Goal: Task Accomplishment & Management: Complete application form

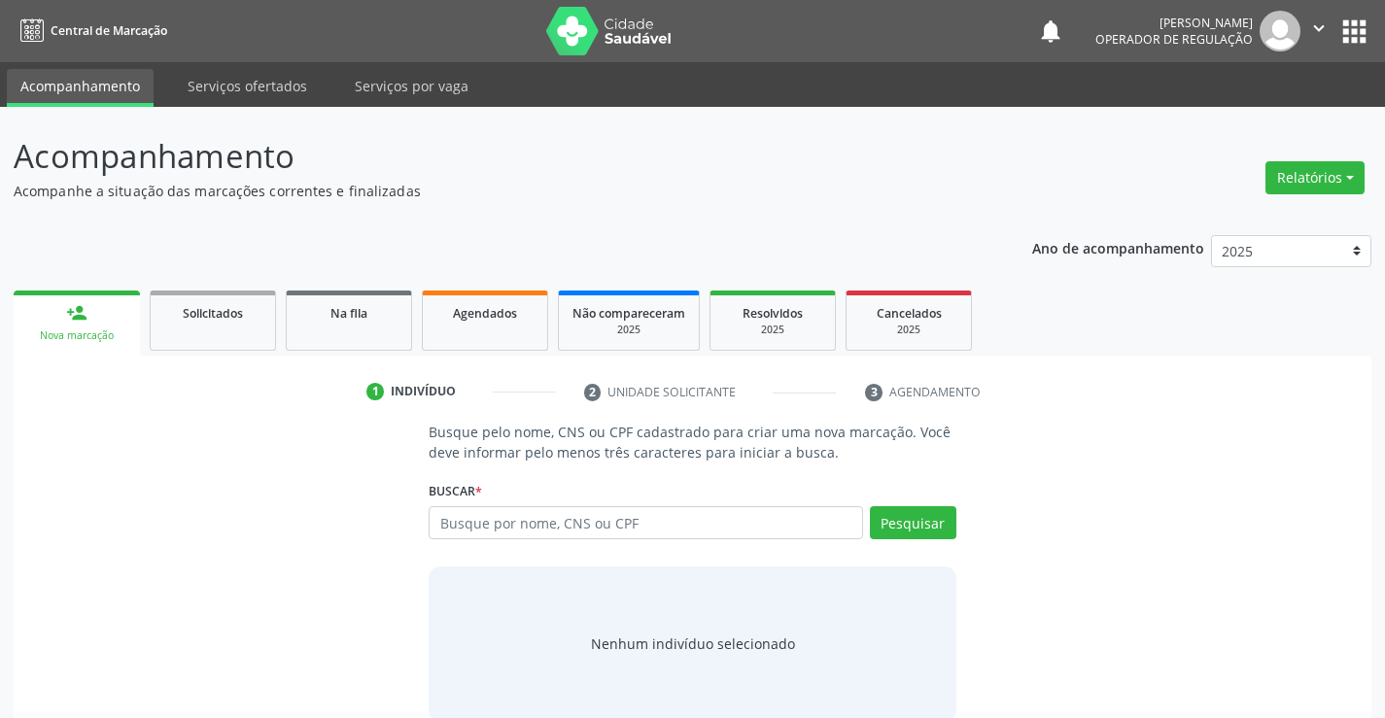
click at [616, 526] on input "text" at bounding box center [646, 523] width 434 height 33
click at [525, 523] on input "text" at bounding box center [646, 523] width 434 height 33
type input "702303181049016"
click at [909, 513] on button "Pesquisar" at bounding box center [913, 523] width 87 height 33
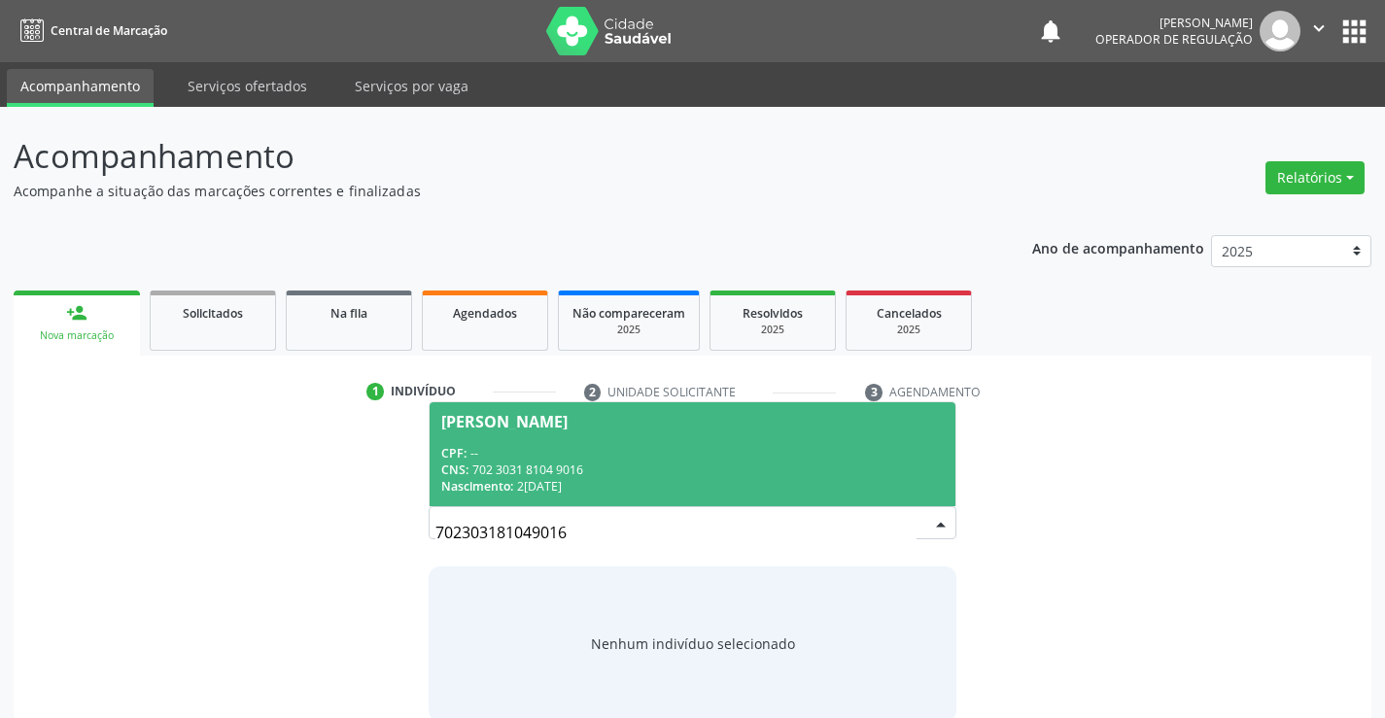
click at [517, 427] on div "[PERSON_NAME]" at bounding box center [504, 422] width 126 height 16
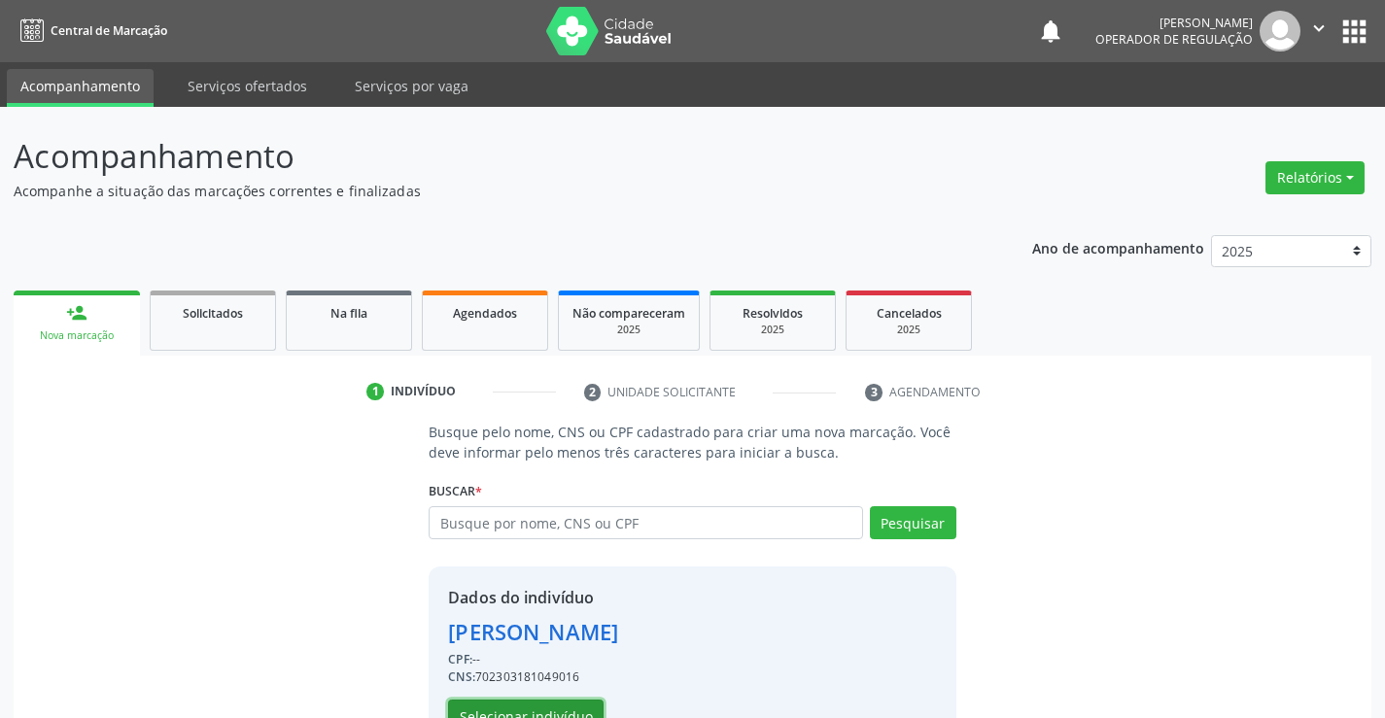
click at [515, 711] on button "Selecionar indivíduo" at bounding box center [526, 716] width 156 height 33
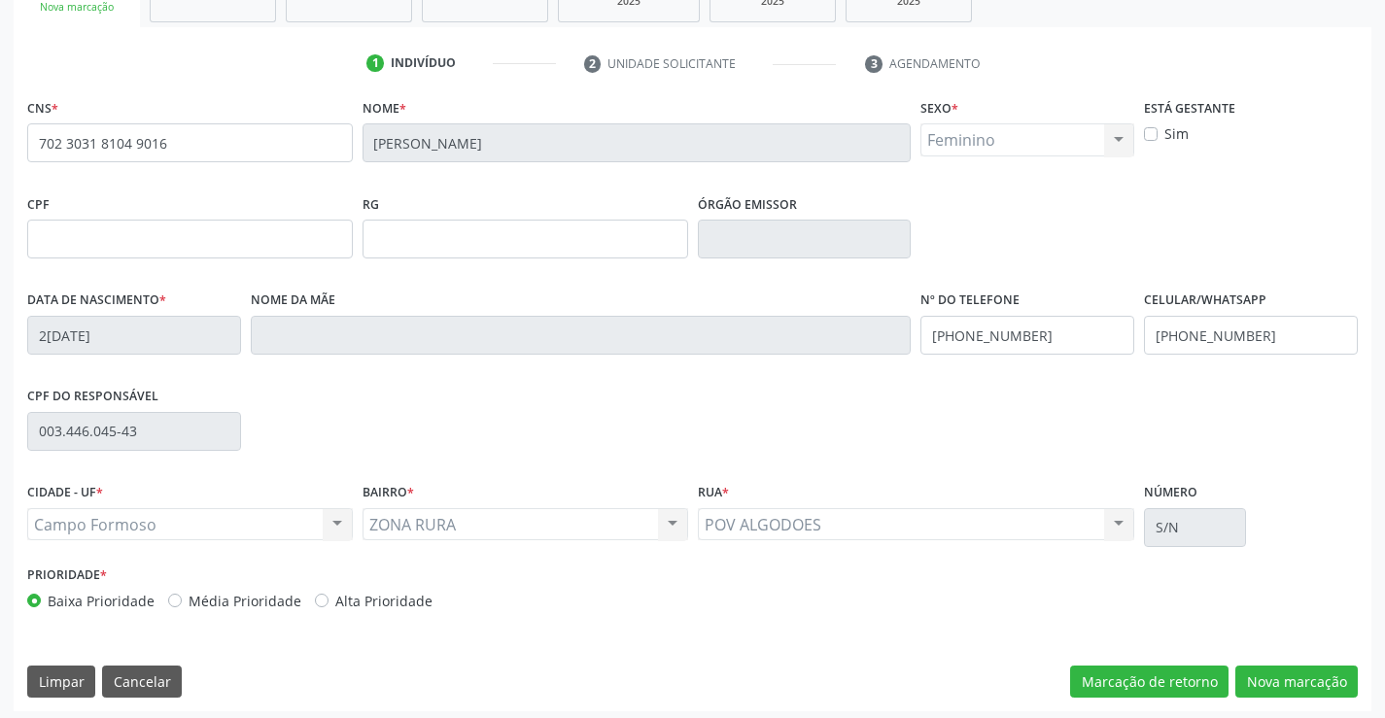
scroll to position [335, 0]
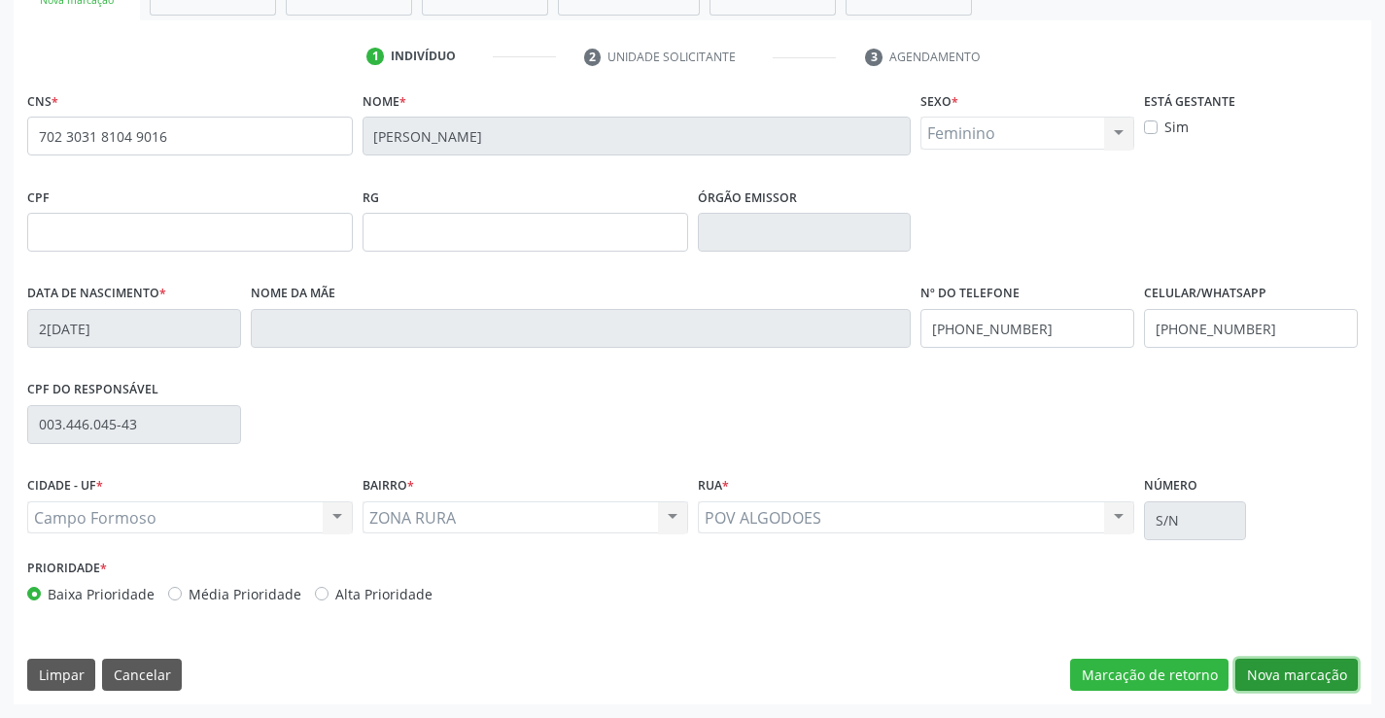
click at [1310, 674] on button "Nova marcação" at bounding box center [1297, 675] width 123 height 33
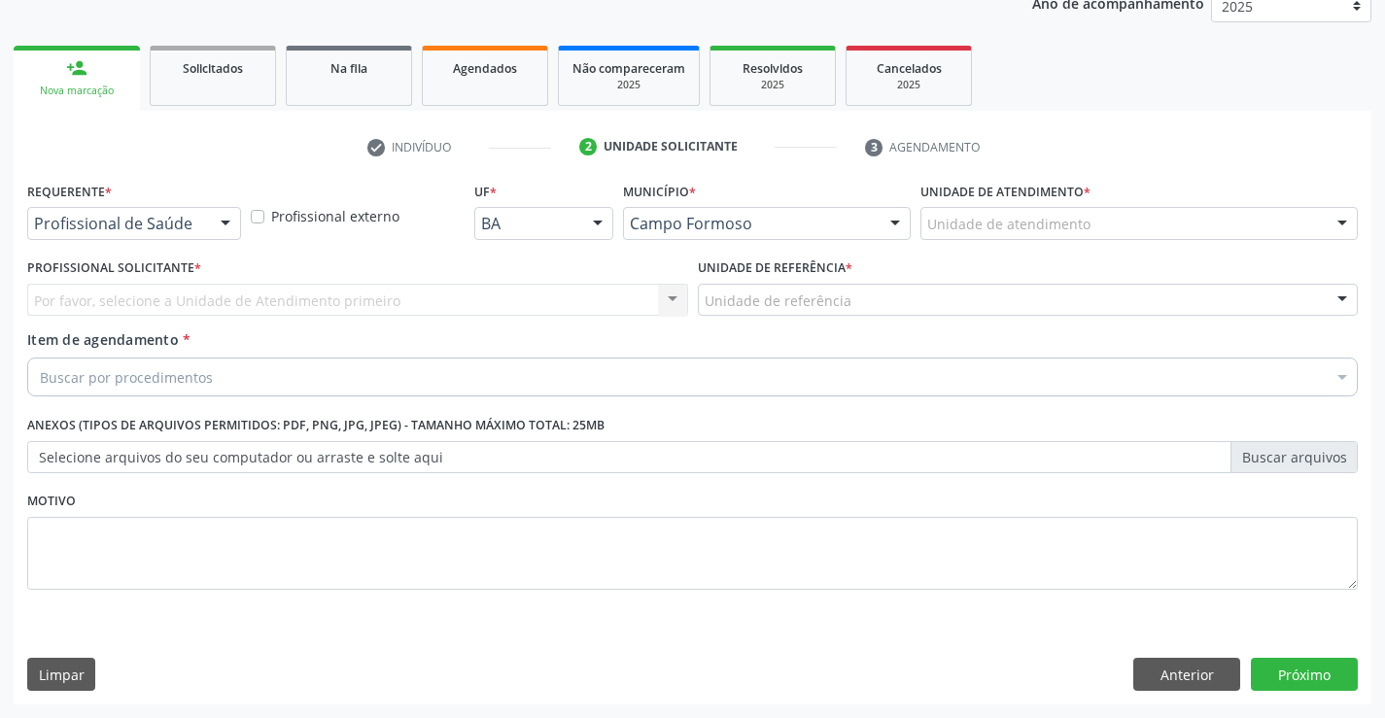
scroll to position [245, 0]
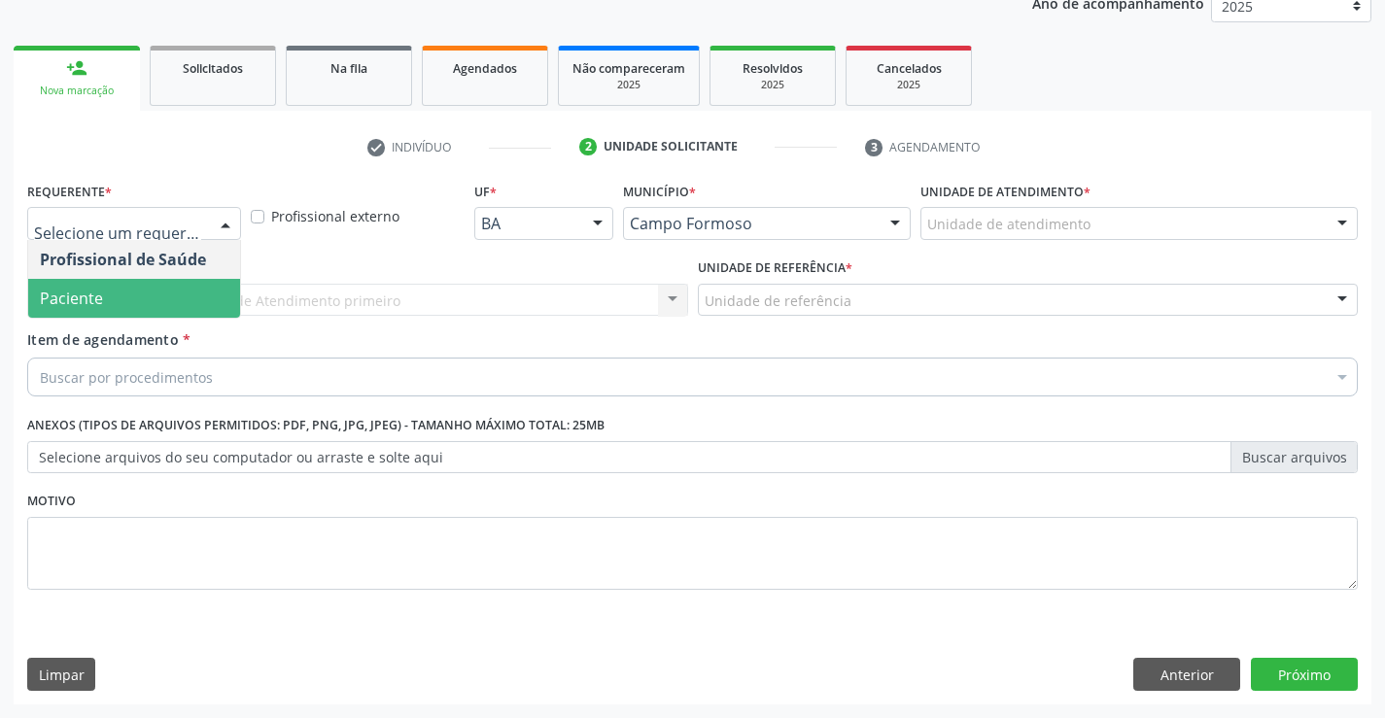
click at [104, 302] on span "Paciente" at bounding box center [134, 298] width 212 height 39
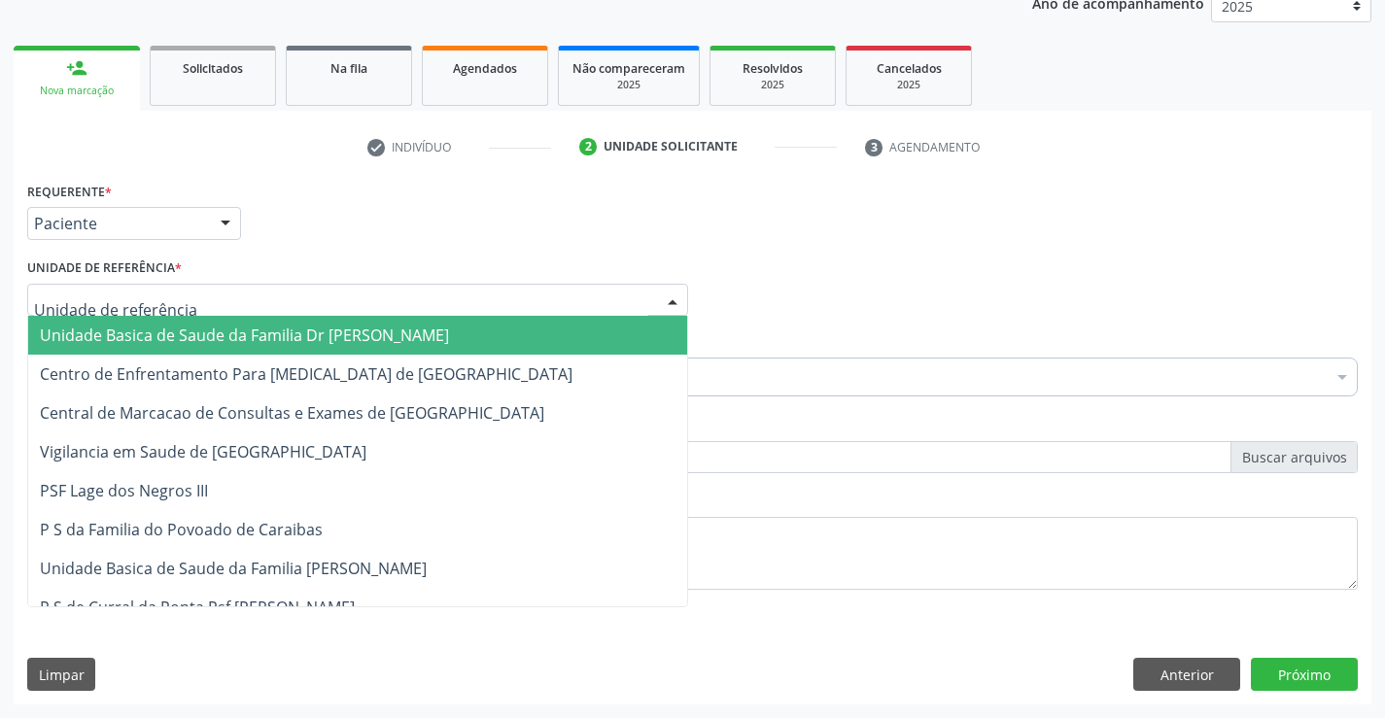
click at [136, 333] on span "Unidade Basica de Saude da Familia Dr [PERSON_NAME]" at bounding box center [244, 335] width 409 height 21
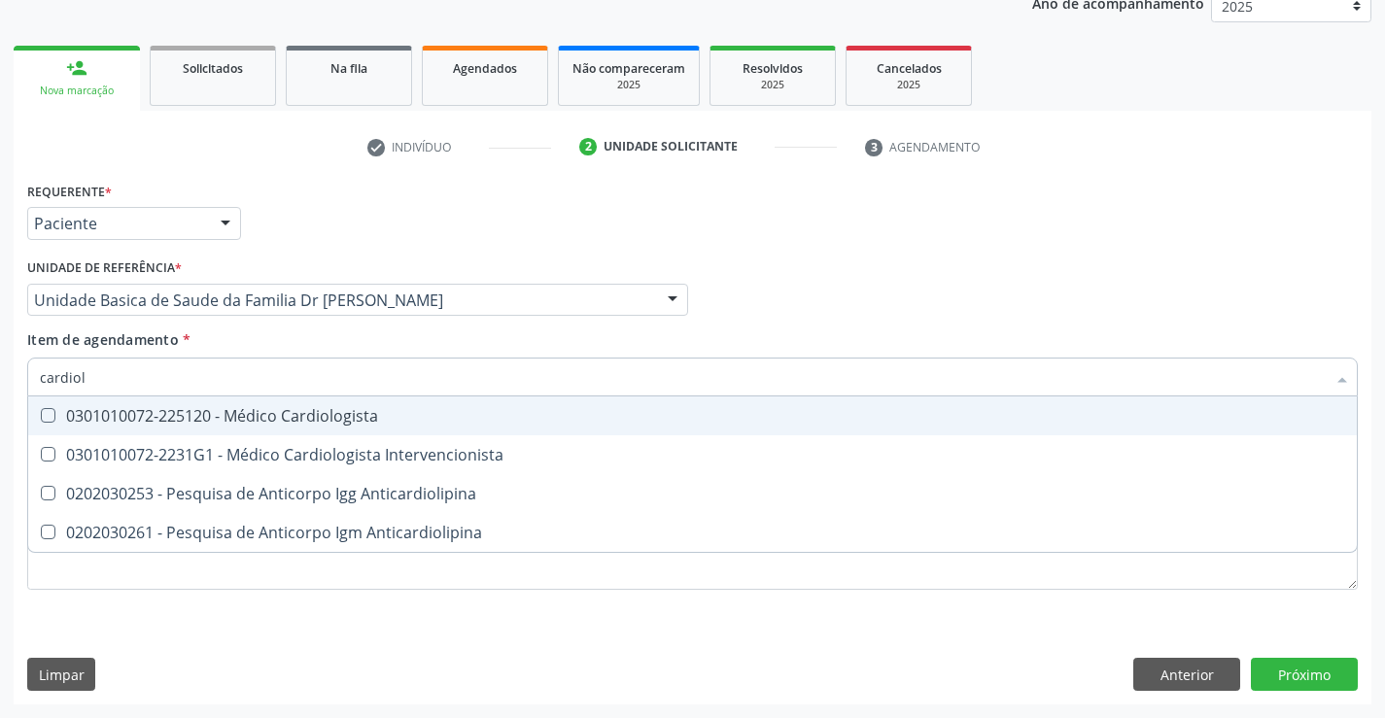
type input "cardiolo"
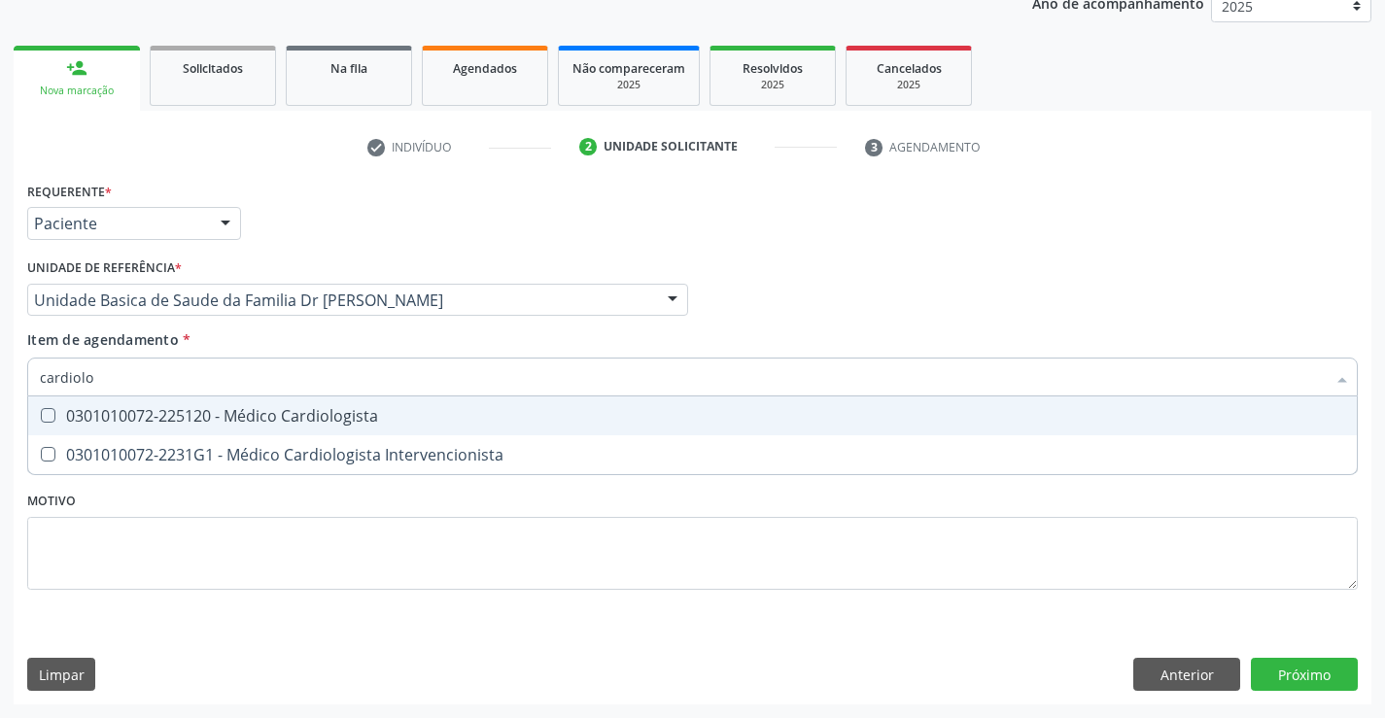
click at [373, 412] on div "0301010072-225120 - Médico Cardiologista" at bounding box center [693, 416] width 1306 height 16
checkbox Cardiologista "true"
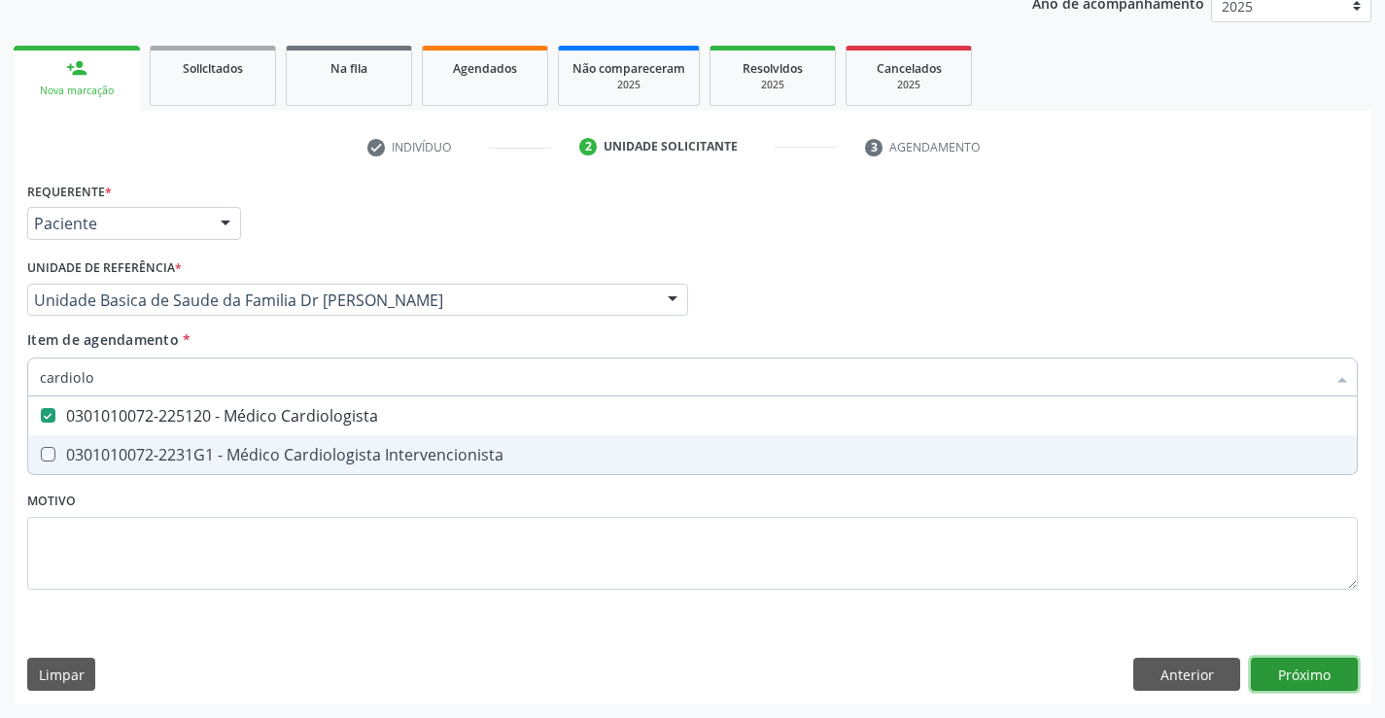
click at [1300, 669] on div "Requerente * Paciente Profissional de Saúde Paciente Nenhum resultado encontrad…" at bounding box center [693, 441] width 1358 height 528
checkbox Intervencionista "true"
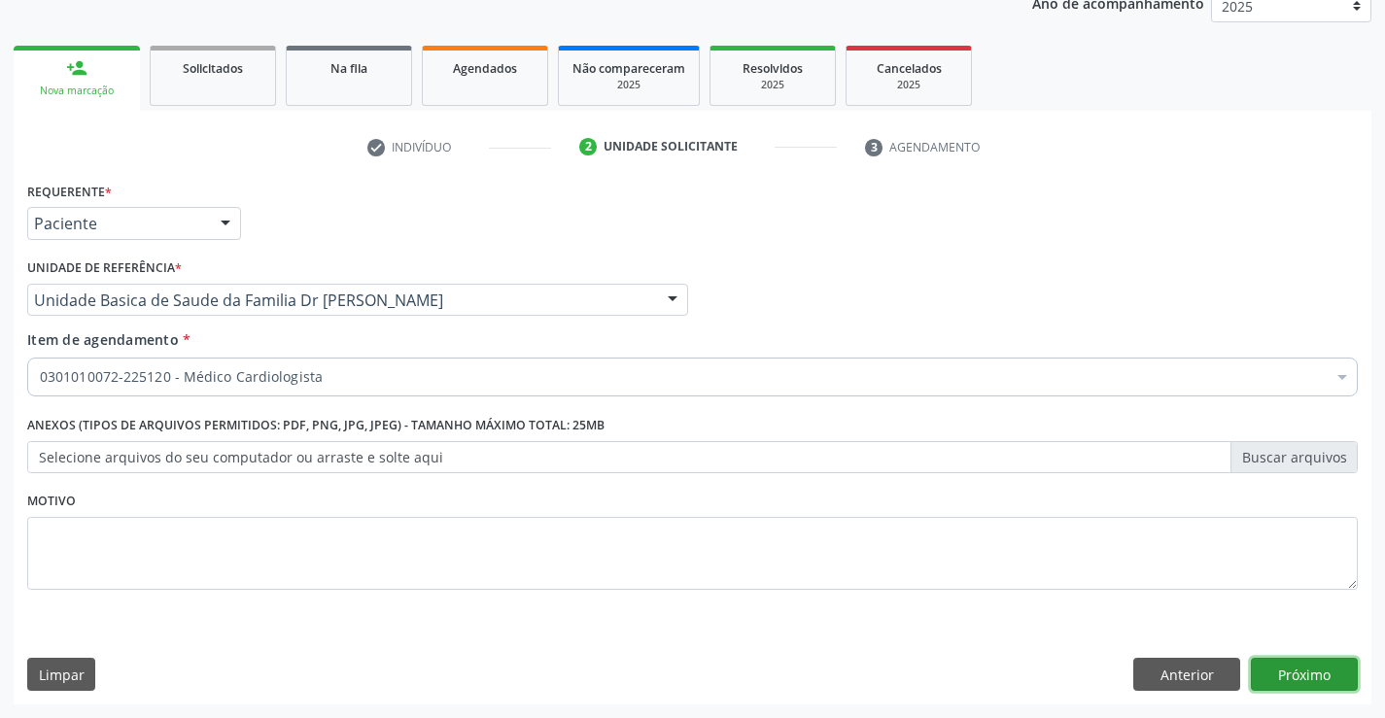
click at [1296, 665] on button "Próximo" at bounding box center [1304, 674] width 107 height 33
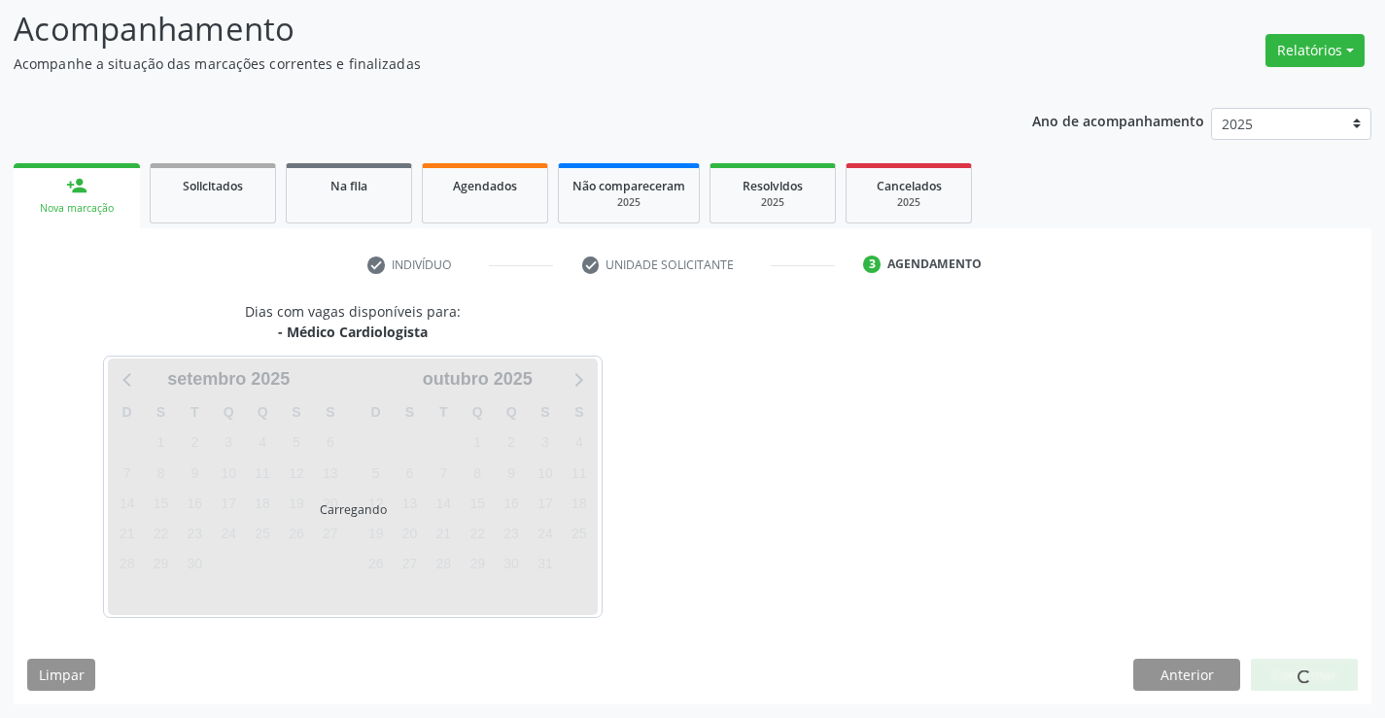
scroll to position [127, 0]
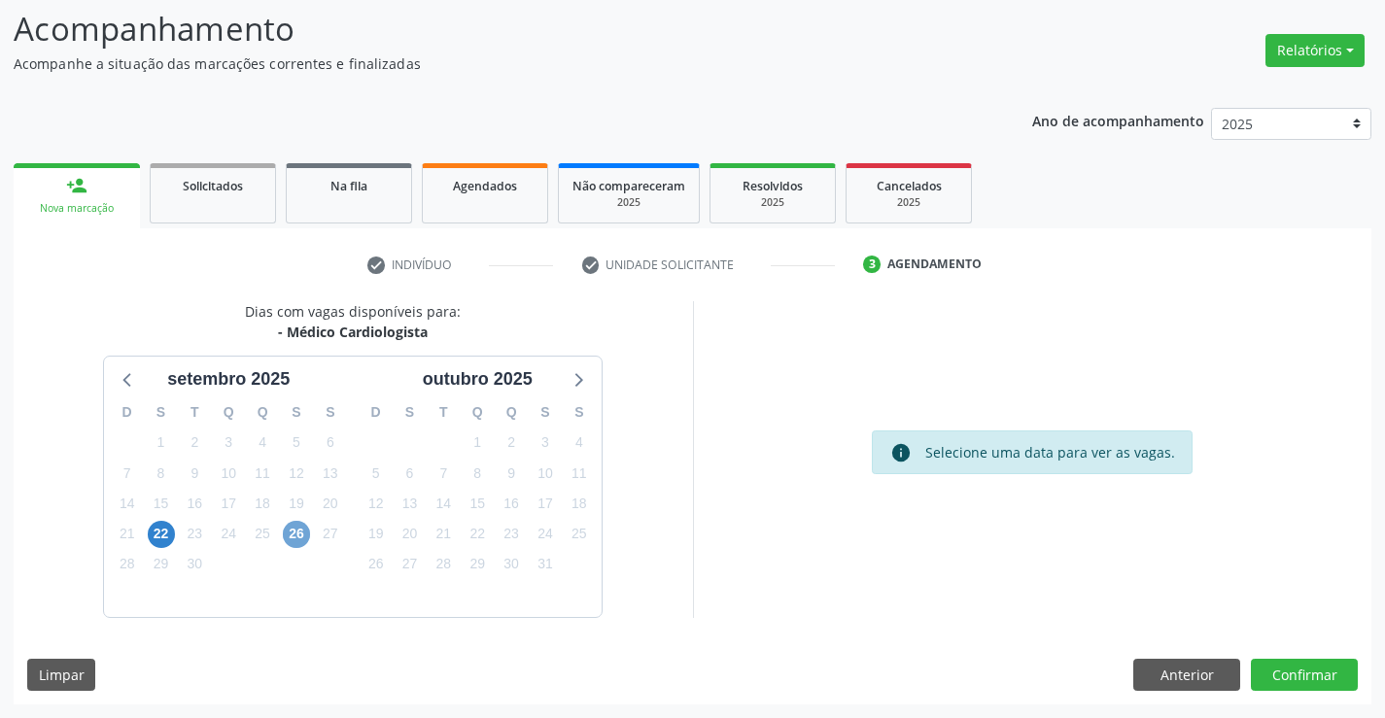
click at [302, 531] on span "26" at bounding box center [296, 534] width 27 height 27
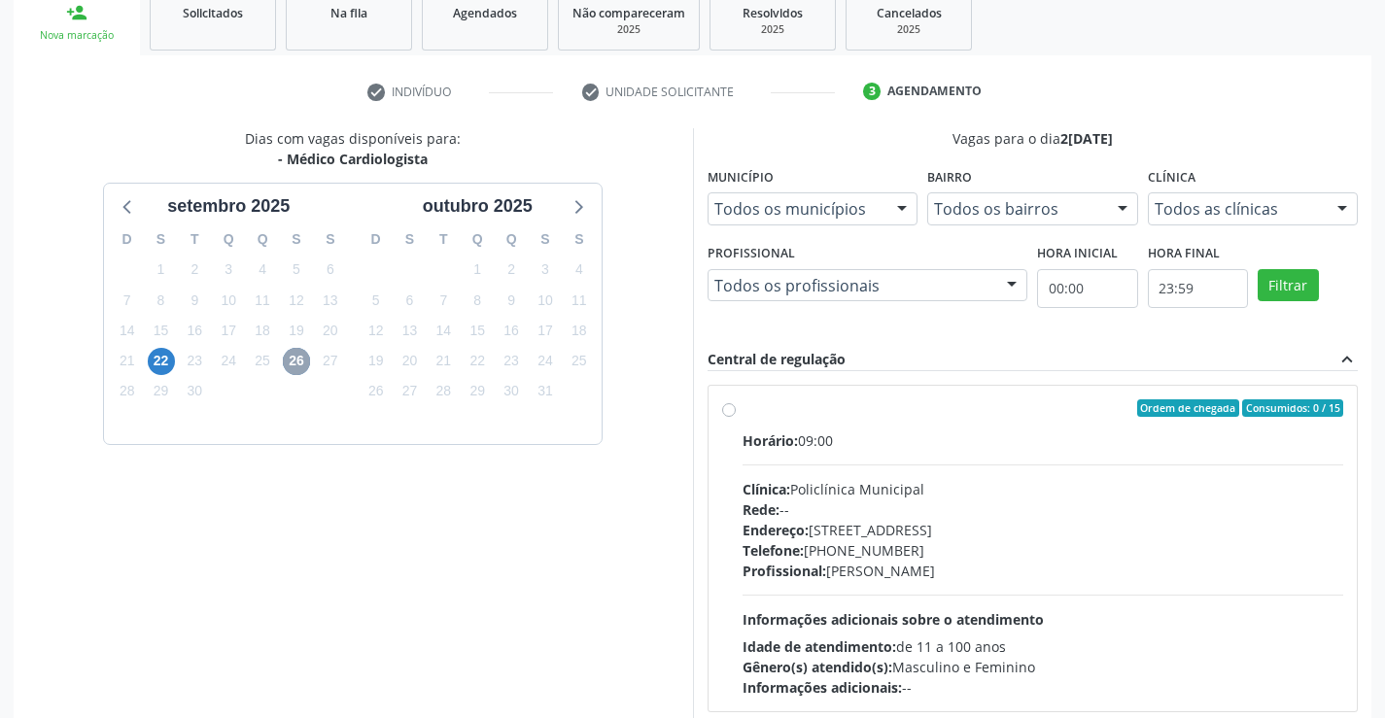
scroll to position [408, 0]
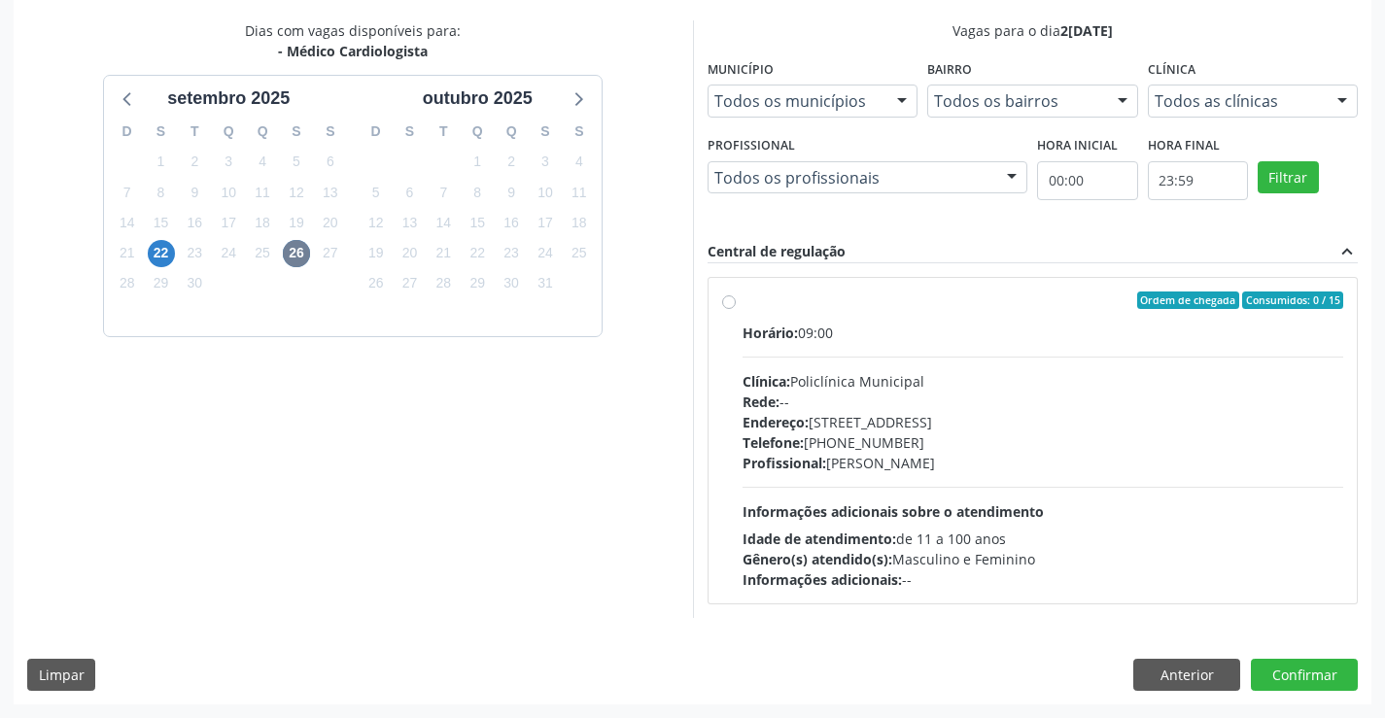
click at [854, 297] on div "Ordem de chegada Consumidos: 0 / 15" at bounding box center [1044, 301] width 602 height 18
click at [736, 297] on input "Ordem de chegada Consumidos: 0 / 15 Horário: 09:00 Clínica: Policlínica Municip…" at bounding box center [729, 301] width 14 height 18
radio input "true"
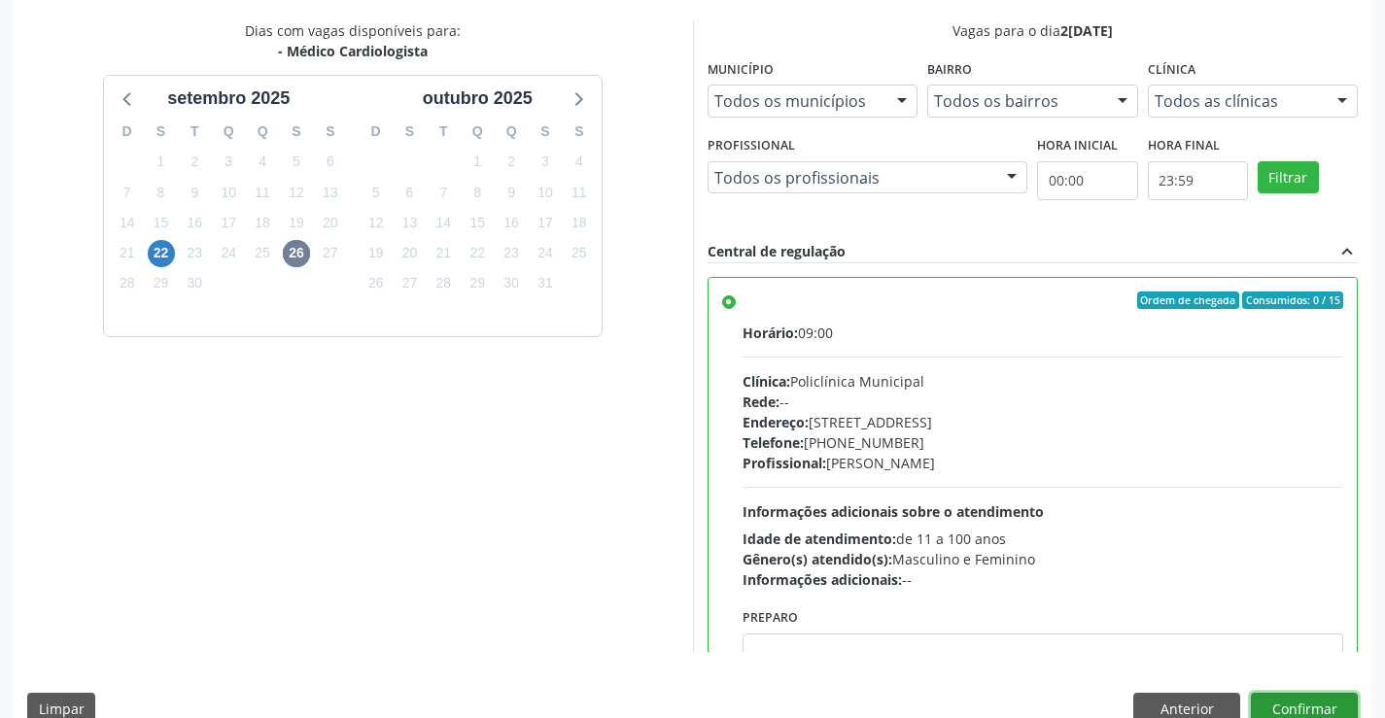
click at [1289, 703] on button "Confirmar" at bounding box center [1304, 709] width 107 height 33
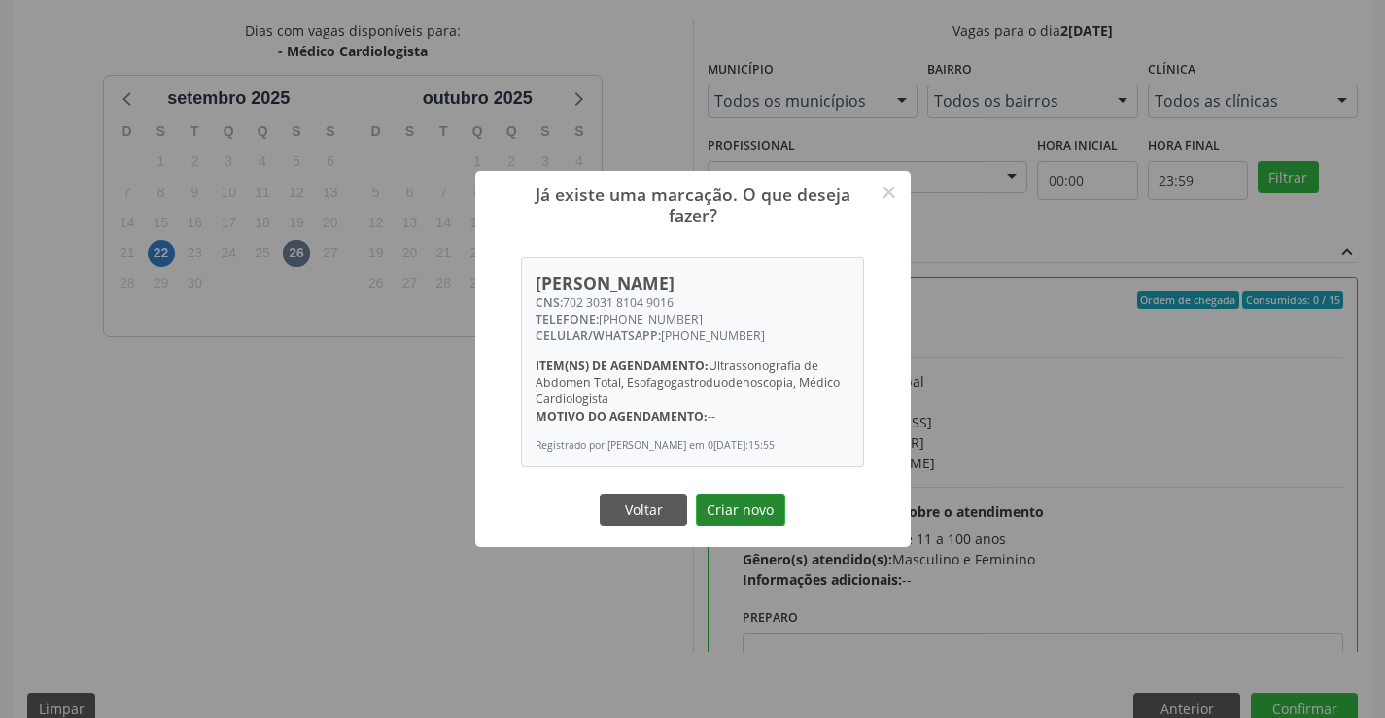
click at [752, 508] on button "Criar novo" at bounding box center [740, 510] width 89 height 33
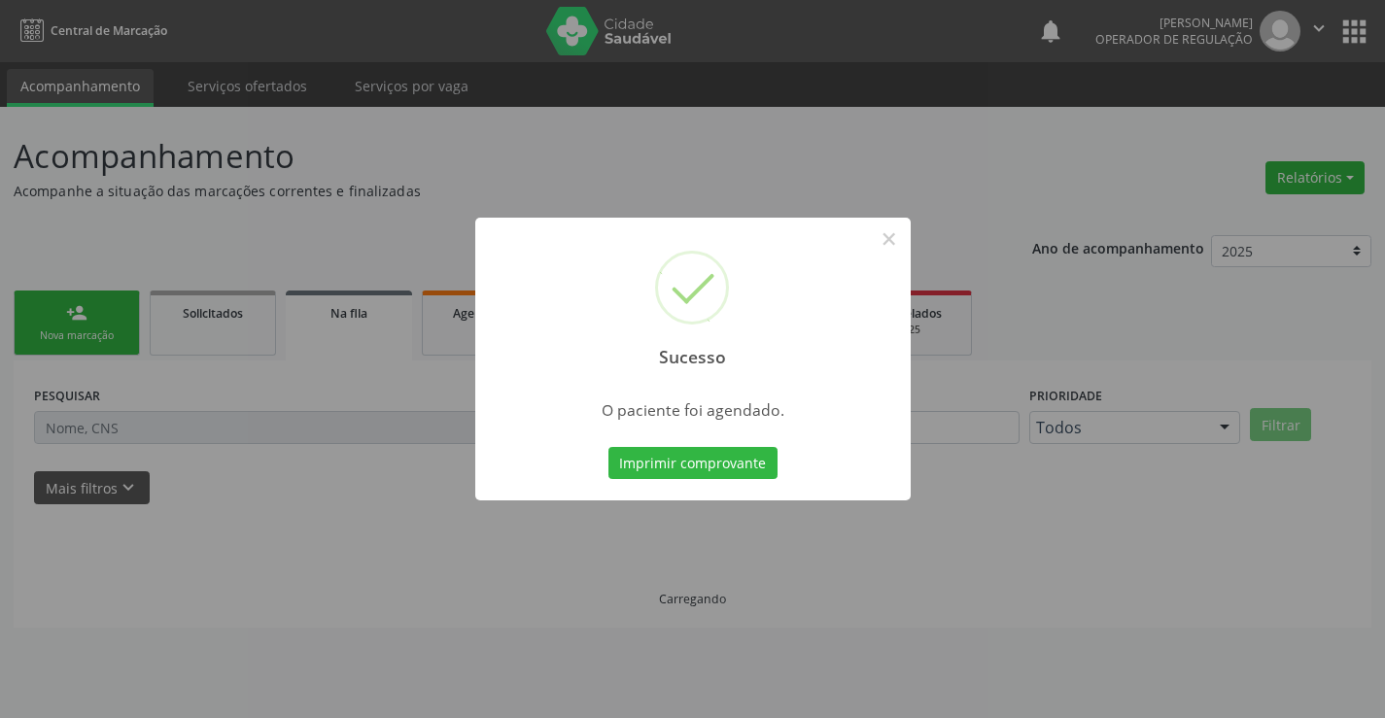
scroll to position [0, 0]
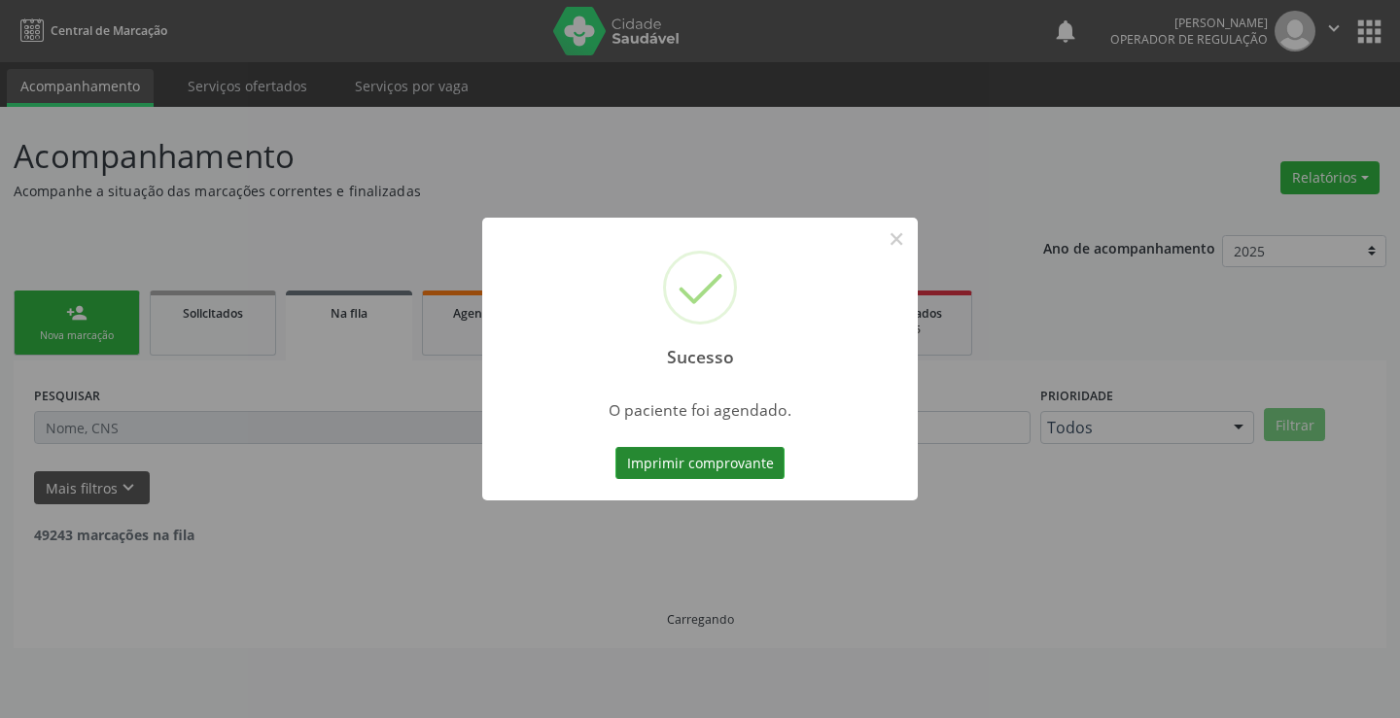
click at [720, 462] on button "Imprimir comprovante" at bounding box center [699, 463] width 169 height 33
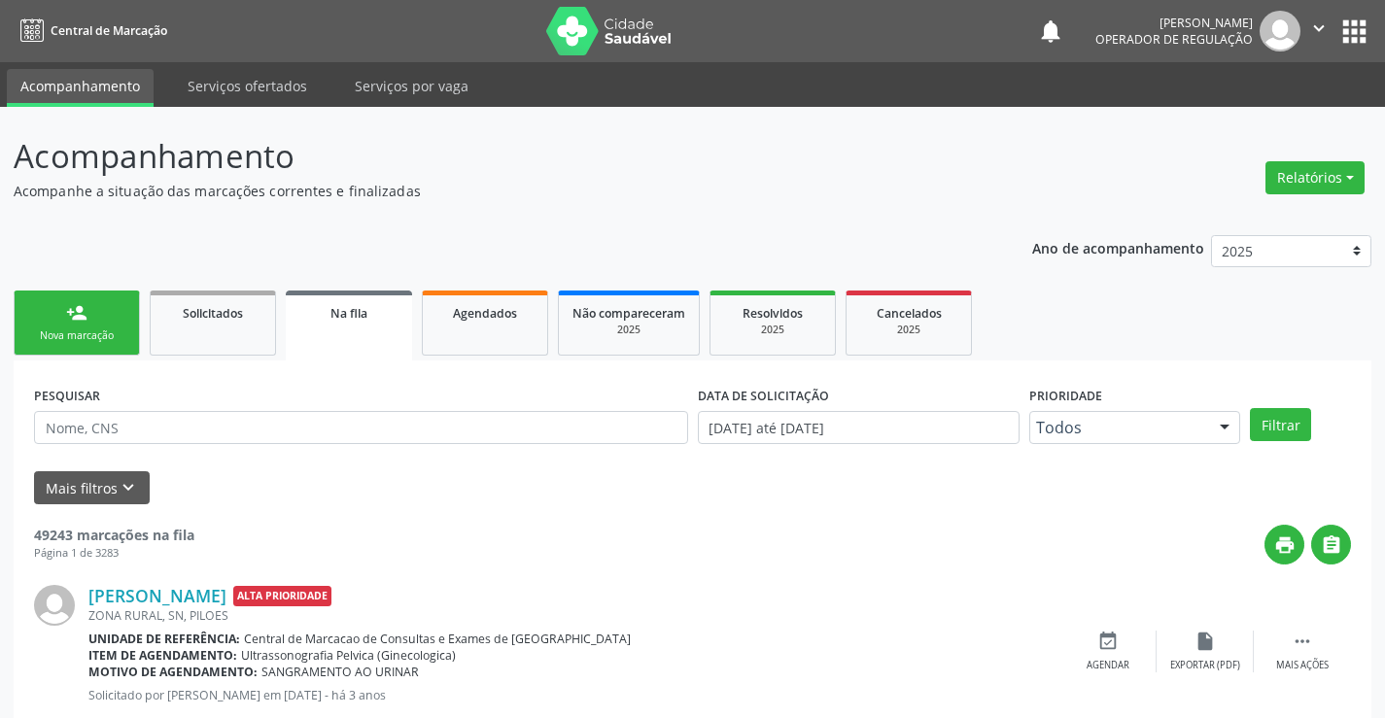
click at [93, 318] on link "person_add Nova marcação" at bounding box center [77, 323] width 126 height 65
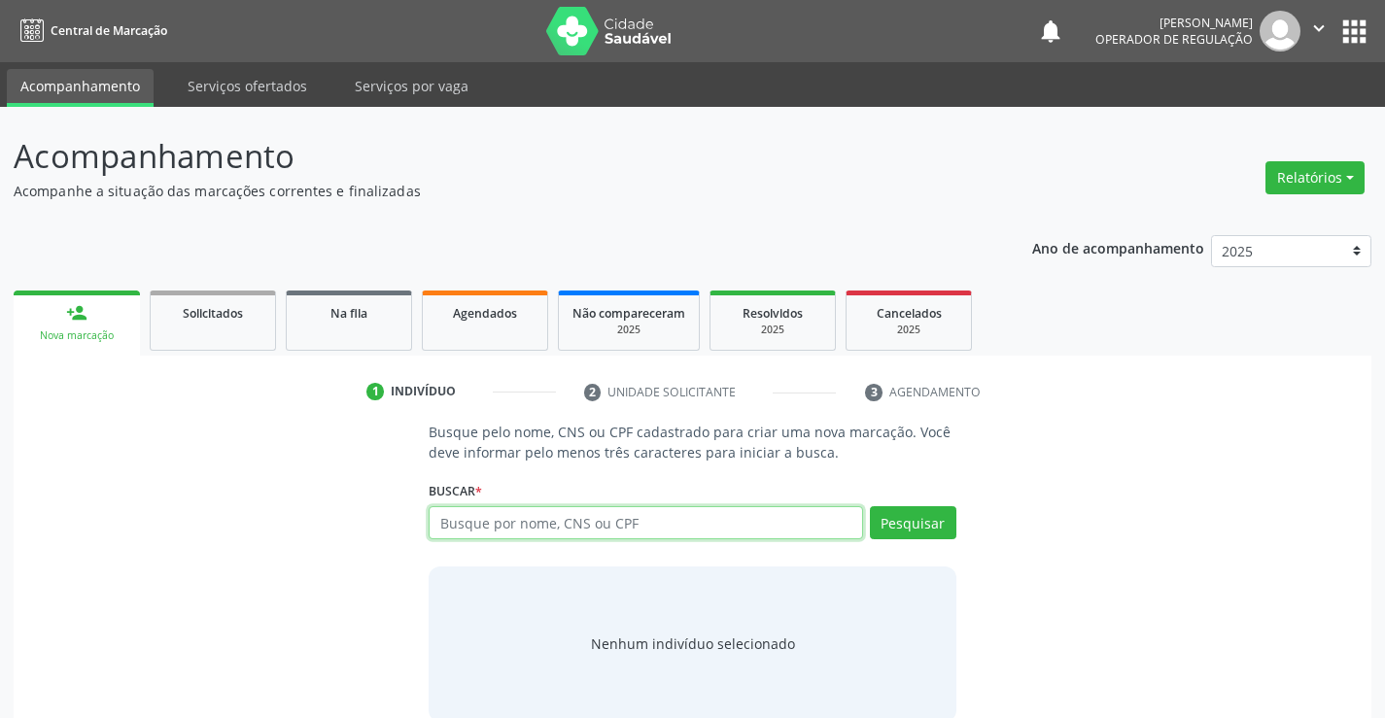
click at [614, 525] on input "text" at bounding box center [646, 523] width 434 height 33
type input "709801076303693"
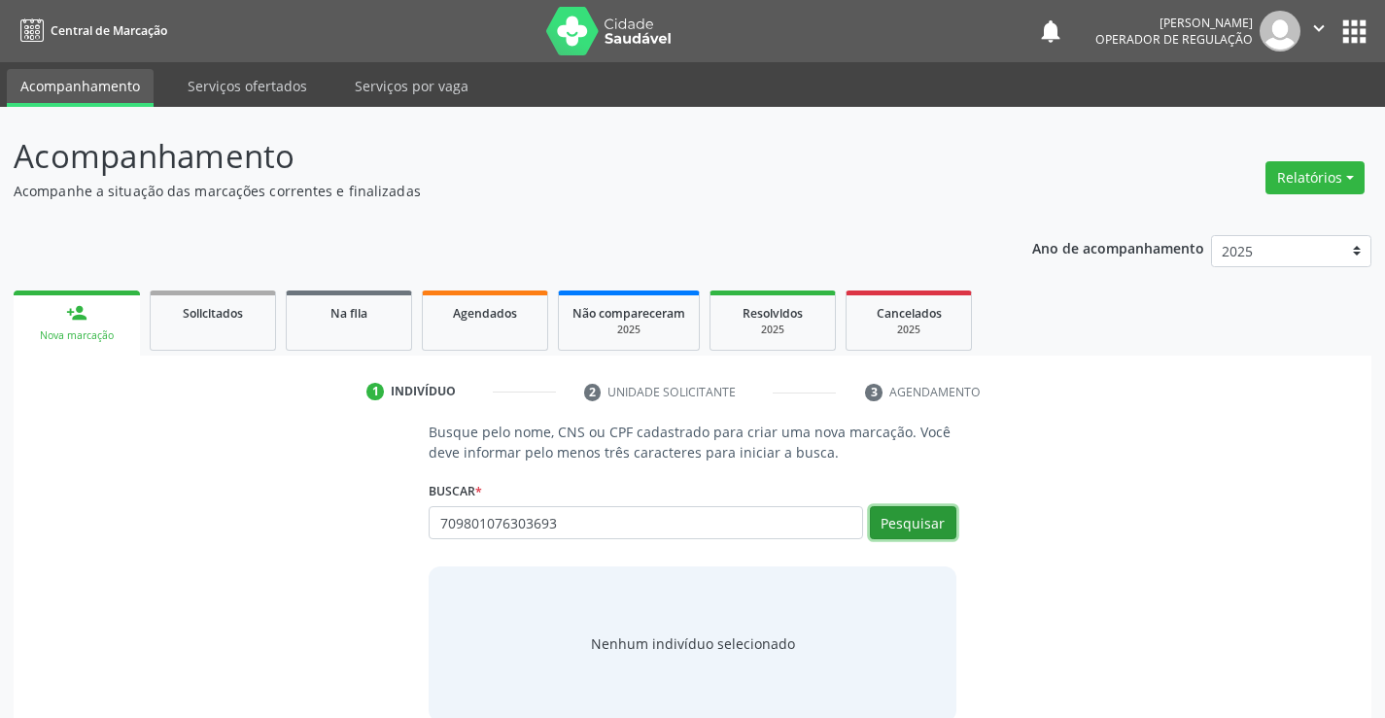
click at [907, 521] on button "Pesquisar" at bounding box center [913, 523] width 87 height 33
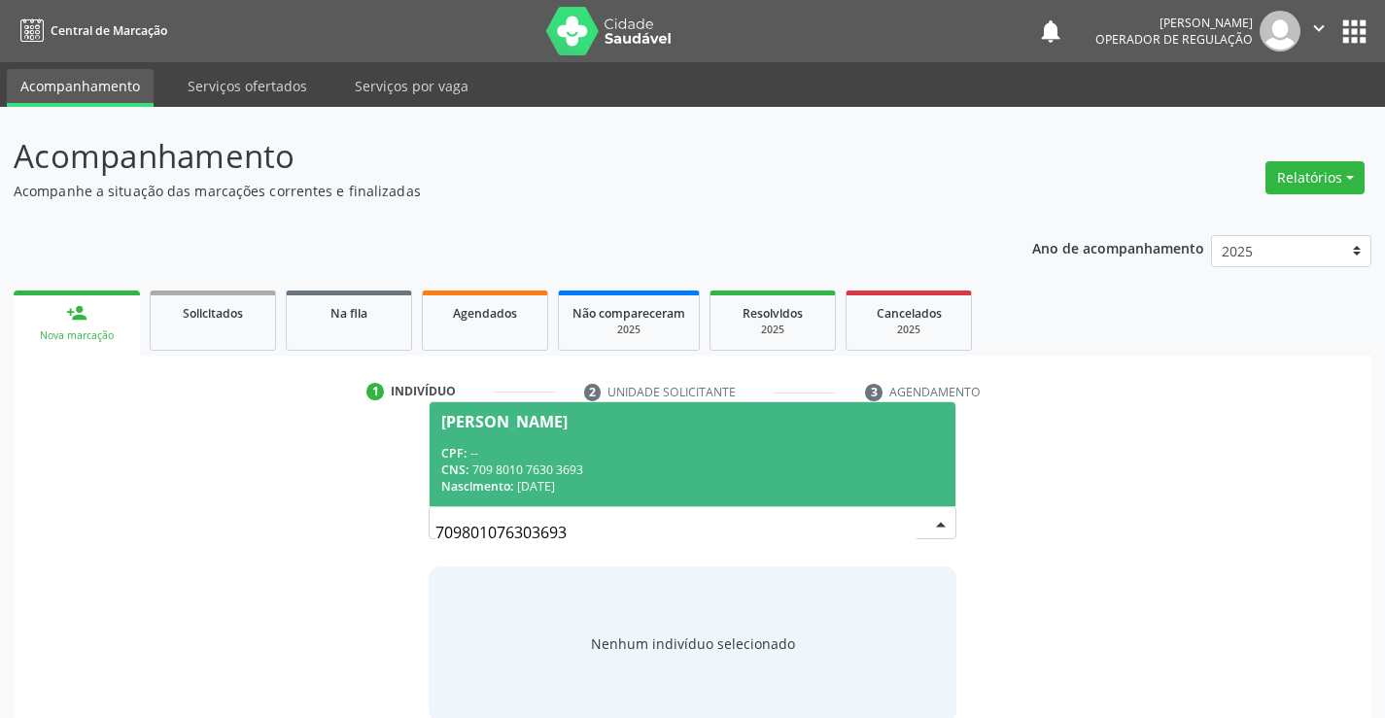
click at [578, 436] on span "[PERSON_NAME] CPF: -- CNS: 709 8010 7630 3693 Nascimento: [DATE]" at bounding box center [692, 455] width 525 height 104
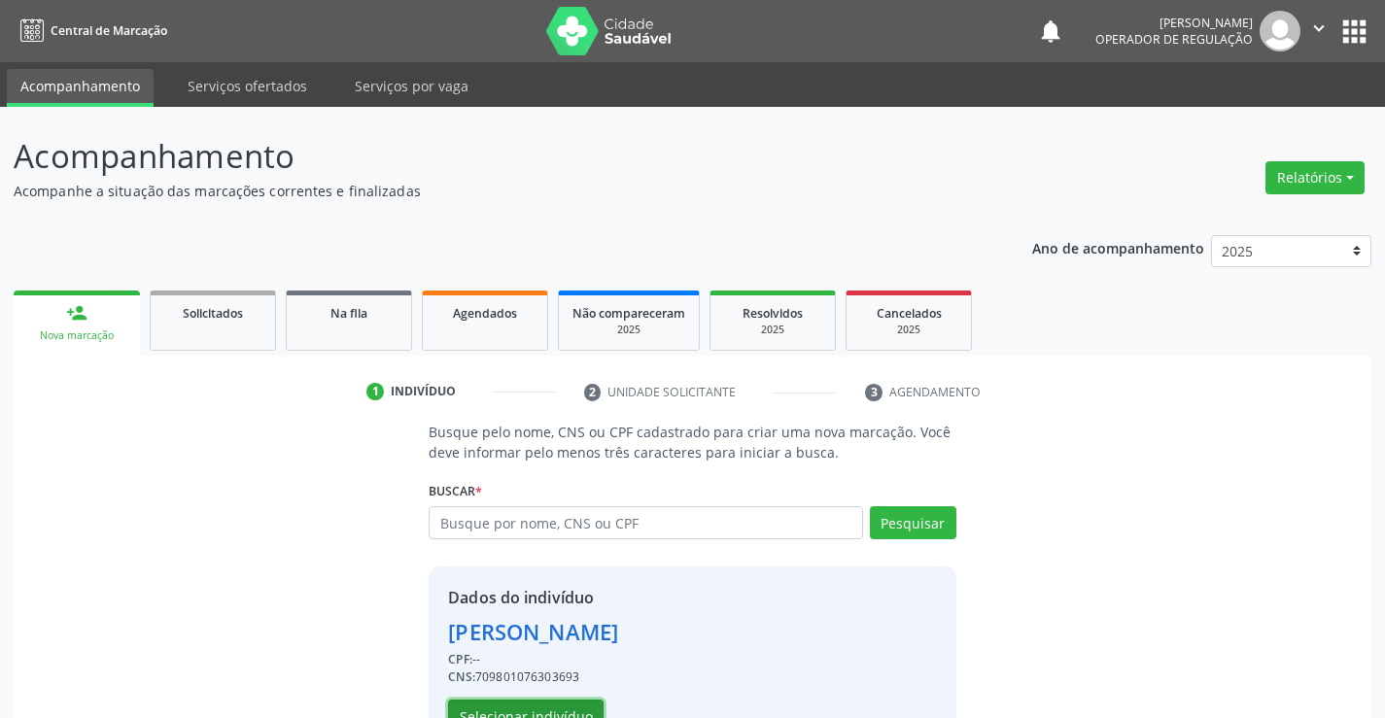
click at [522, 703] on button "Selecionar indivíduo" at bounding box center [526, 716] width 156 height 33
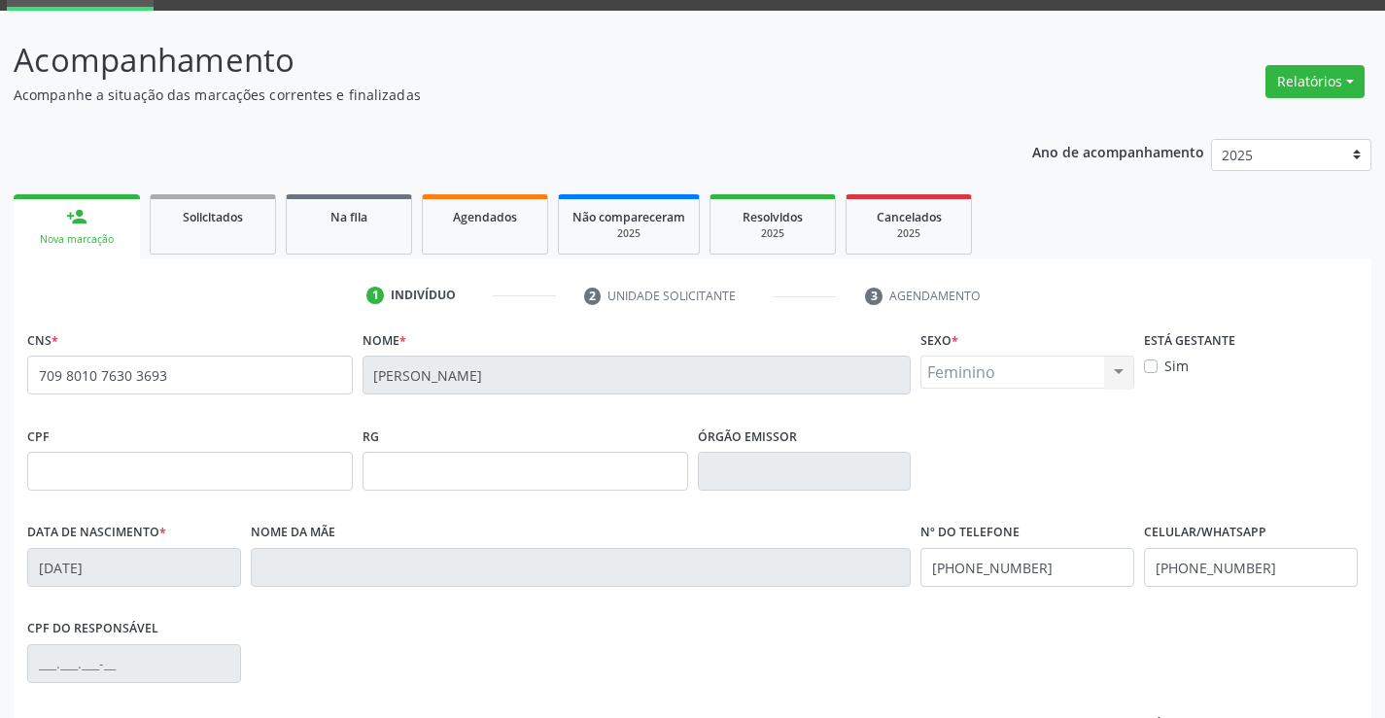
scroll to position [335, 0]
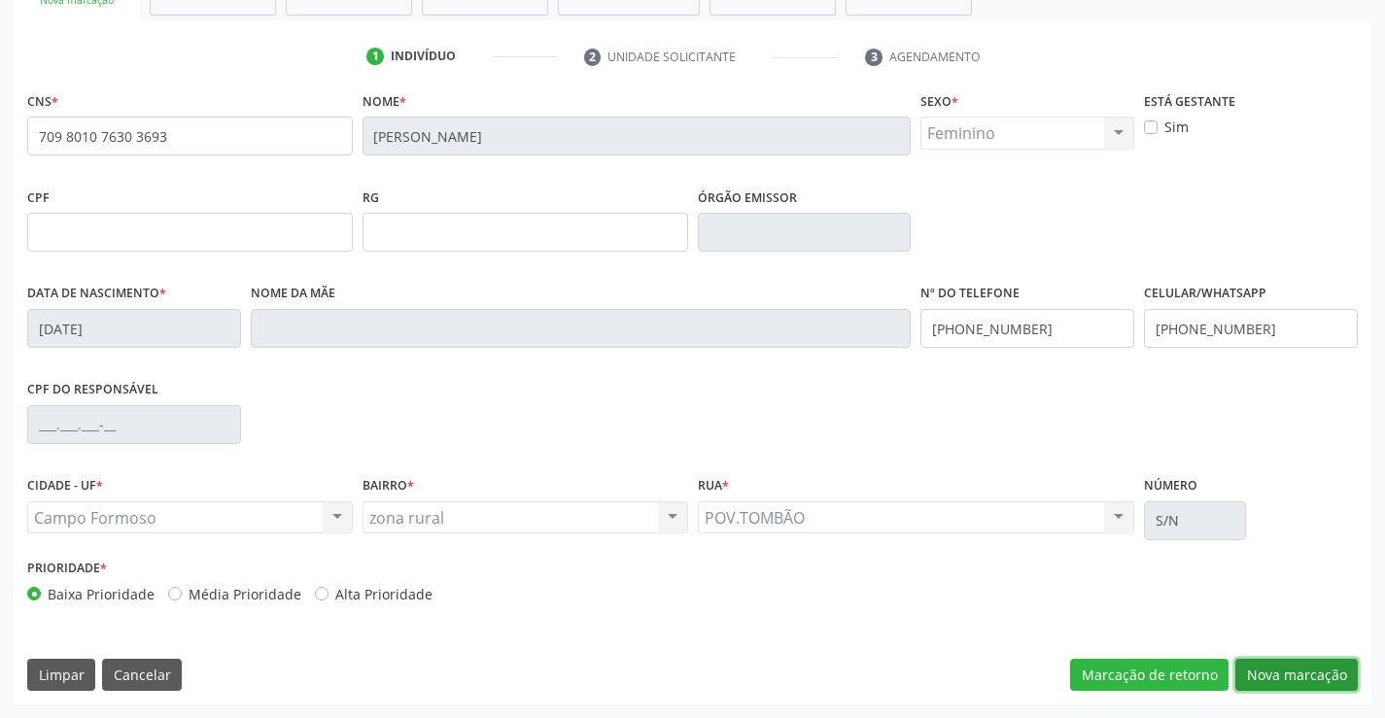
click at [1282, 671] on button "Nova marcação" at bounding box center [1297, 675] width 123 height 33
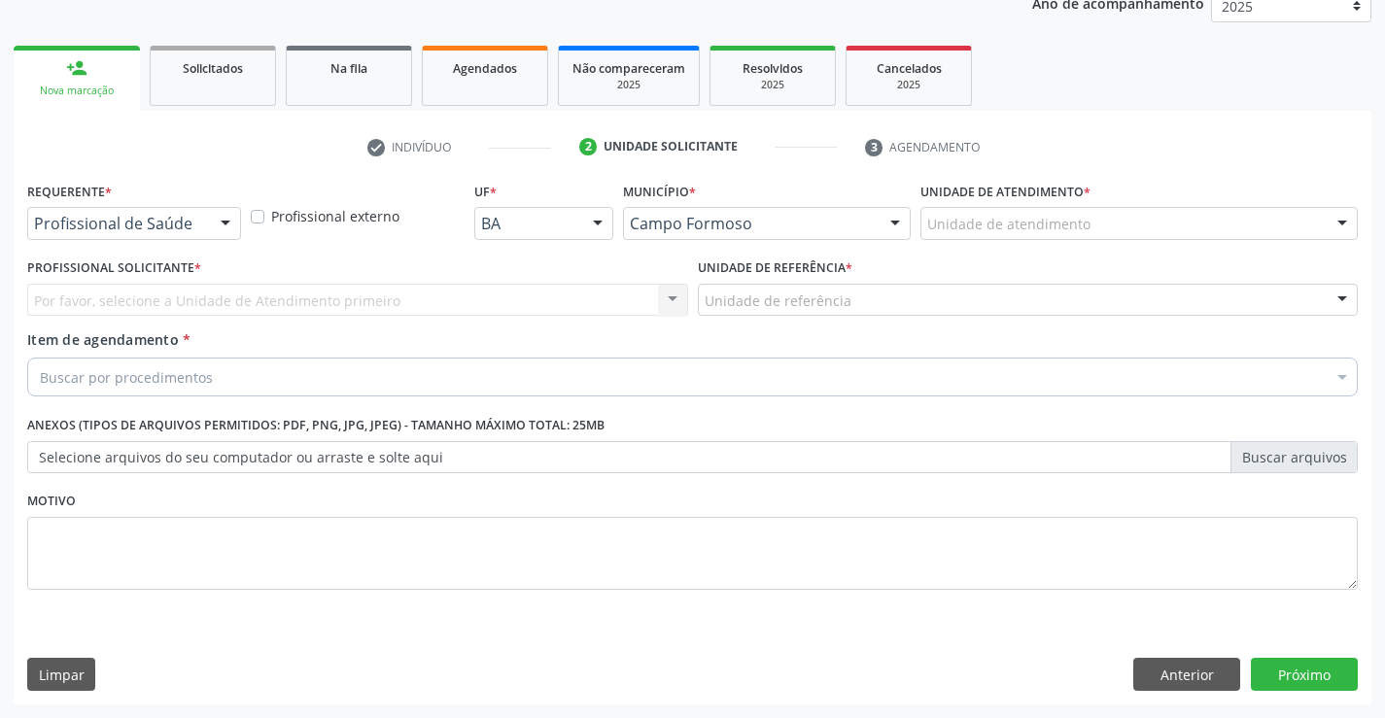
scroll to position [245, 0]
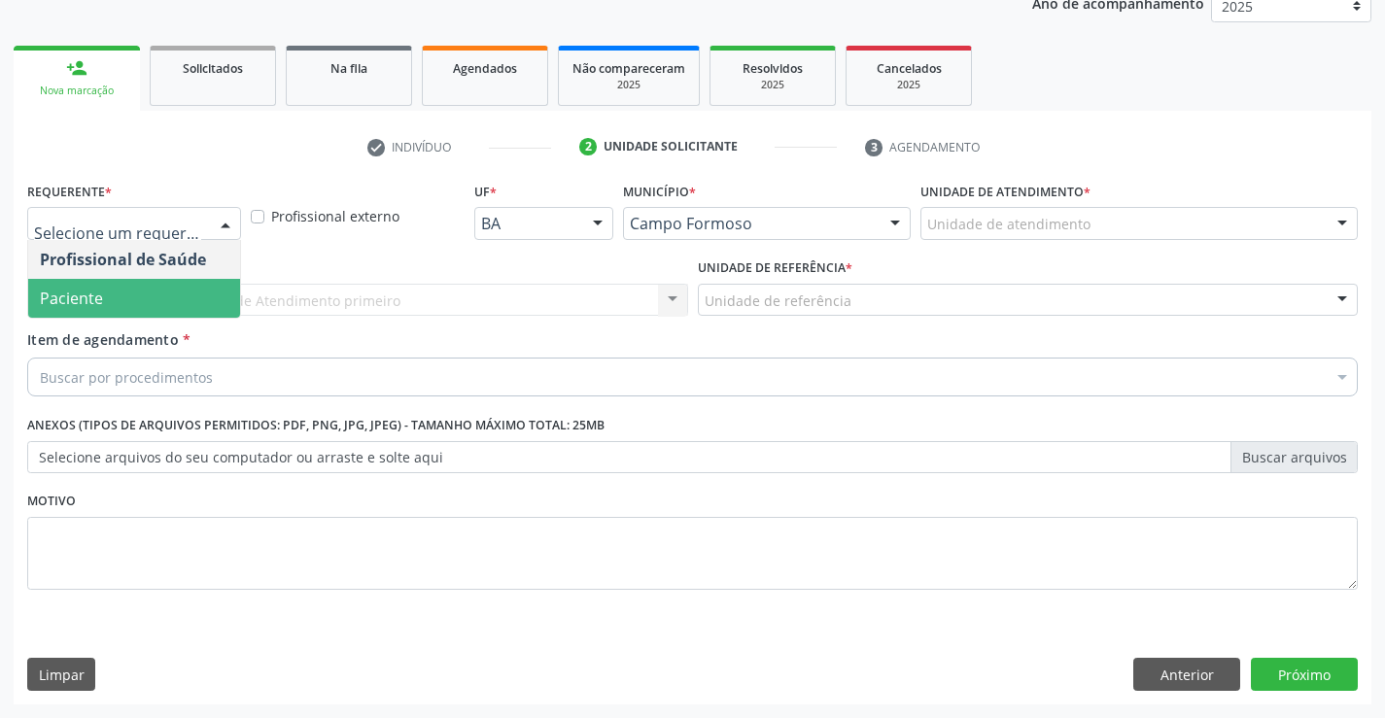
click at [82, 301] on span "Paciente" at bounding box center [71, 298] width 63 height 21
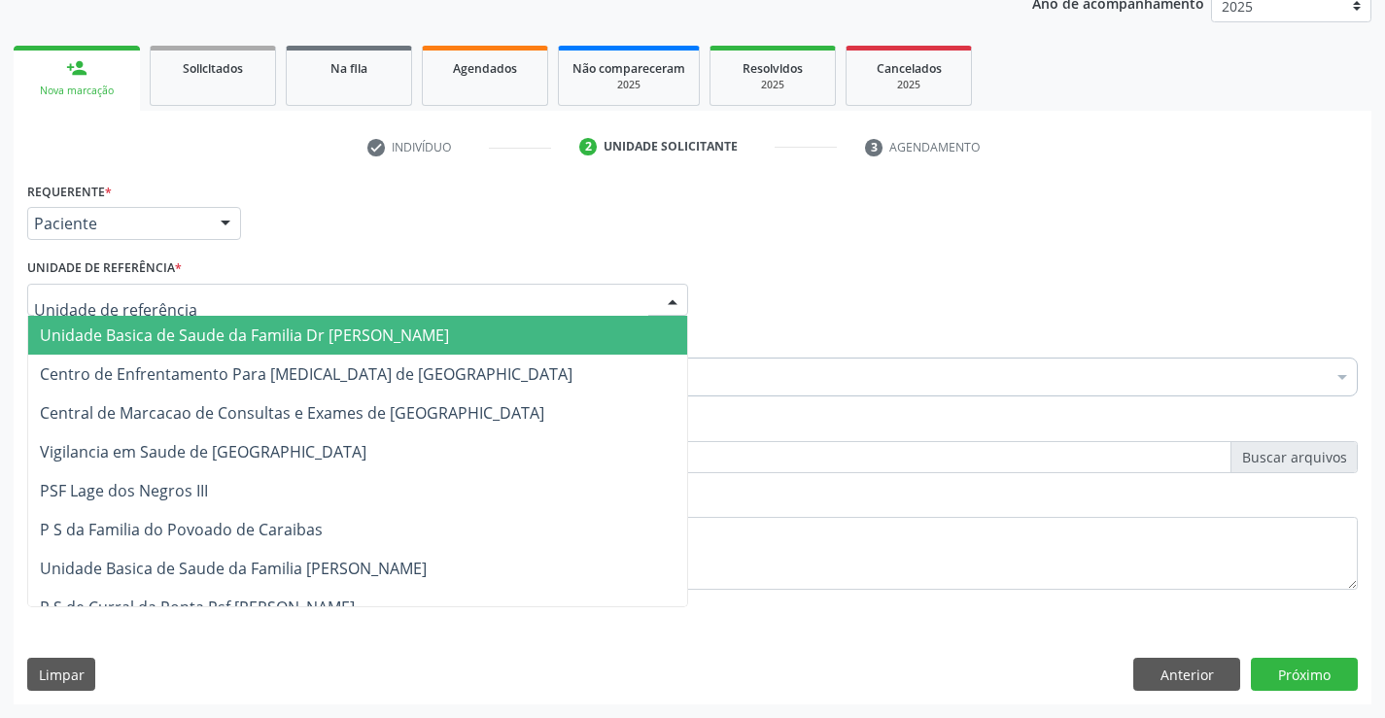
click at [150, 323] on span "Unidade Basica de Saude da Familia Dr [PERSON_NAME]" at bounding box center [357, 335] width 659 height 39
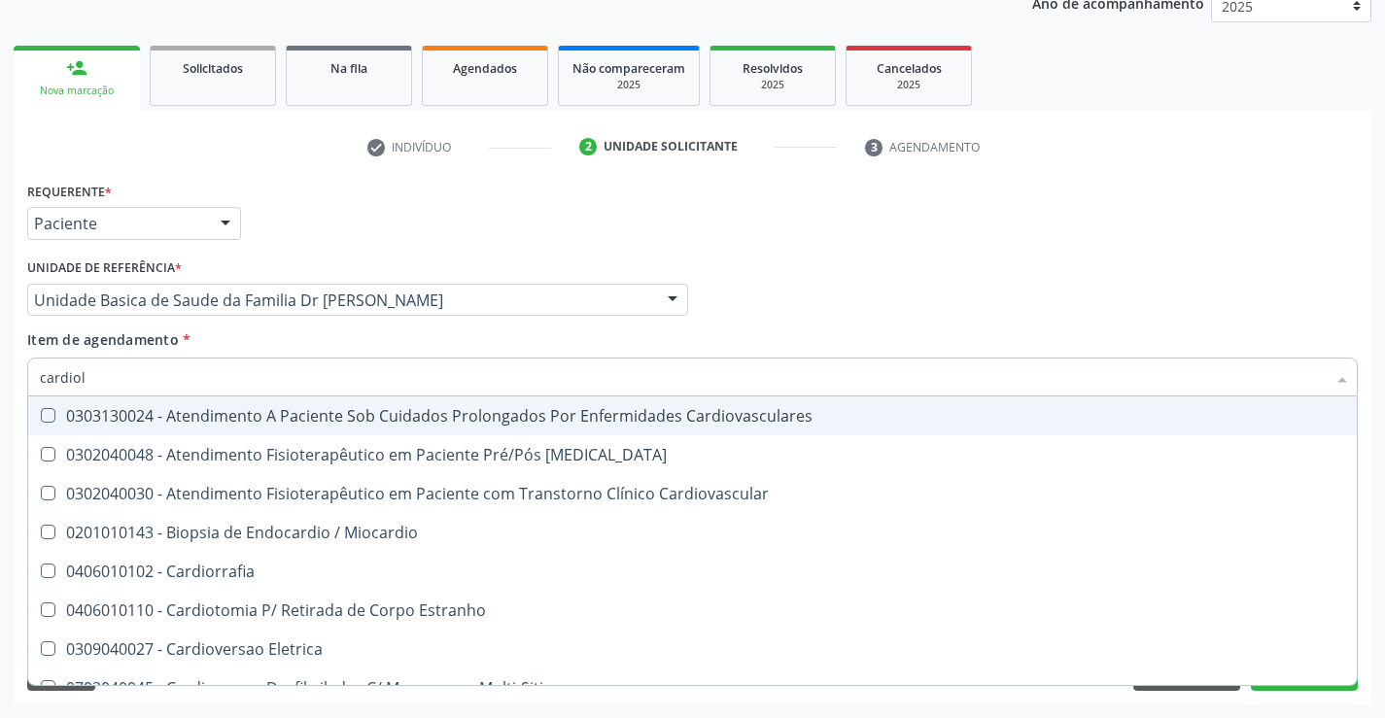
type input "cardiolo"
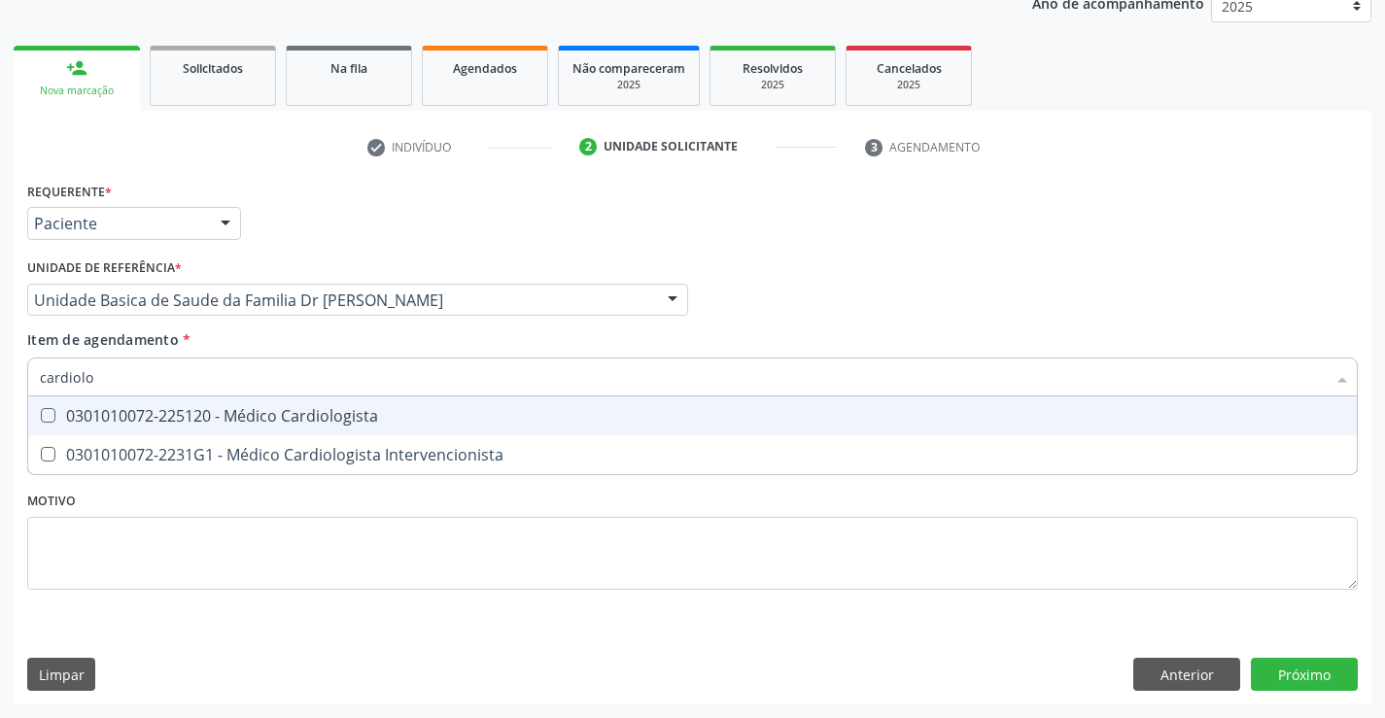
click at [256, 408] on div "0301010072-225120 - Médico Cardiologista" at bounding box center [693, 416] width 1306 height 16
checkbox Cardiologista "true"
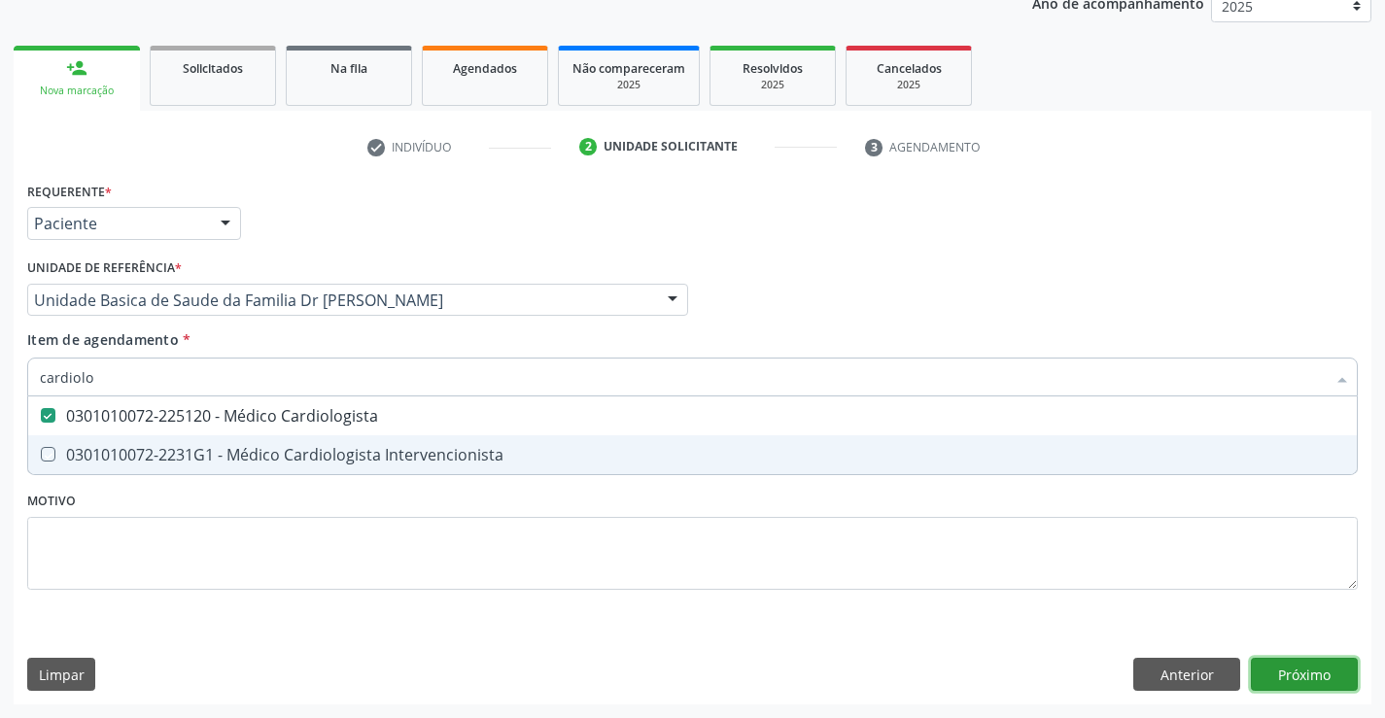
click at [1295, 663] on div "Requerente * Paciente Profissional de Saúde Paciente Nenhum resultado encontrad…" at bounding box center [693, 441] width 1358 height 528
checkbox Intervencionista "true"
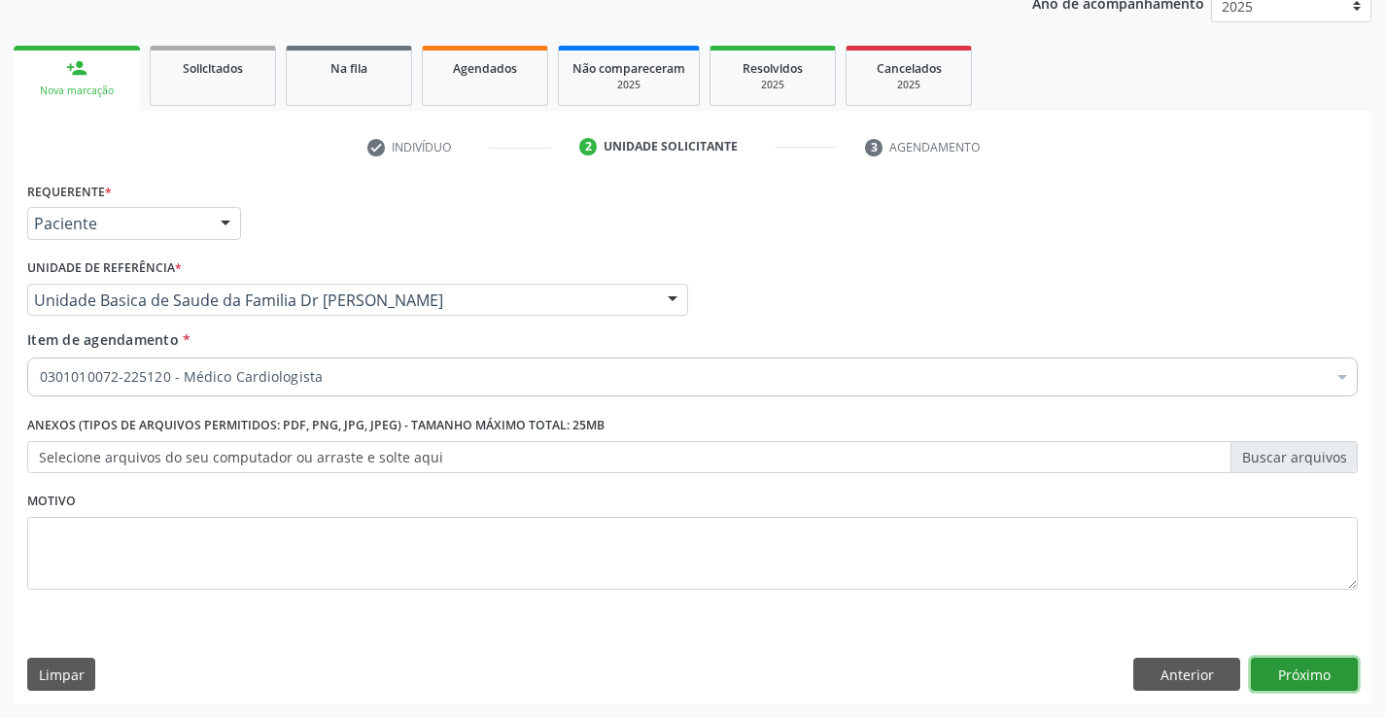
click at [1311, 671] on button "Próximo" at bounding box center [1304, 674] width 107 height 33
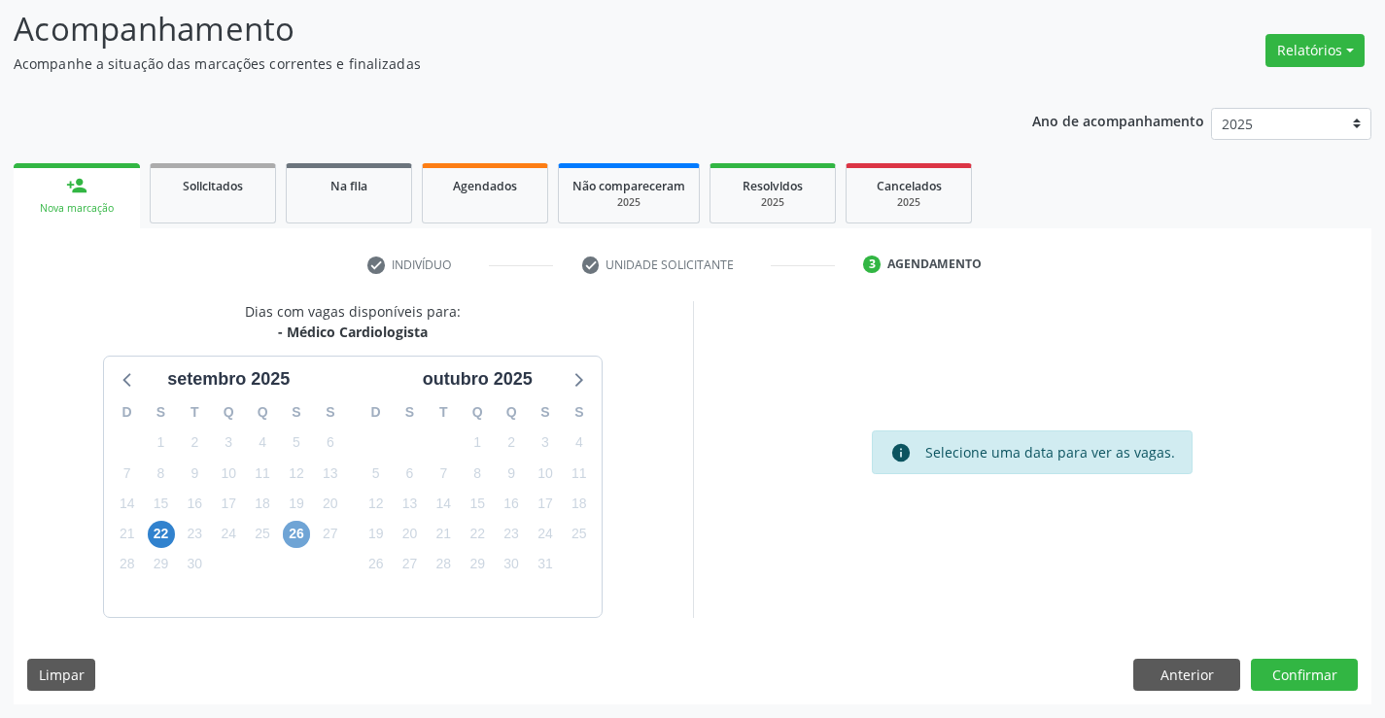
click at [298, 532] on span "26" at bounding box center [296, 534] width 27 height 27
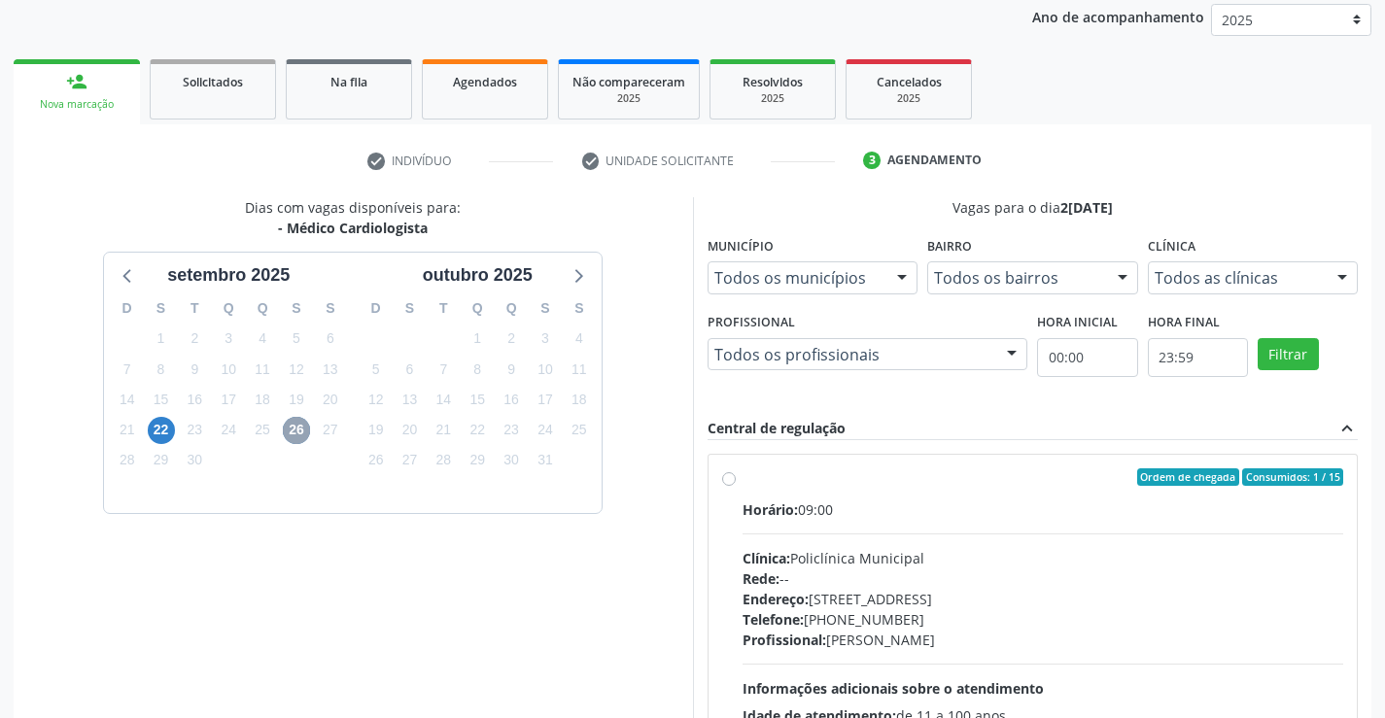
scroll to position [408, 0]
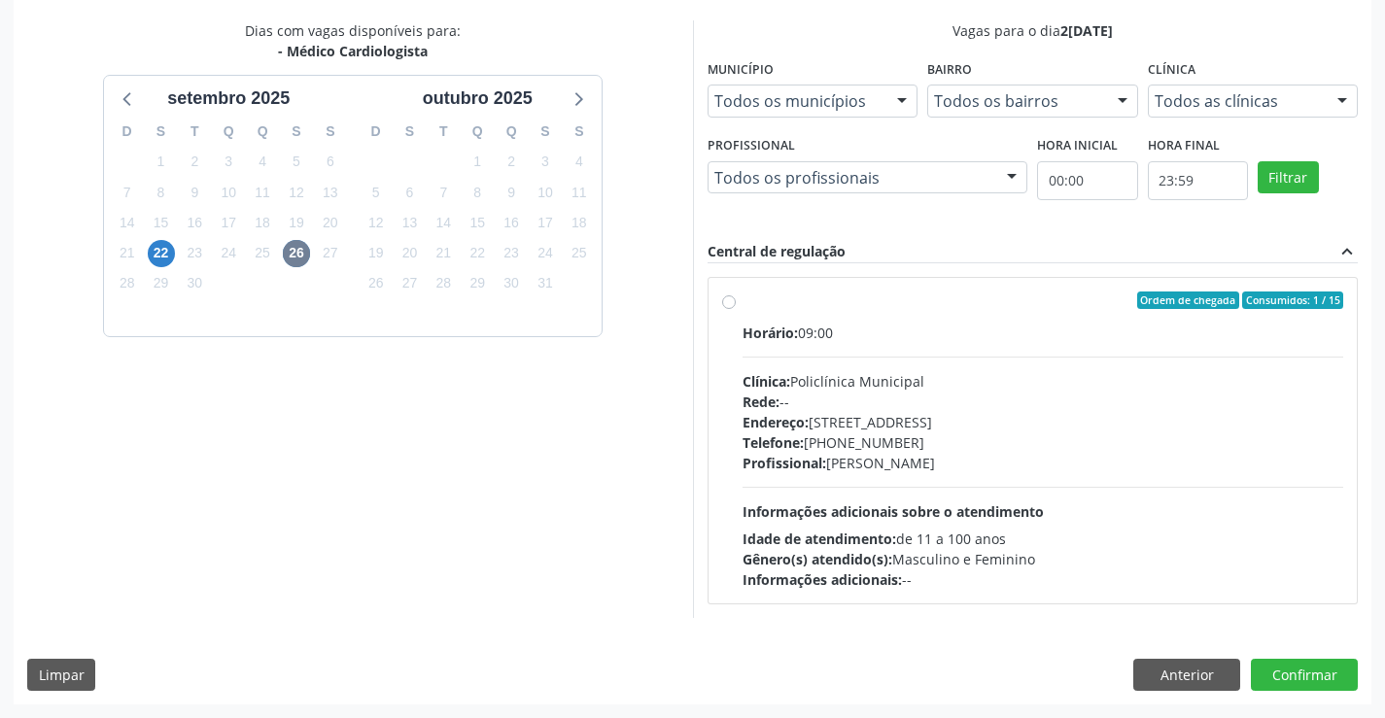
click at [939, 305] on div "Ordem de chegada Consumidos: 1 / 15" at bounding box center [1044, 301] width 602 height 18
click at [736, 305] on input "Ordem de chegada Consumidos: 1 / 15 Horário: 09:00 Clínica: Policlínica Municip…" at bounding box center [729, 301] width 14 height 18
radio input "true"
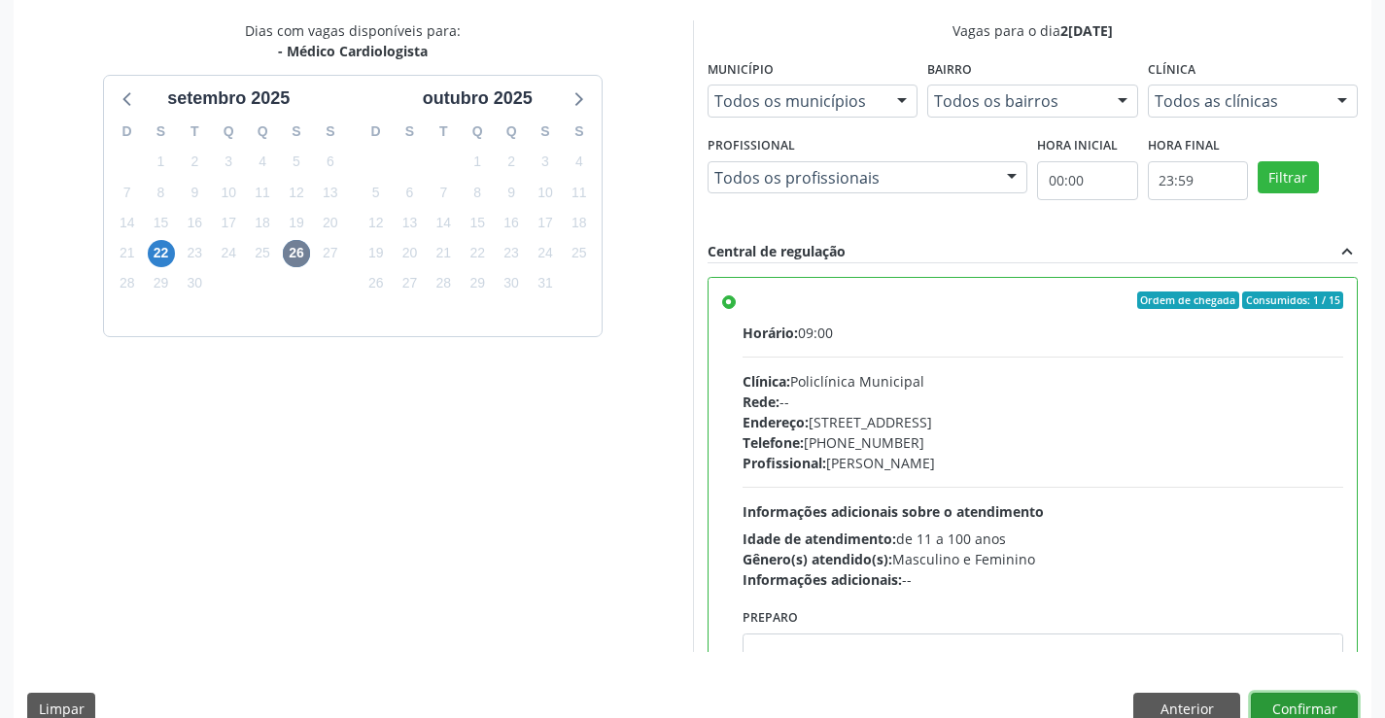
click at [1289, 702] on button "Confirmar" at bounding box center [1304, 709] width 107 height 33
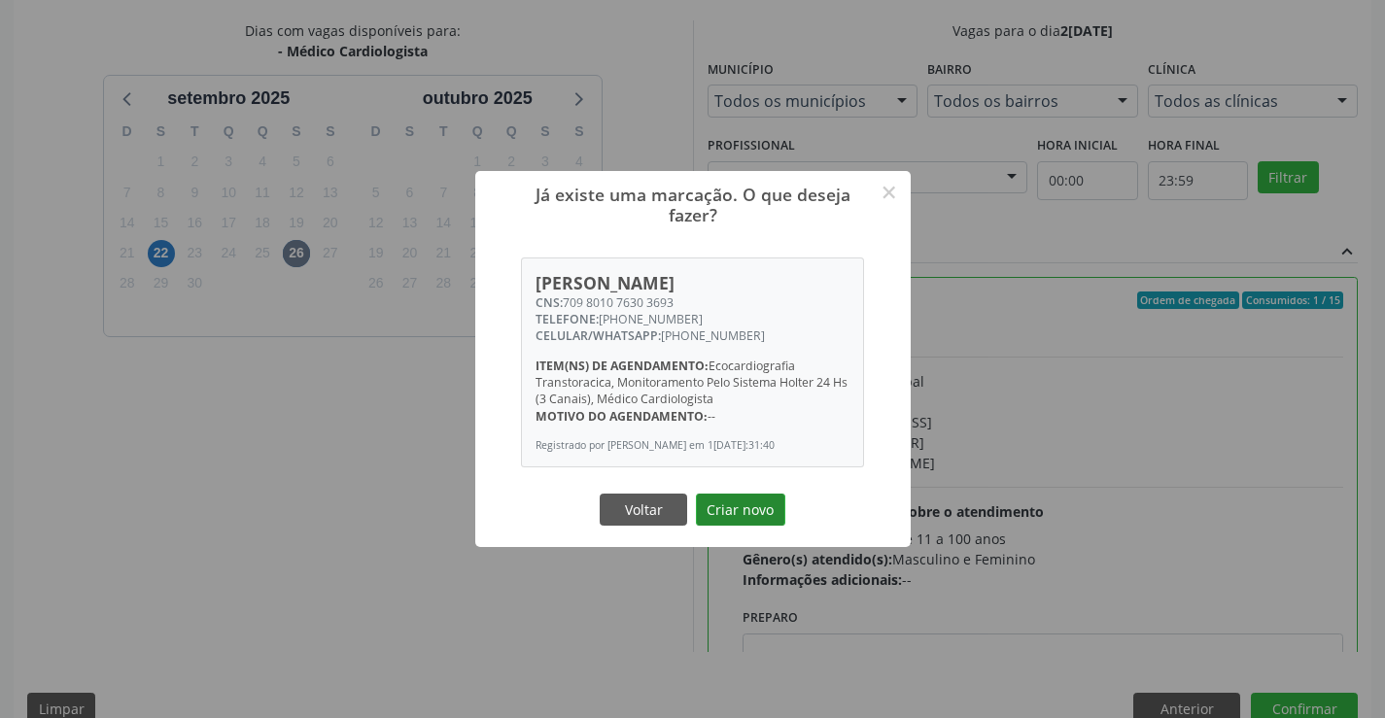
click at [738, 512] on button "Criar novo" at bounding box center [740, 510] width 89 height 33
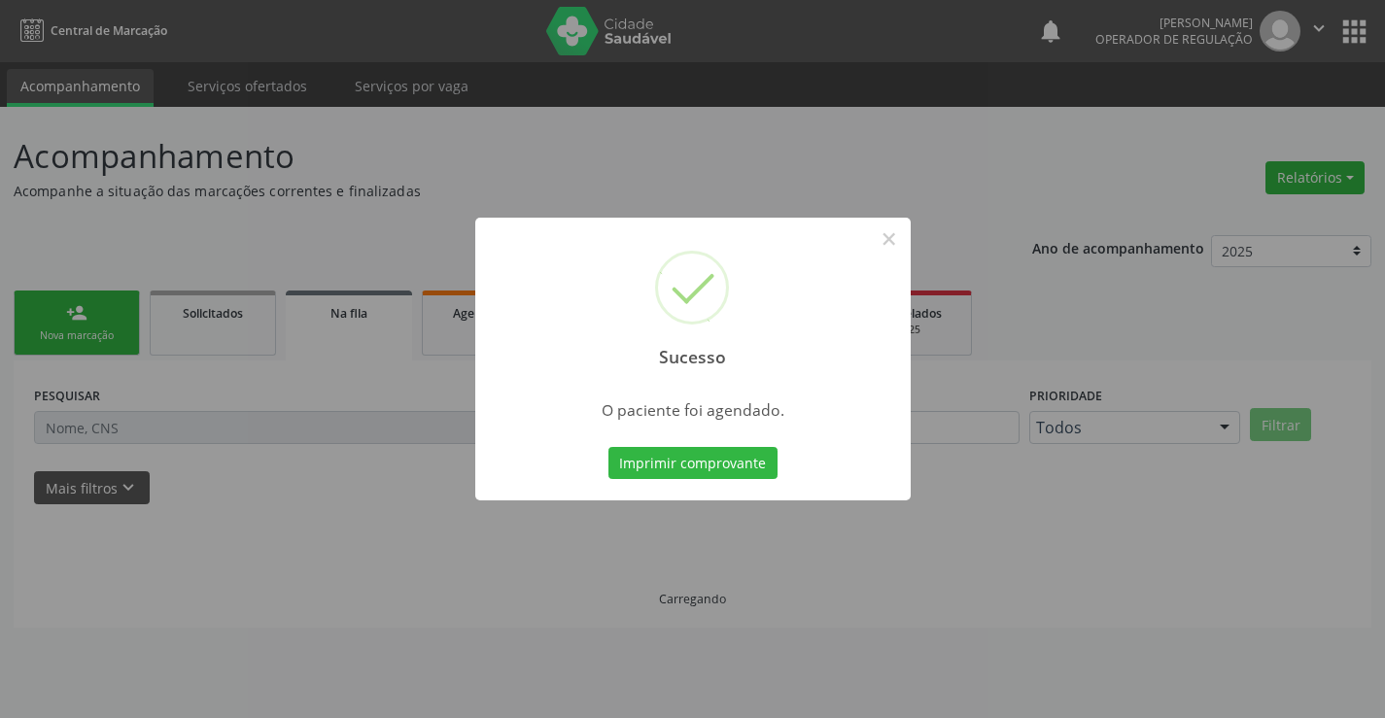
scroll to position [0, 0]
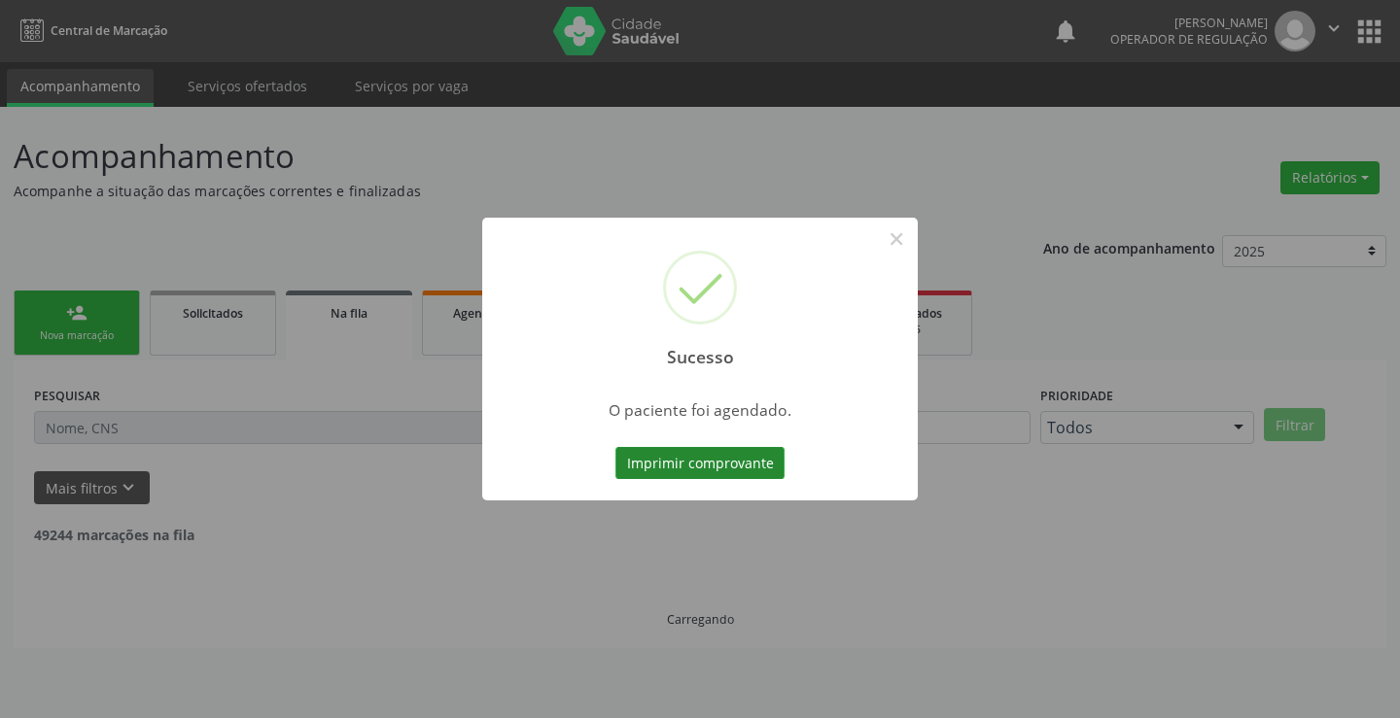
click at [714, 456] on button "Imprimir comprovante" at bounding box center [699, 463] width 169 height 33
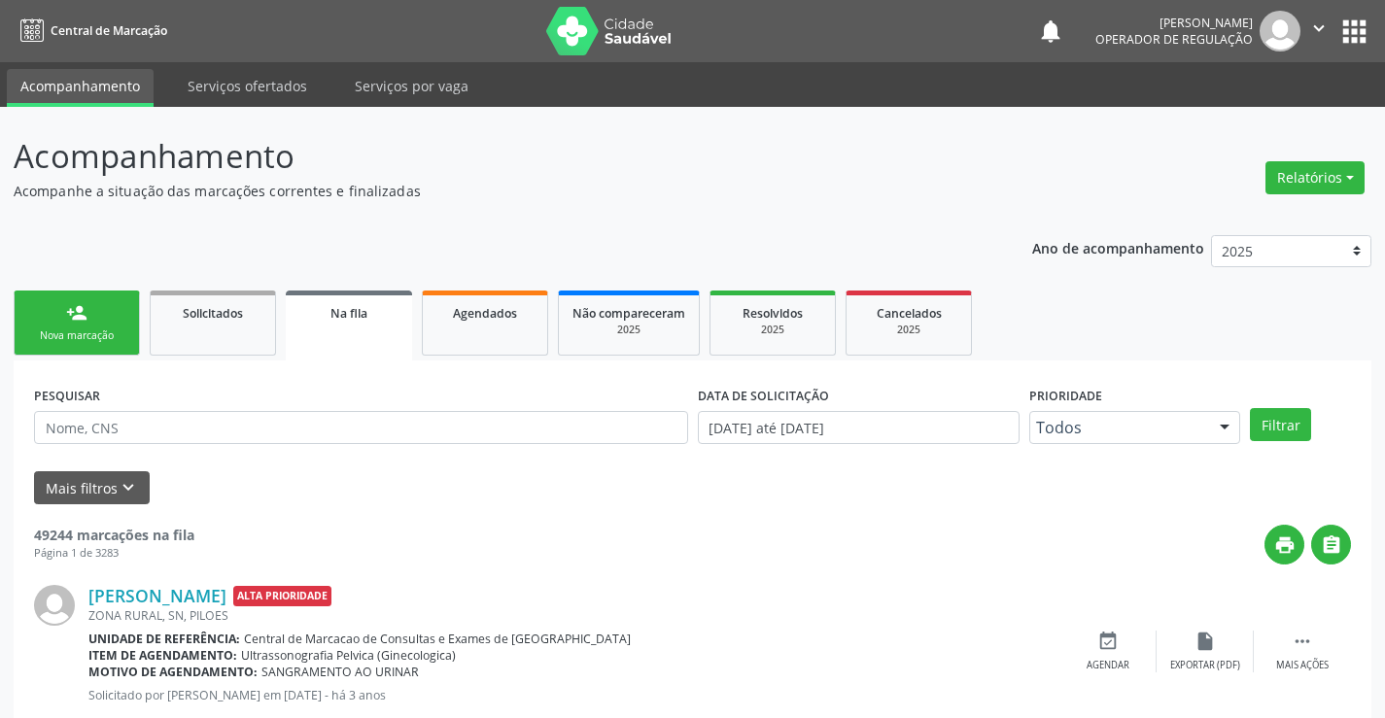
click at [77, 329] on div "Nova marcação" at bounding box center [76, 336] width 97 height 15
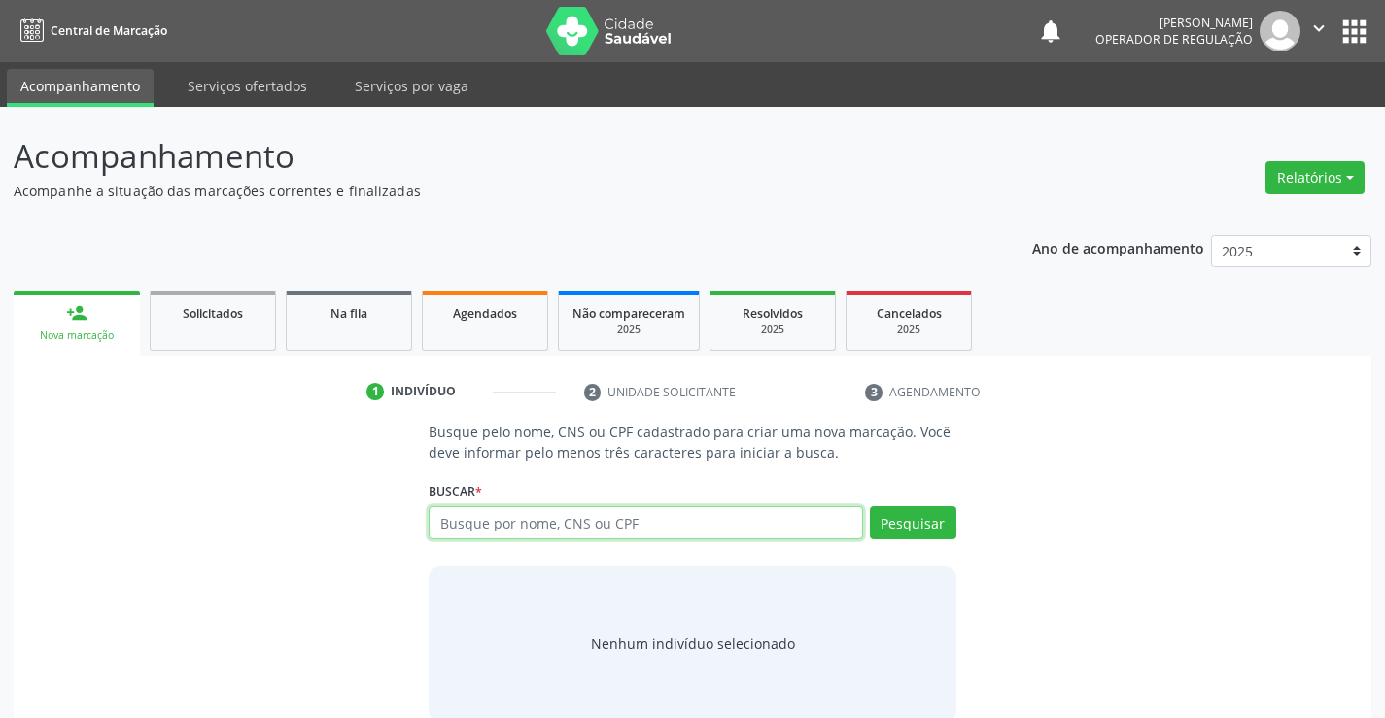
click at [576, 527] on input "text" at bounding box center [646, 523] width 434 height 33
type input "702003343891682"
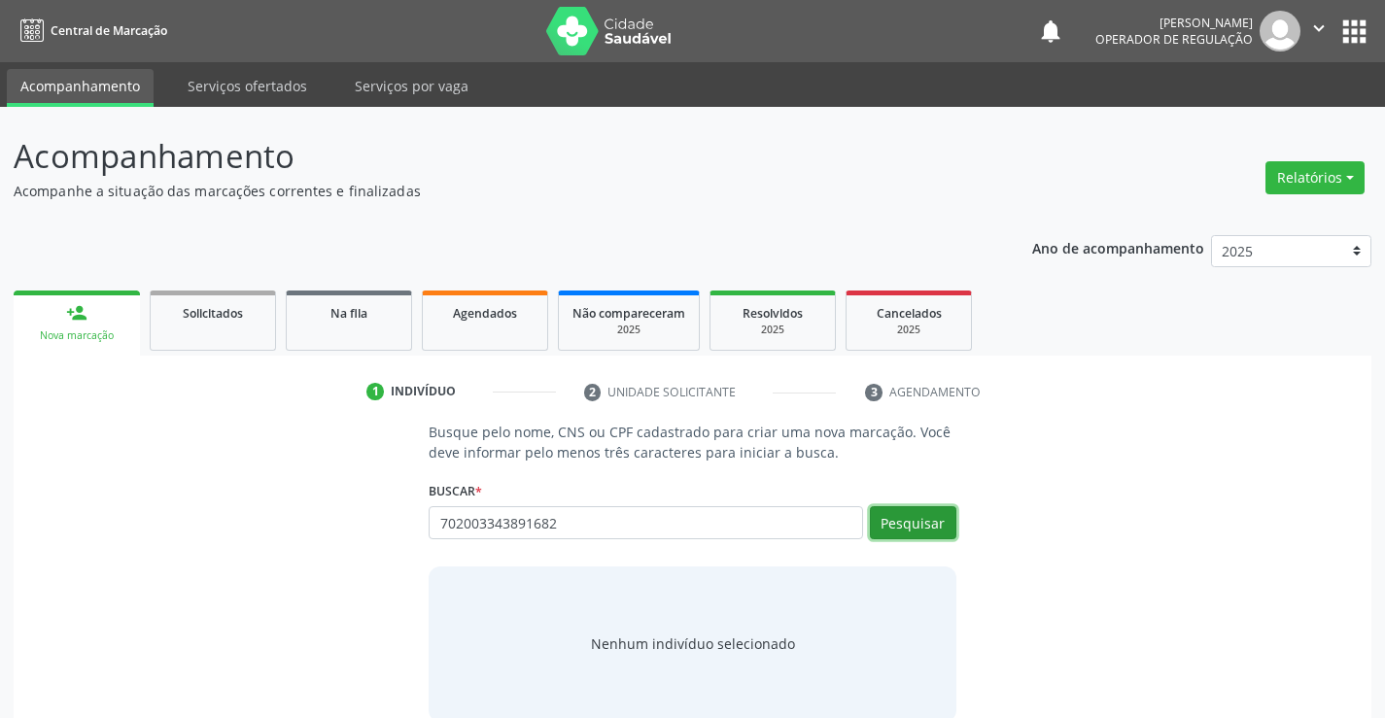
click at [903, 522] on button "Pesquisar" at bounding box center [913, 523] width 87 height 33
type input "702003343891682"
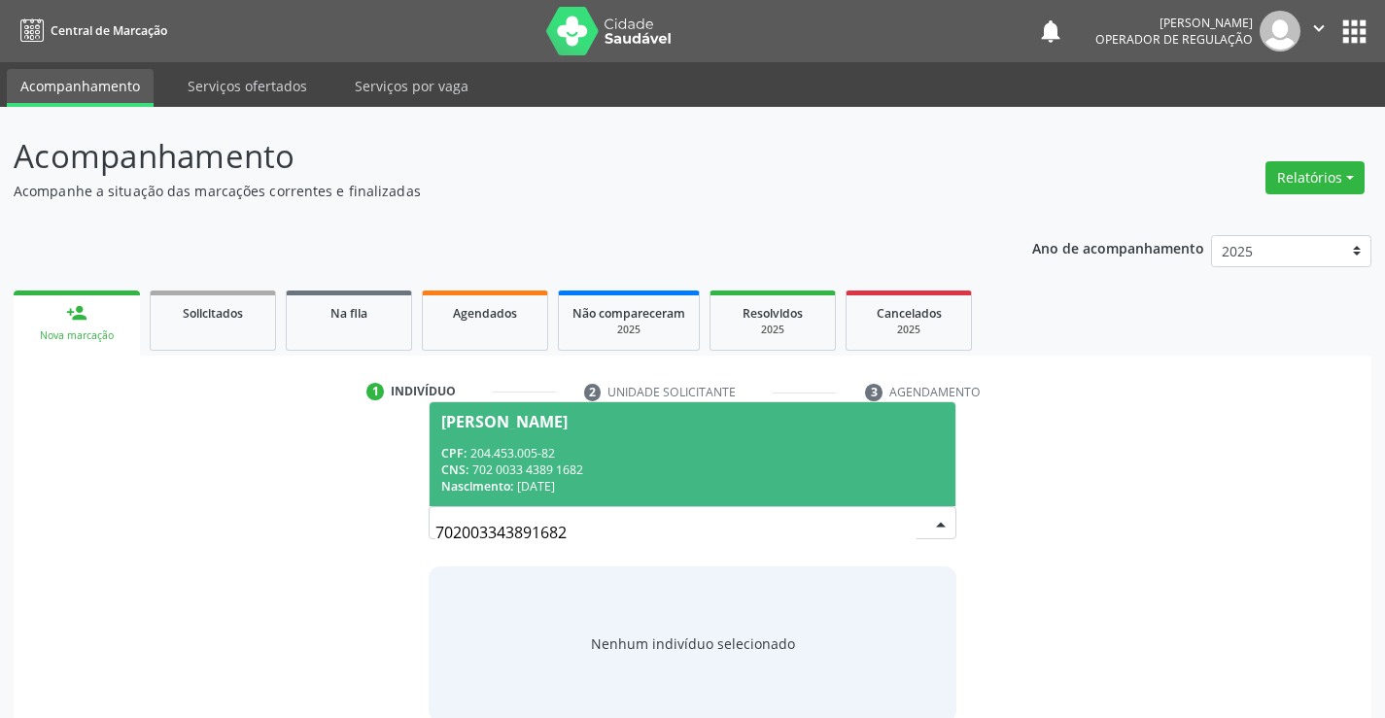
click at [604, 443] on span "[PERSON_NAME] CPF: 204.453.005-82 CNS: 702 0033 4389 1682 Nascimento: [DATE]" at bounding box center [692, 455] width 525 height 104
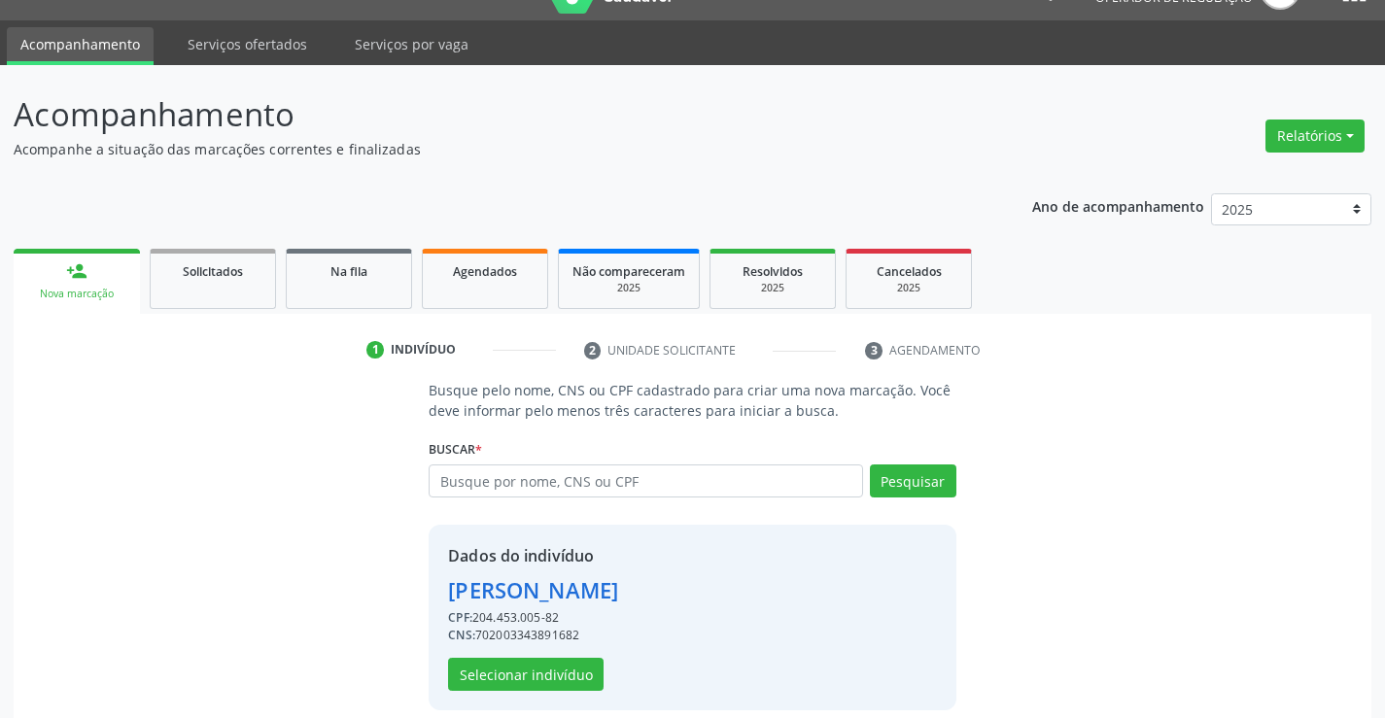
scroll to position [61, 0]
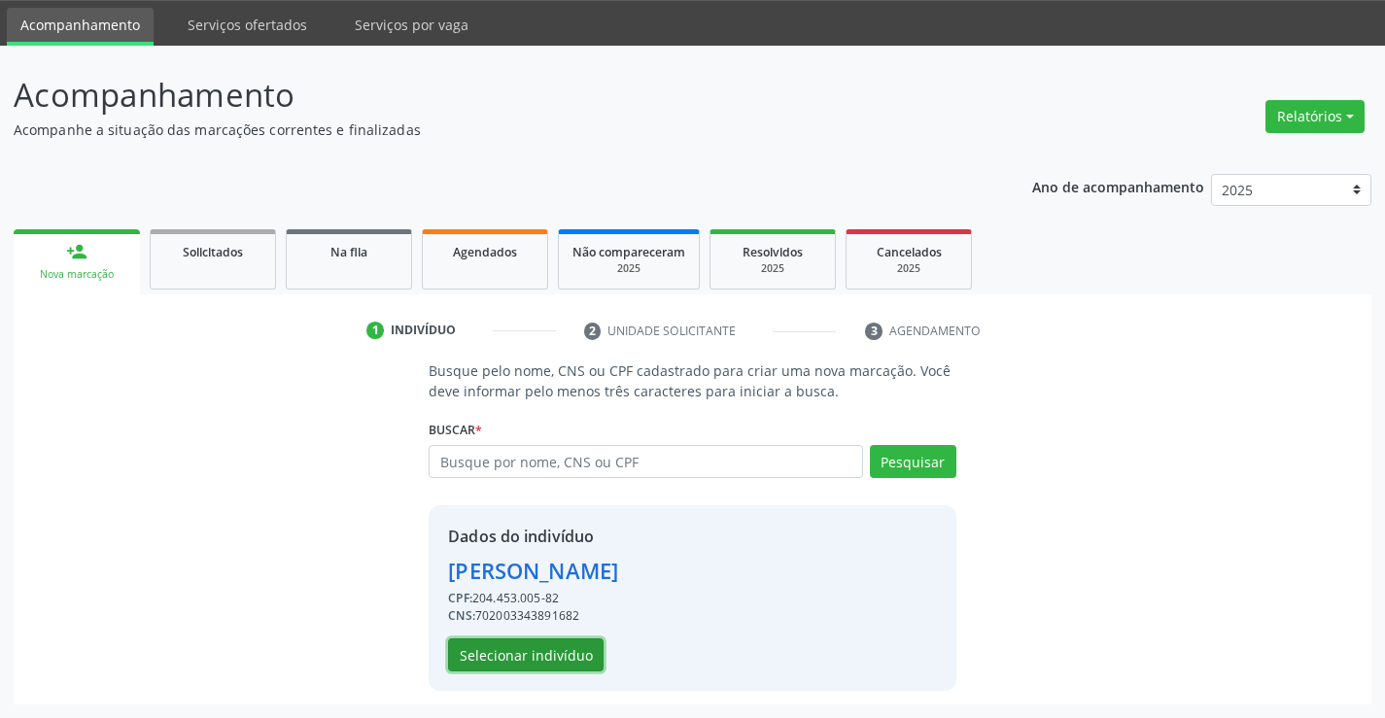
click at [534, 639] on button "Selecionar indivíduo" at bounding box center [526, 655] width 156 height 33
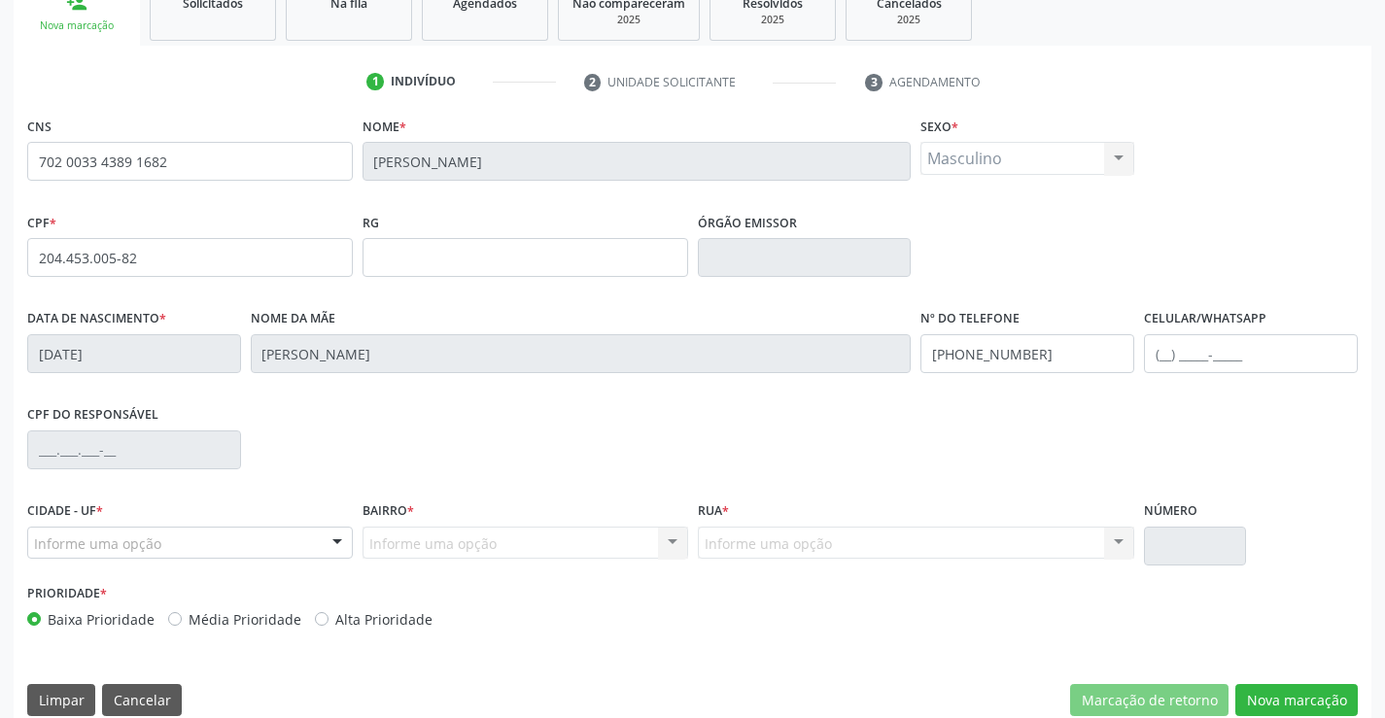
scroll to position [335, 0]
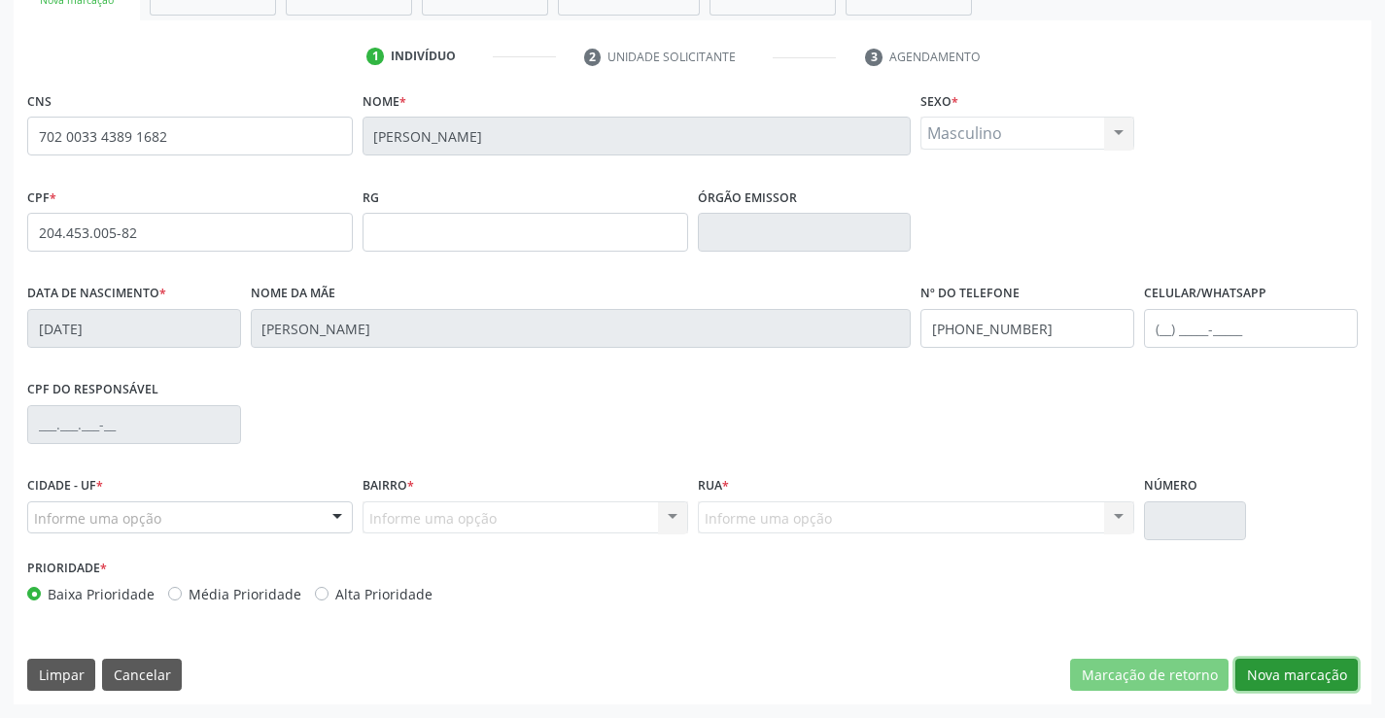
click at [1285, 670] on button "Nova marcação" at bounding box center [1297, 675] width 123 height 33
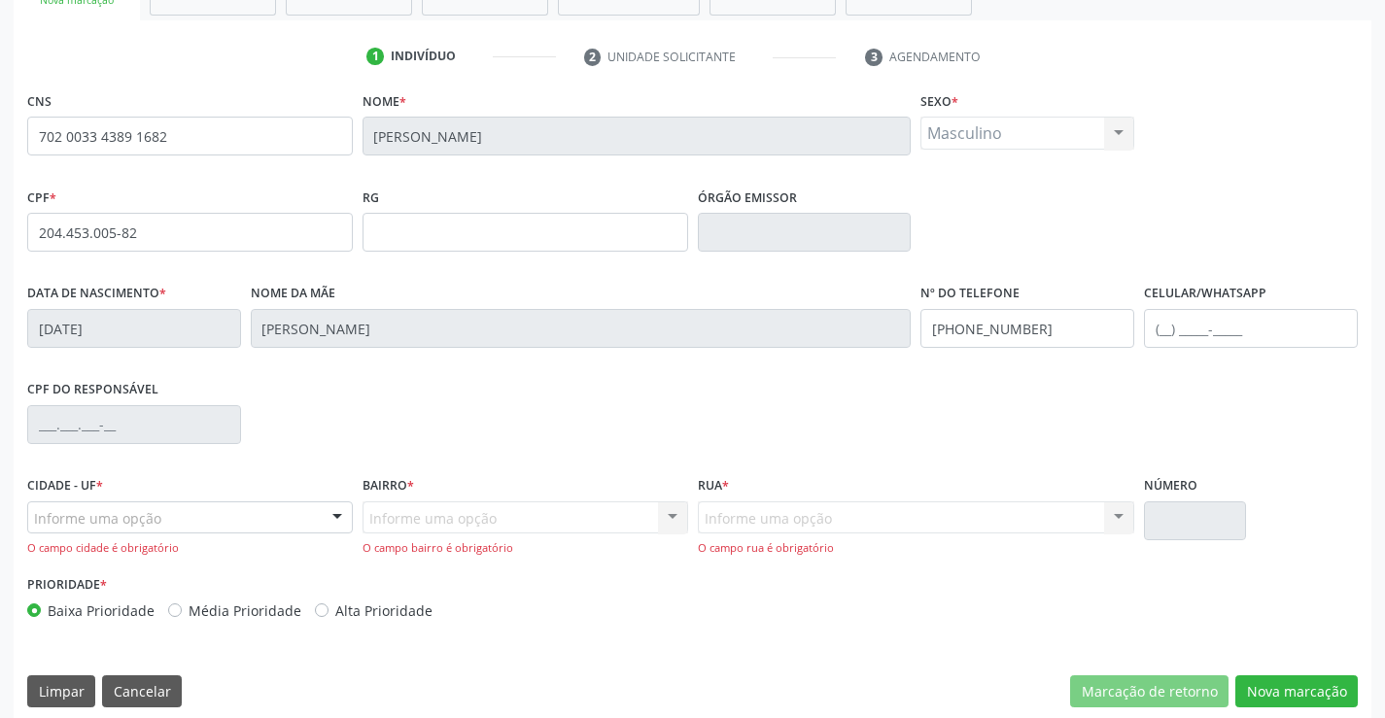
click at [179, 518] on div "Informe uma opção" at bounding box center [190, 518] width 326 height 33
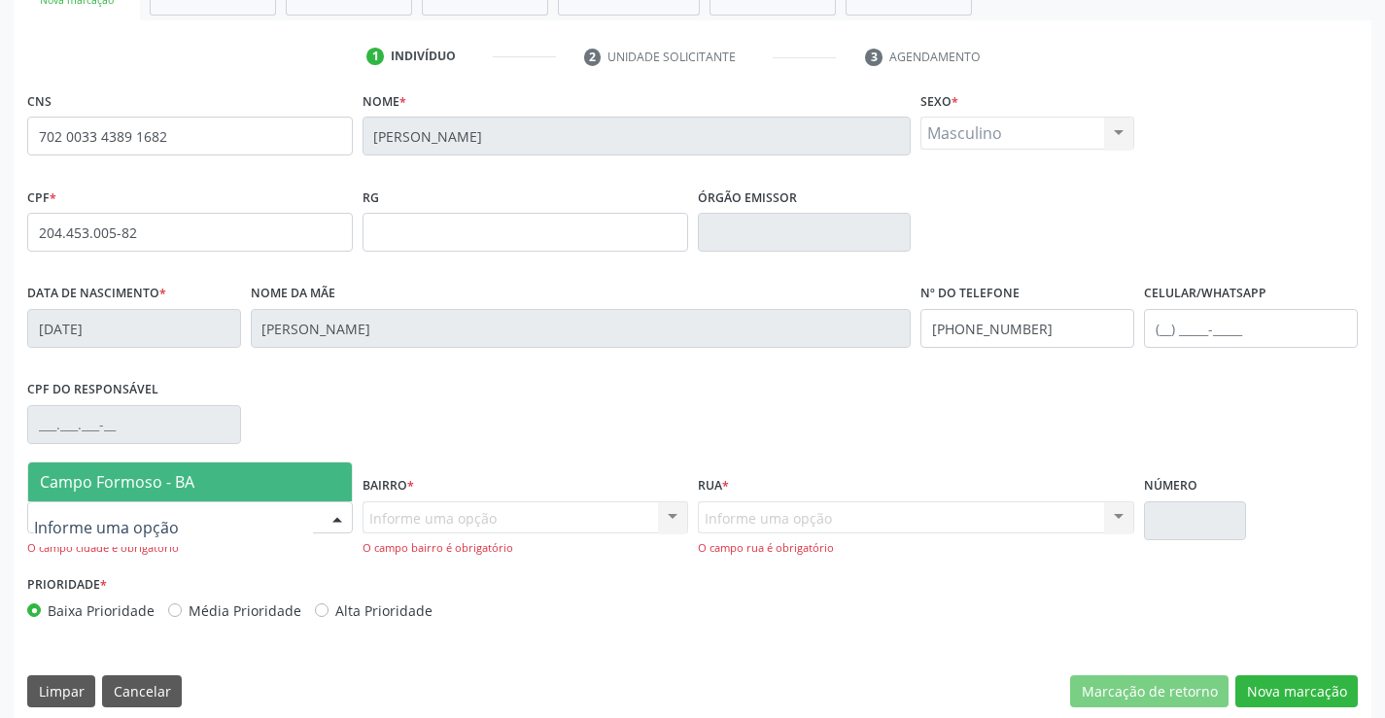
click at [182, 481] on span "Campo Formoso - BA" at bounding box center [117, 482] width 155 height 21
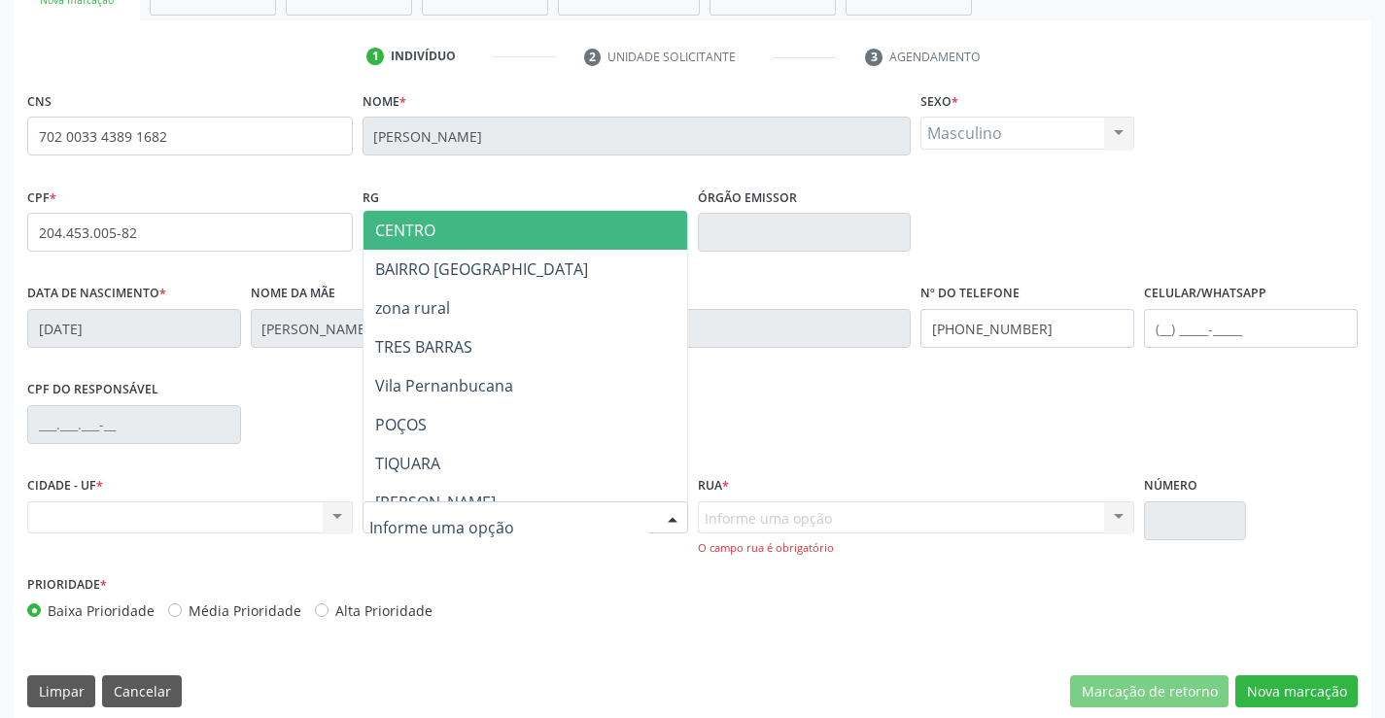
click at [474, 231] on span "CENTRO" at bounding box center [574, 230] width 420 height 39
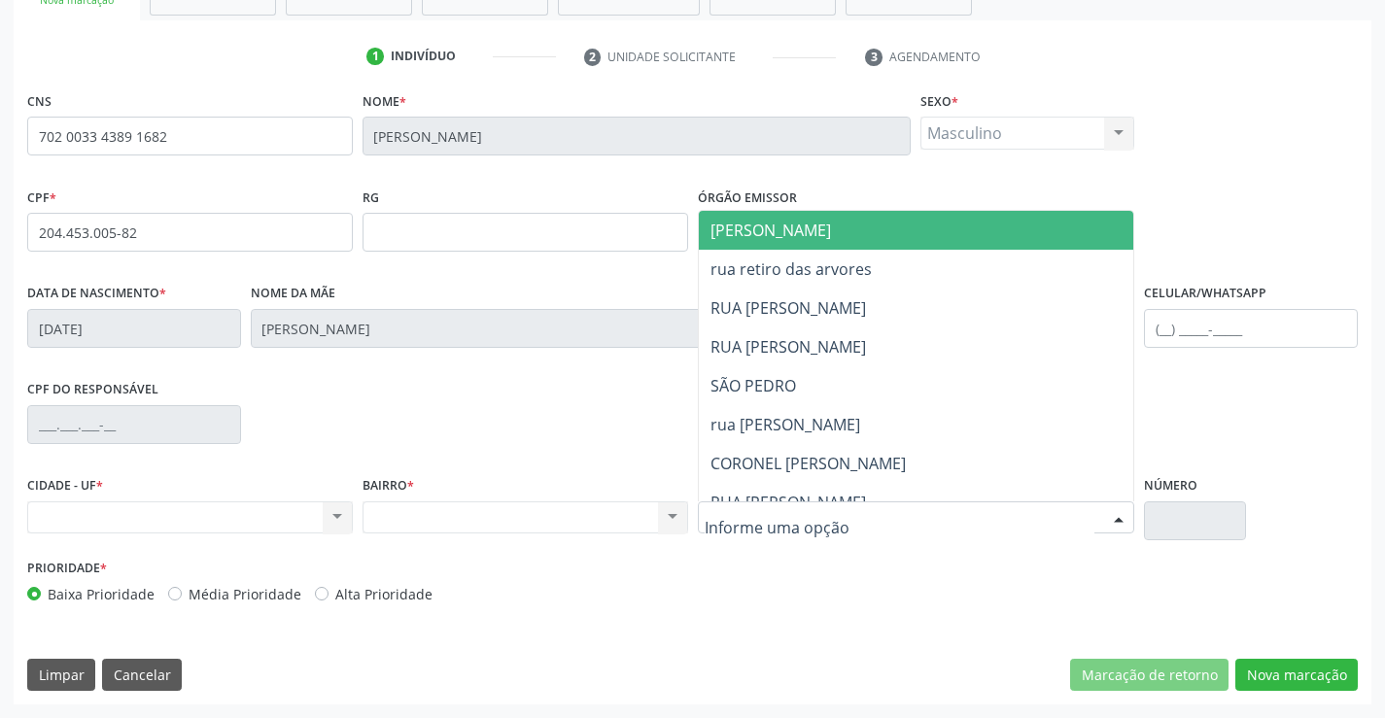
click at [846, 227] on span "[PERSON_NAME]" at bounding box center [933, 230] width 469 height 39
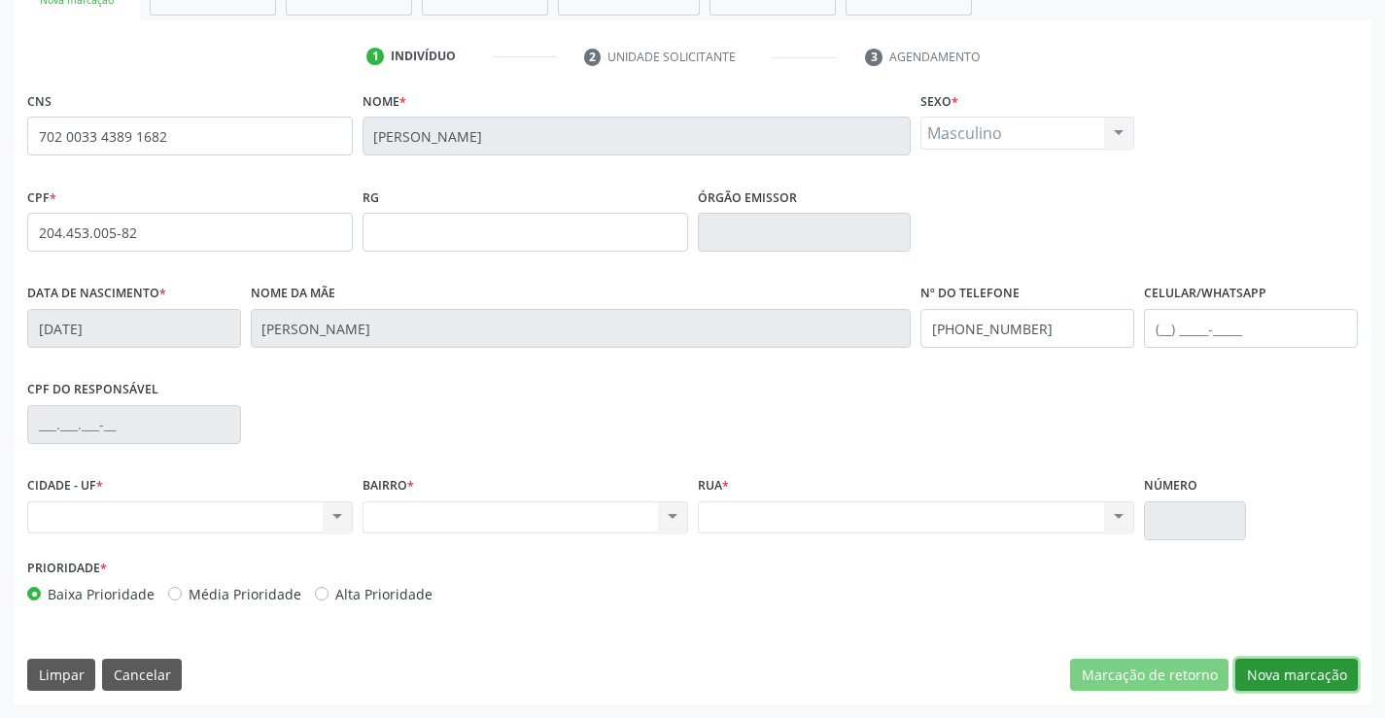
click at [1288, 671] on button "Nova marcação" at bounding box center [1297, 675] width 123 height 33
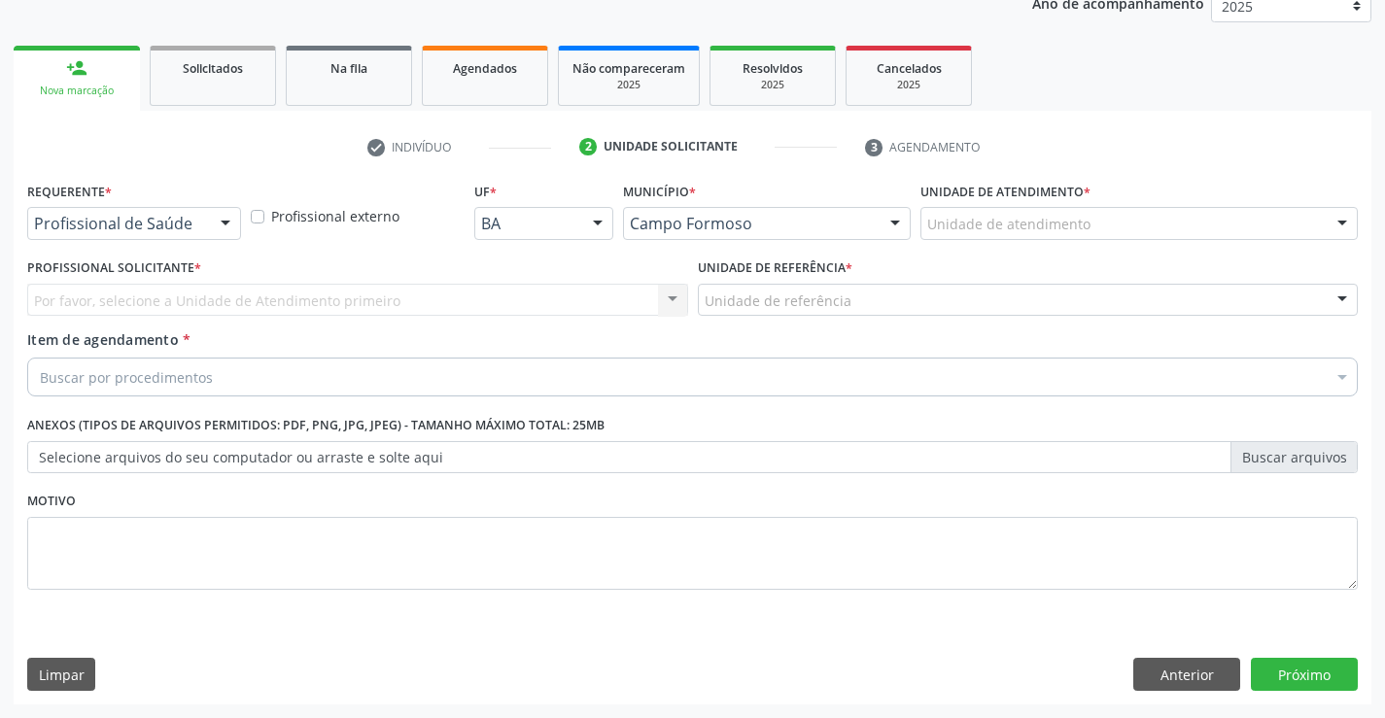
scroll to position [245, 0]
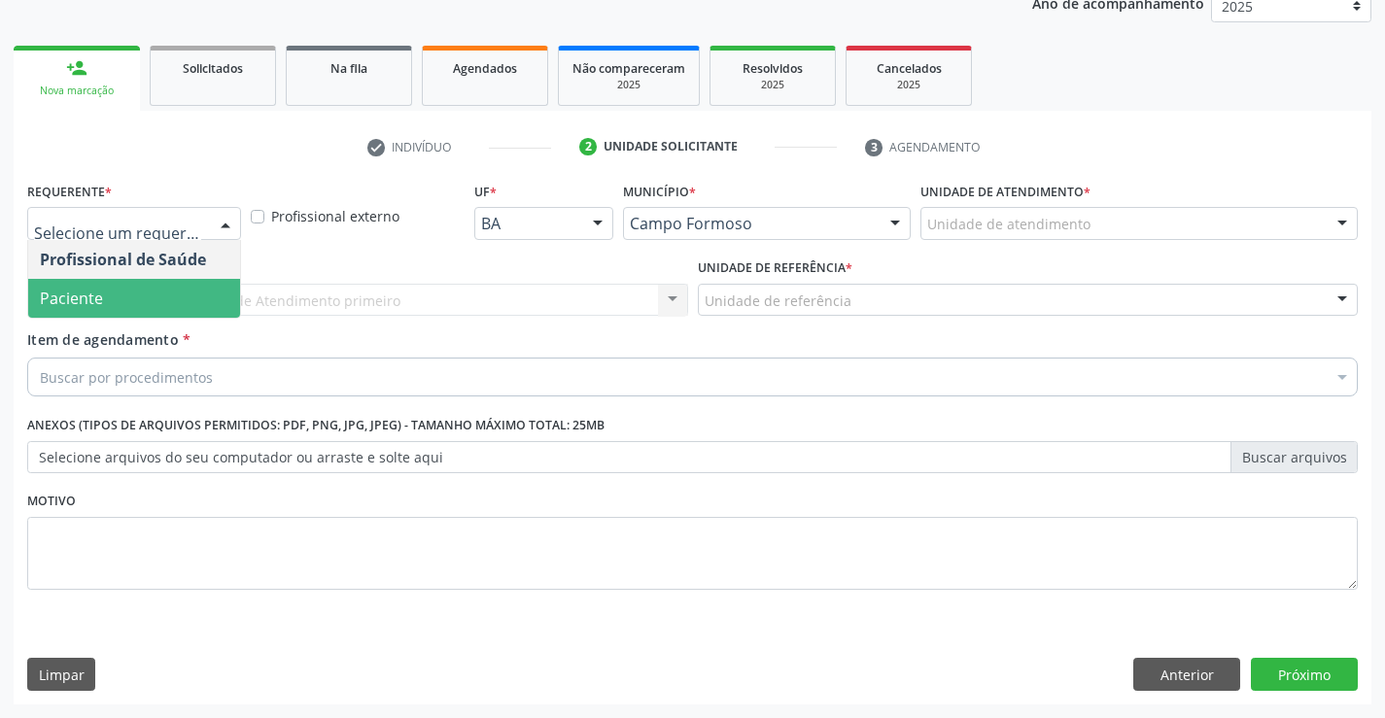
click at [106, 298] on span "Paciente" at bounding box center [134, 298] width 212 height 39
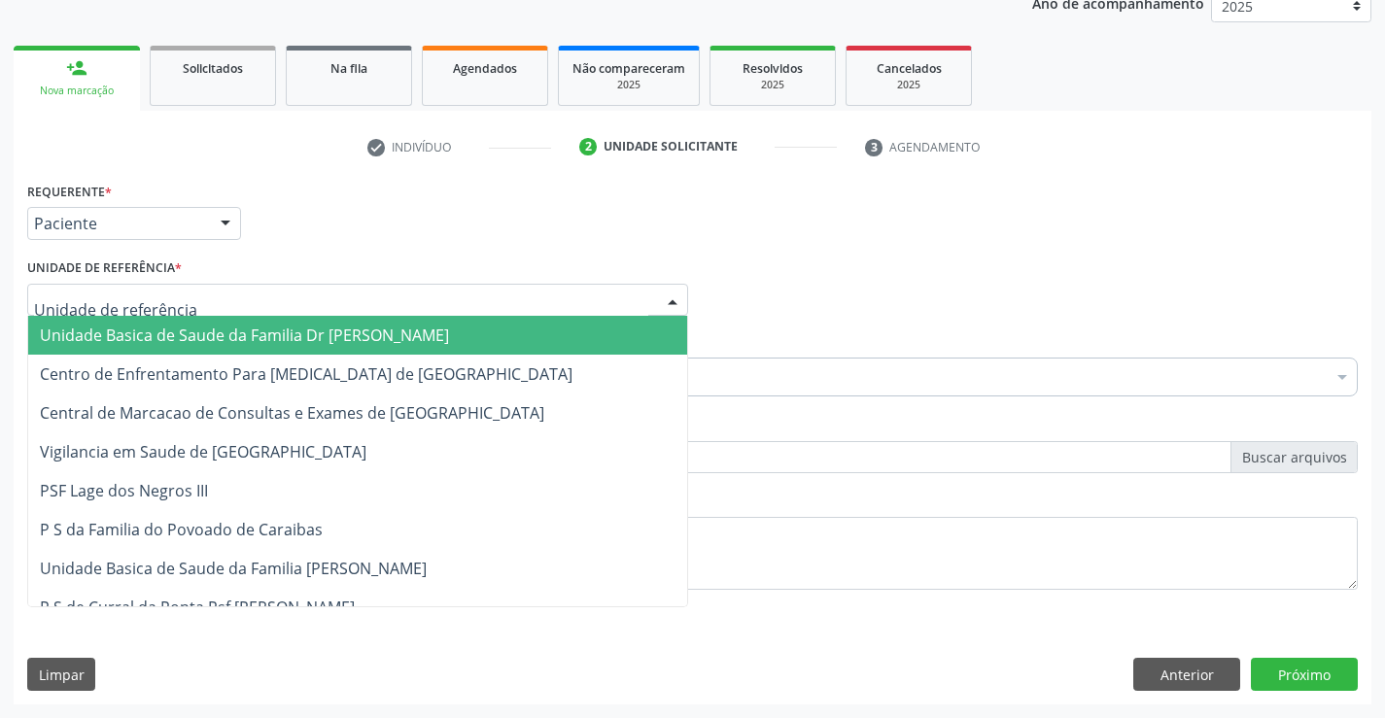
click at [123, 330] on span "Unidade Basica de Saude da Familia Dr [PERSON_NAME]" at bounding box center [244, 335] width 409 height 21
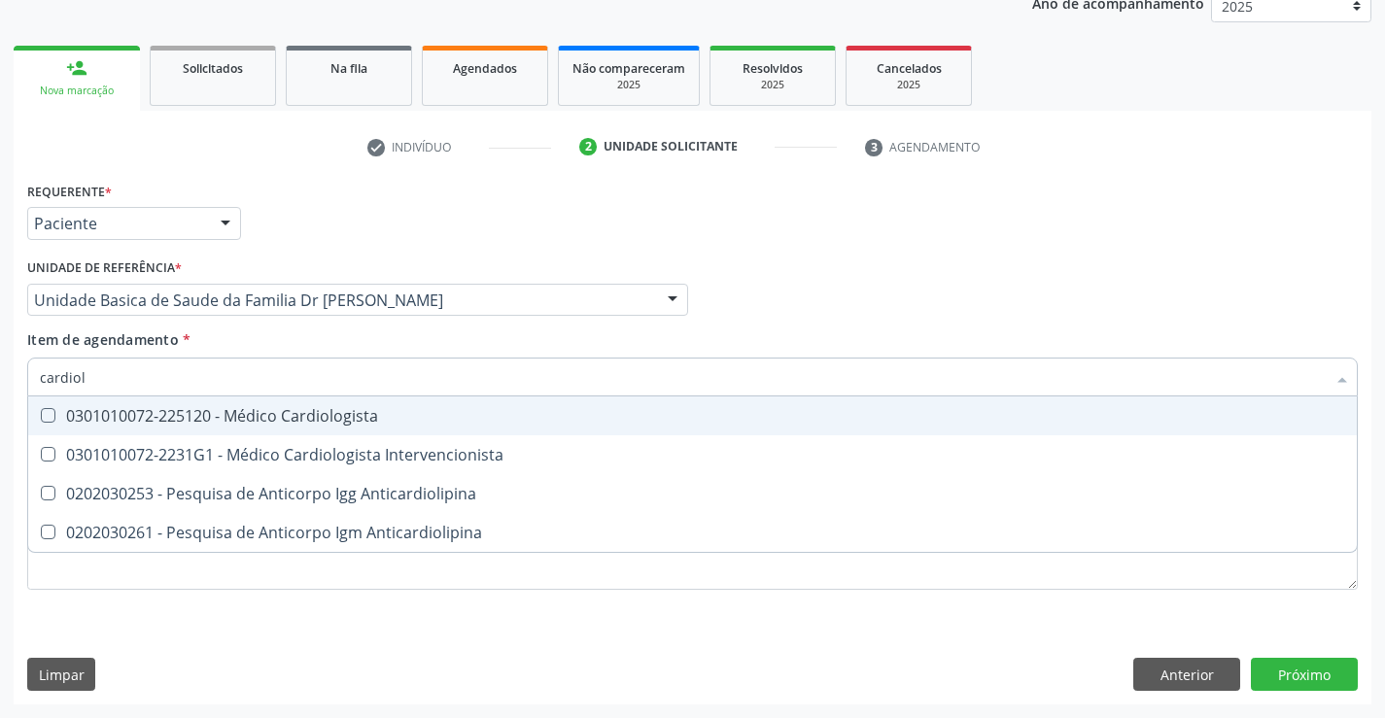
type input "cardiolo"
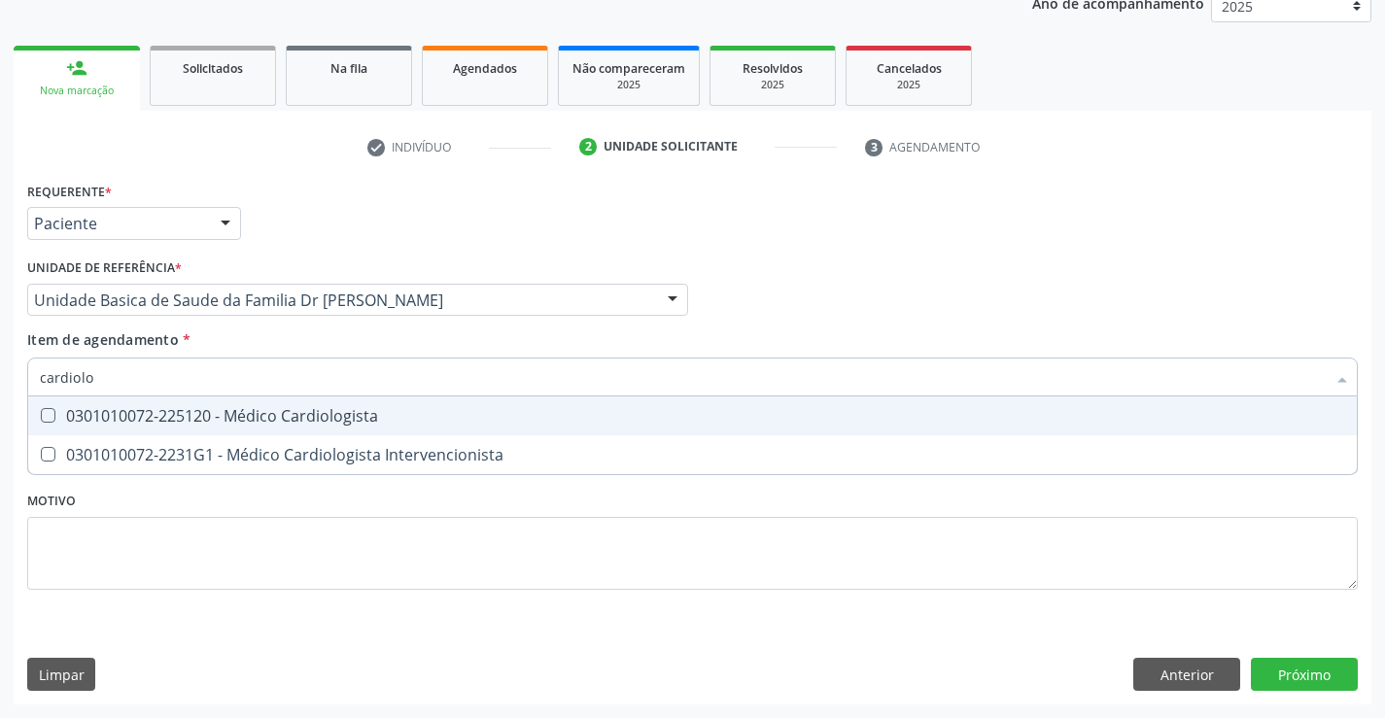
click at [278, 422] on div "0301010072-225120 - Médico Cardiologista" at bounding box center [693, 416] width 1306 height 16
checkbox Cardiologista "true"
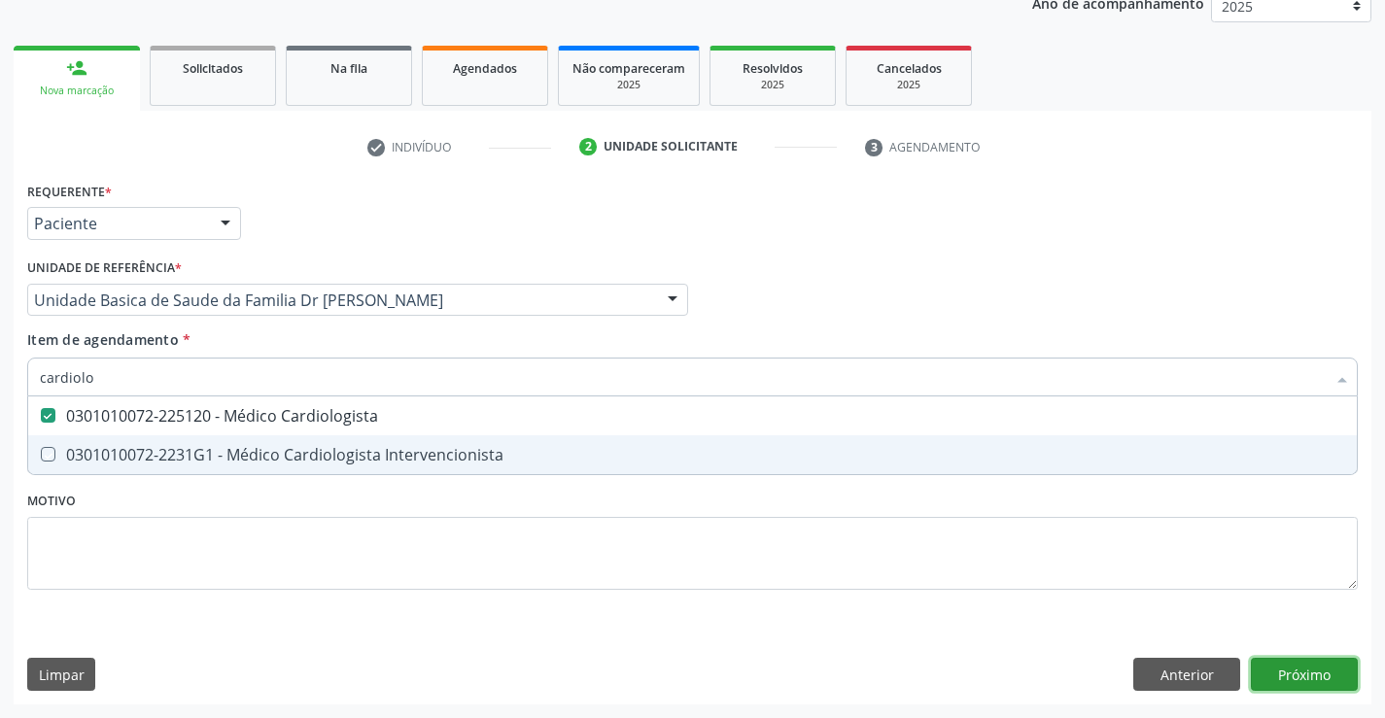
click at [1308, 675] on div "Requerente * Paciente Profissional de Saúde Paciente Nenhum resultado encontrad…" at bounding box center [693, 441] width 1358 height 528
checkbox Intervencionista "true"
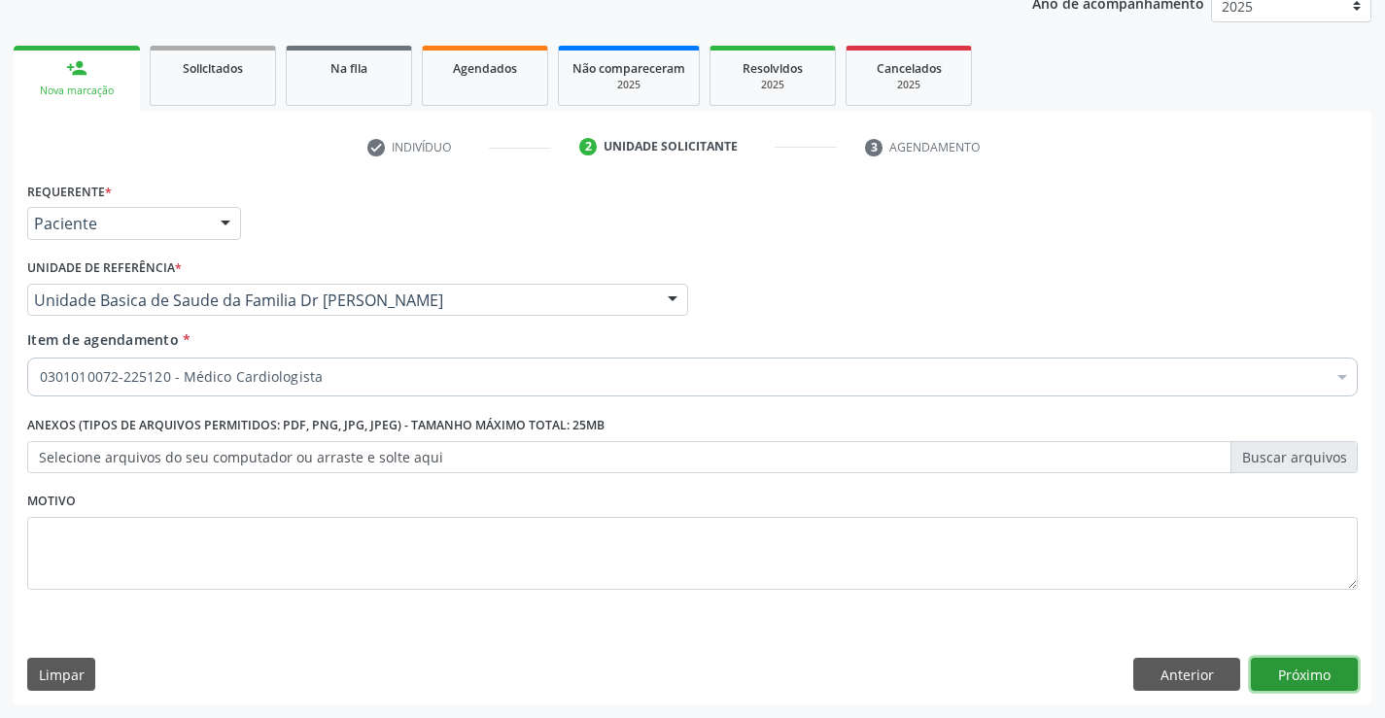
click at [1308, 675] on button "Próximo" at bounding box center [1304, 674] width 107 height 33
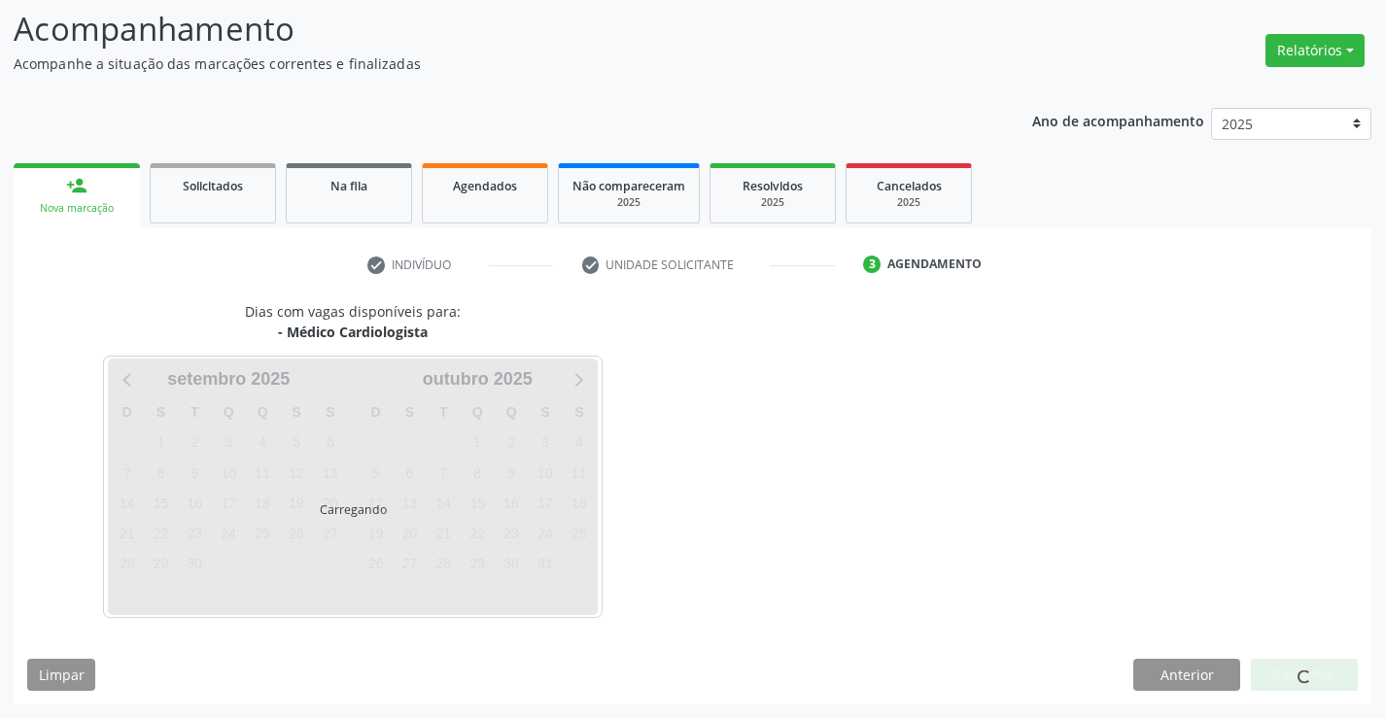
scroll to position [127, 0]
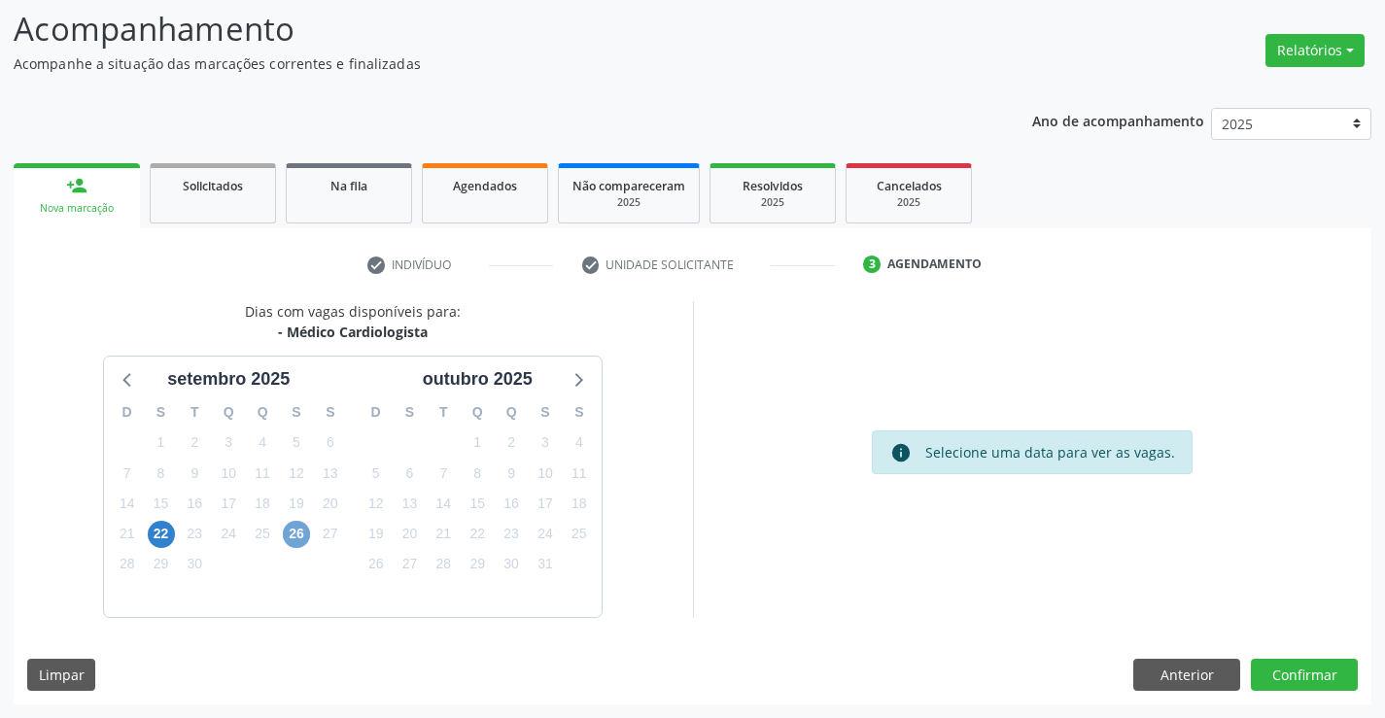
click at [299, 533] on span "26" at bounding box center [296, 534] width 27 height 27
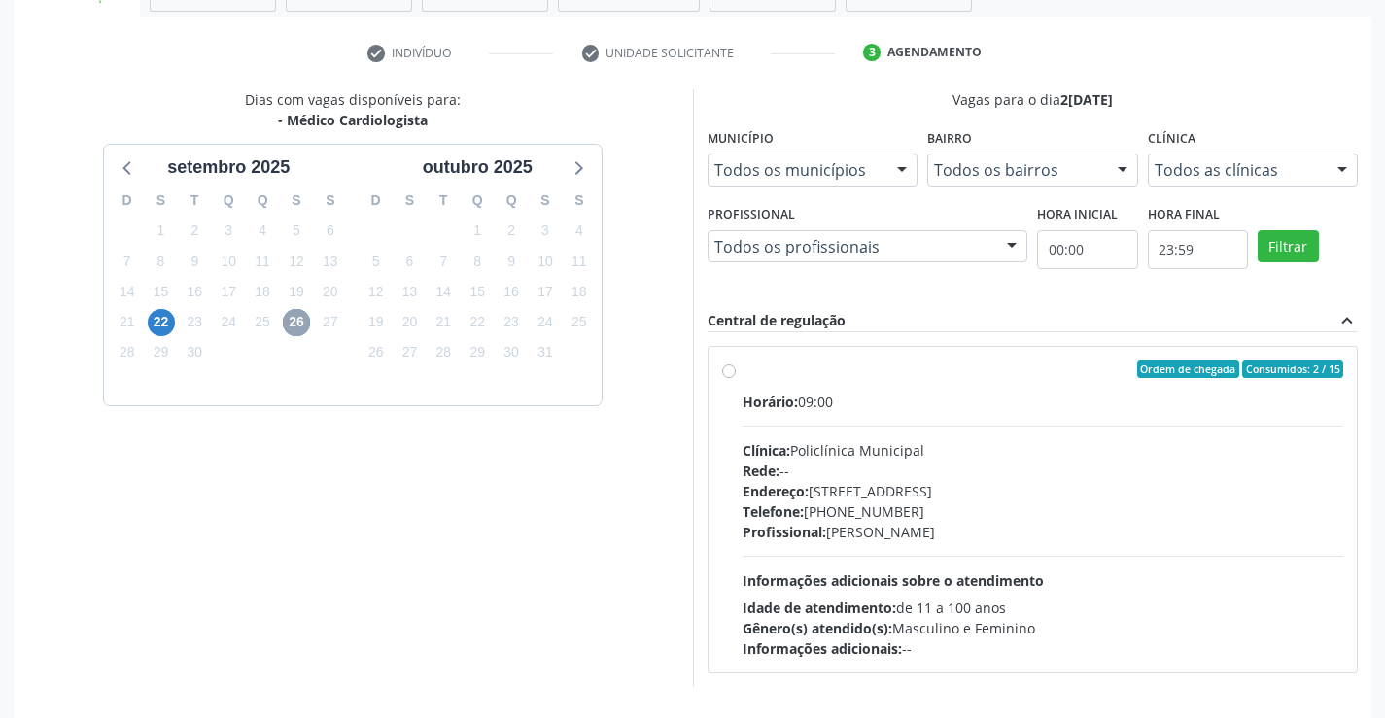
scroll to position [408, 0]
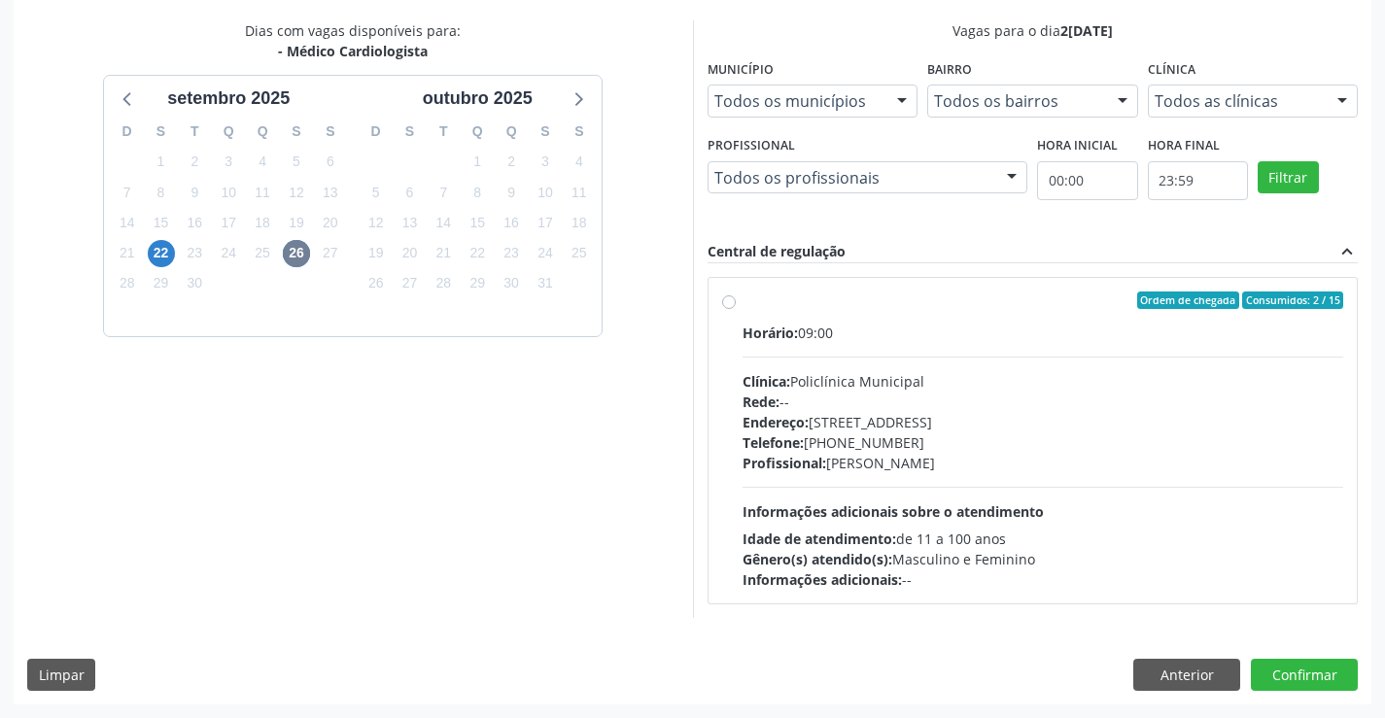
click at [911, 308] on div "Ordem de chegada Consumidos: 2 / 15" at bounding box center [1044, 301] width 602 height 18
click at [736, 308] on input "Ordem de chegada Consumidos: 2 / 15 Horário: 09:00 Clínica: Policlínica Municip…" at bounding box center [729, 301] width 14 height 18
radio input "true"
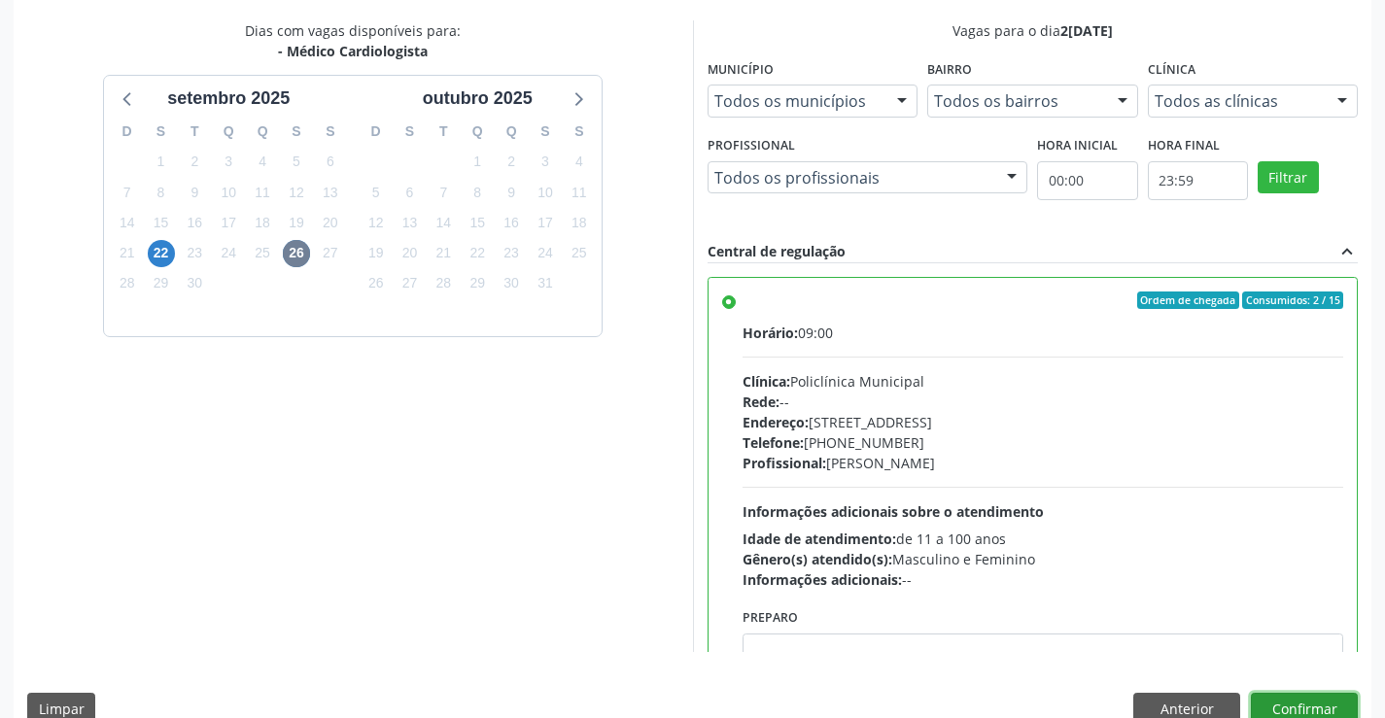
click at [1291, 703] on button "Confirmar" at bounding box center [1304, 709] width 107 height 33
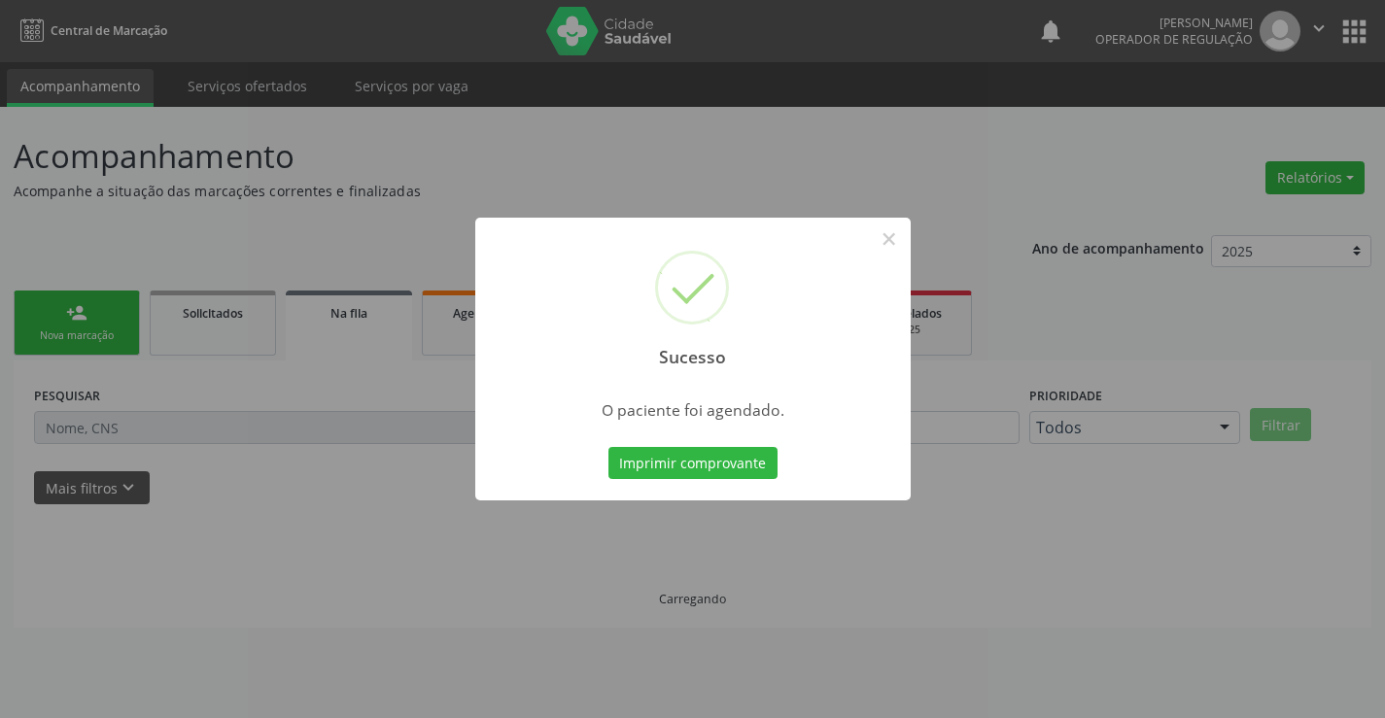
scroll to position [0, 0]
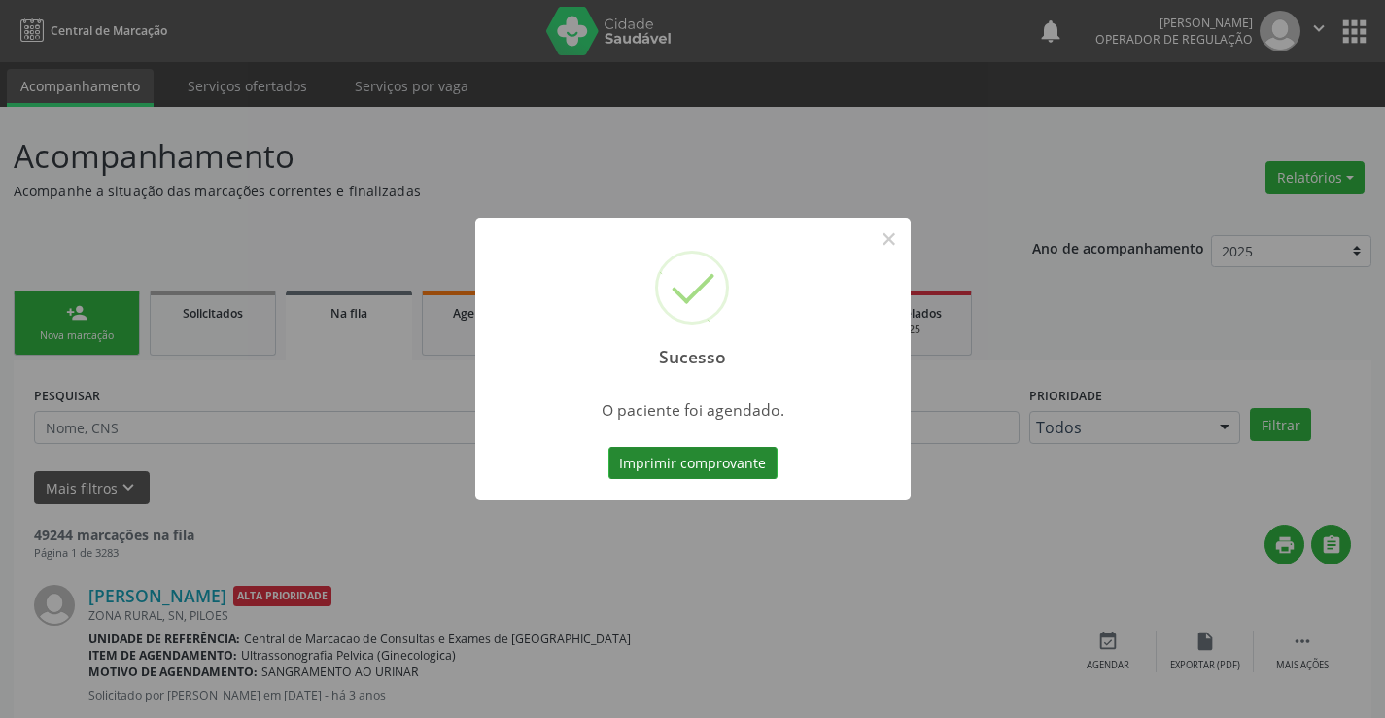
click at [682, 468] on button "Imprimir comprovante" at bounding box center [693, 463] width 169 height 33
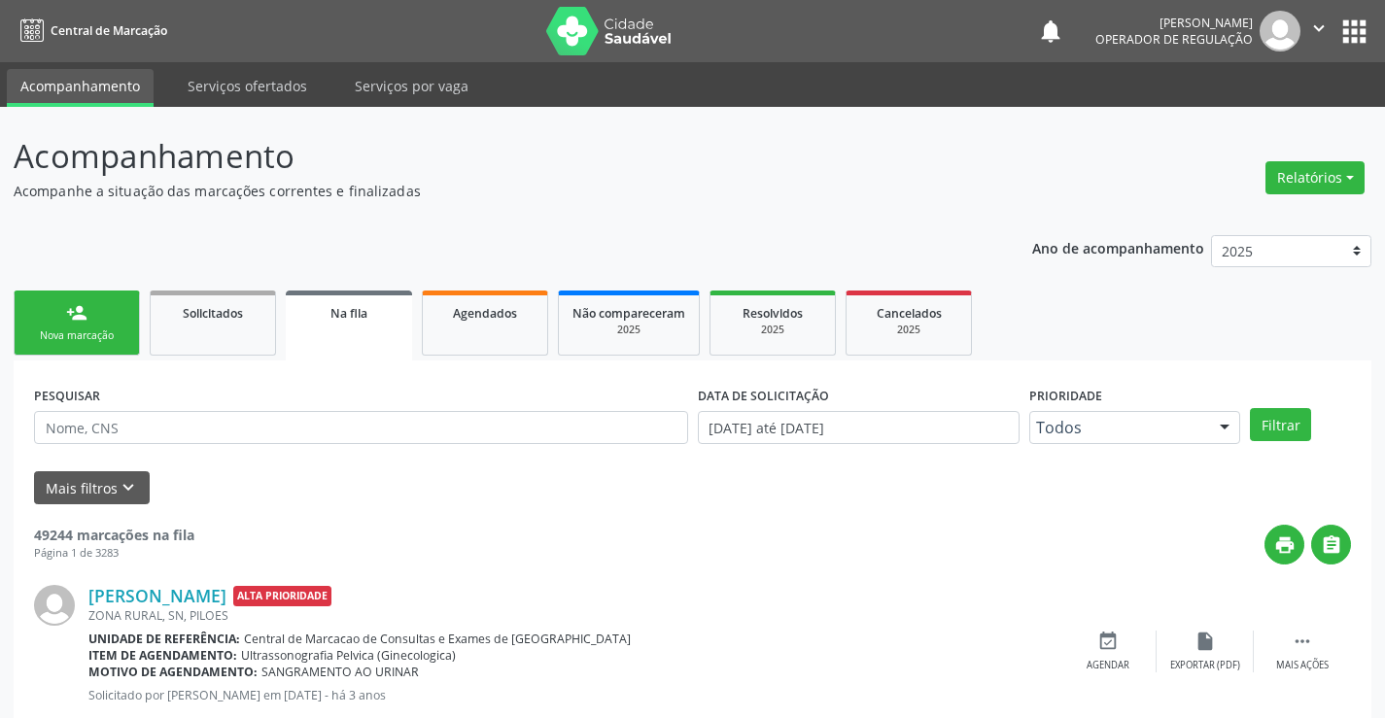
click at [81, 325] on link "person_add Nova marcação" at bounding box center [77, 323] width 126 height 65
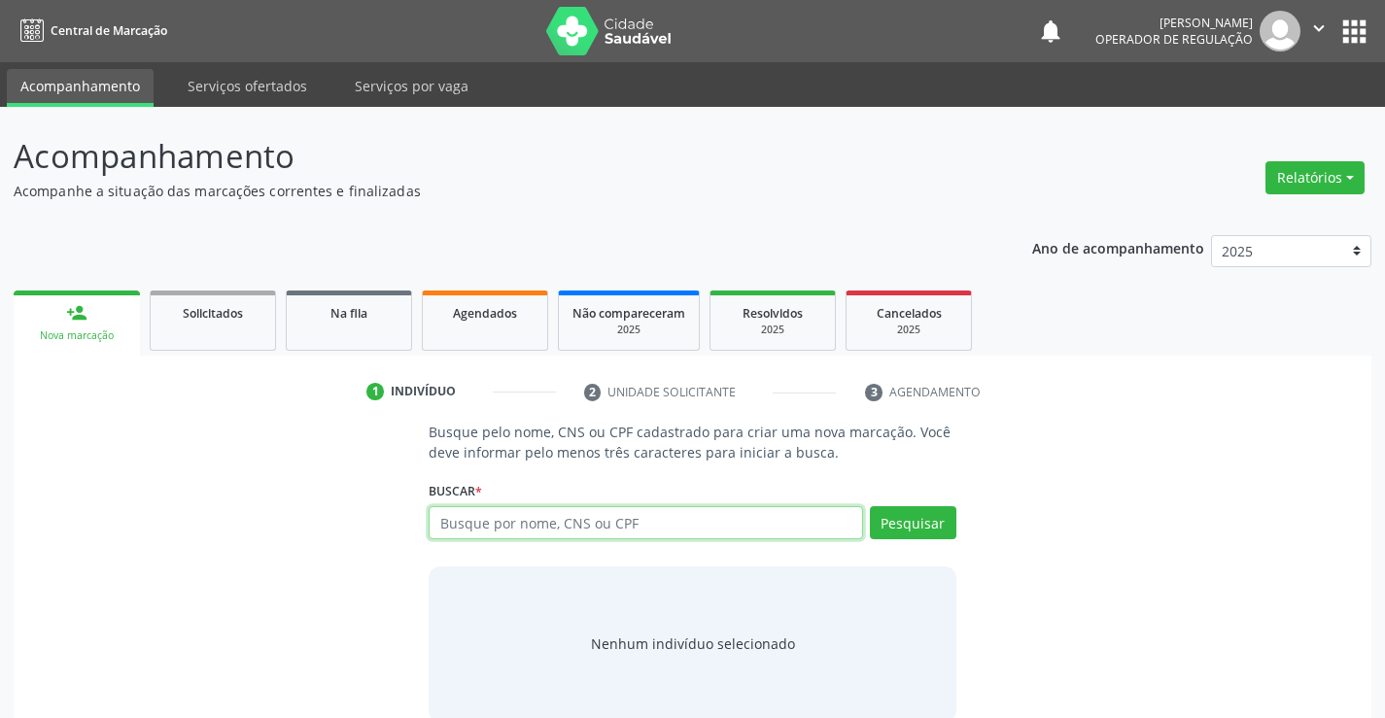
click at [638, 516] on input "text" at bounding box center [646, 523] width 434 height 33
type input "702303129150313"
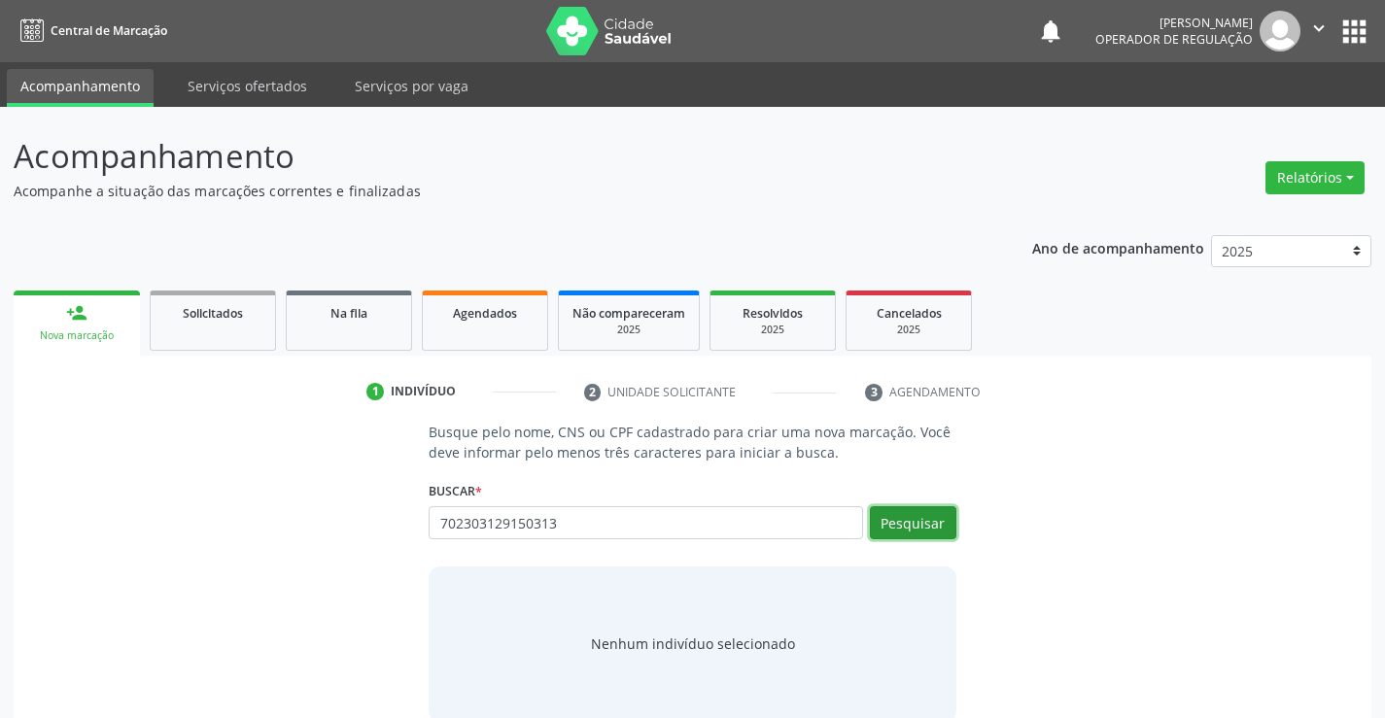
click at [908, 520] on button "Pesquisar" at bounding box center [913, 523] width 87 height 33
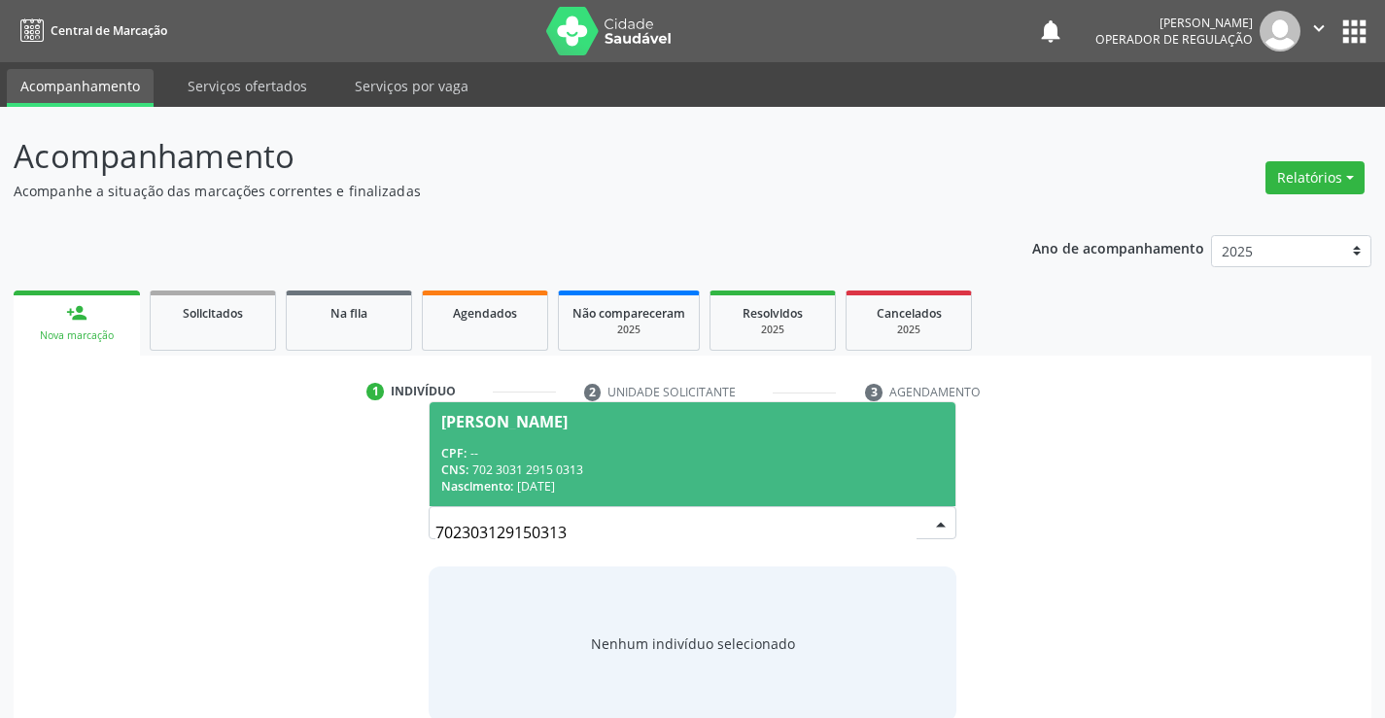
click at [572, 442] on span "[PERSON_NAME] CPF: -- CNS: 702 3031 2915 0313 Nascimento: [DATE]" at bounding box center [692, 455] width 525 height 104
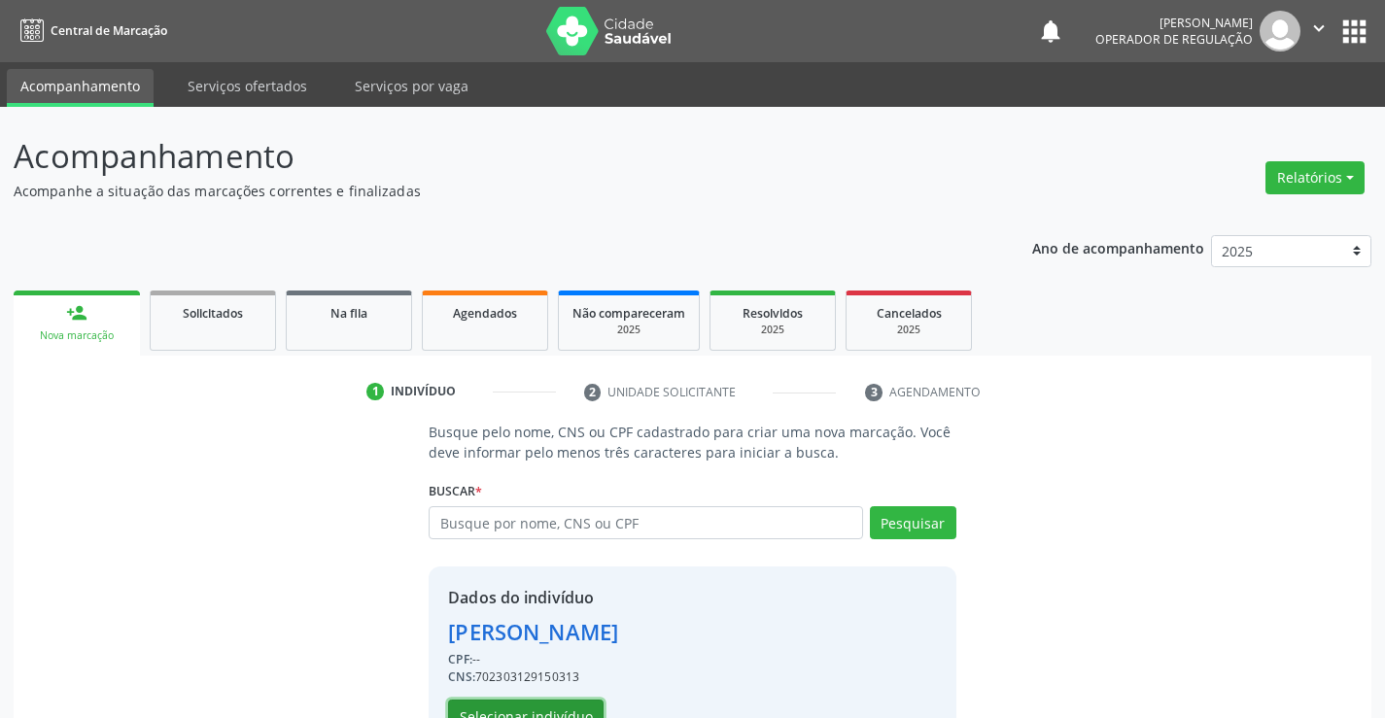
click at [512, 708] on button "Selecionar indivíduo" at bounding box center [526, 716] width 156 height 33
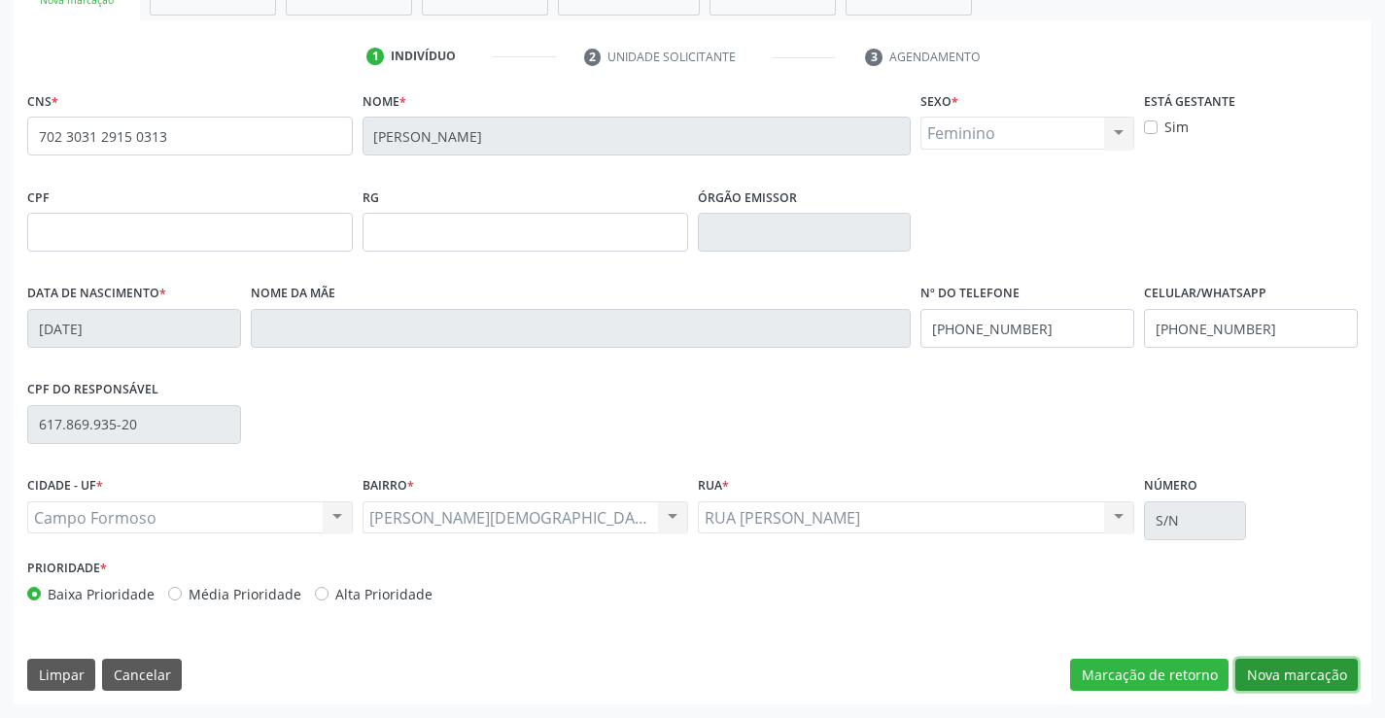
click at [1296, 667] on button "Nova marcação" at bounding box center [1297, 675] width 123 height 33
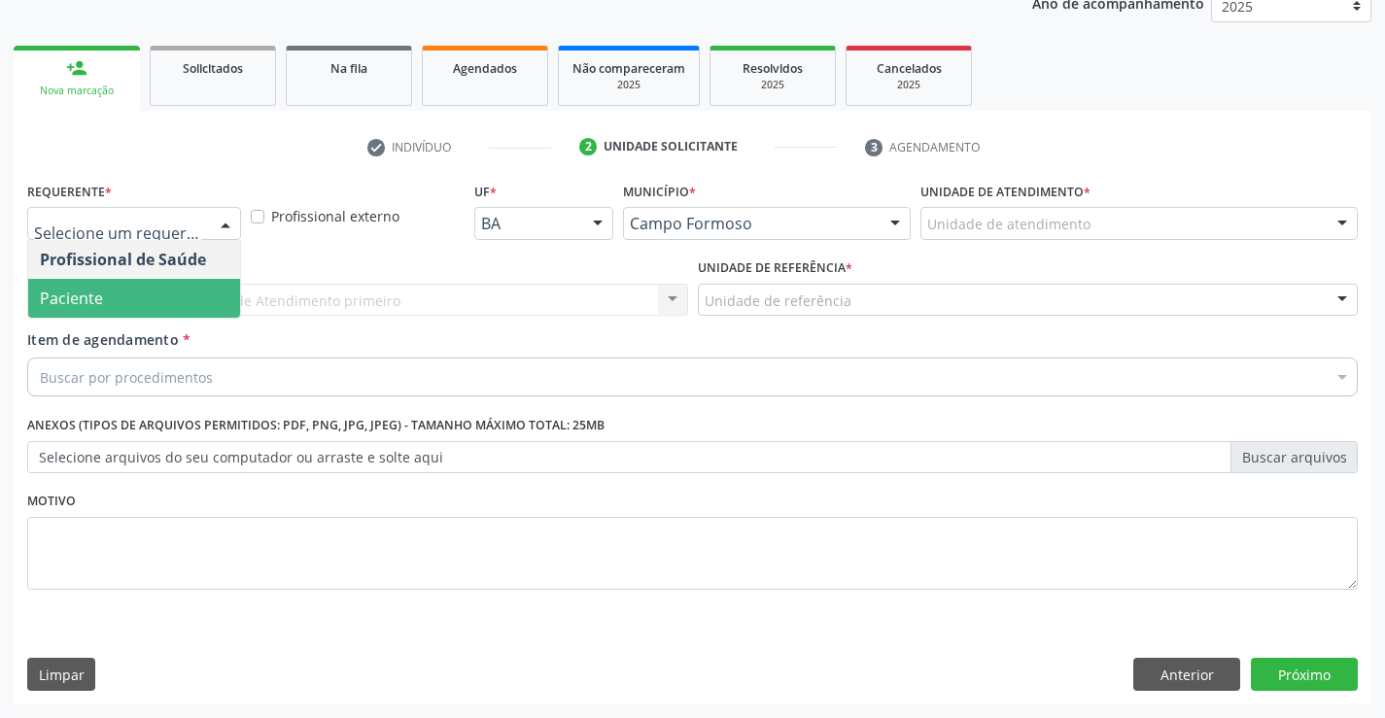
click at [84, 298] on span "Paciente" at bounding box center [71, 298] width 63 height 21
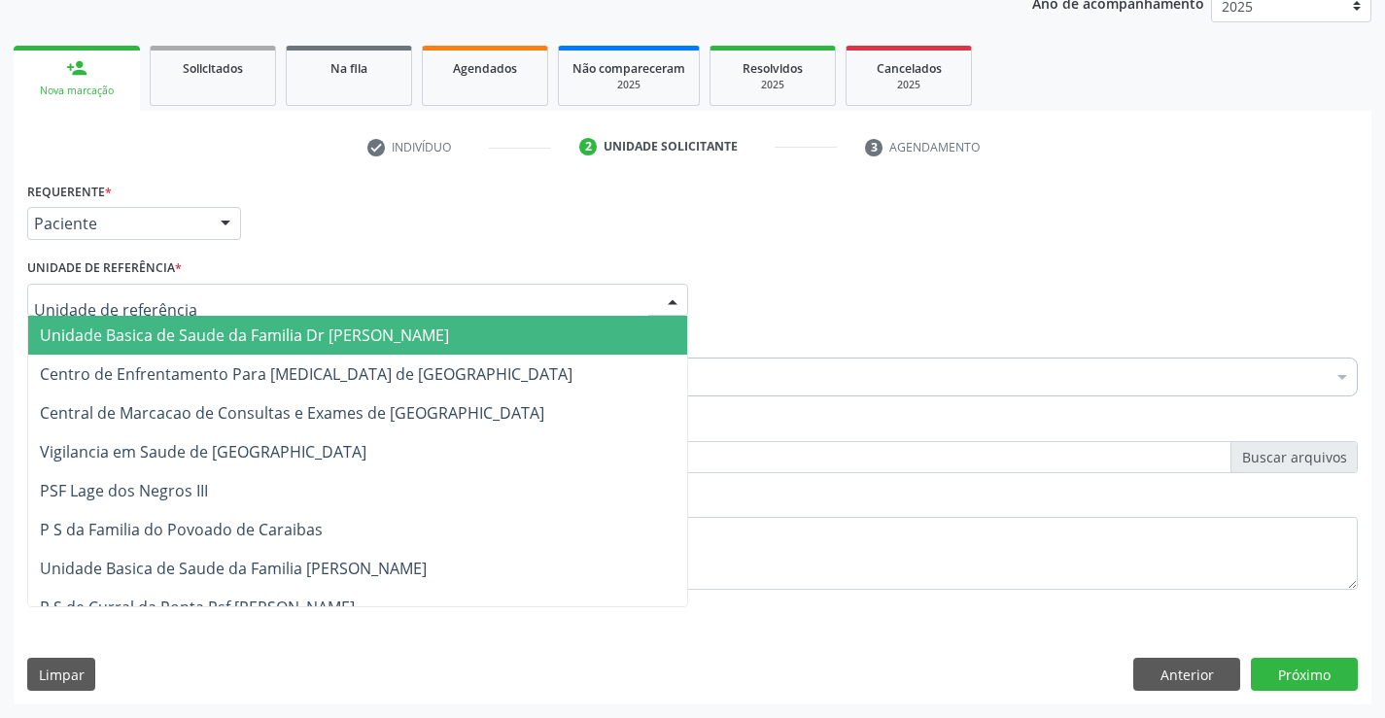
click at [175, 329] on span "Unidade Basica de Saude da Familia Dr [PERSON_NAME]" at bounding box center [244, 335] width 409 height 21
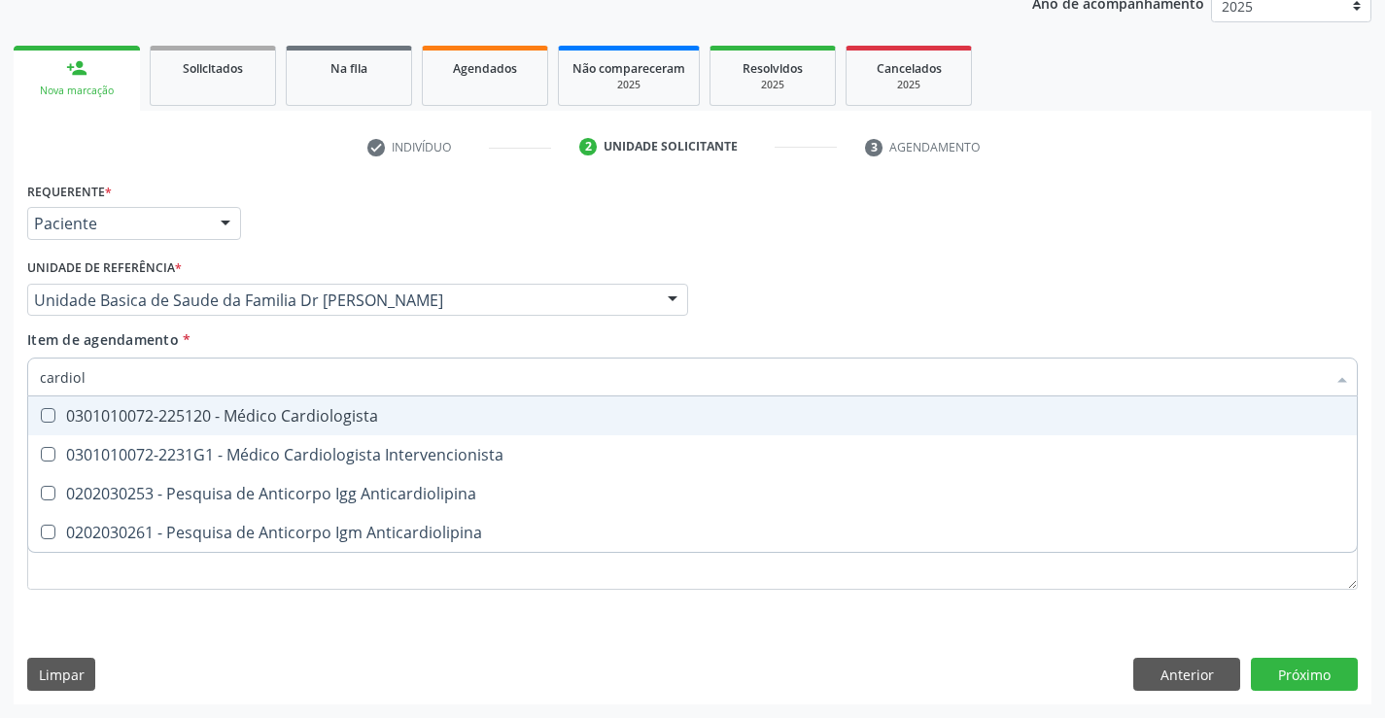
type input "cardiolo"
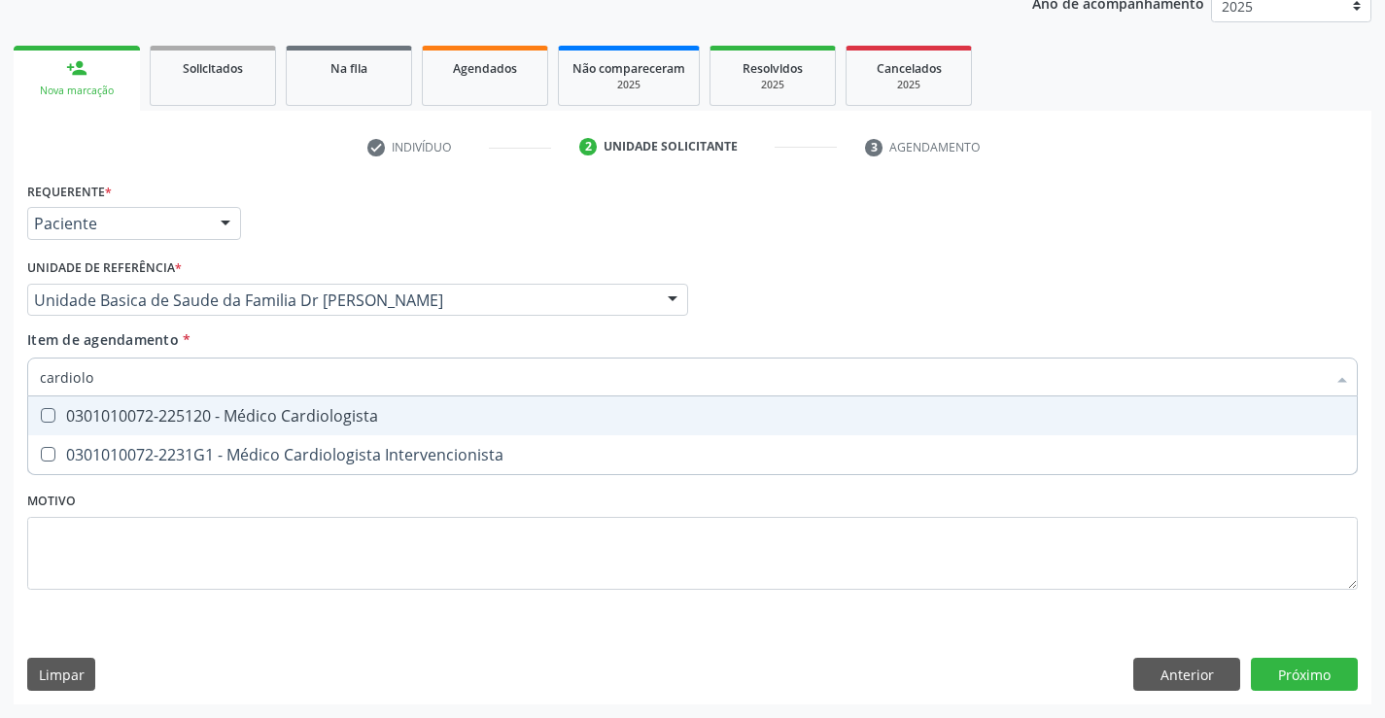
click at [341, 408] on div "0301010072-225120 - Médico Cardiologista" at bounding box center [693, 416] width 1306 height 16
checkbox Cardiologista "true"
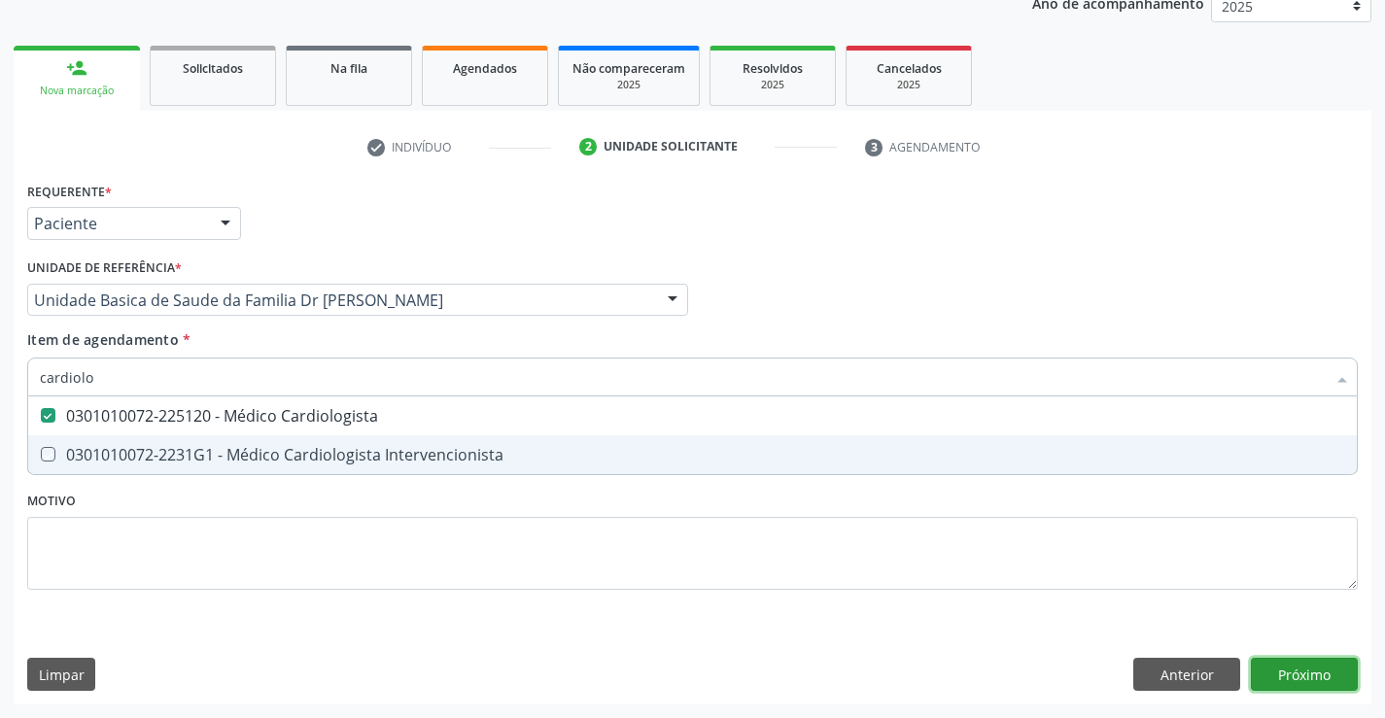
click at [1304, 668] on div "Requerente * Paciente Profissional de Saúde Paciente Nenhum resultado encontrad…" at bounding box center [693, 441] width 1358 height 528
checkbox Intervencionista "true"
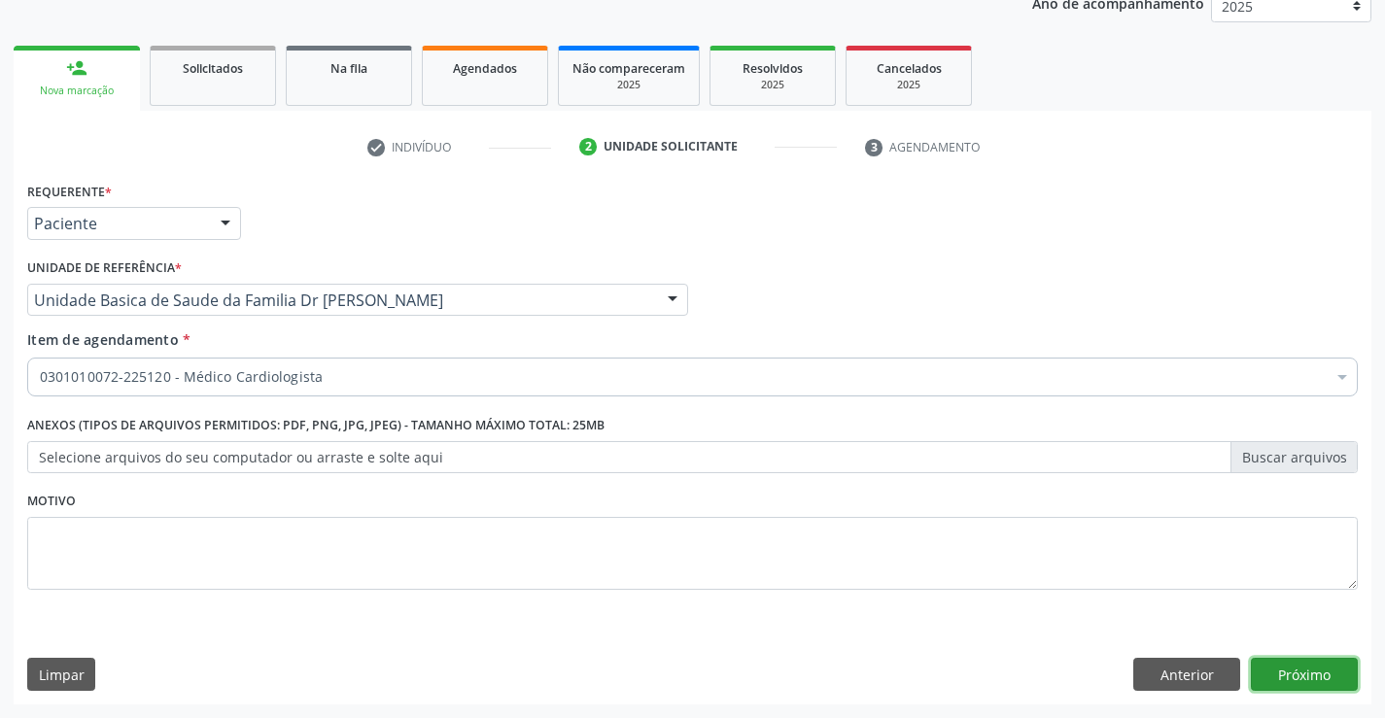
click at [1303, 673] on button "Próximo" at bounding box center [1304, 674] width 107 height 33
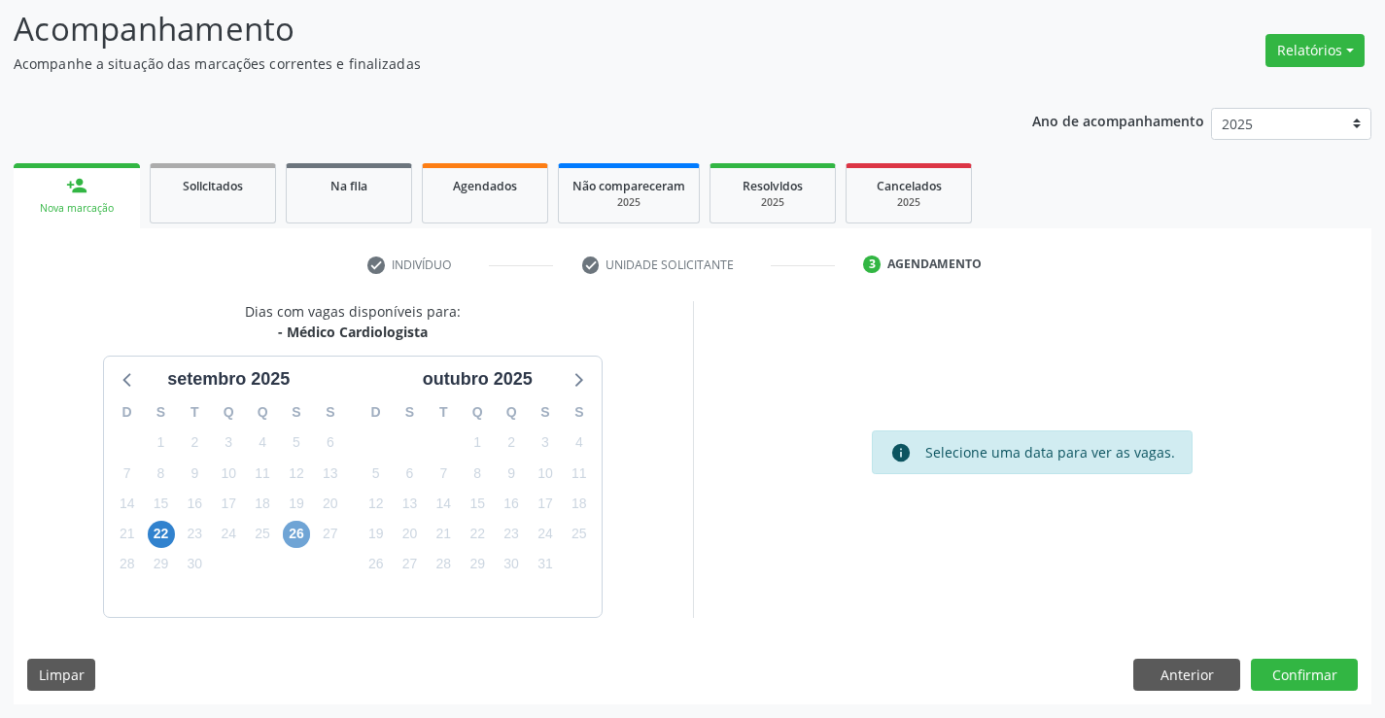
click at [293, 532] on span "26" at bounding box center [296, 534] width 27 height 27
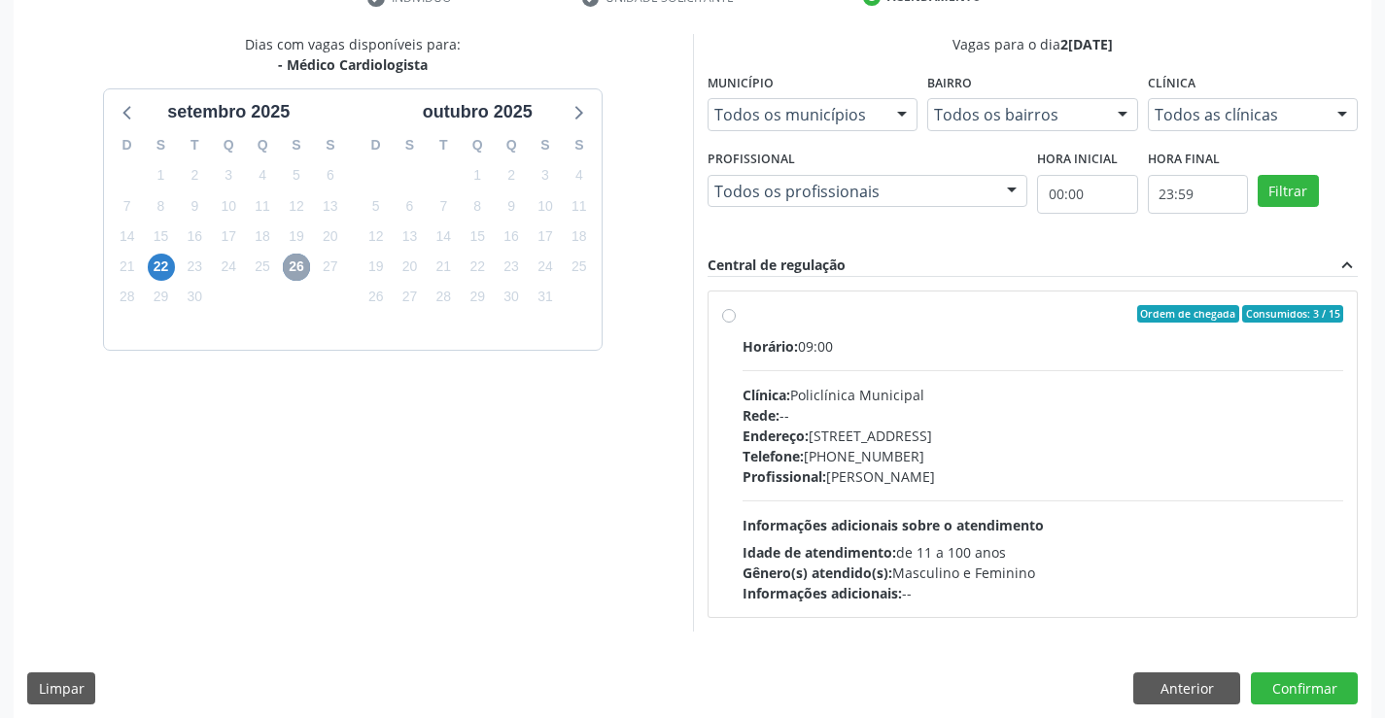
scroll to position [408, 0]
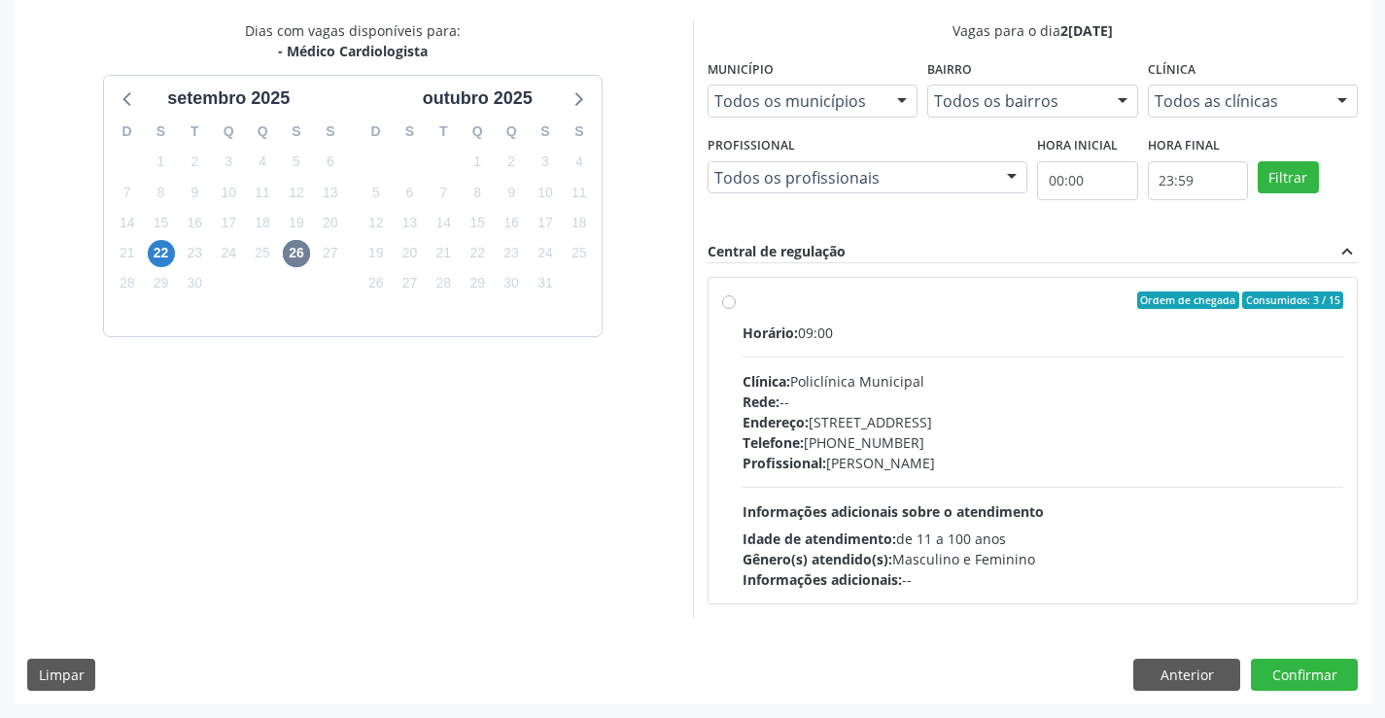
click at [803, 313] on label "Ordem de chegada Consumidos: 3 / 15 Horário: 09:00 Clínica: Policlínica Municip…" at bounding box center [1044, 441] width 602 height 298
click at [736, 309] on input "Ordem de chegada Consumidos: 3 / 15 Horário: 09:00 Clínica: Policlínica Municip…" at bounding box center [729, 301] width 14 height 18
radio input "true"
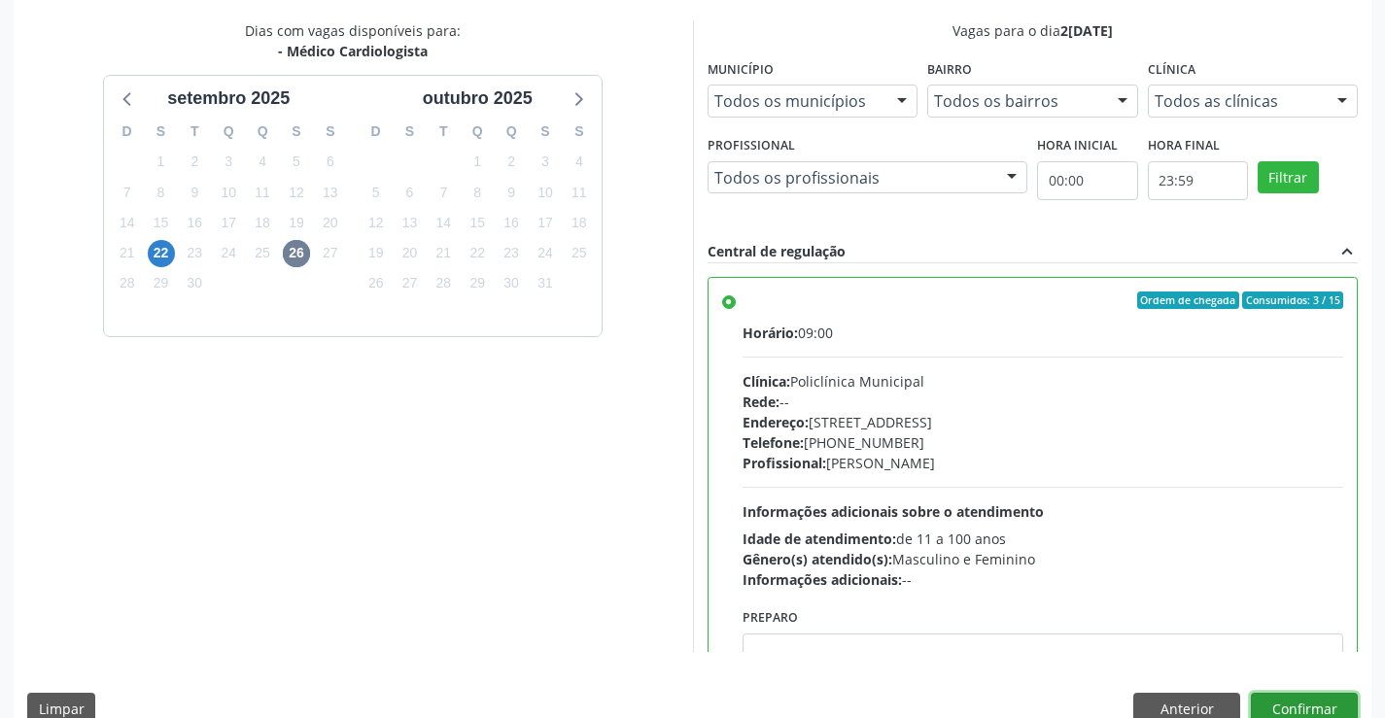
click at [1302, 705] on button "Confirmar" at bounding box center [1304, 709] width 107 height 33
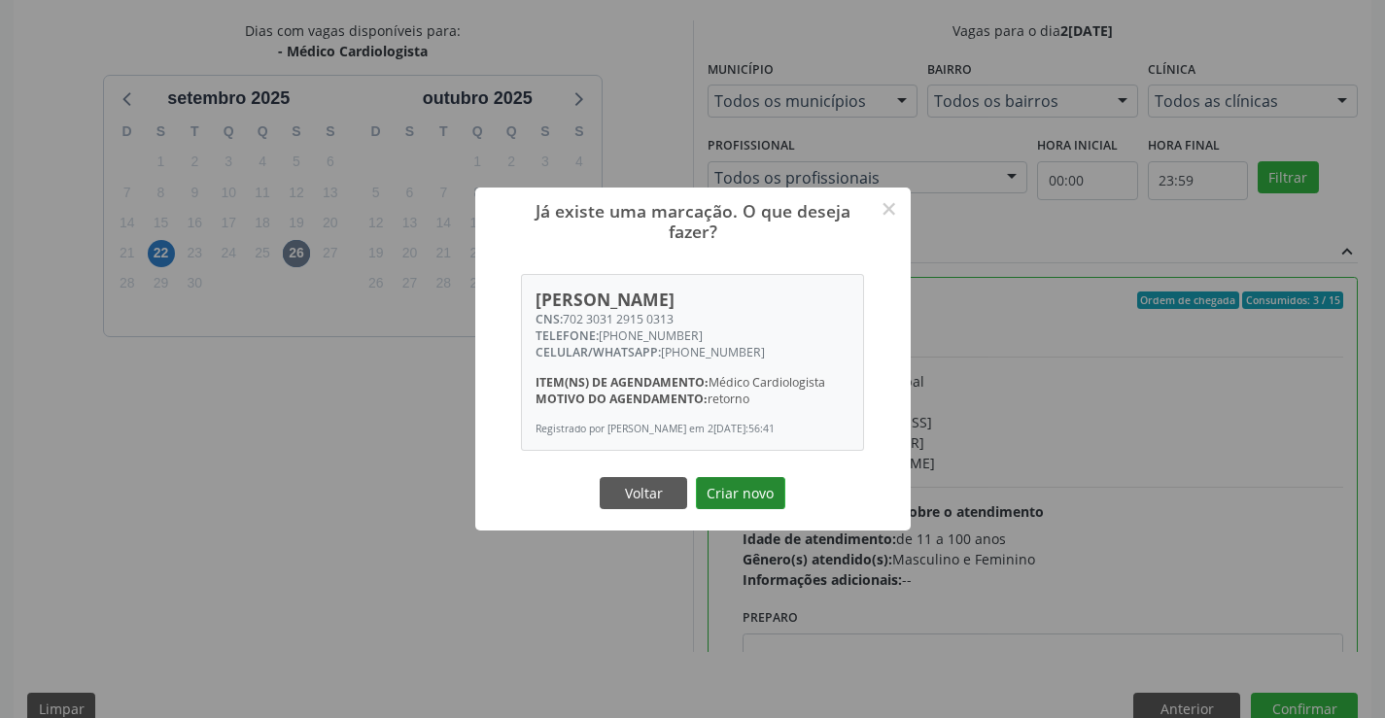
click at [745, 500] on button "Criar novo" at bounding box center [740, 493] width 89 height 33
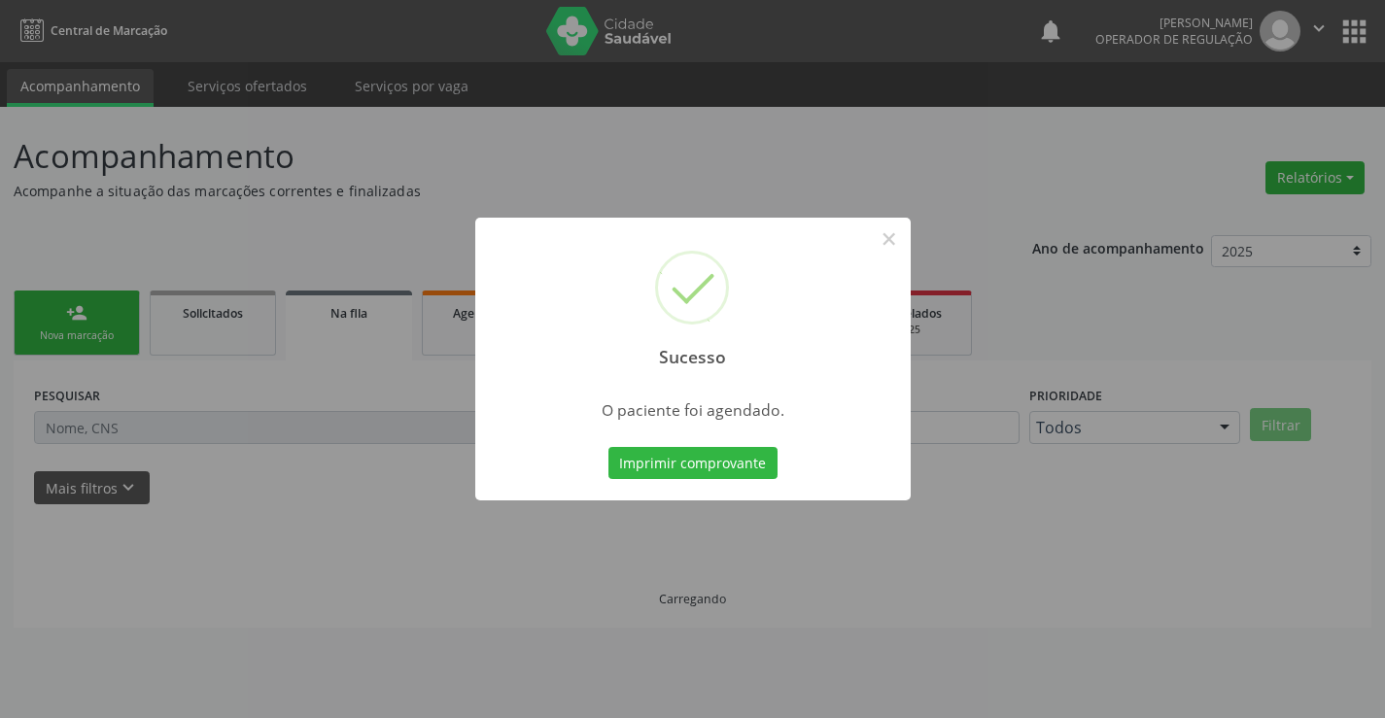
scroll to position [0, 0]
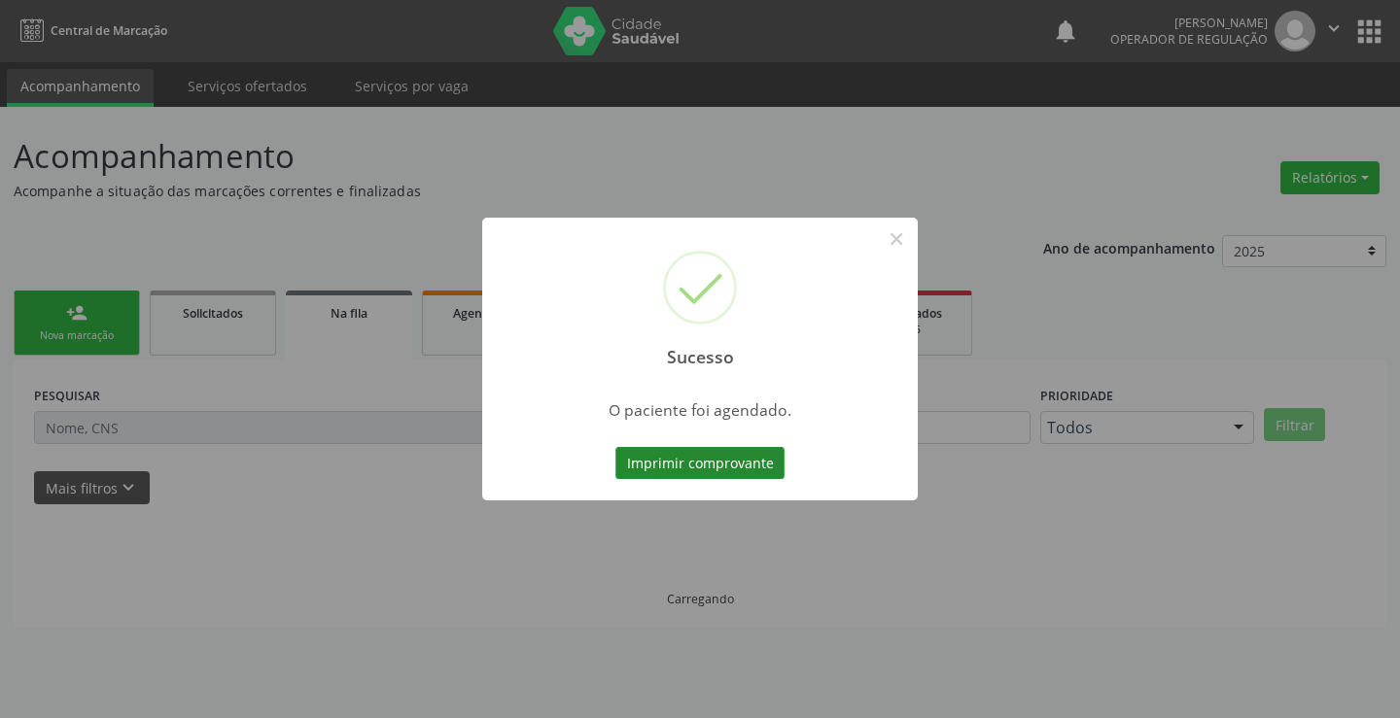
click at [723, 455] on button "Imprimir comprovante" at bounding box center [699, 463] width 169 height 33
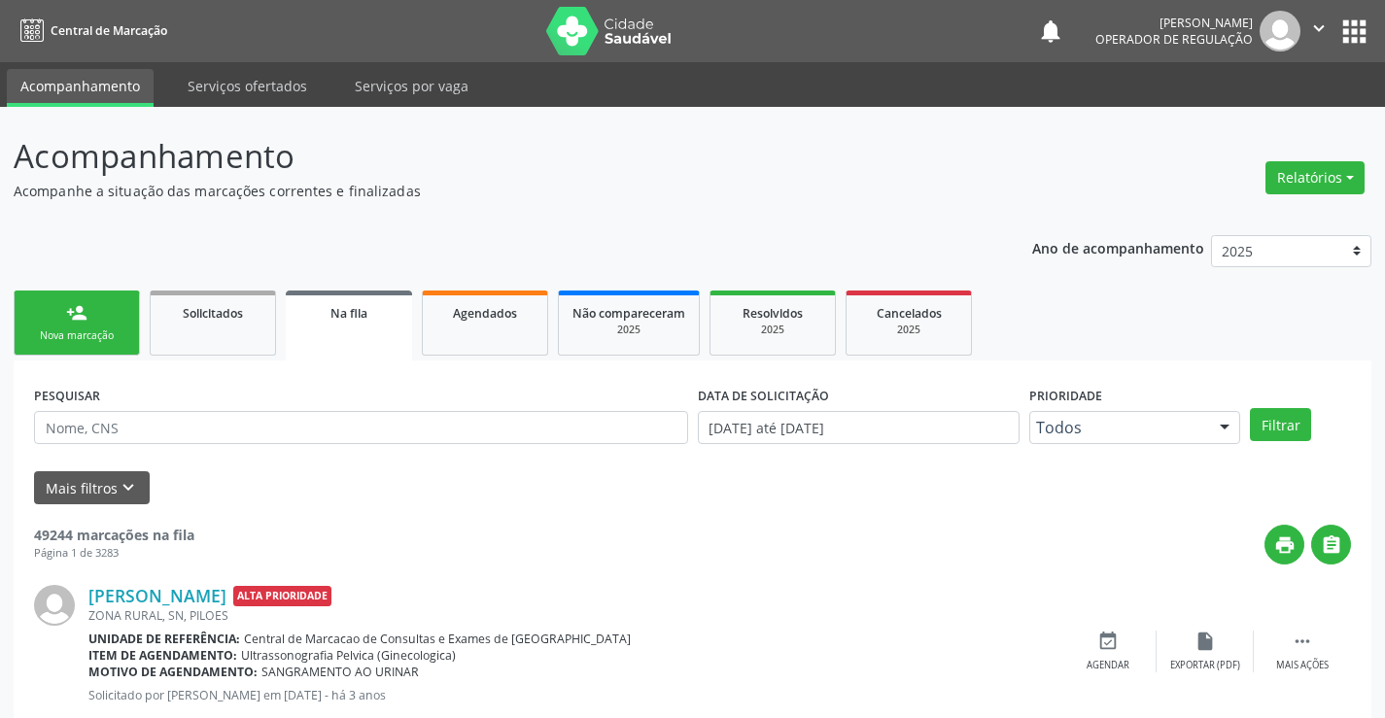
click at [88, 328] on link "person_add Nova marcação" at bounding box center [77, 323] width 126 height 65
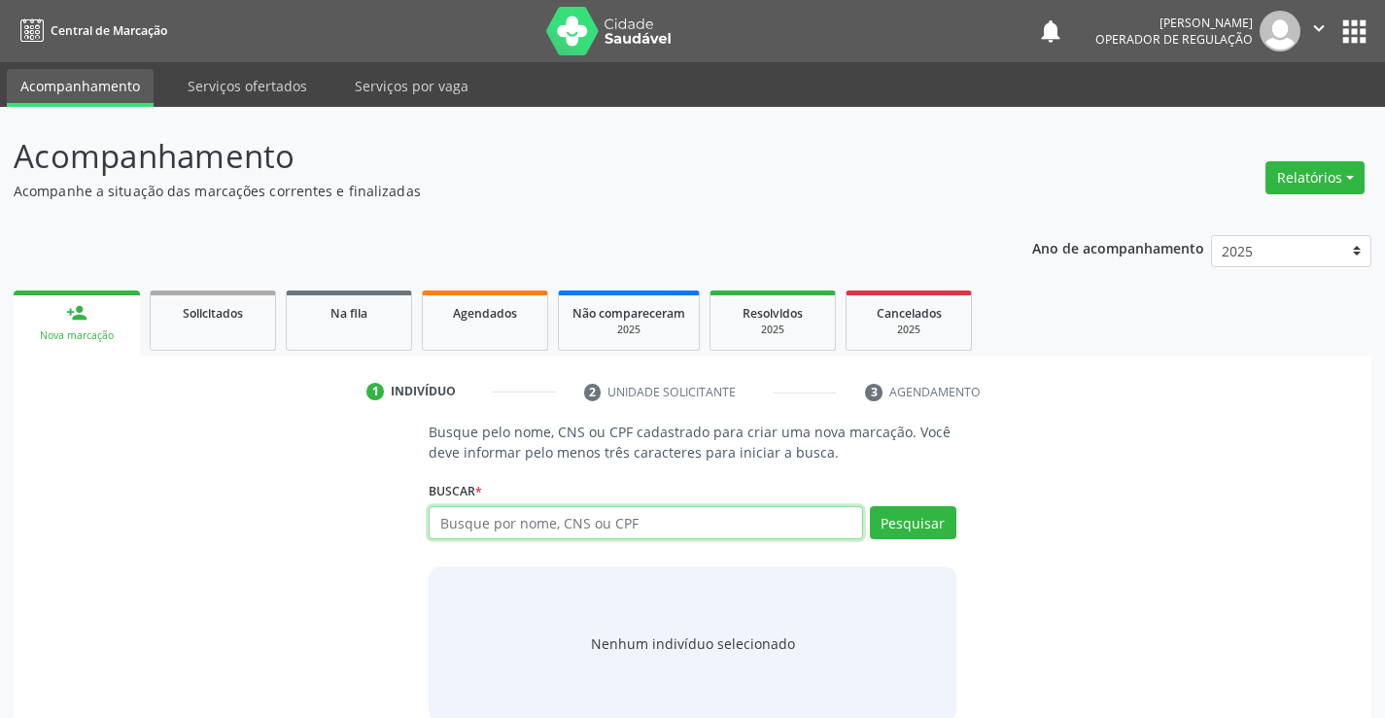
click at [688, 524] on input "text" at bounding box center [646, 523] width 434 height 33
type input "700004679565807"
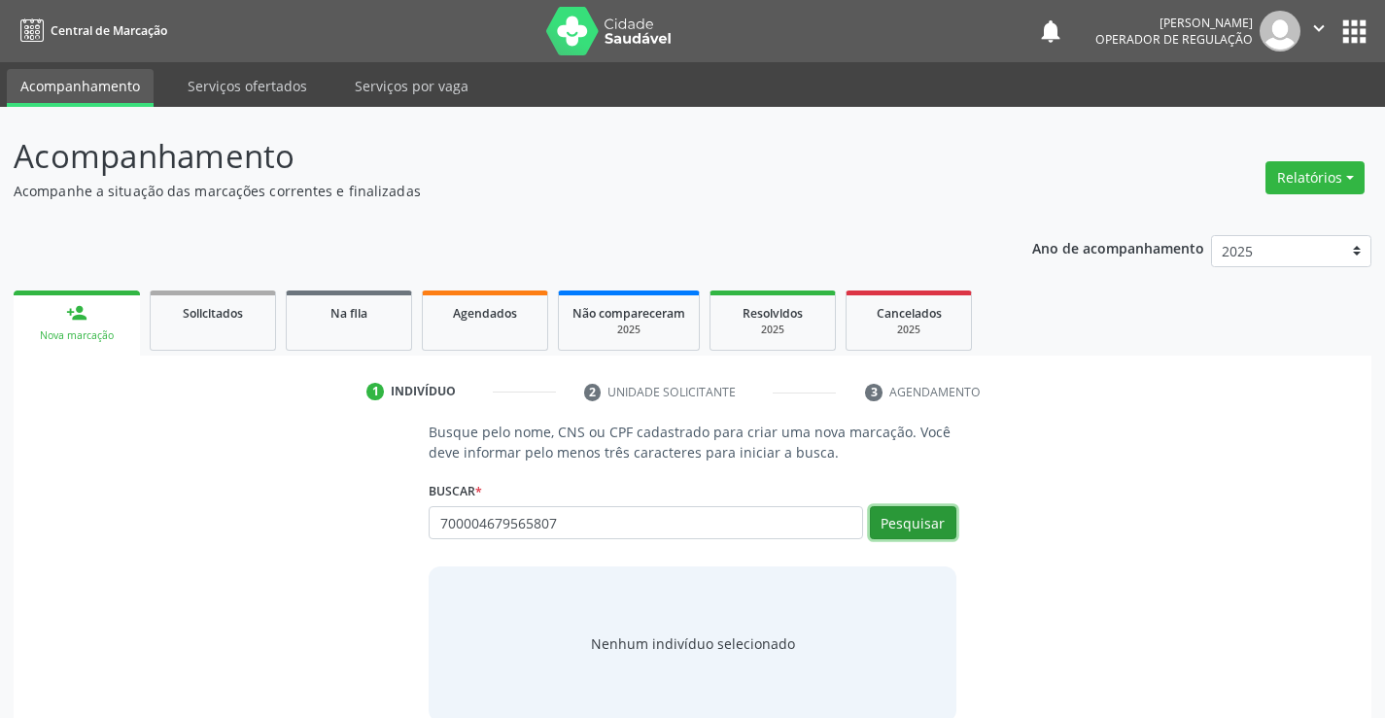
click at [909, 513] on button "Pesquisar" at bounding box center [913, 523] width 87 height 33
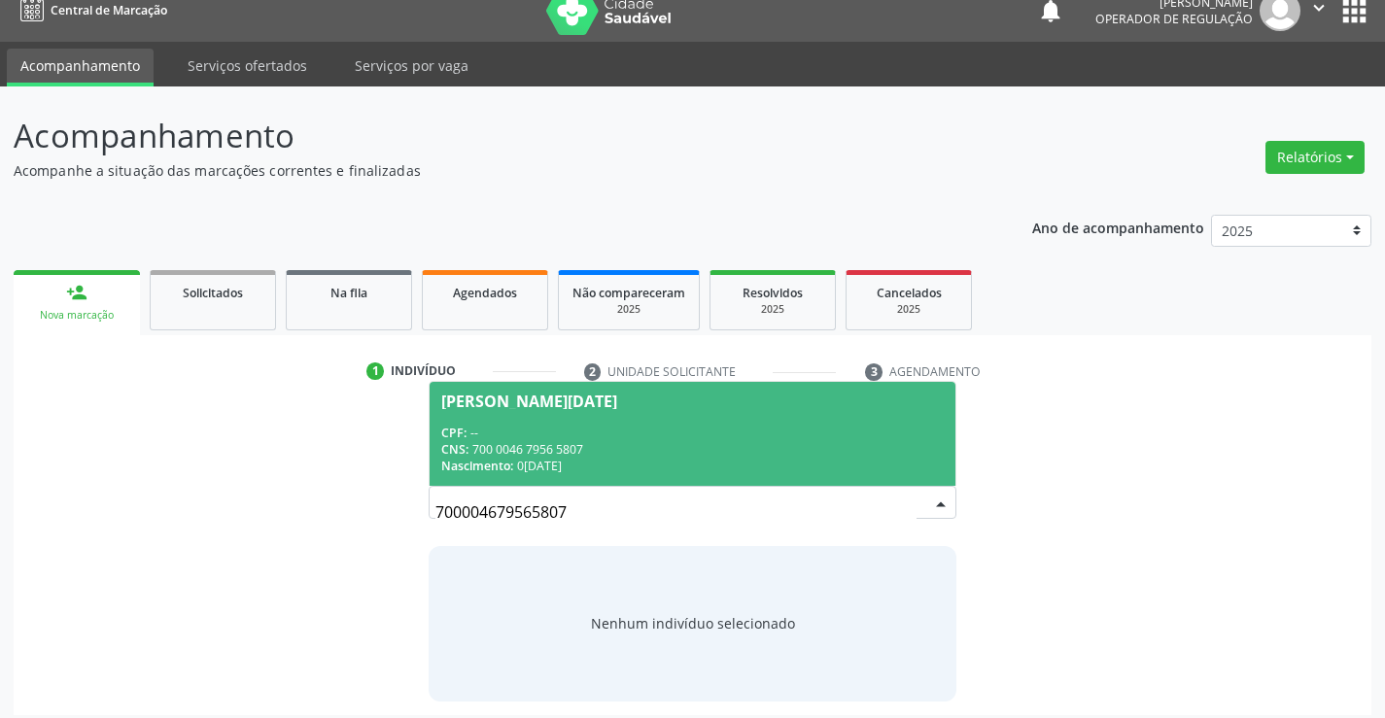
scroll to position [31, 0]
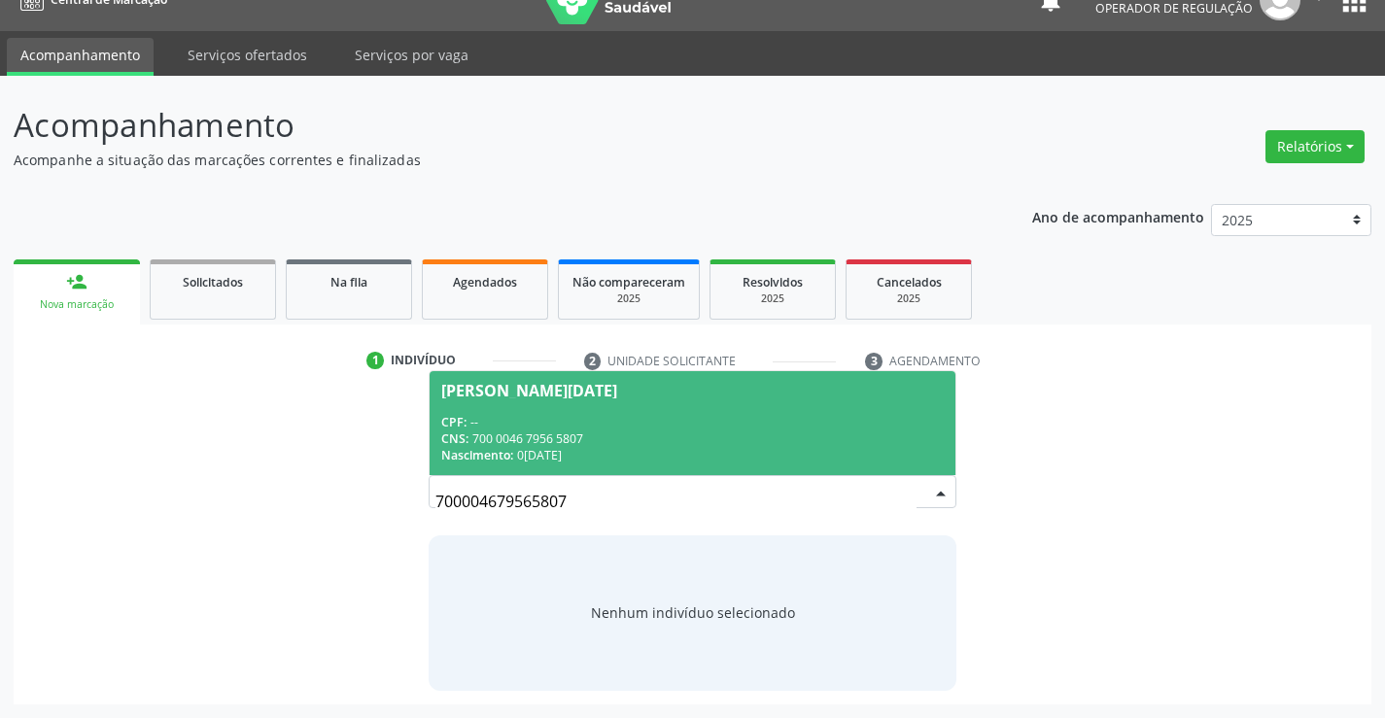
click at [591, 410] on span "[PERSON_NAME][DATE] CPF: -- CNS: 700 0046 7956 5807 Nascimento: [DATE]" at bounding box center [692, 423] width 525 height 104
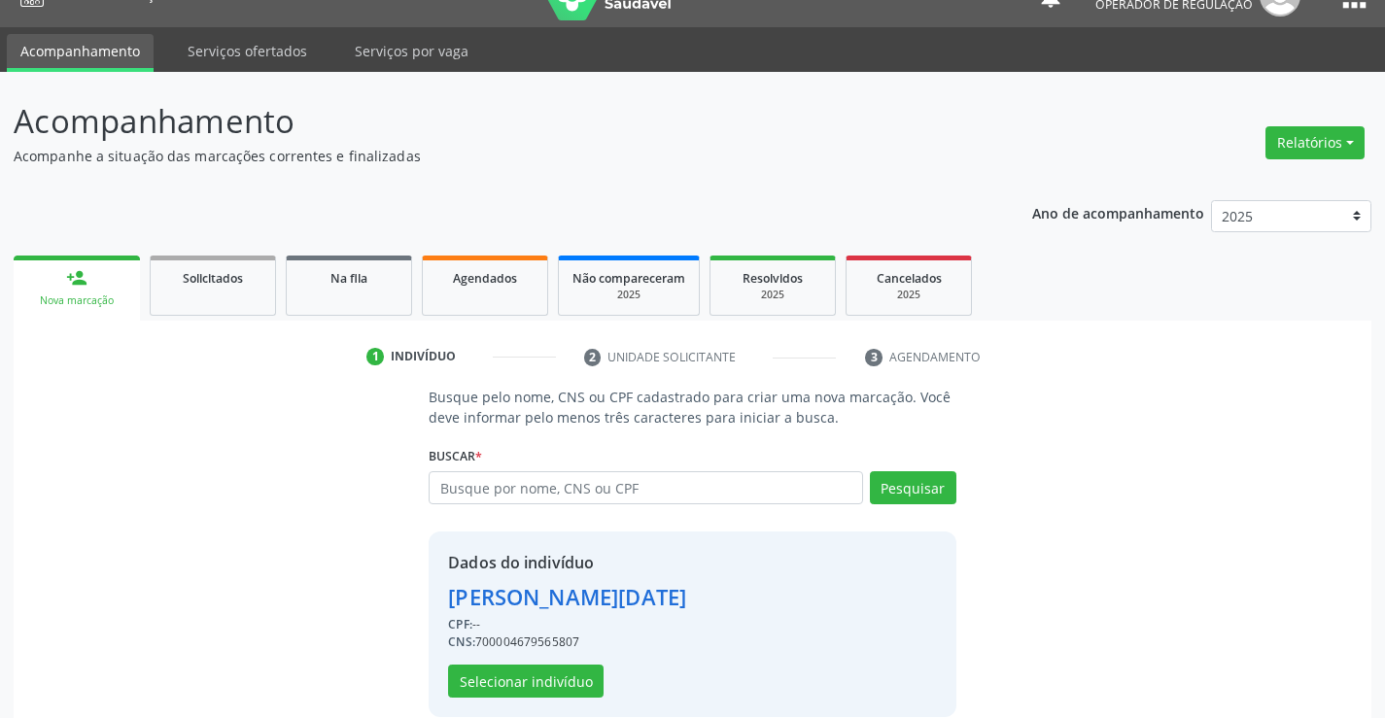
scroll to position [61, 0]
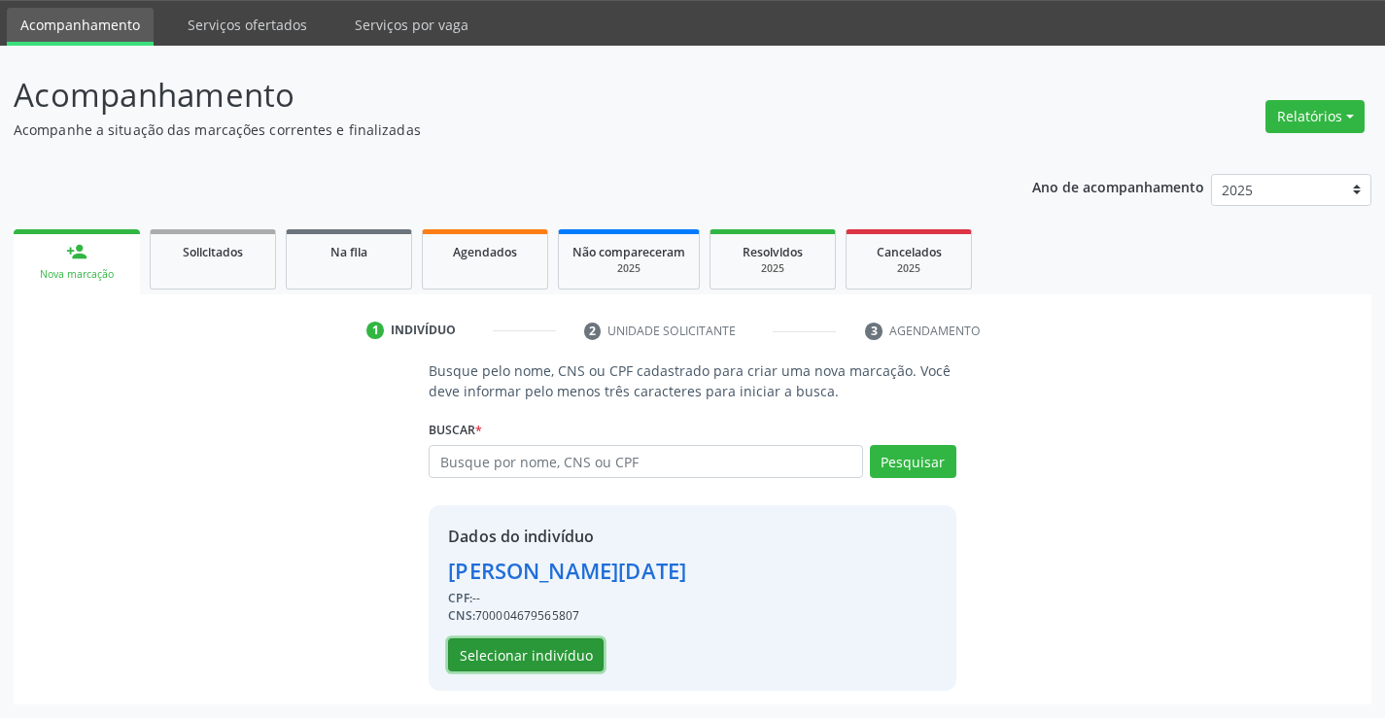
click at [518, 656] on button "Selecionar indivíduo" at bounding box center [526, 655] width 156 height 33
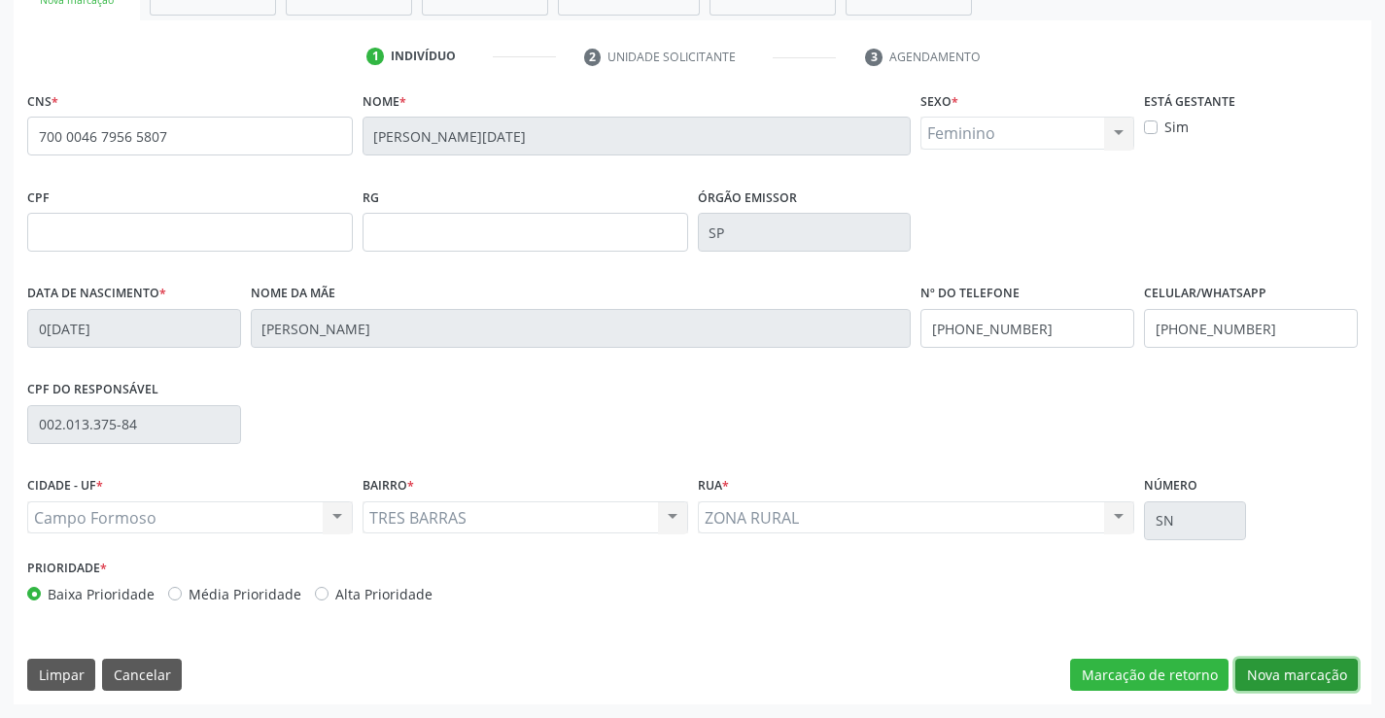
click at [1311, 672] on button "Nova marcação" at bounding box center [1297, 675] width 123 height 33
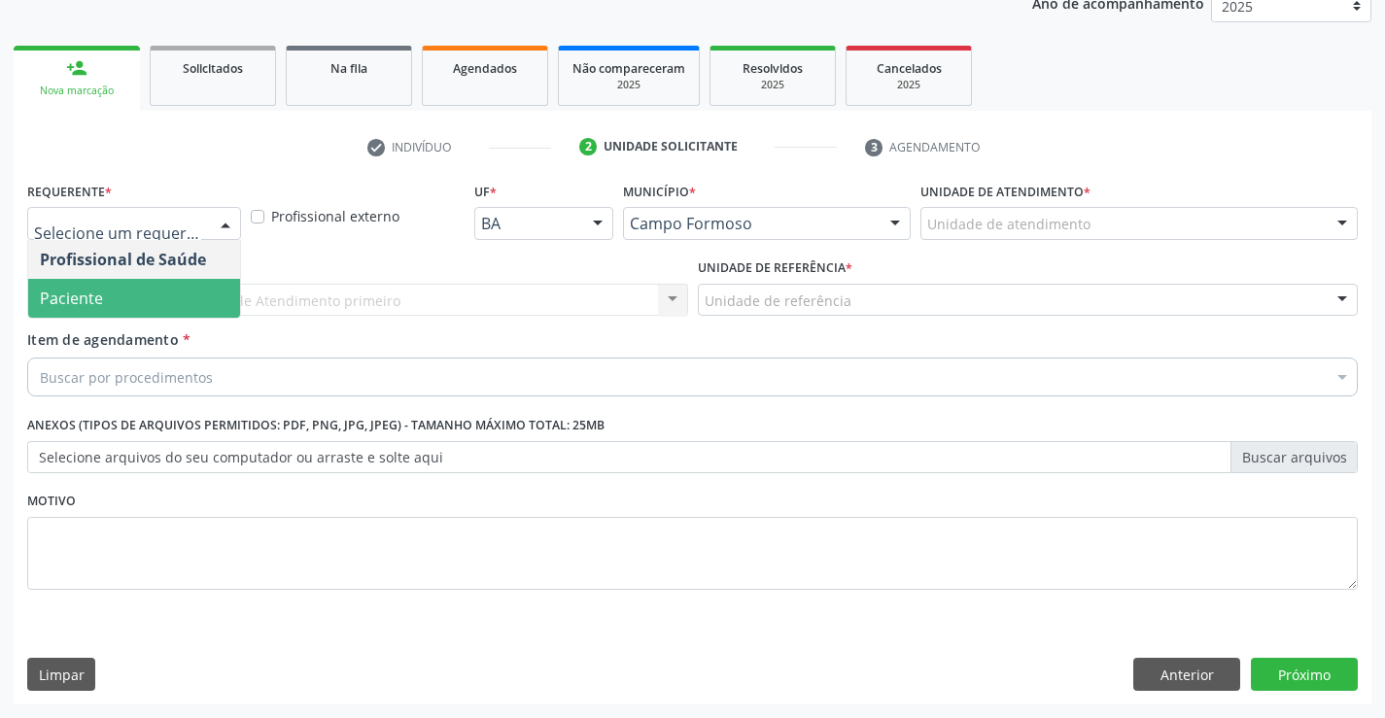
click at [132, 293] on span "Paciente" at bounding box center [134, 298] width 212 height 39
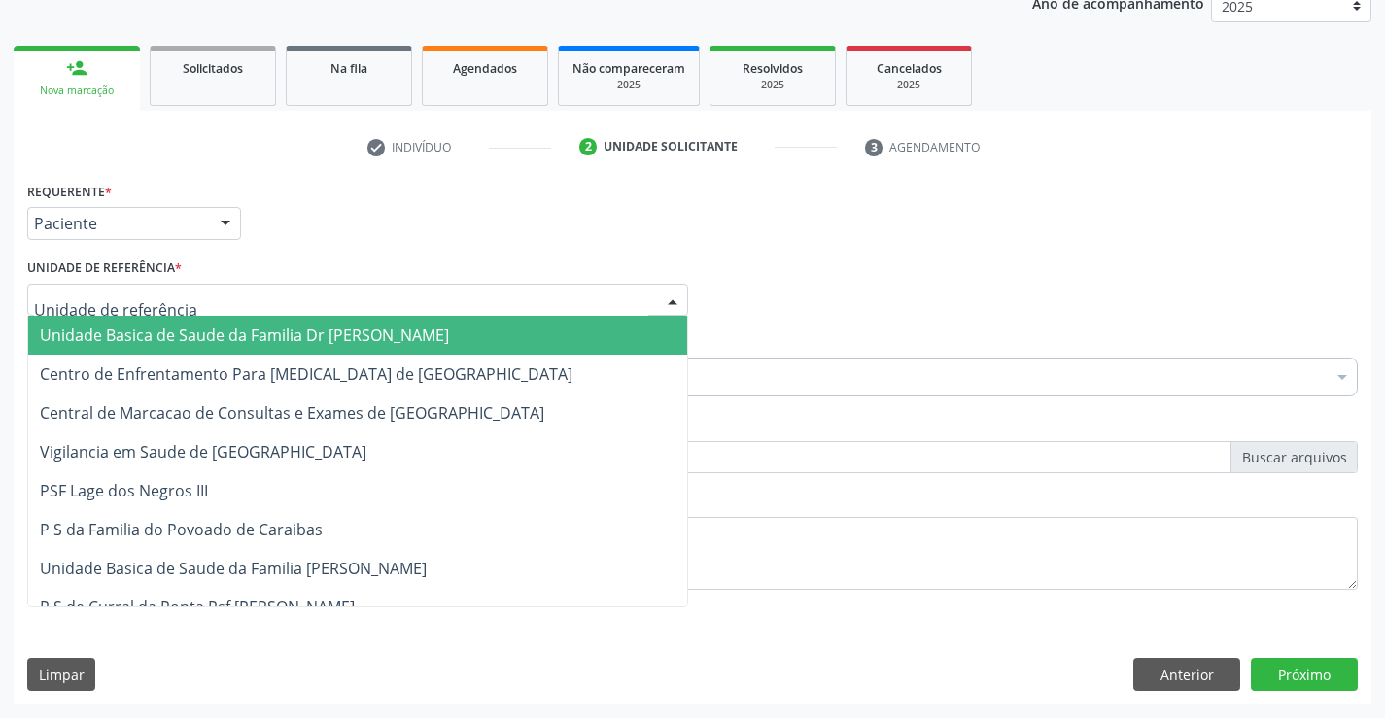
click at [185, 331] on span "Unidade Basica de Saude da Familia Dr [PERSON_NAME]" at bounding box center [244, 335] width 409 height 21
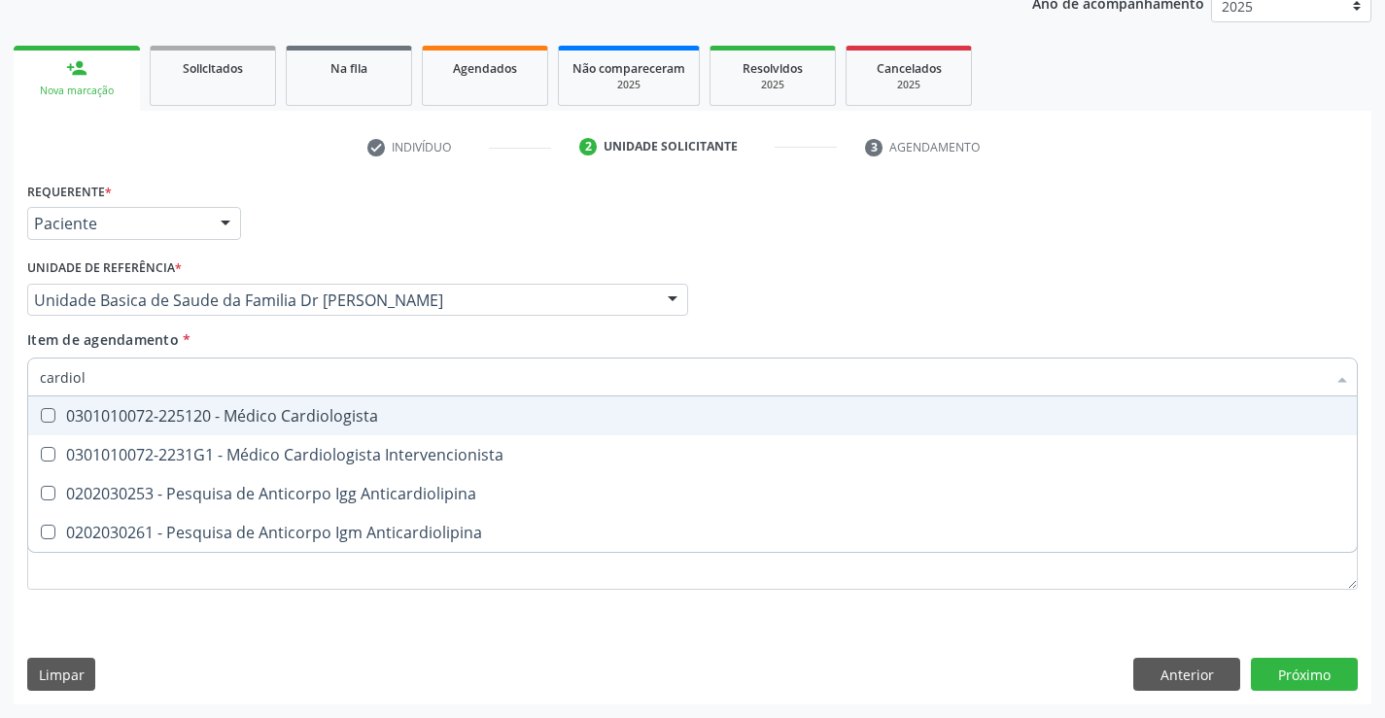
type input "cardiolo"
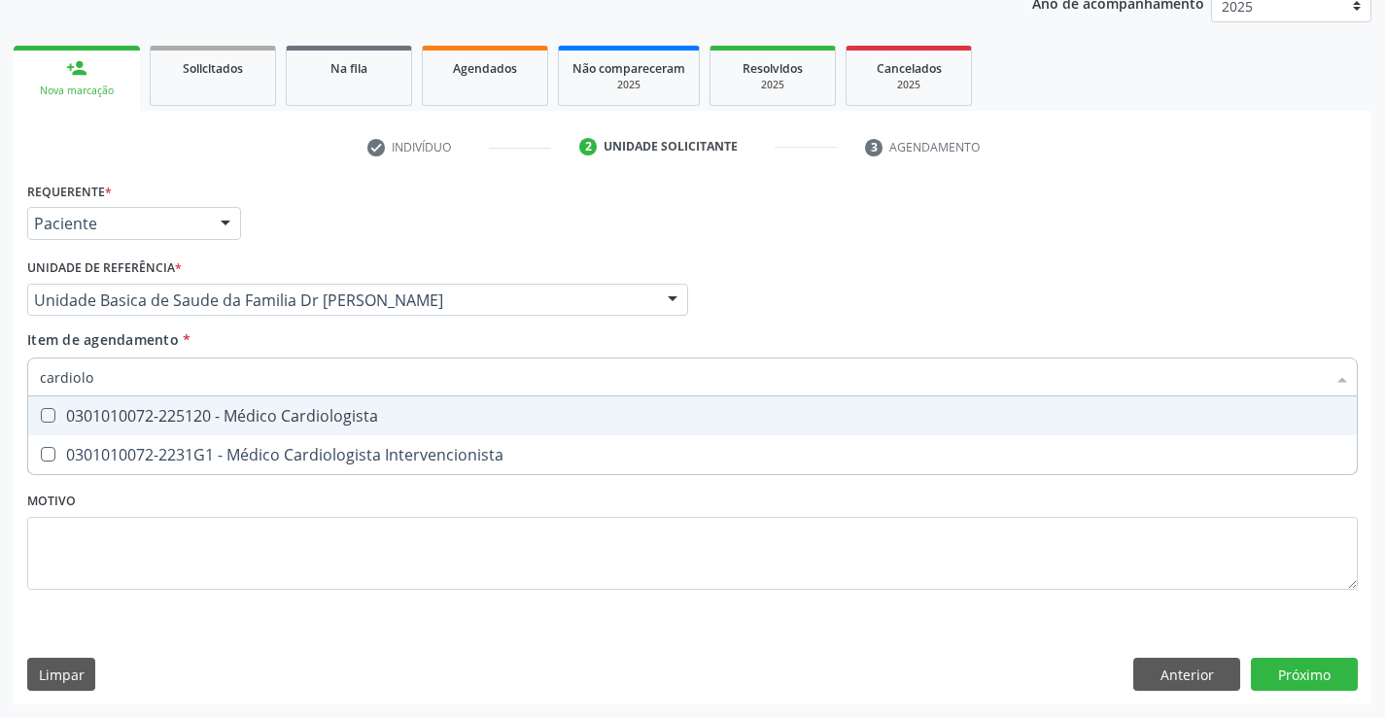
click at [275, 412] on div "0301010072-225120 - Médico Cardiologista" at bounding box center [693, 416] width 1306 height 16
checkbox Cardiologista "true"
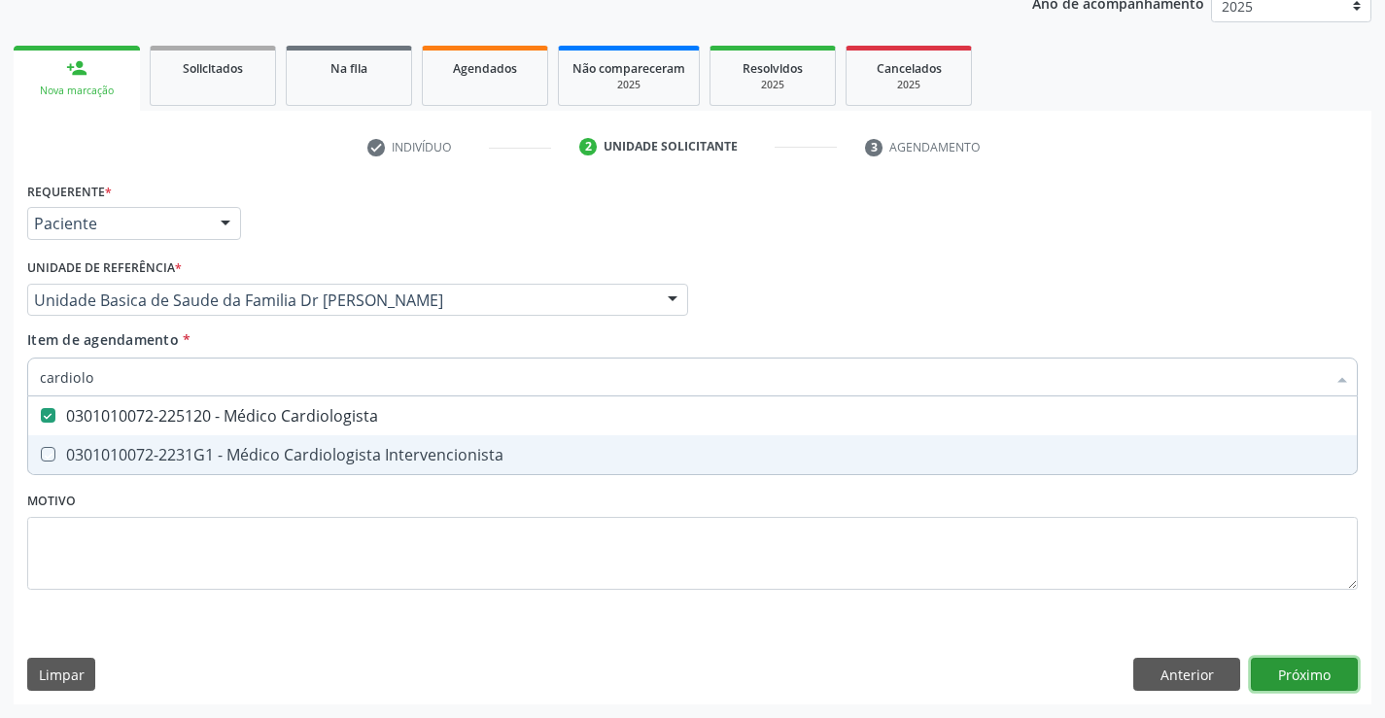
click at [1314, 665] on div "Requerente * Paciente Profissional de Saúde Paciente Nenhum resultado encontrad…" at bounding box center [693, 441] width 1358 height 528
checkbox Intervencionista "true"
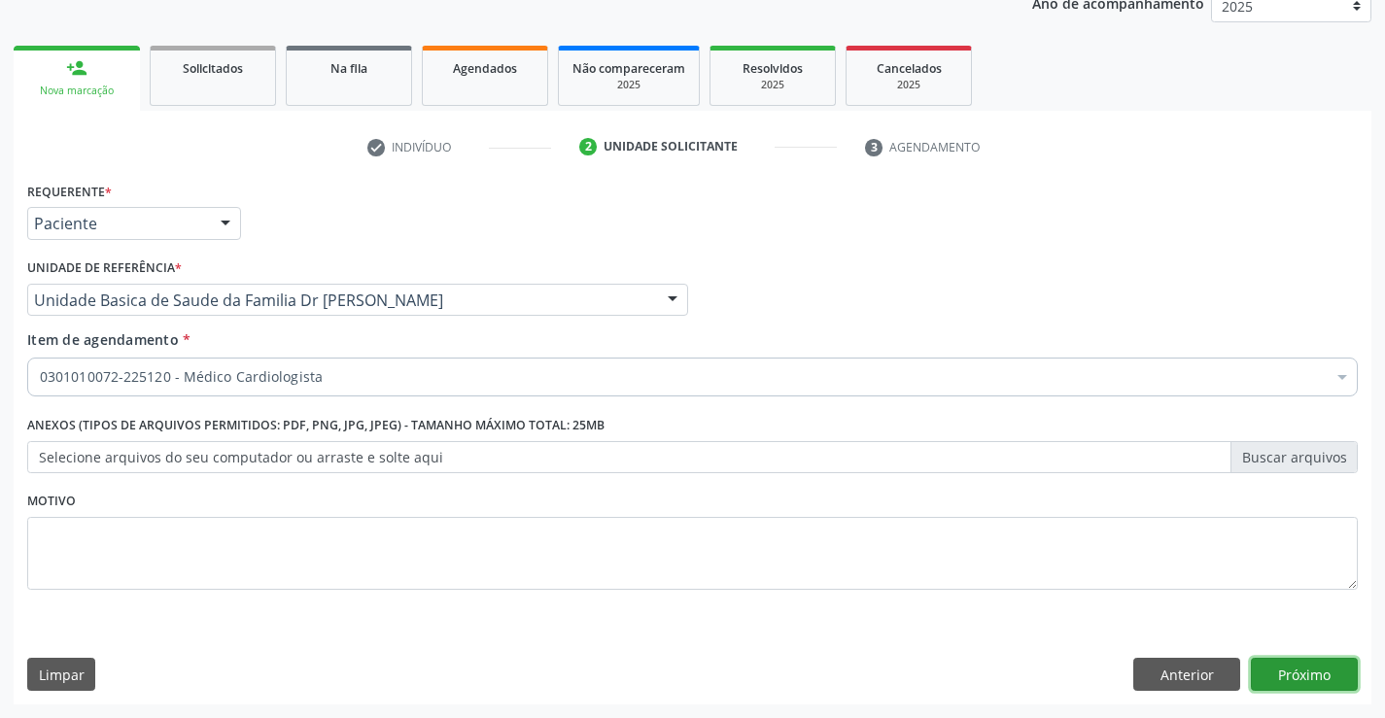
click at [1296, 669] on button "Próximo" at bounding box center [1304, 674] width 107 height 33
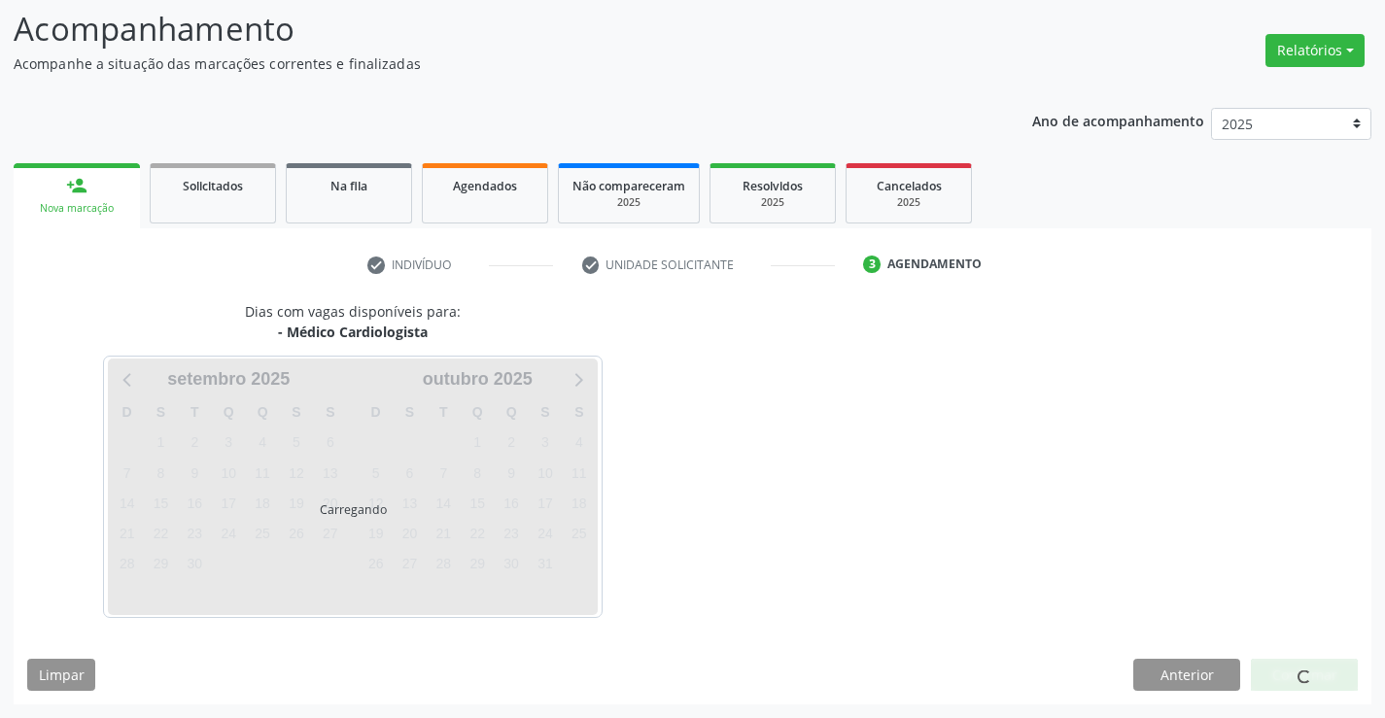
scroll to position [127, 0]
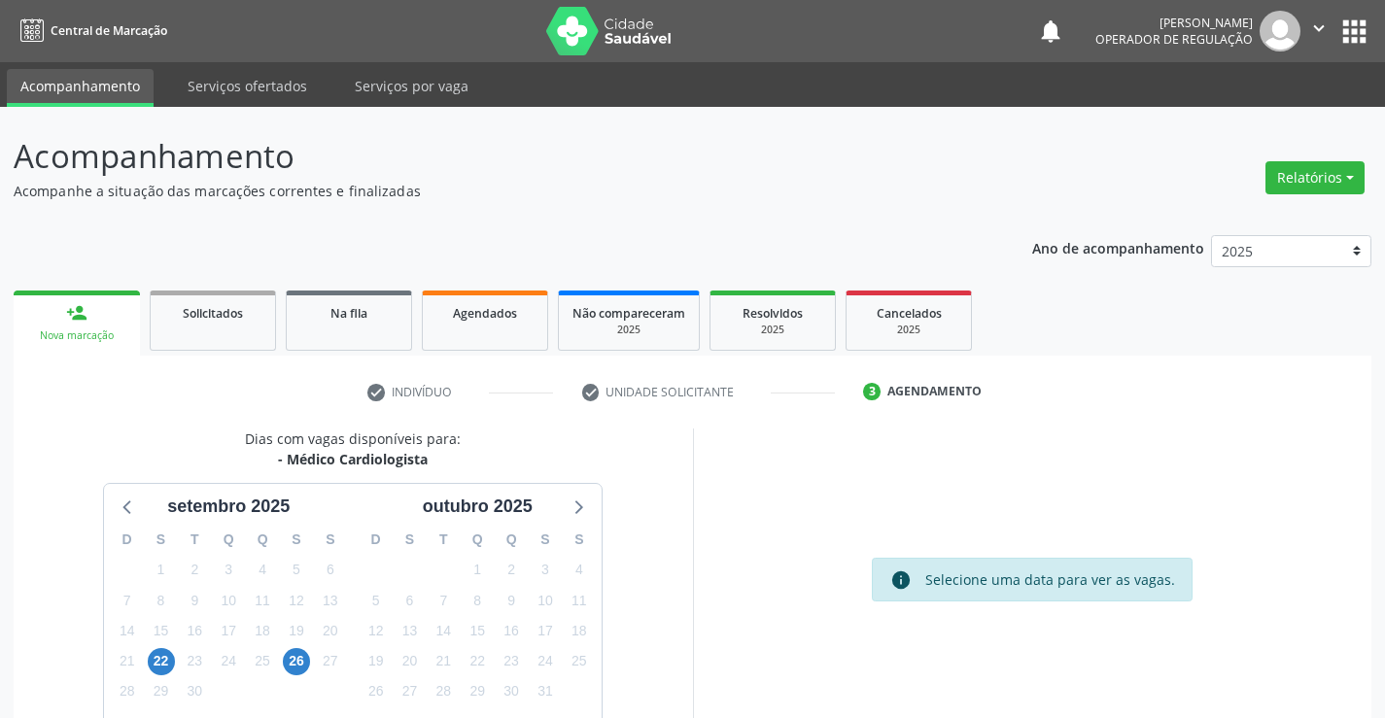
scroll to position [127, 0]
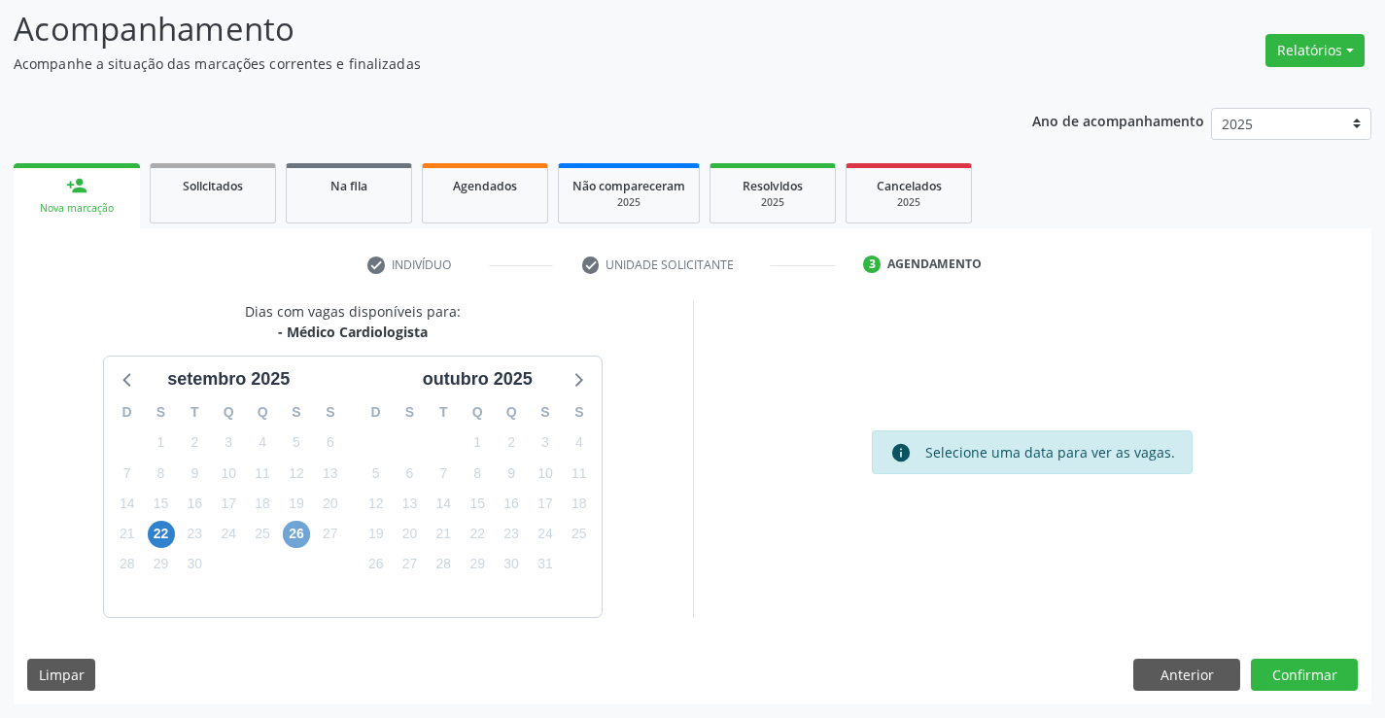
click at [295, 530] on span "26" at bounding box center [296, 534] width 27 height 27
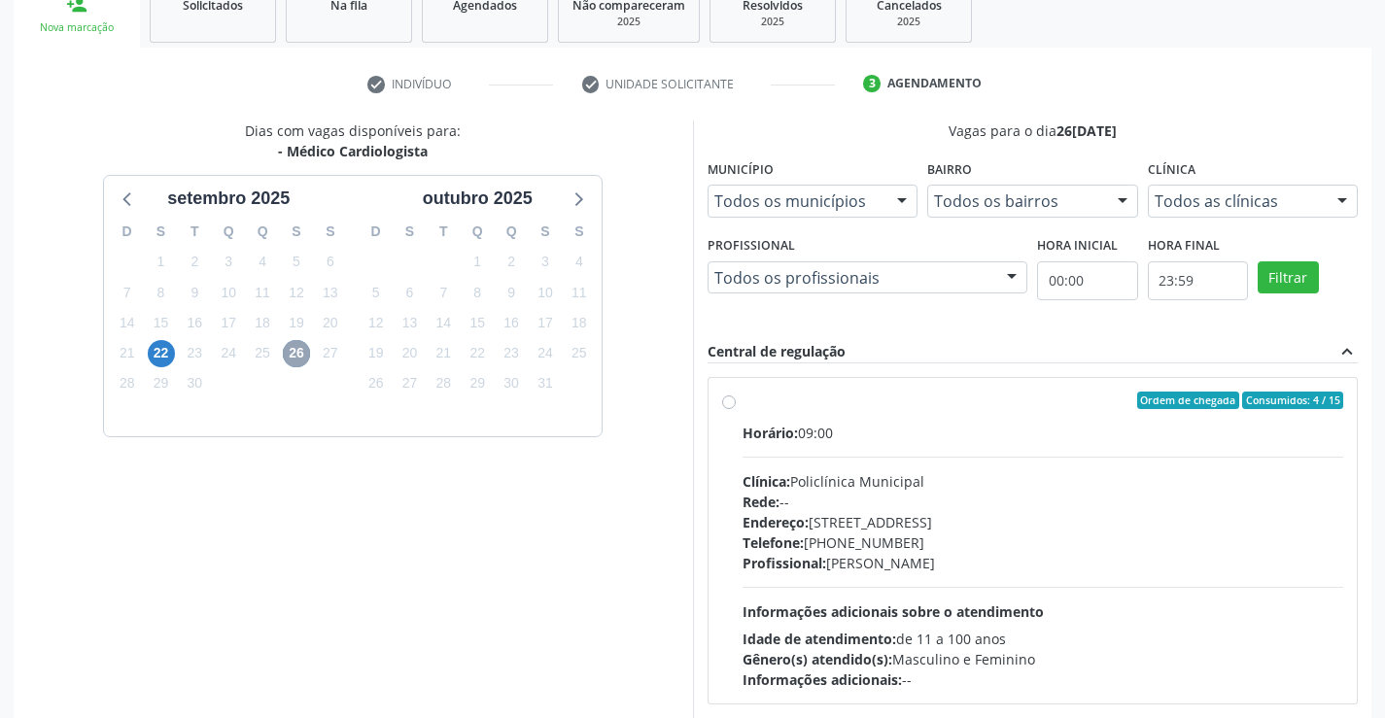
scroll to position [408, 0]
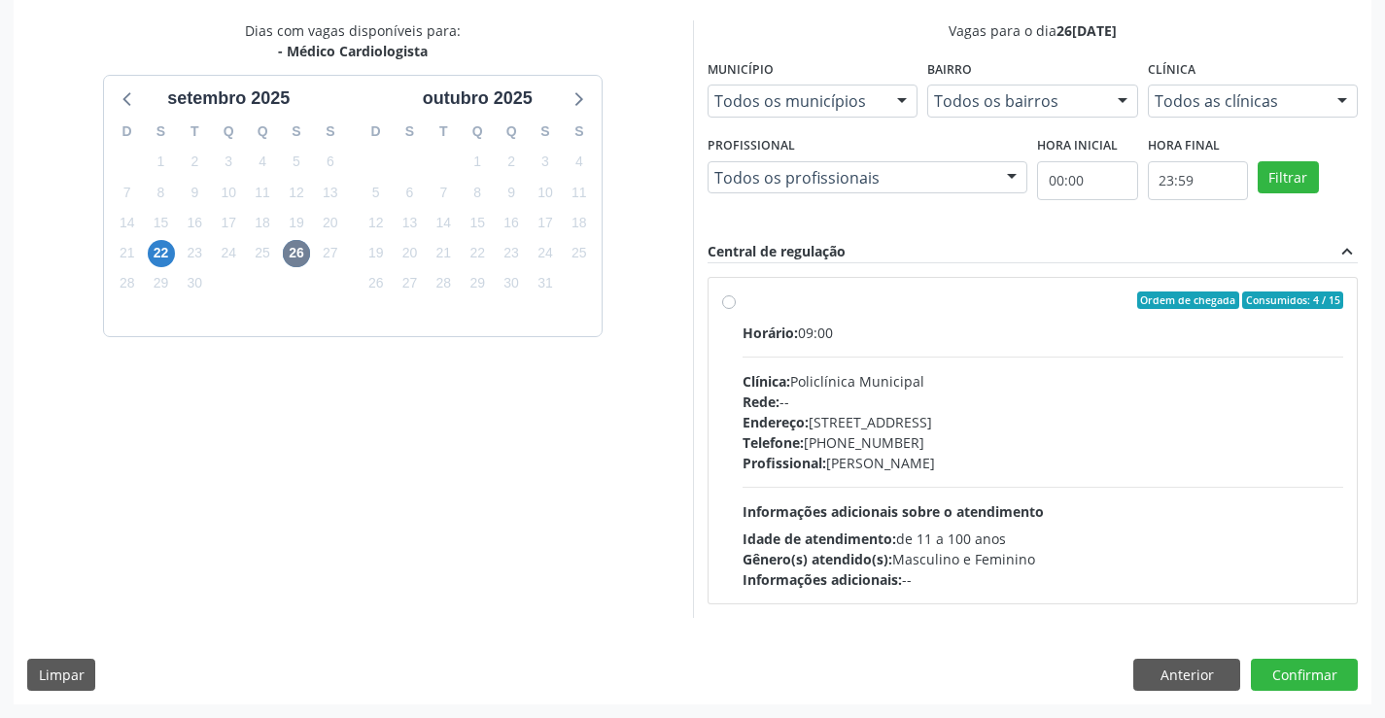
click at [987, 314] on label "Ordem de chegada Consumidos: 4 / 15 Horário: 09:00 Clínica: Policlínica Municip…" at bounding box center [1044, 441] width 602 height 298
click at [736, 309] on input "Ordem de chegada Consumidos: 4 / 15 Horário: 09:00 Clínica: Policlínica Municip…" at bounding box center [729, 301] width 14 height 18
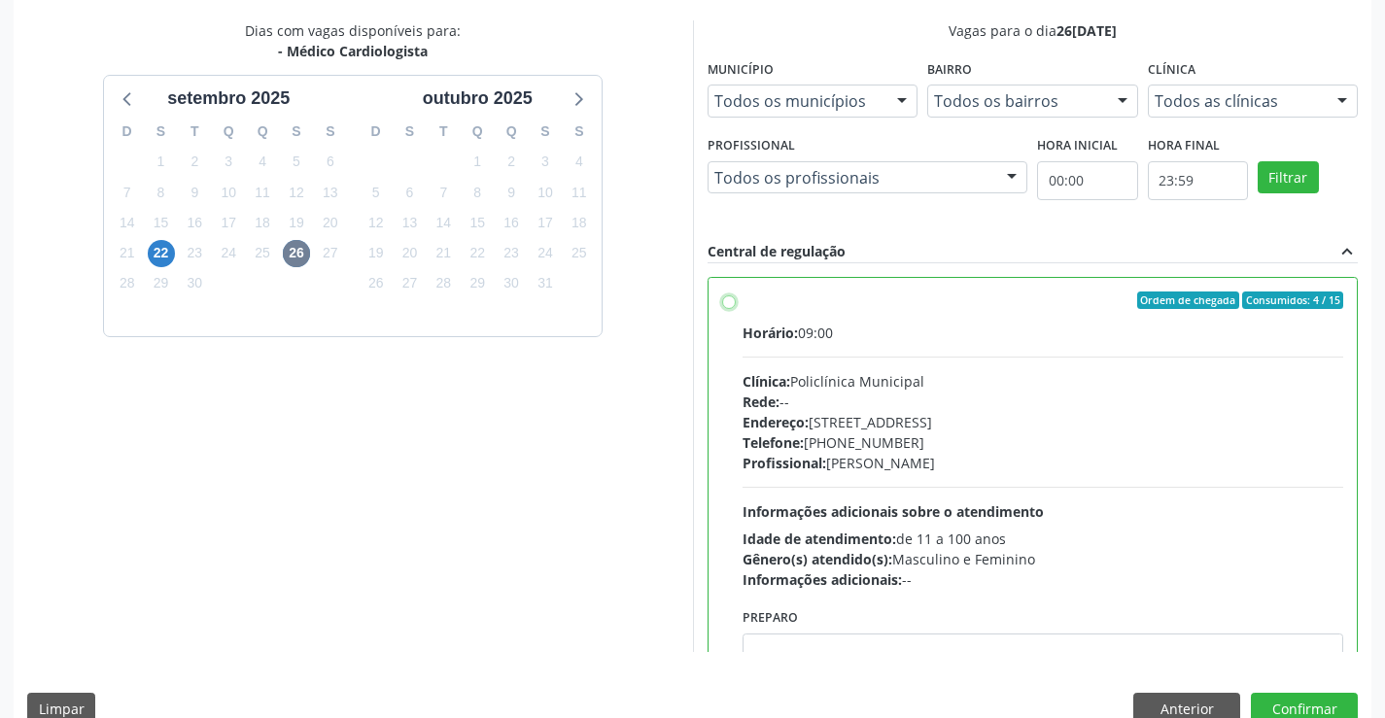
radio input "true"
click at [1297, 708] on button "Confirmar" at bounding box center [1304, 709] width 107 height 33
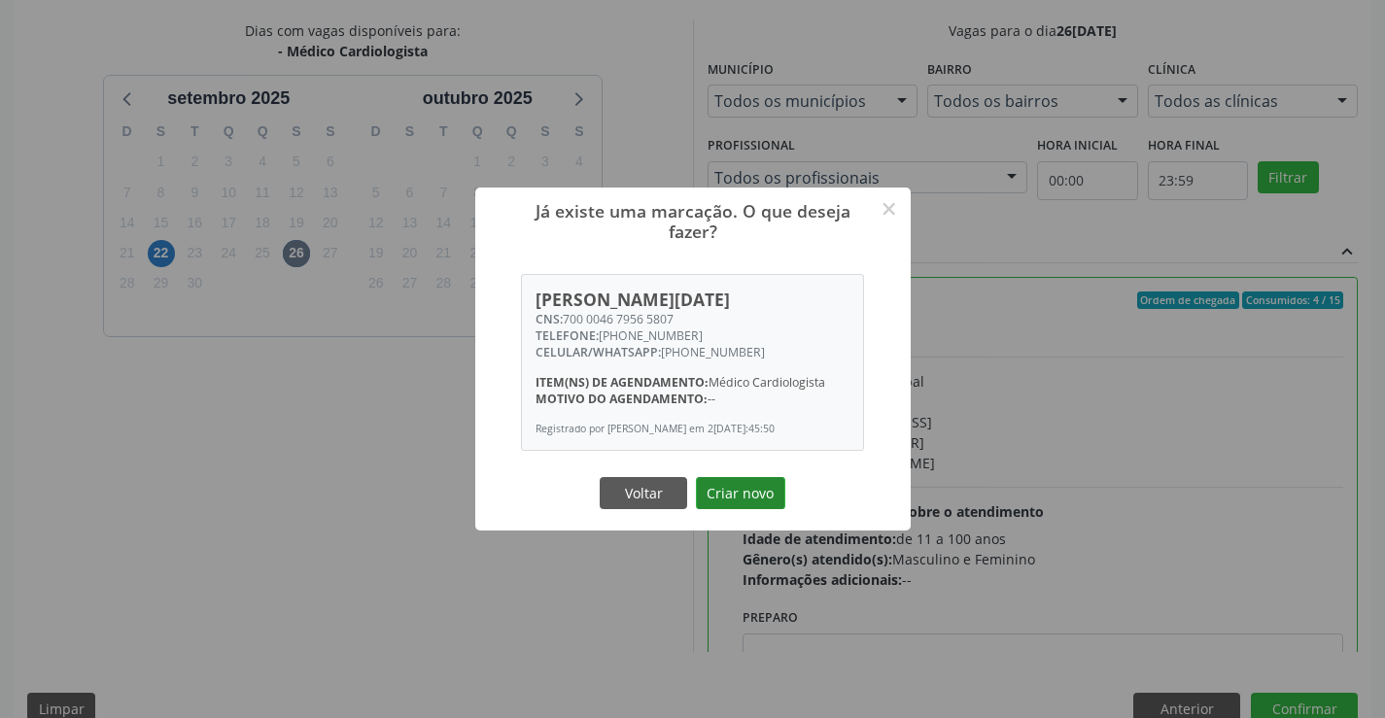
click at [747, 504] on button "Criar novo" at bounding box center [740, 493] width 89 height 33
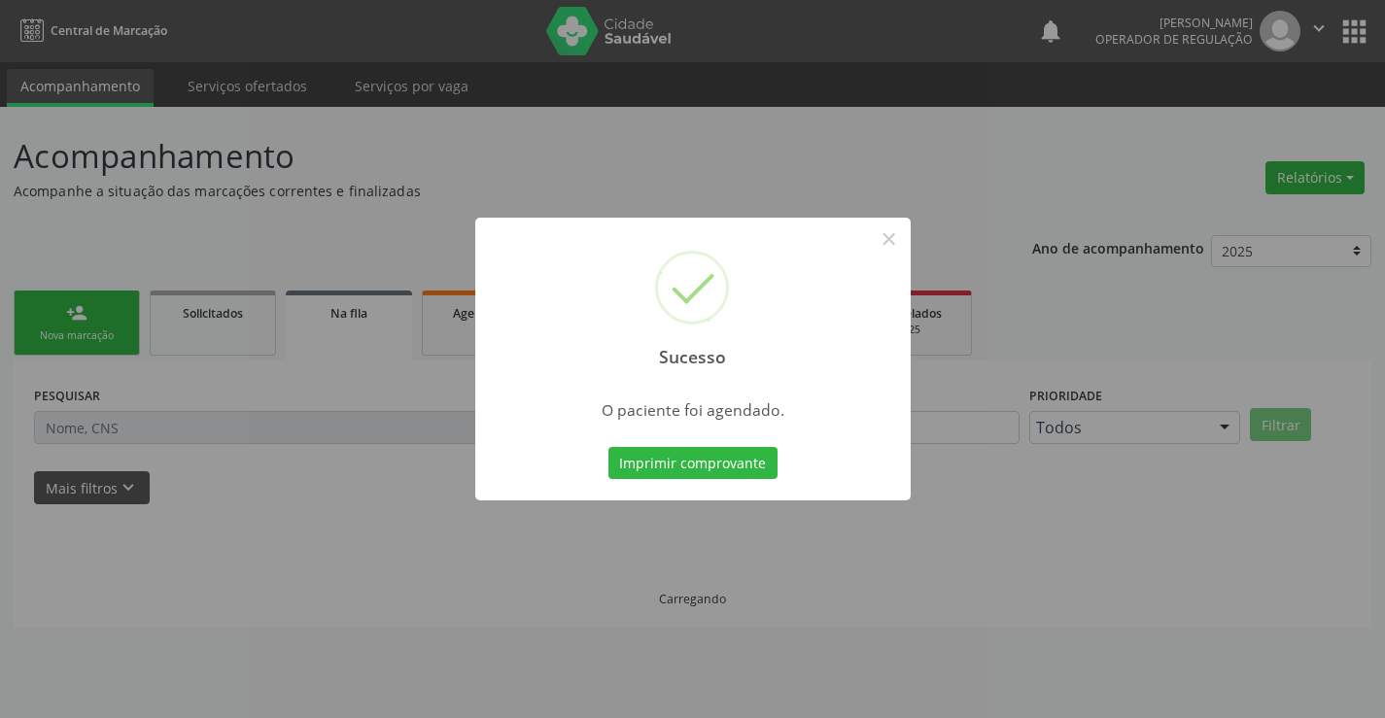
scroll to position [0, 0]
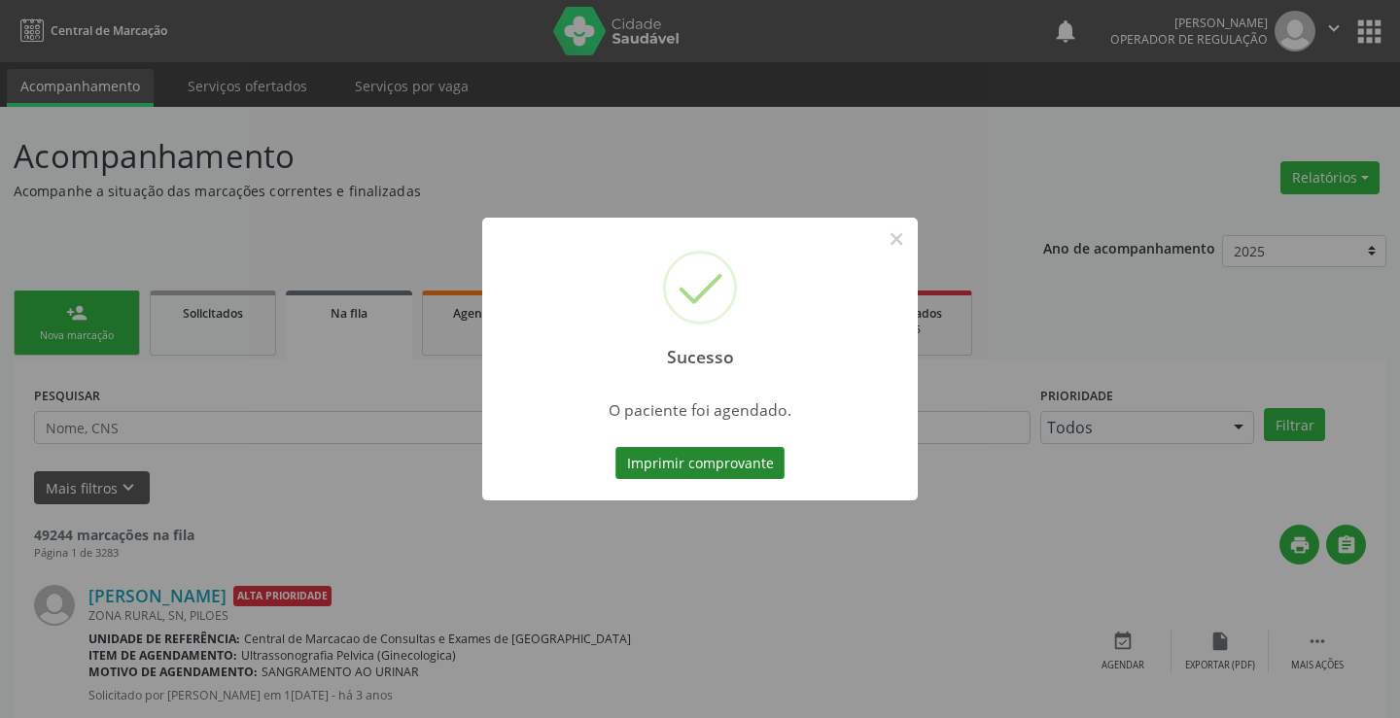
click at [703, 458] on button "Imprimir comprovante" at bounding box center [699, 463] width 169 height 33
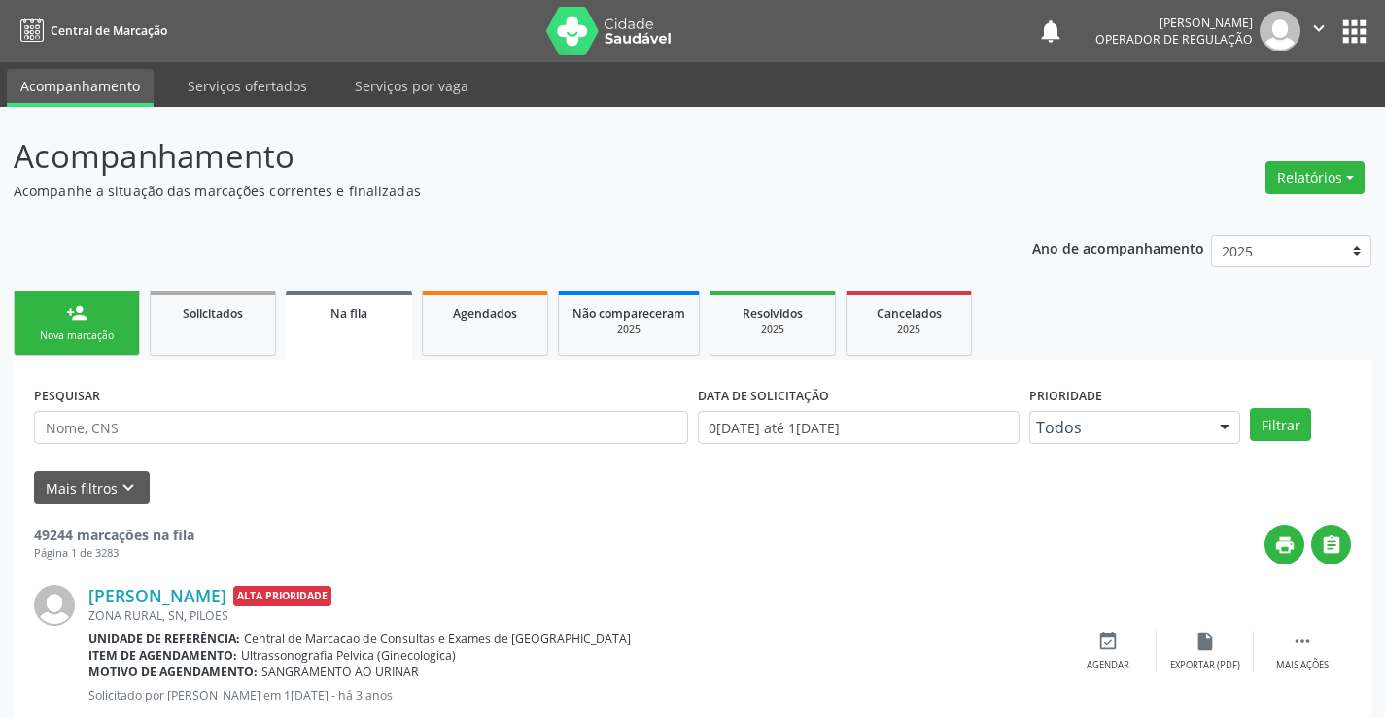
click at [86, 307] on div "person_add" at bounding box center [76, 312] width 21 height 21
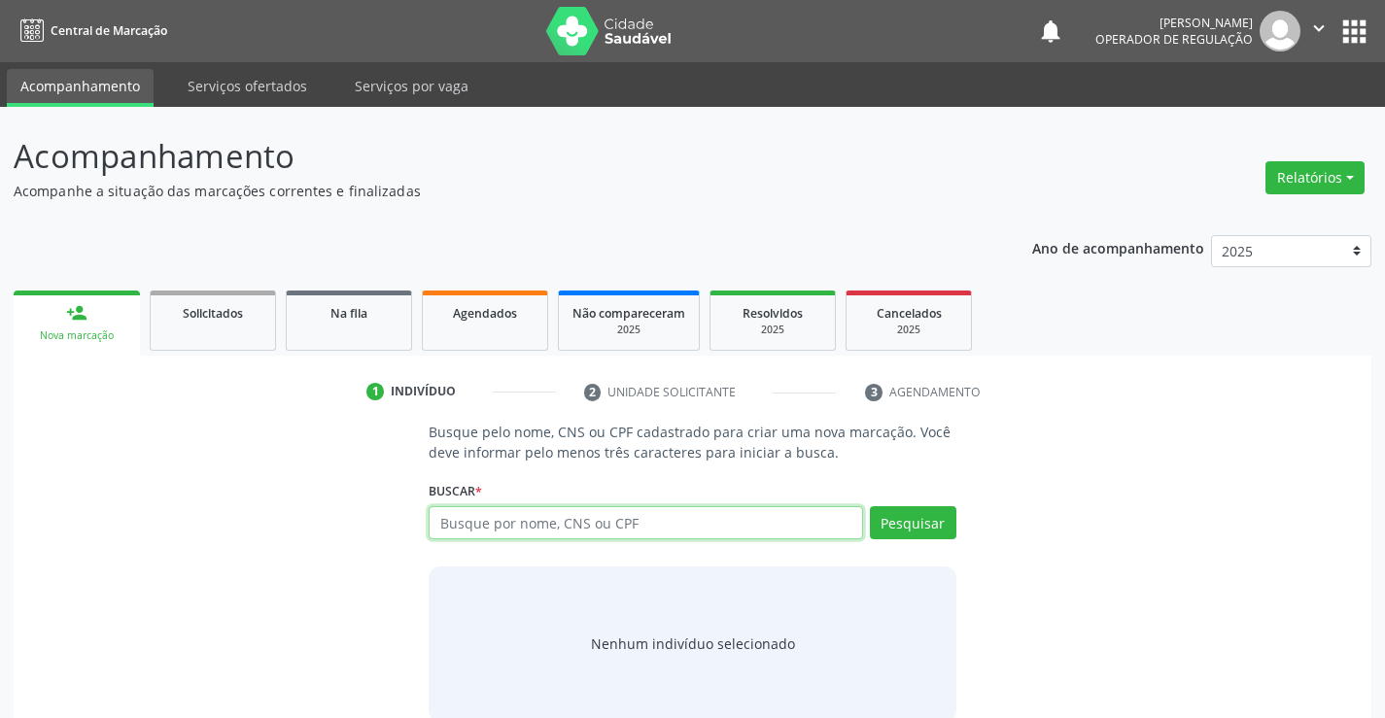
click at [603, 526] on input "text" at bounding box center [646, 523] width 434 height 33
type input "700205425140226"
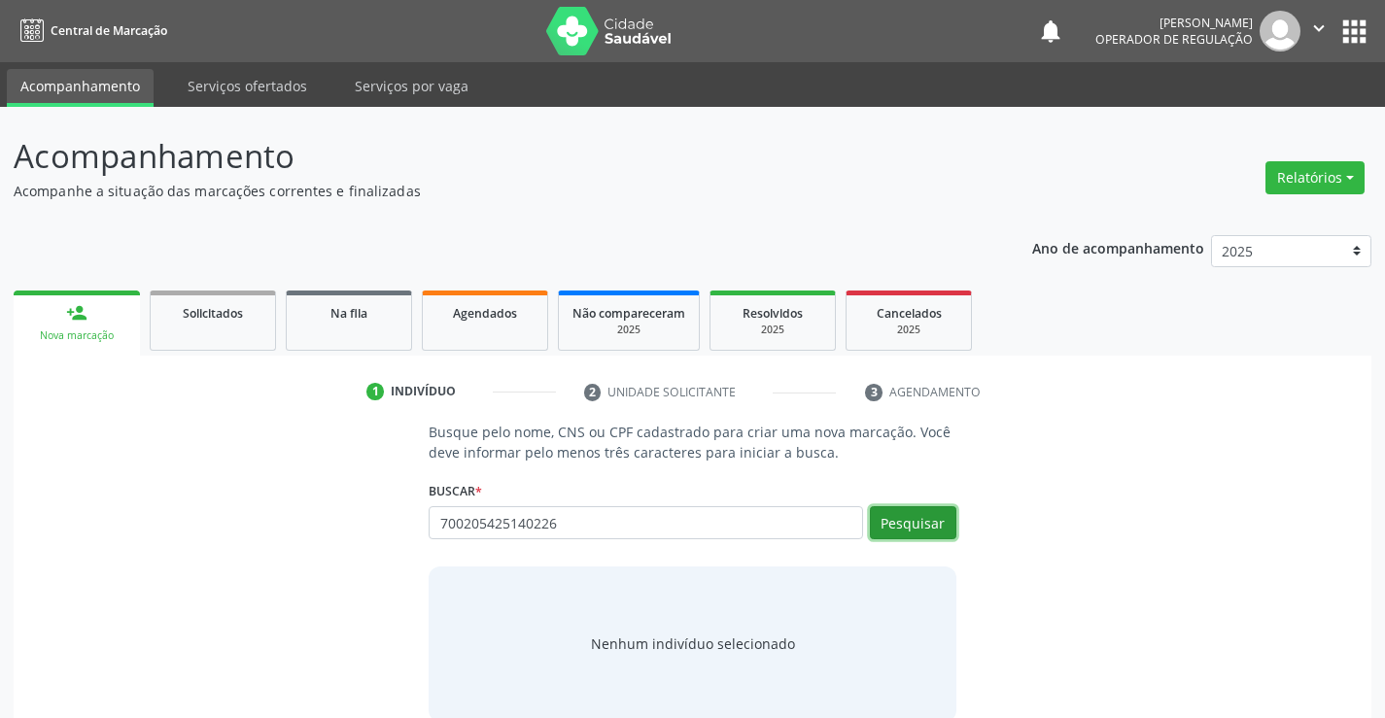
click at [905, 516] on button "Pesquisar" at bounding box center [913, 523] width 87 height 33
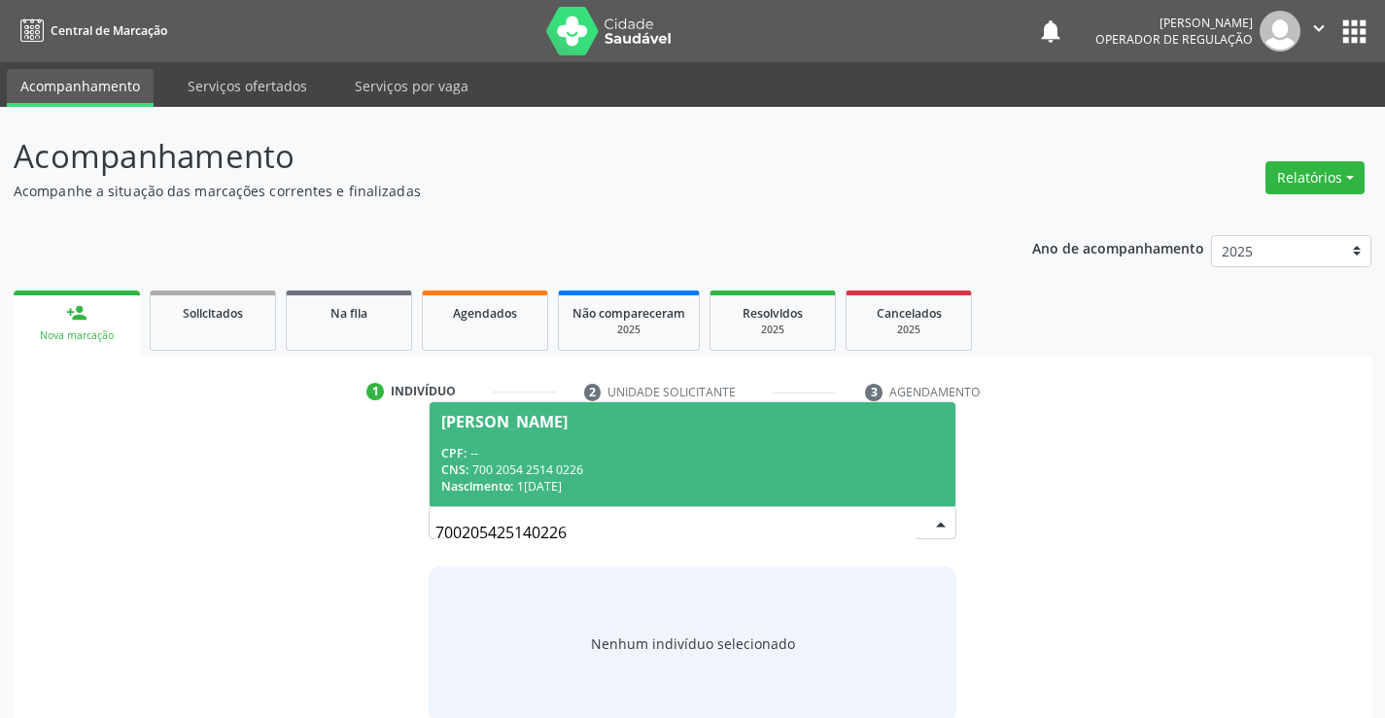
click at [642, 453] on div "CPF: --" at bounding box center [692, 453] width 502 height 17
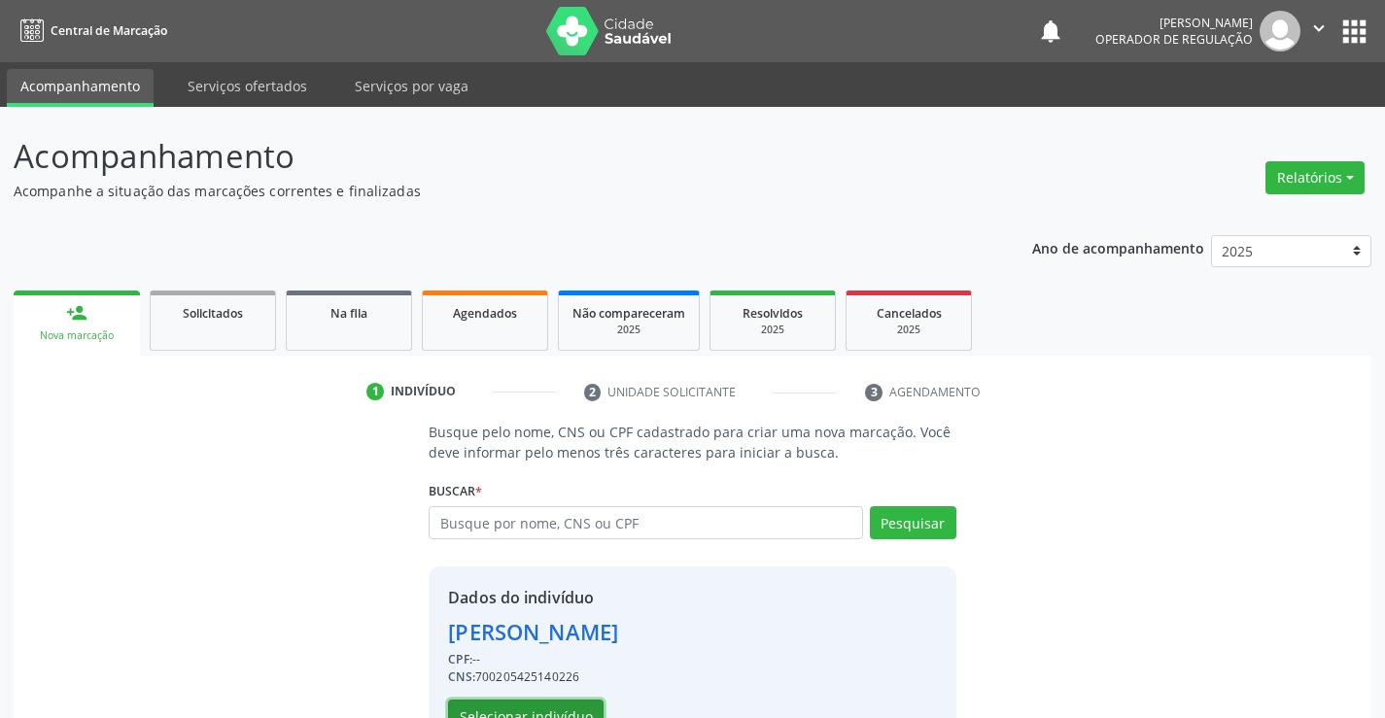
click at [524, 709] on button "Selecionar indivíduo" at bounding box center [526, 716] width 156 height 33
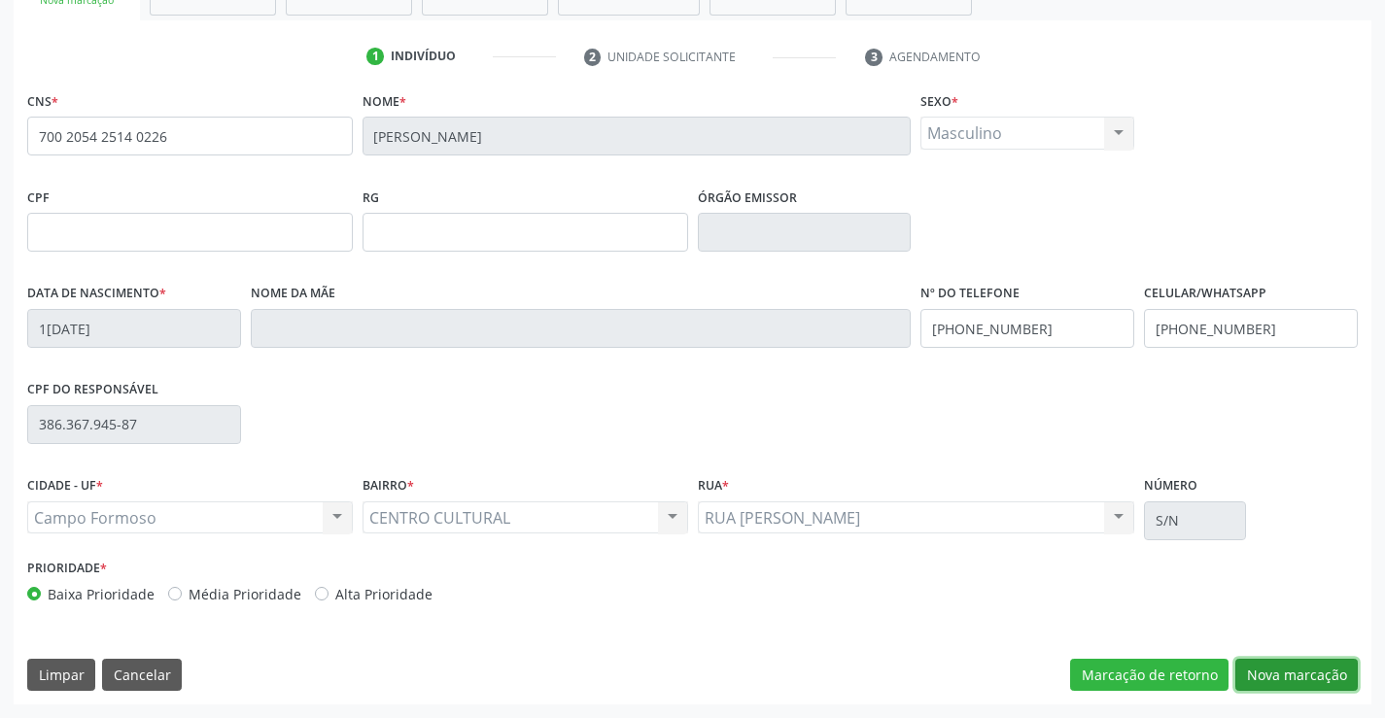
click at [1289, 661] on button "Nova marcação" at bounding box center [1297, 675] width 123 height 33
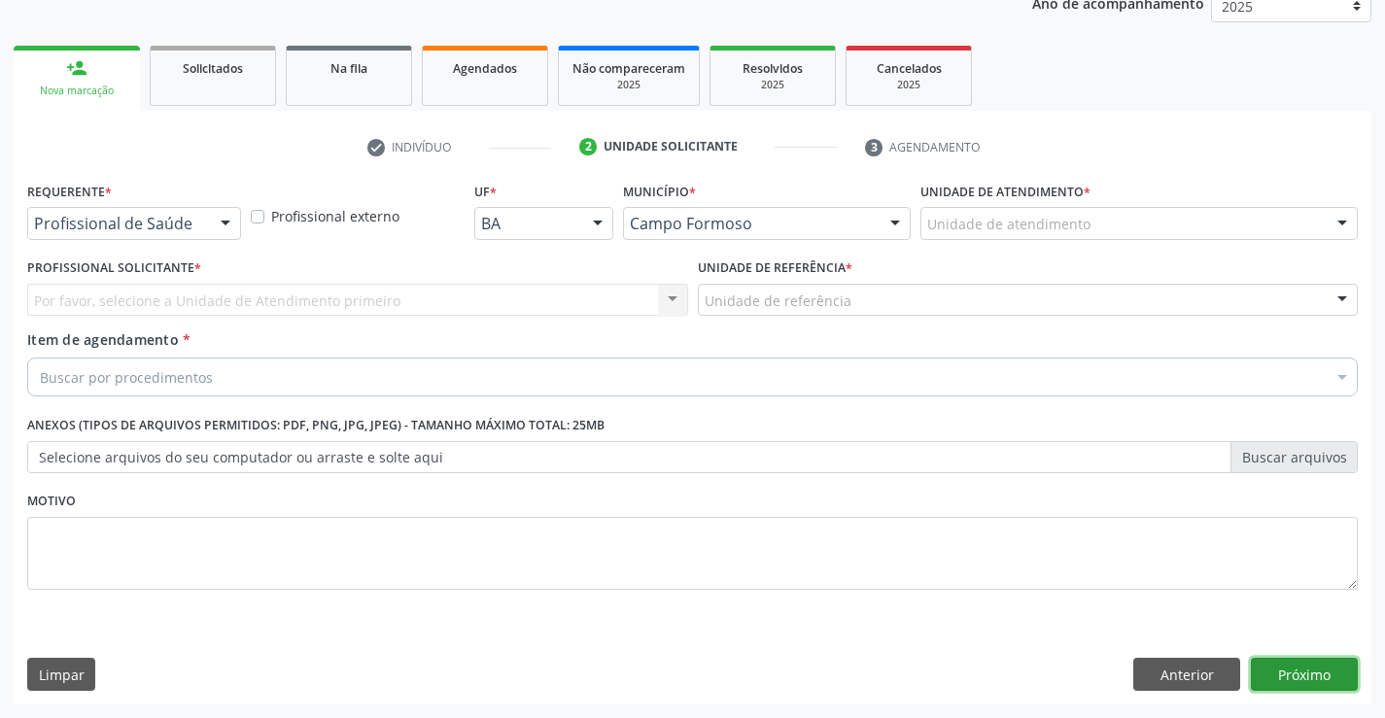
scroll to position [245, 0]
click at [1289, 661] on button "Próximo" at bounding box center [1304, 674] width 107 height 33
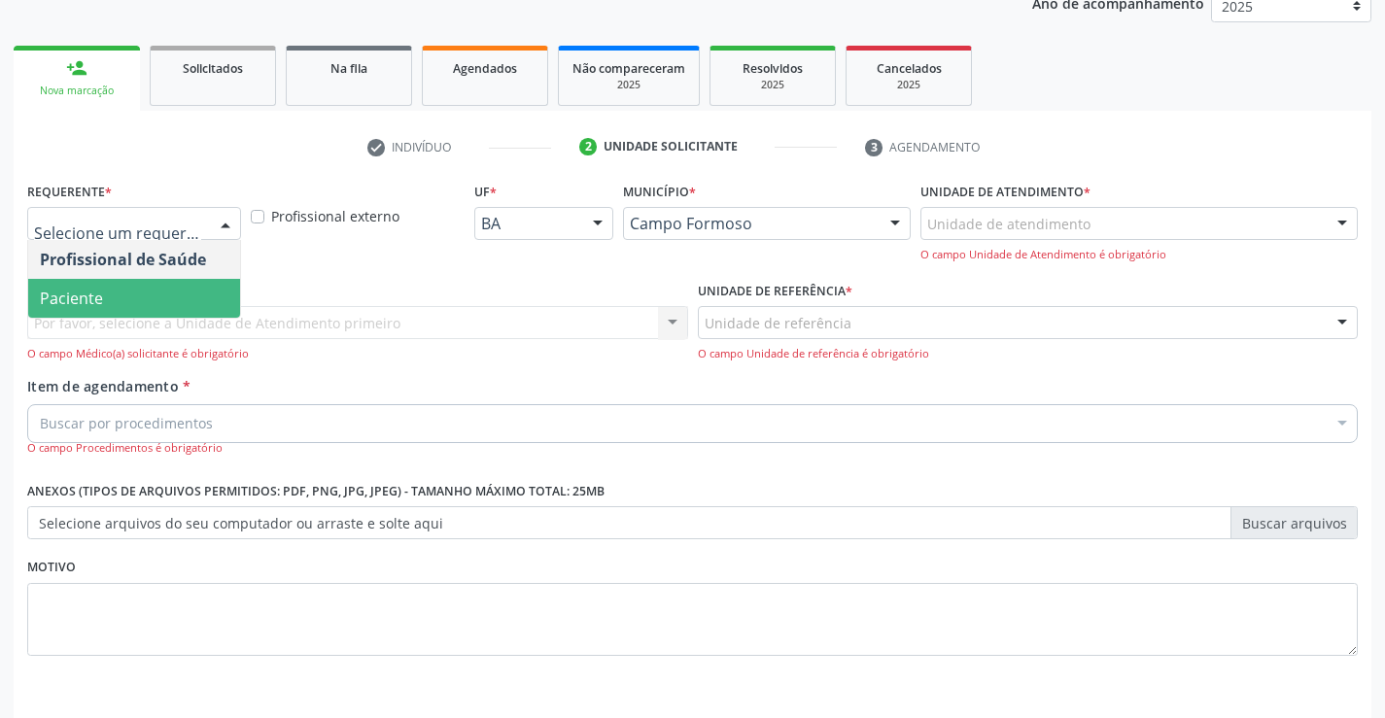
click at [131, 299] on span "Paciente" at bounding box center [134, 298] width 212 height 39
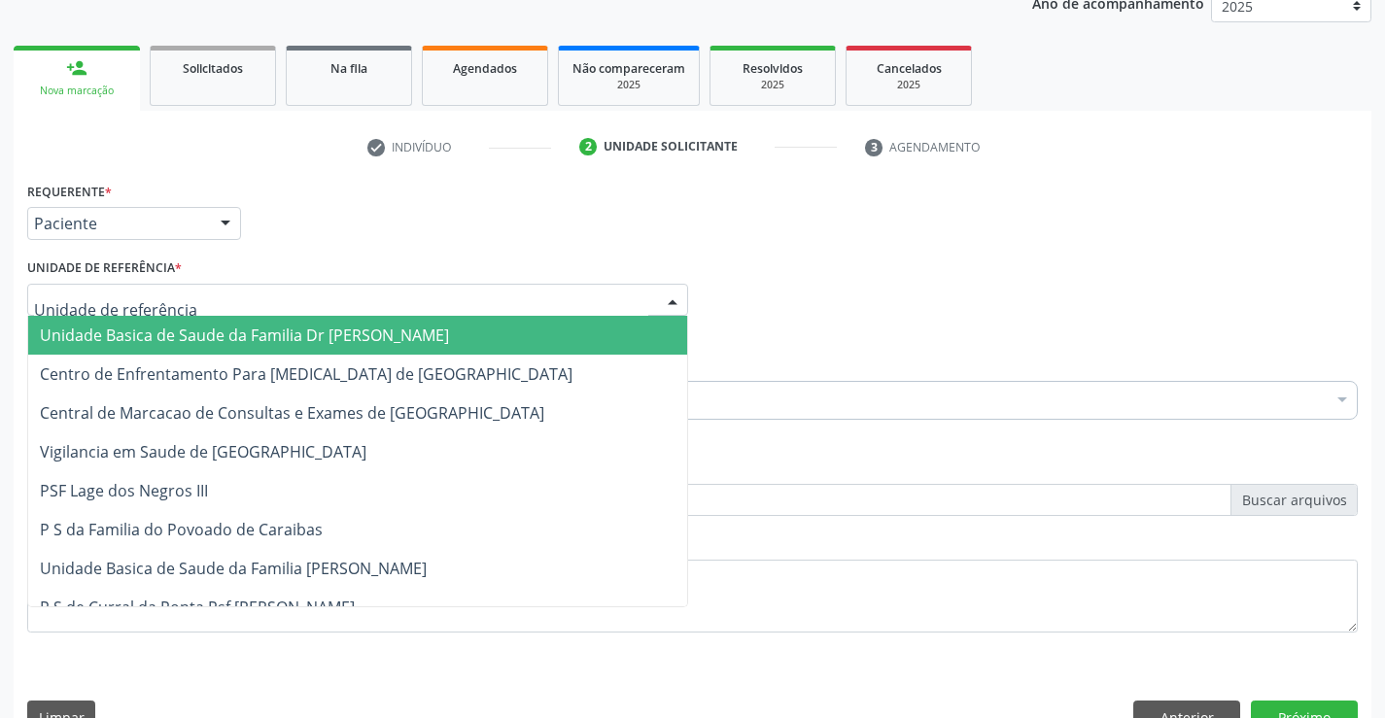
click at [147, 327] on span "Unidade Basica de Saude da Familia Dr [PERSON_NAME]" at bounding box center [244, 335] width 409 height 21
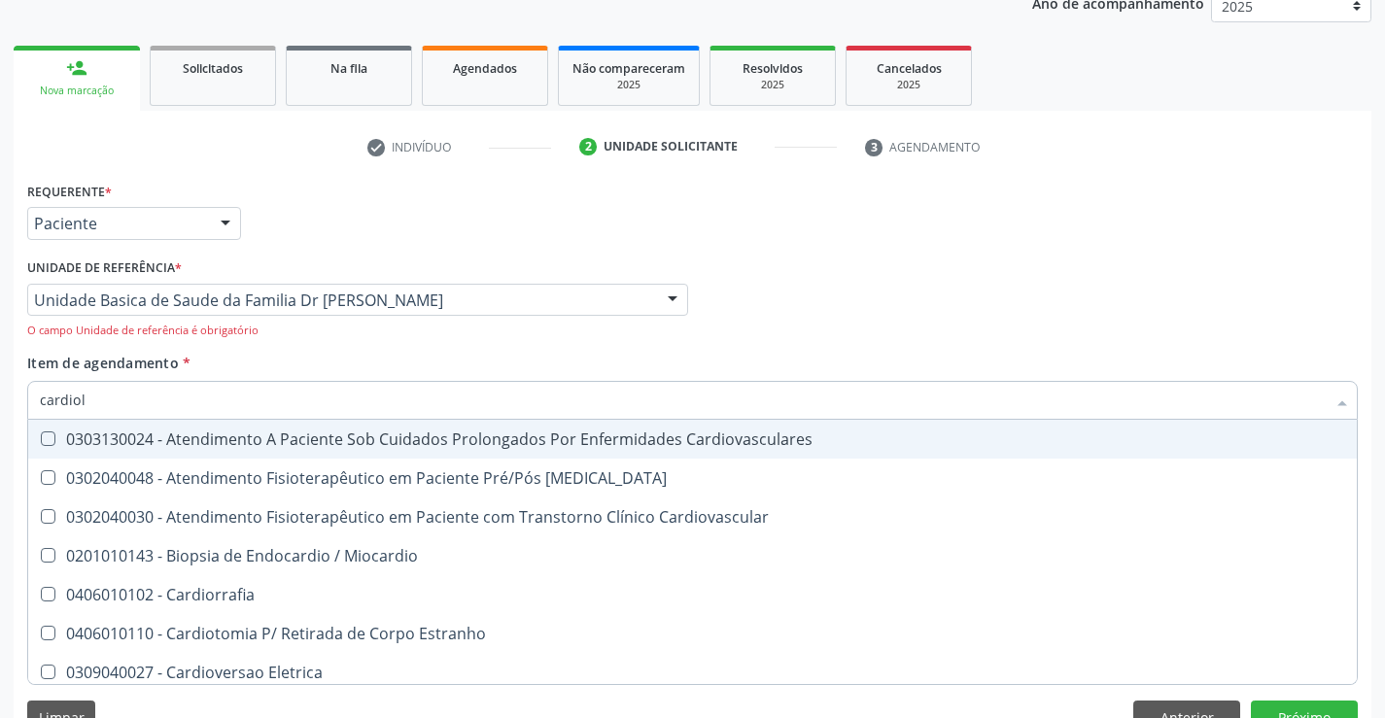
type input "cardiolo"
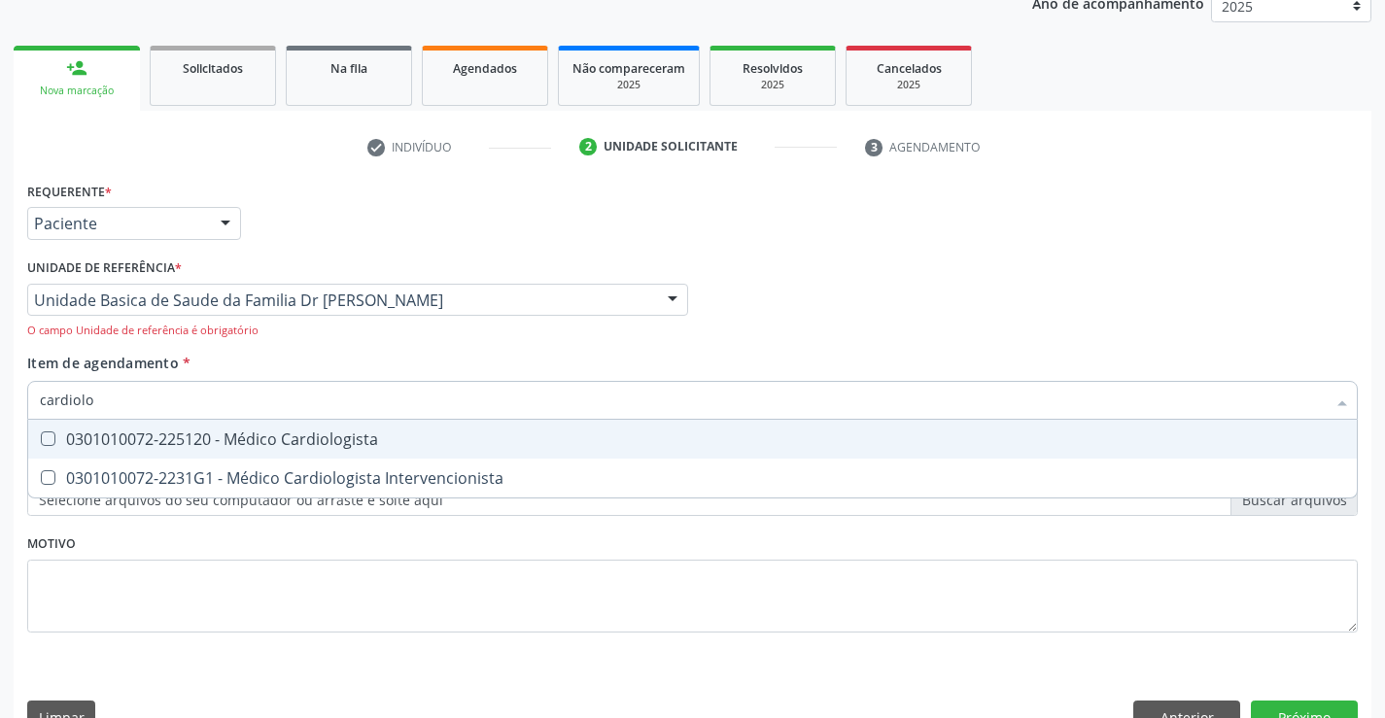
click at [276, 440] on div "0301010072-225120 - Médico Cardiologista" at bounding box center [693, 440] width 1306 height 16
checkbox Cardiologista "true"
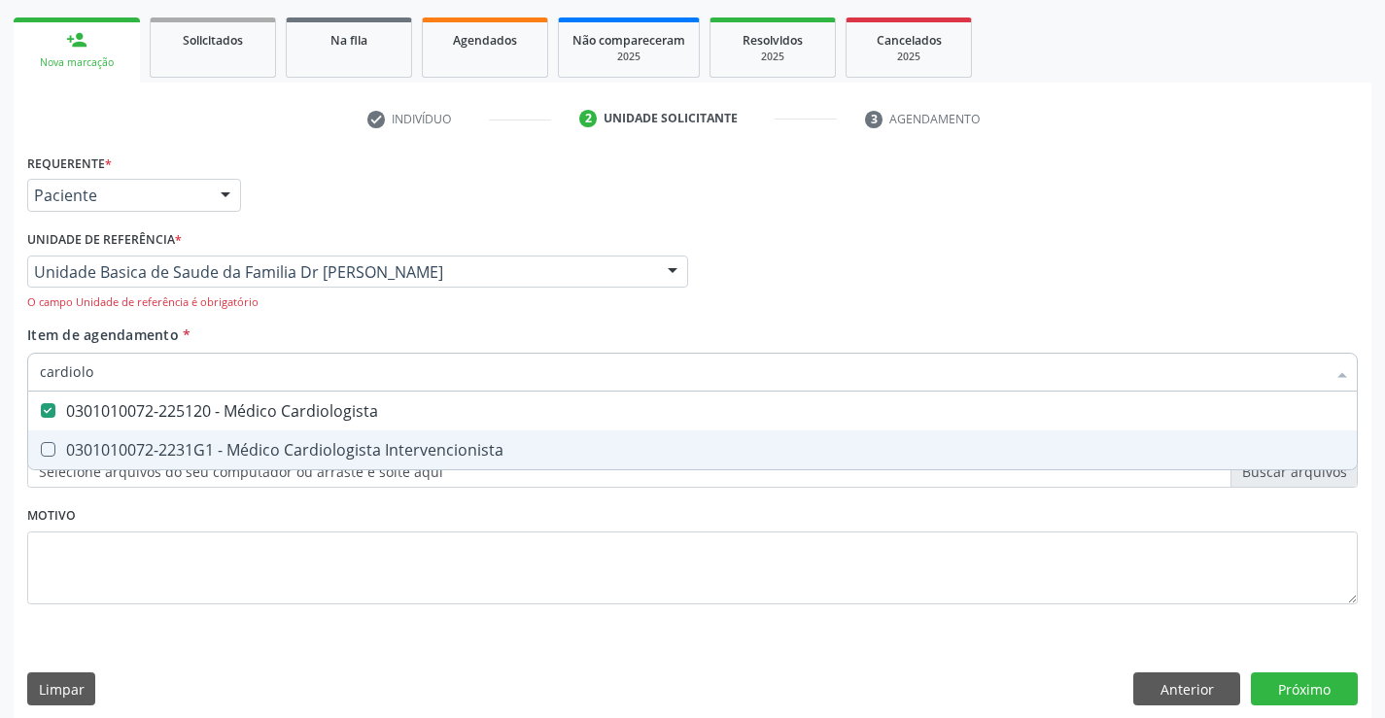
scroll to position [288, 0]
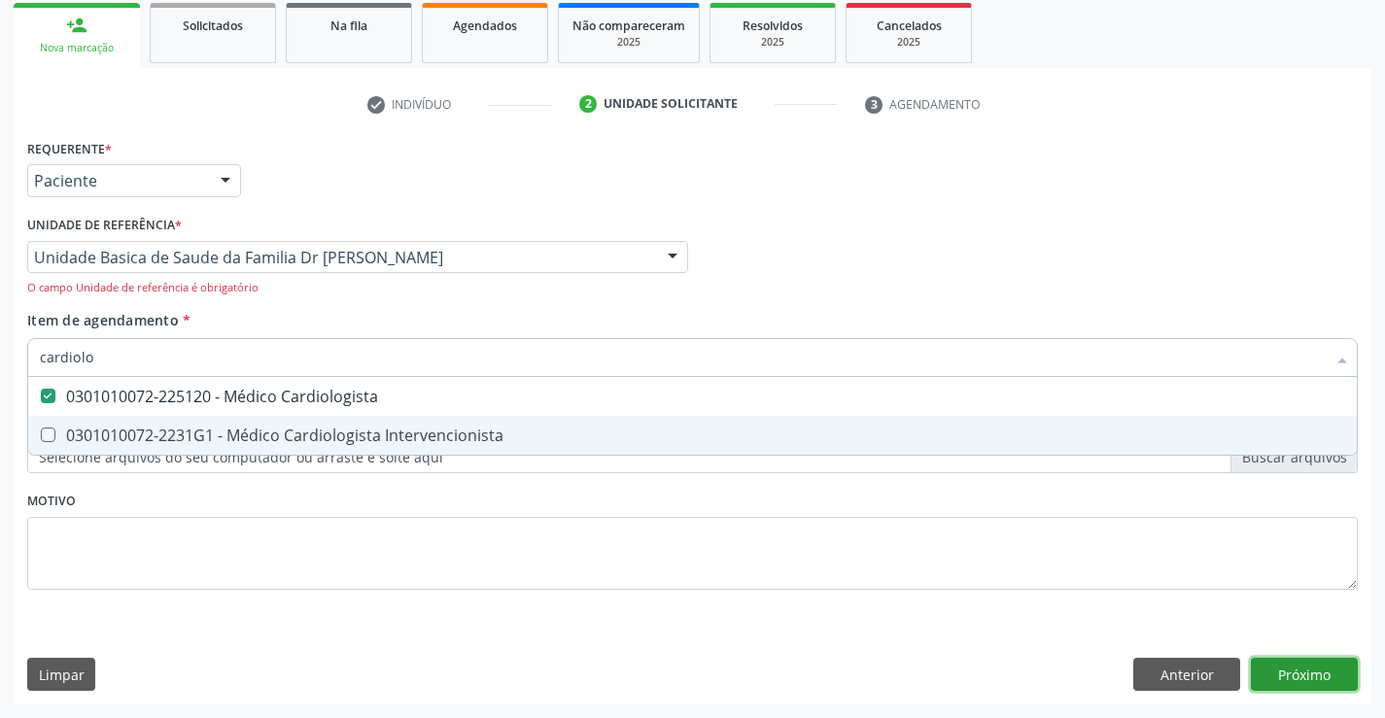
click at [1300, 664] on button "Próximo" at bounding box center [1304, 674] width 107 height 33
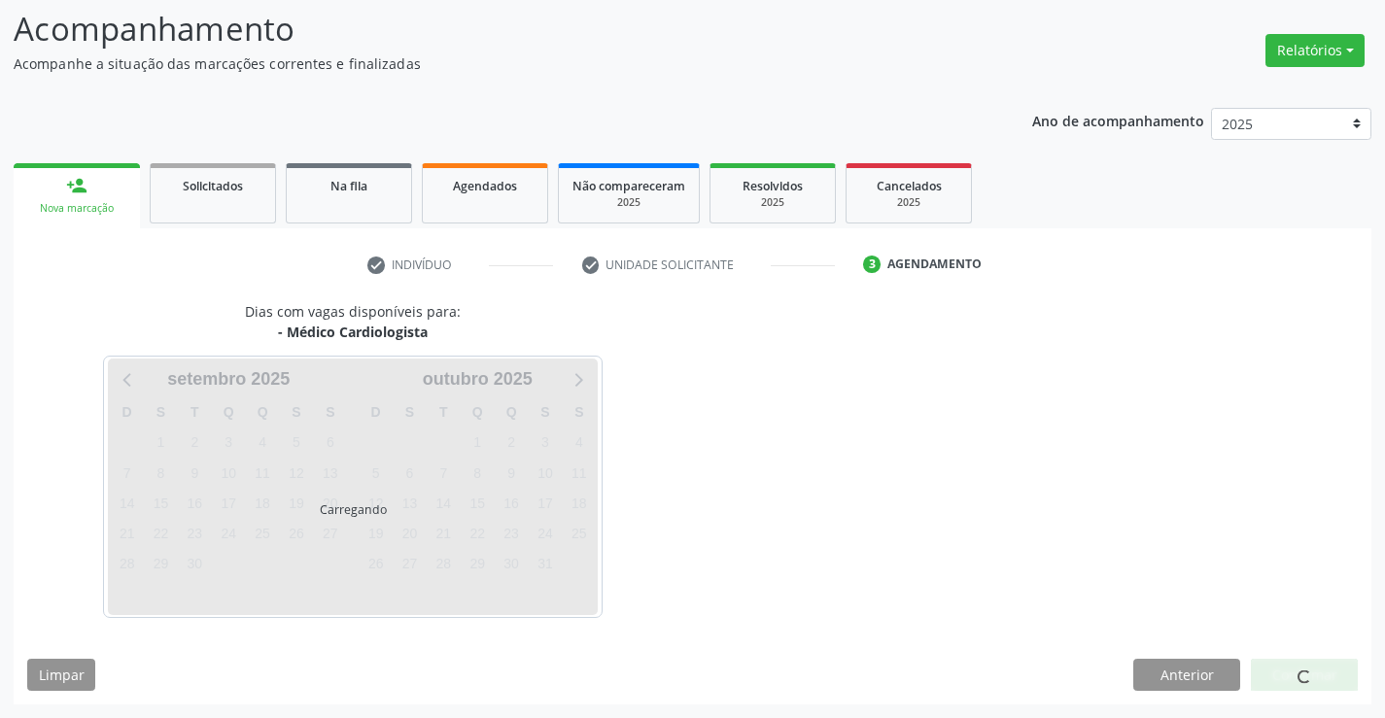
scroll to position [127, 0]
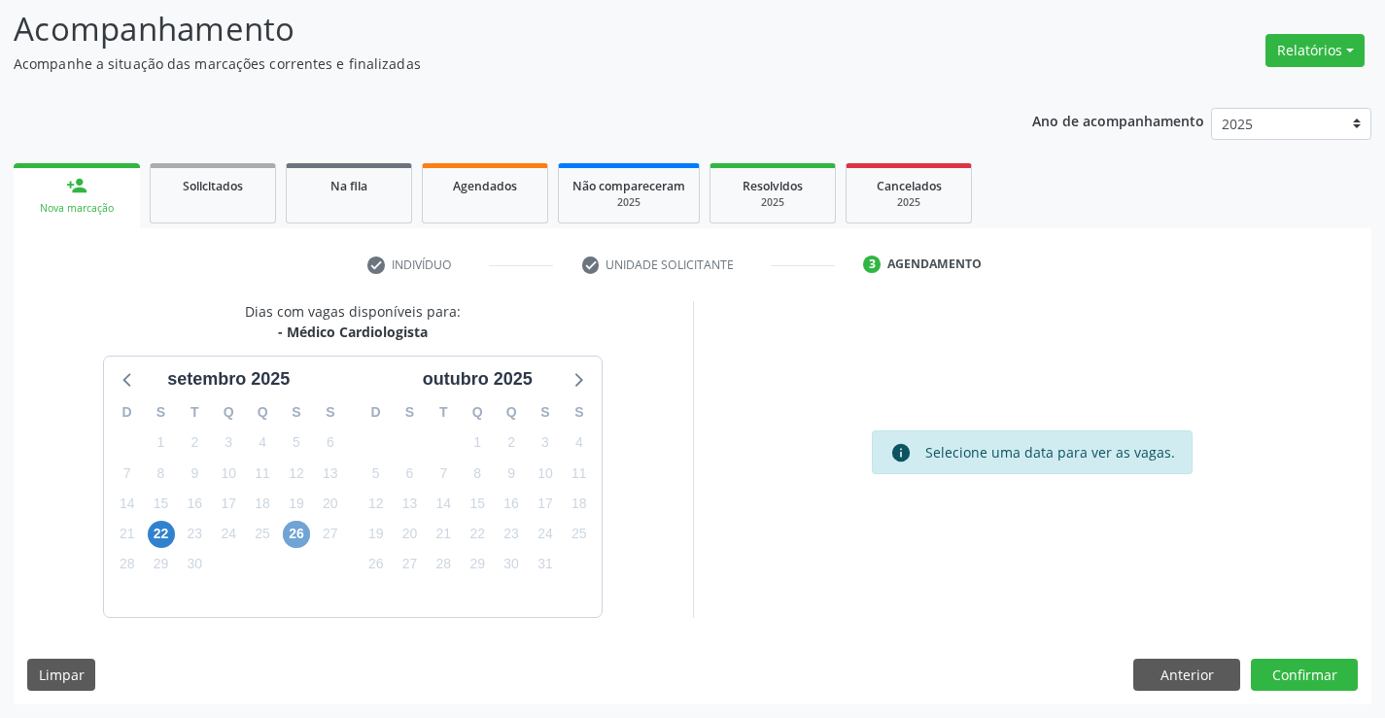
click at [288, 533] on span "26" at bounding box center [296, 534] width 27 height 27
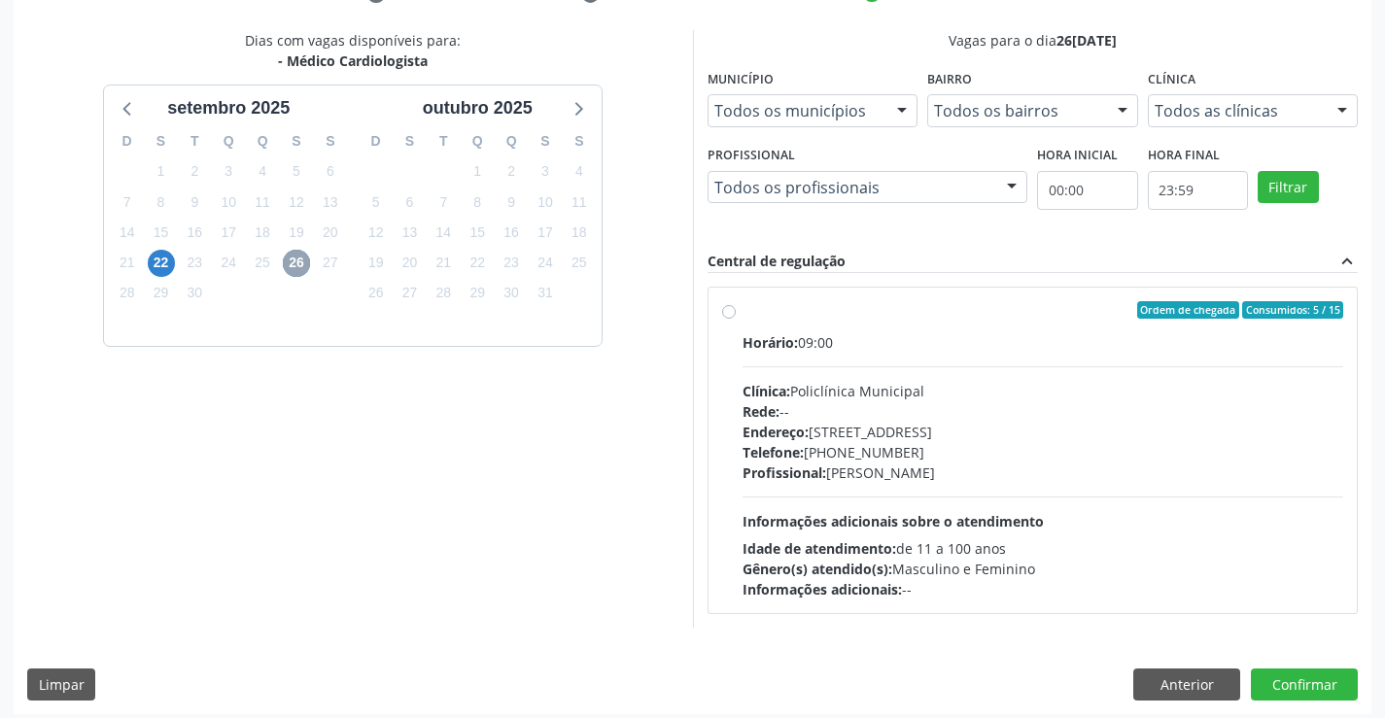
scroll to position [408, 0]
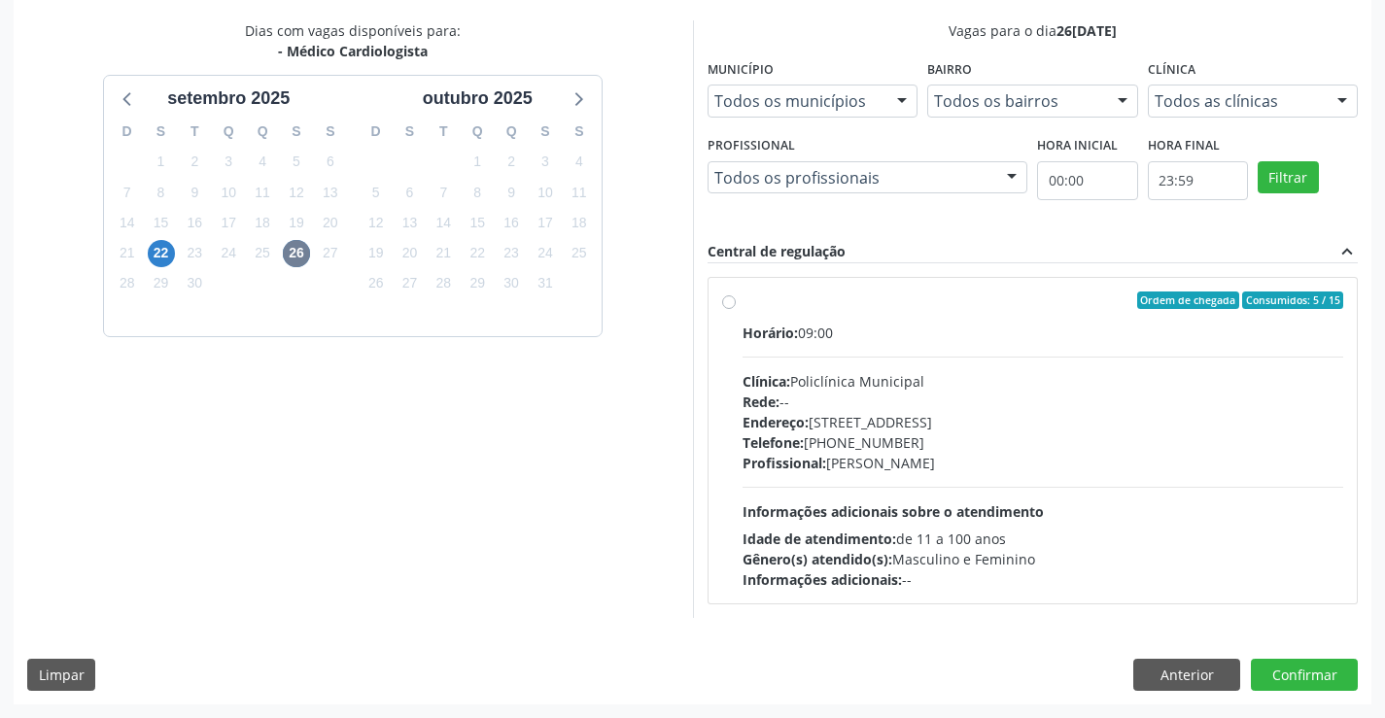
click at [925, 311] on label "Ordem de chegada Consumidos: 5 / 15 Horário: 09:00 Clínica: Policlínica Municip…" at bounding box center [1044, 441] width 602 height 298
click at [736, 309] on input "Ordem de chegada Consumidos: 5 / 15 Horário: 09:00 Clínica: Policlínica Municip…" at bounding box center [729, 301] width 14 height 18
radio input "true"
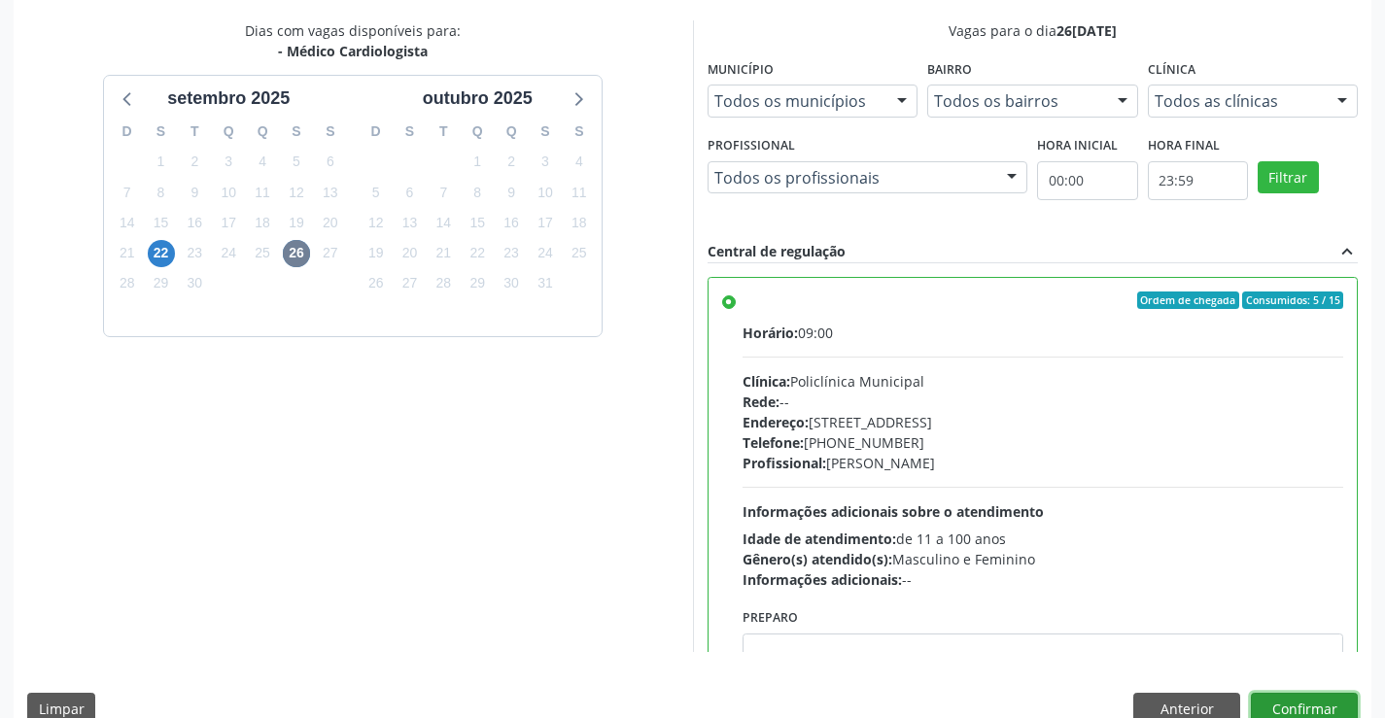
click at [1289, 697] on button "Confirmar" at bounding box center [1304, 709] width 107 height 33
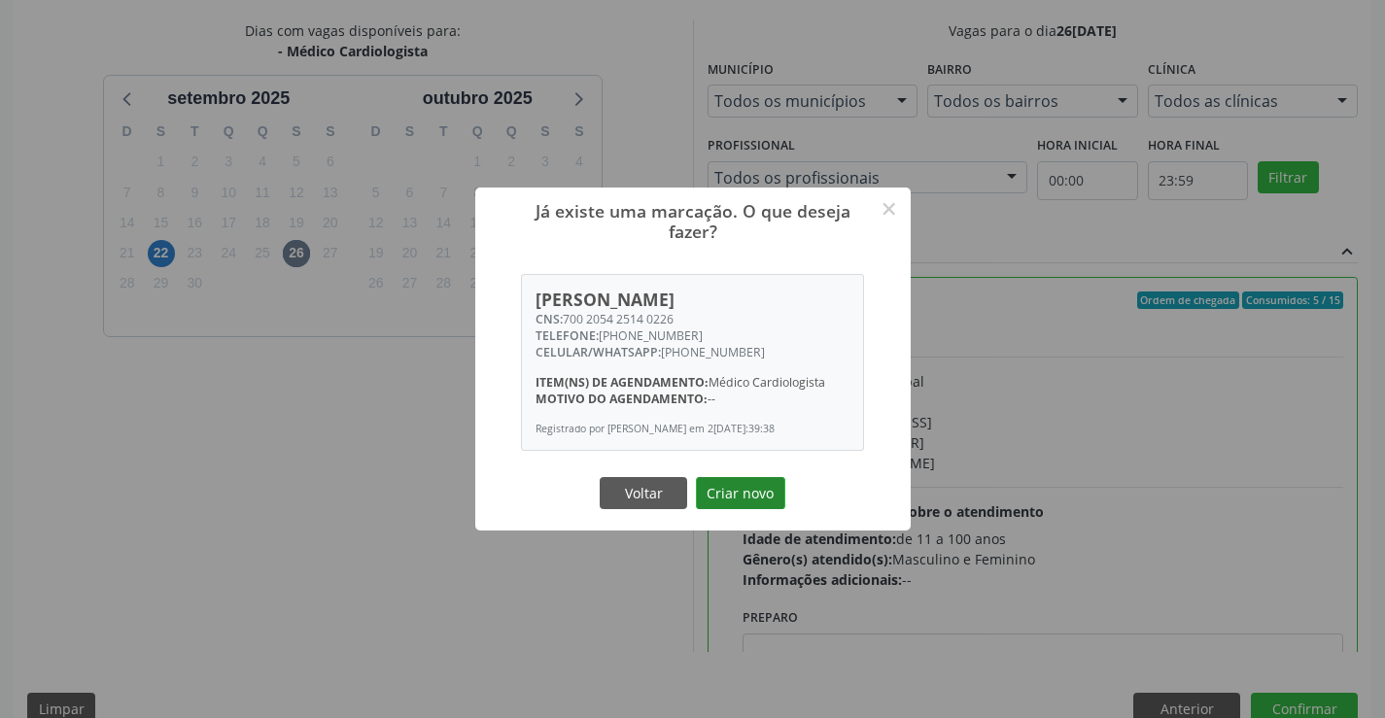
click at [732, 487] on button "Criar novo" at bounding box center [740, 493] width 89 height 33
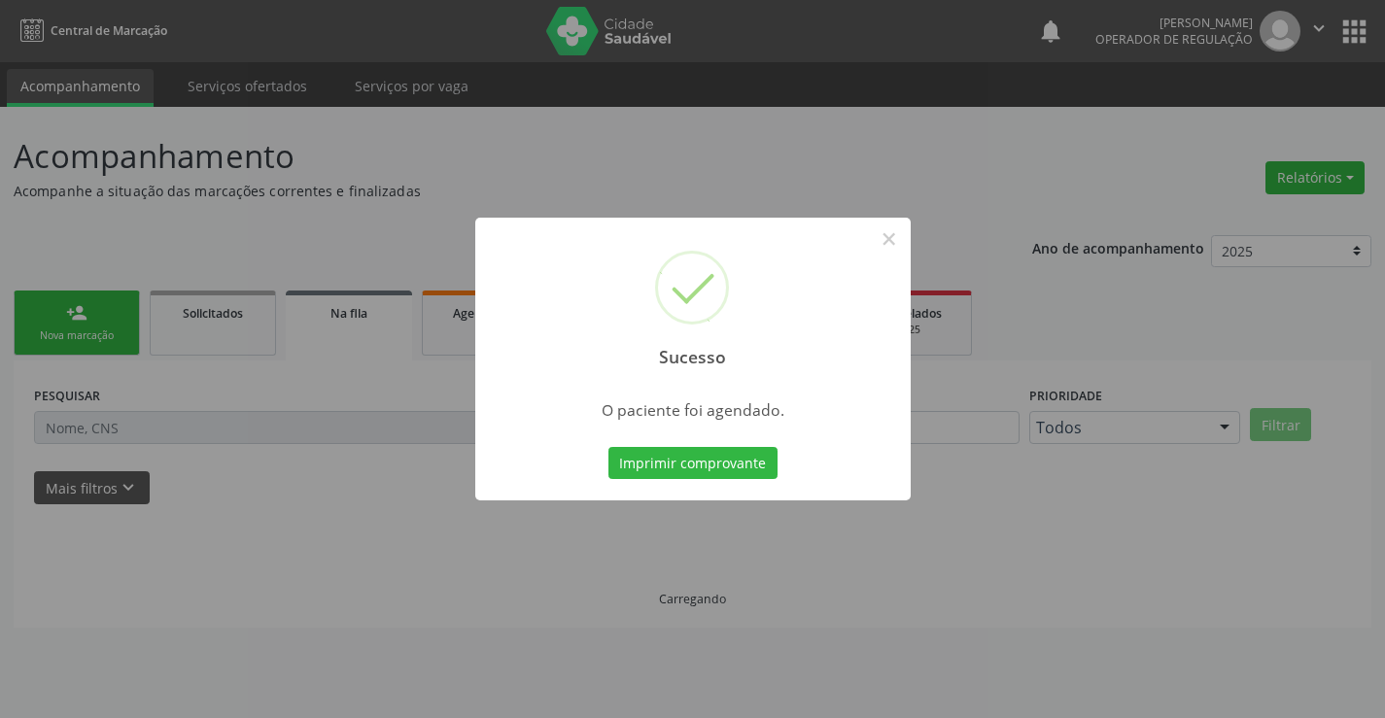
scroll to position [0, 0]
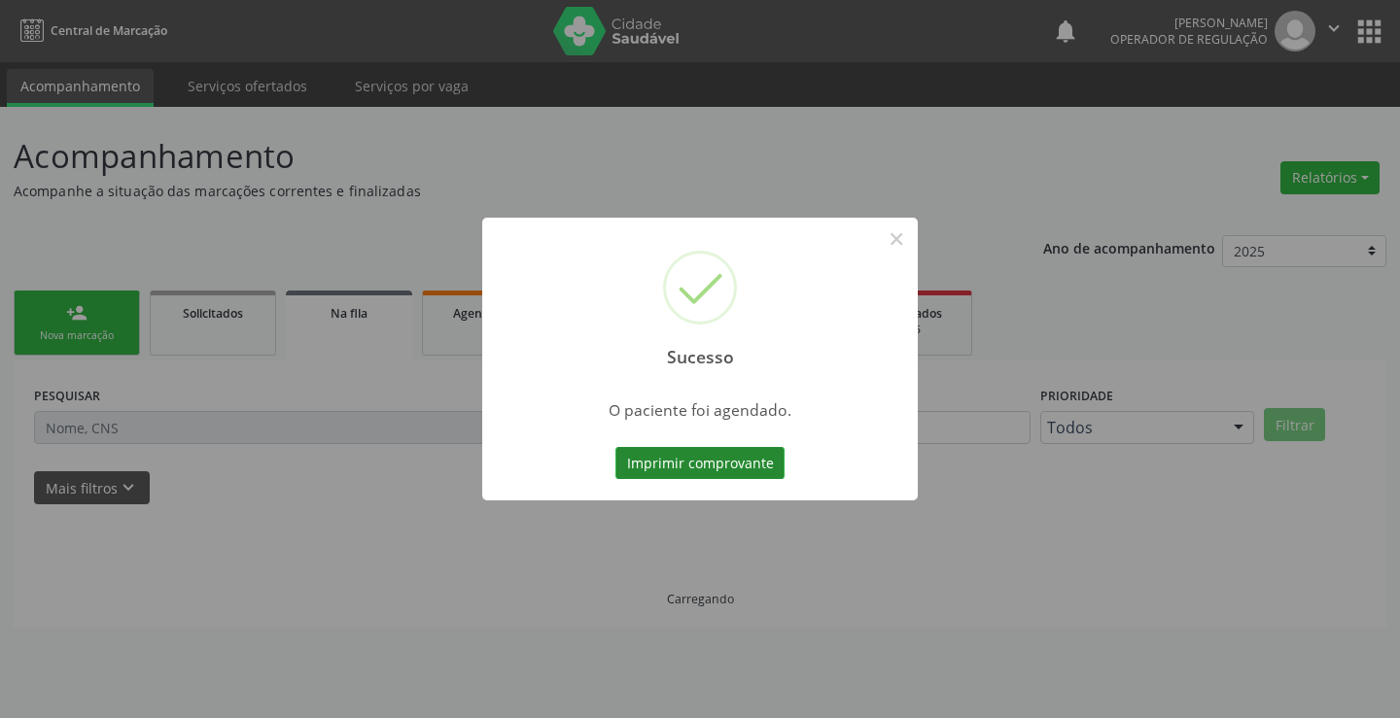
click at [690, 455] on button "Imprimir comprovante" at bounding box center [699, 463] width 169 height 33
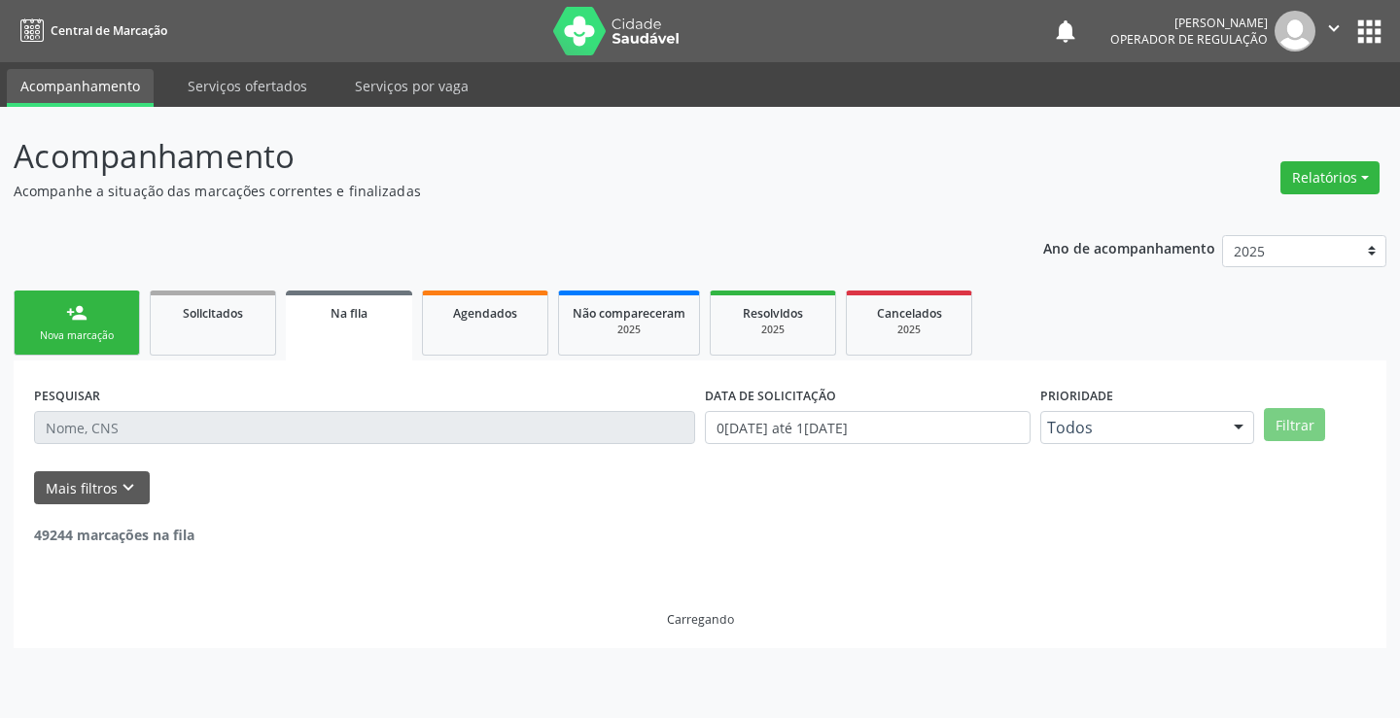
click at [91, 333] on div "Nova marcação" at bounding box center [76, 336] width 97 height 15
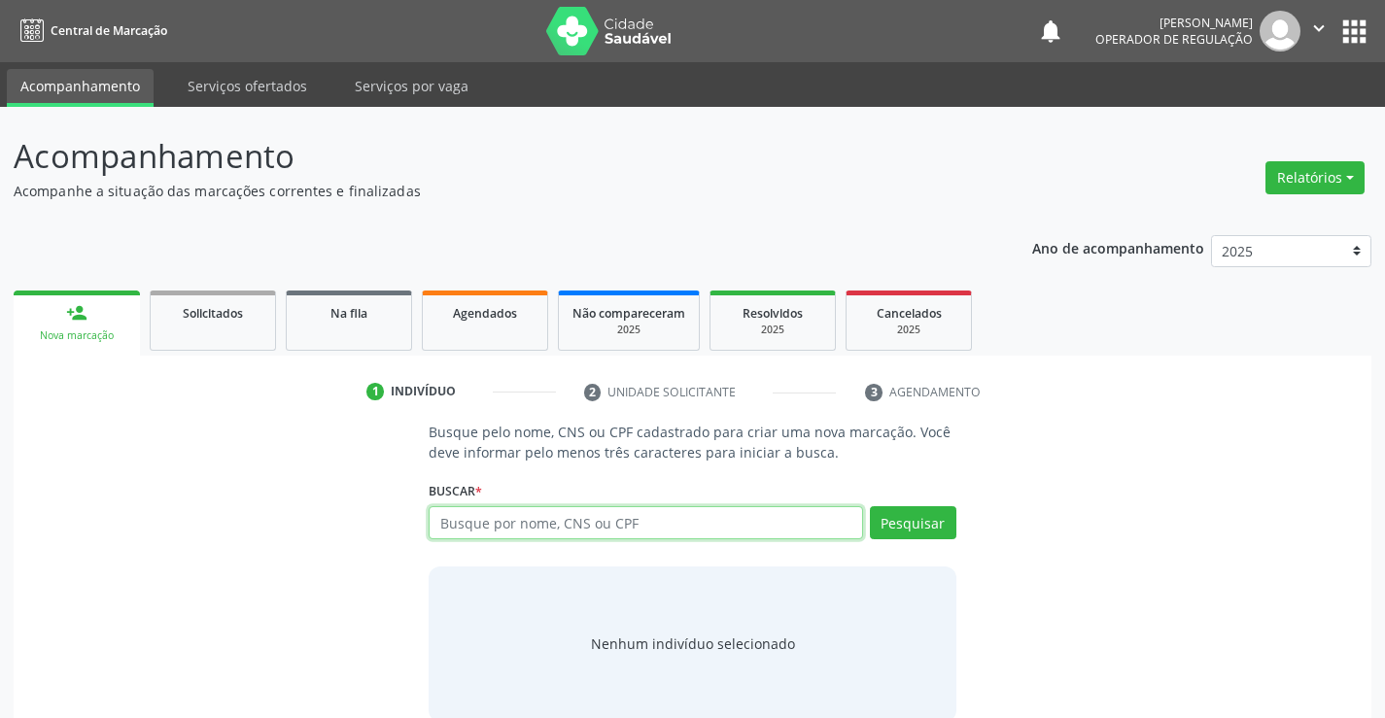
click at [619, 521] on input "text" at bounding box center [646, 523] width 434 height 33
type input "700608472691461"
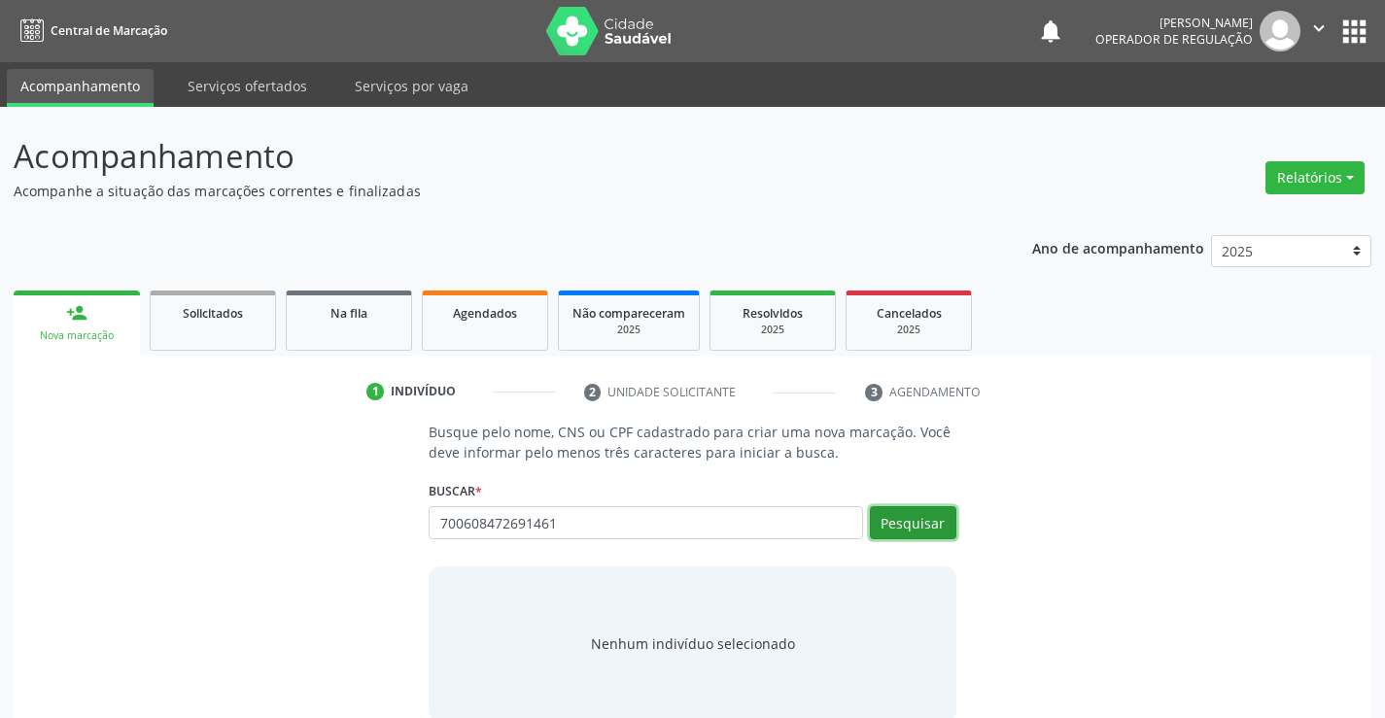
click at [914, 521] on button "Pesquisar" at bounding box center [913, 523] width 87 height 33
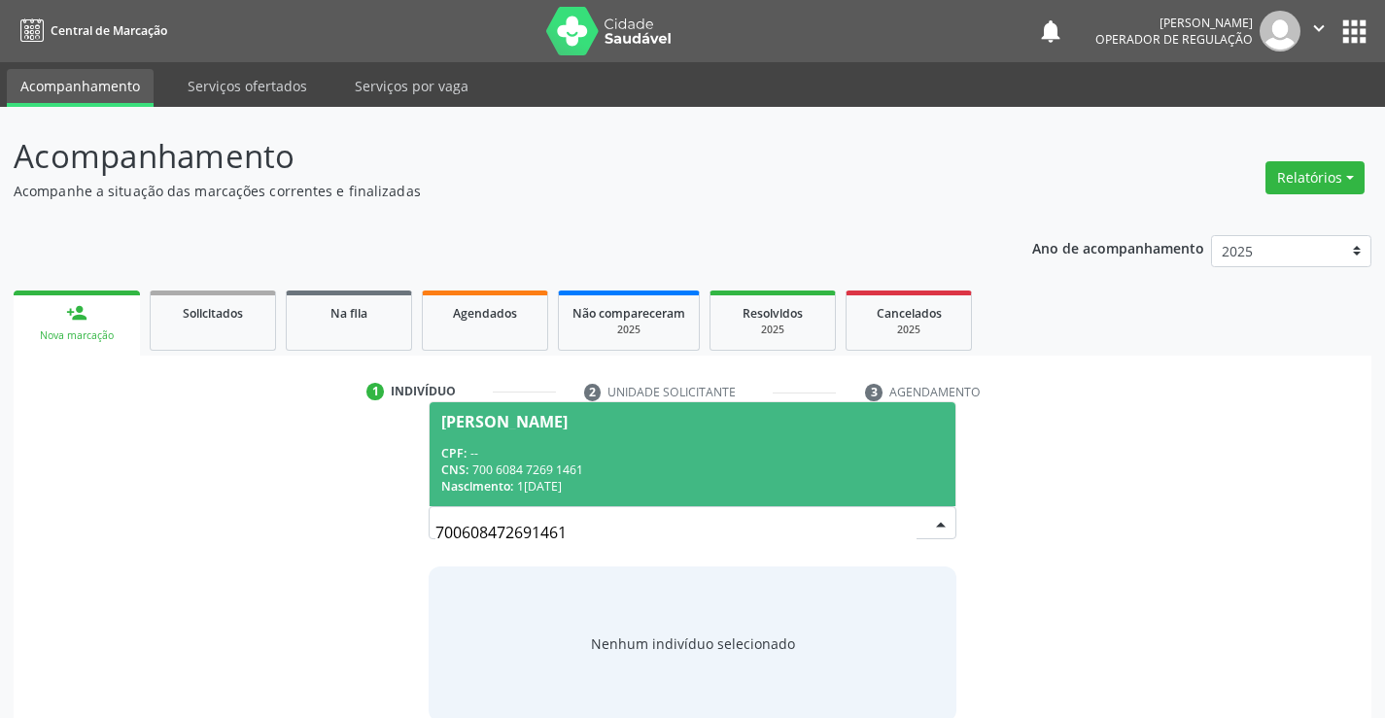
click at [576, 455] on div "CPF: --" at bounding box center [692, 453] width 502 height 17
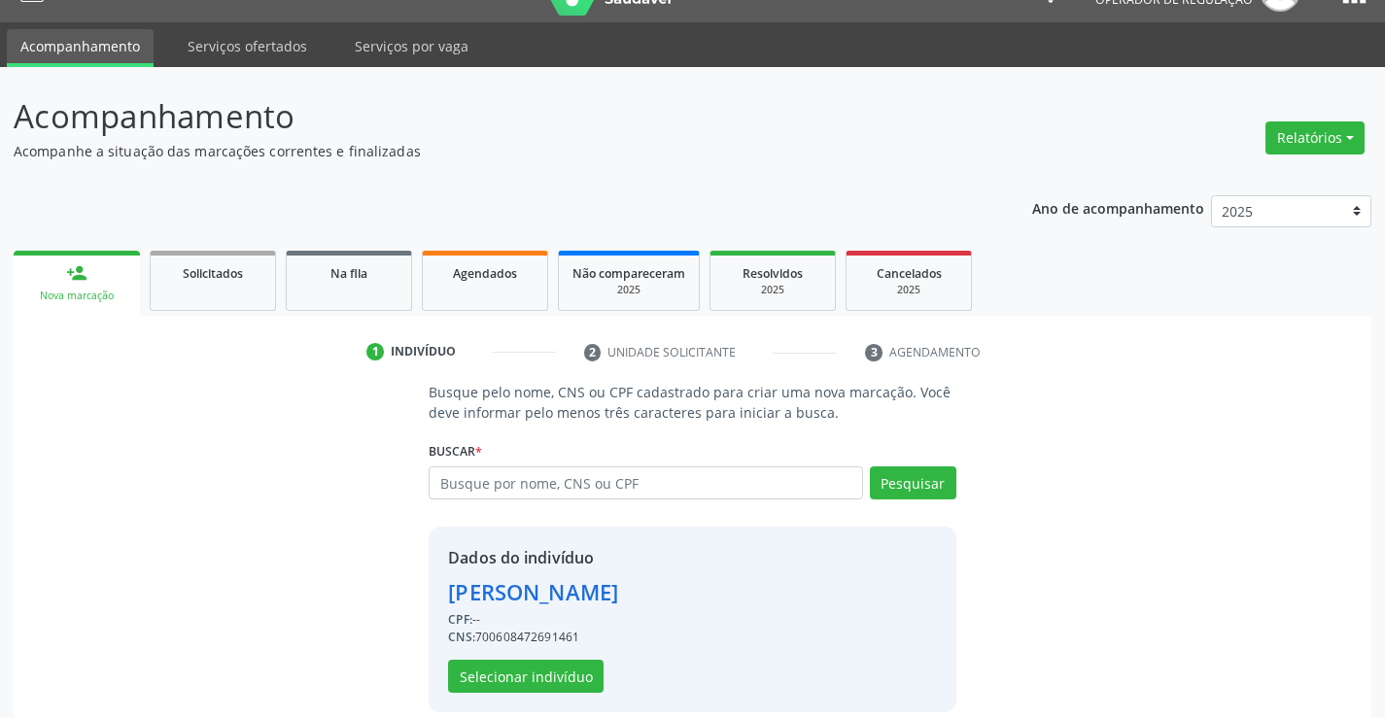
scroll to position [61, 0]
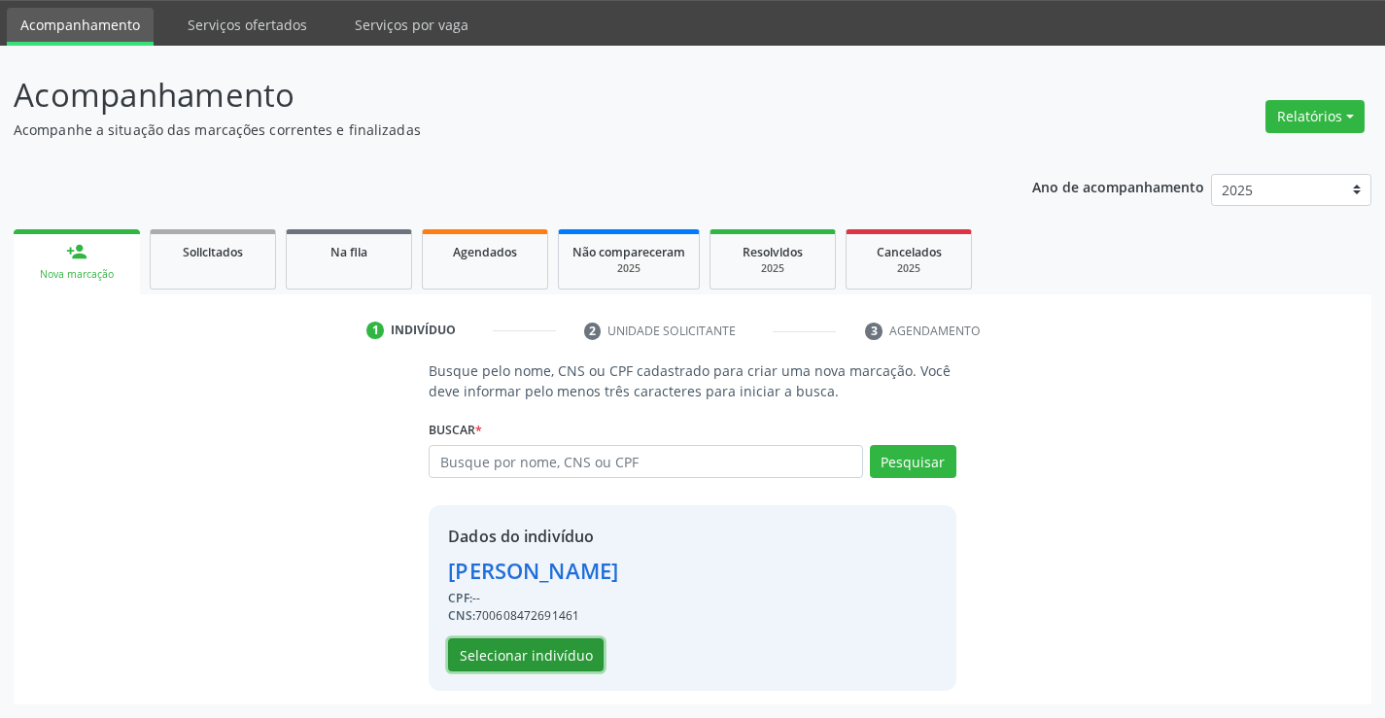
click at [533, 651] on button "Selecionar indivíduo" at bounding box center [526, 655] width 156 height 33
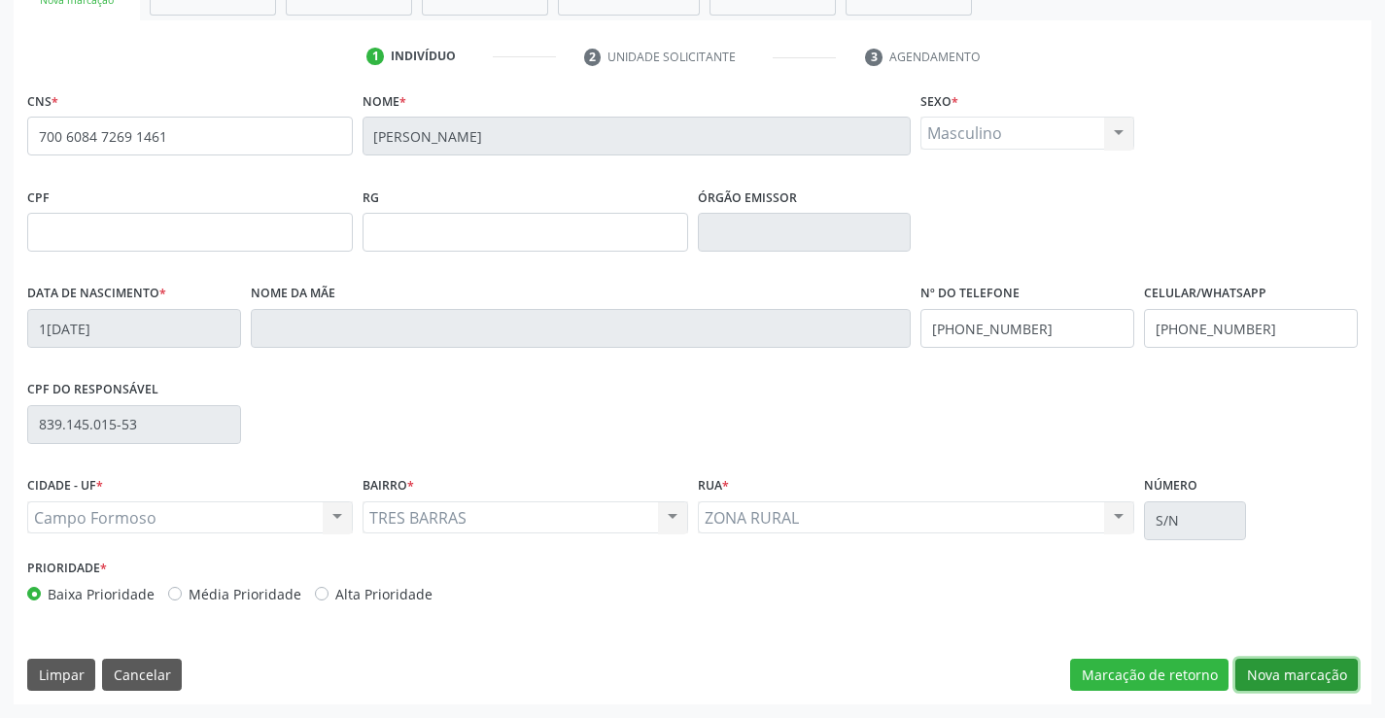
click at [1297, 673] on button "Nova marcação" at bounding box center [1297, 675] width 123 height 33
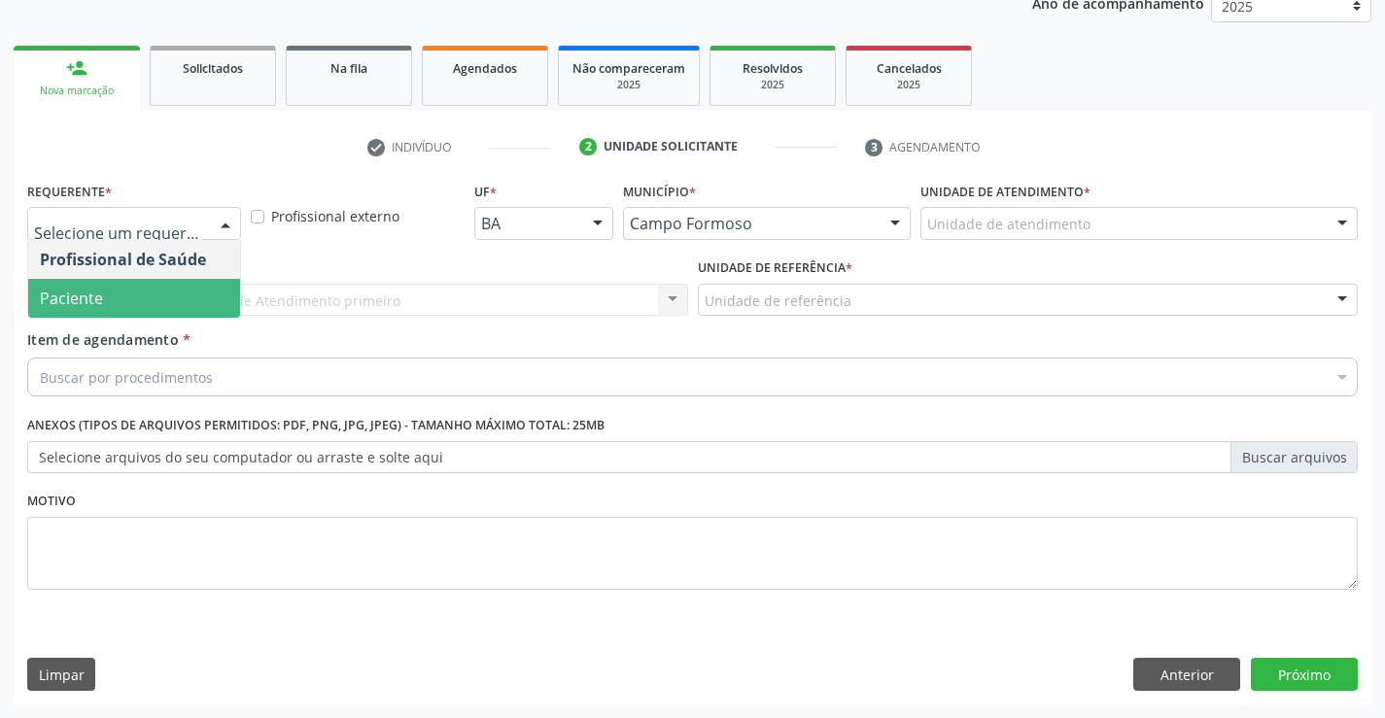
click at [108, 298] on span "Paciente" at bounding box center [134, 298] width 212 height 39
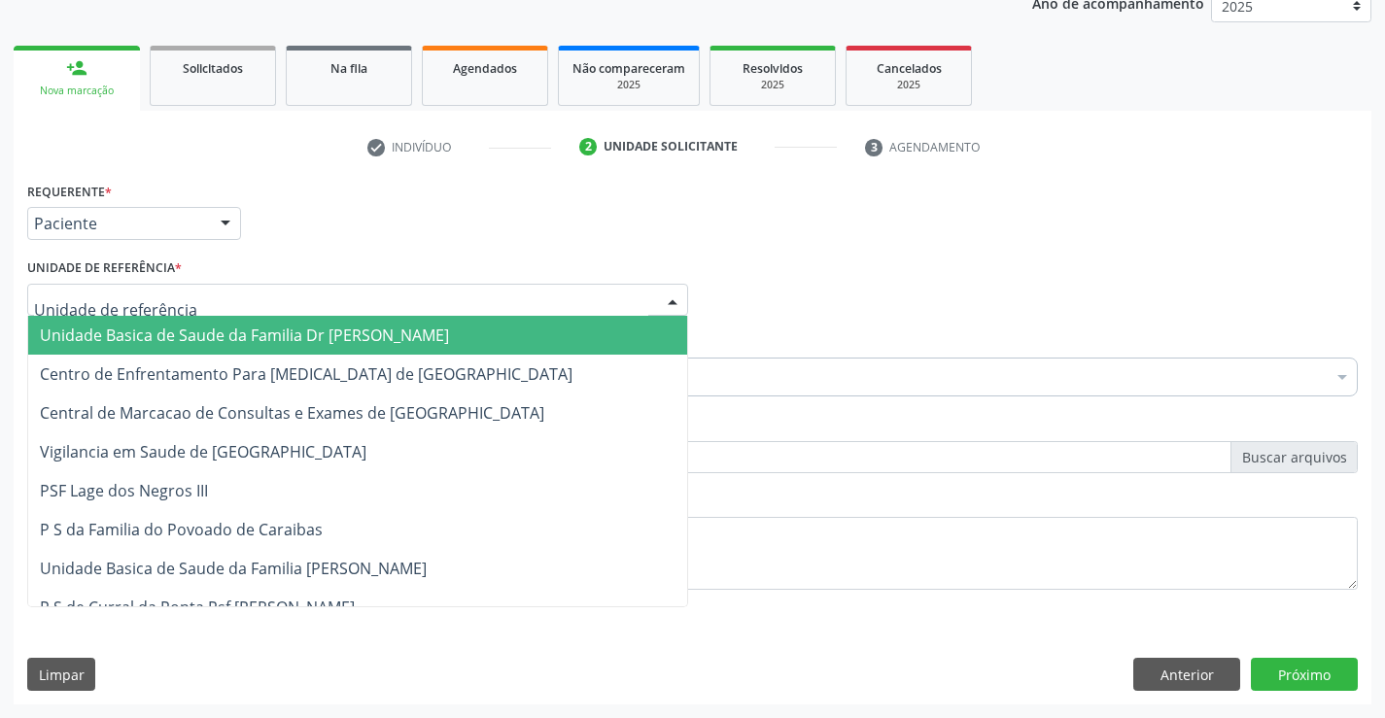
click at [180, 323] on span "Unidade Basica de Saude da Familia Dr [PERSON_NAME]" at bounding box center [357, 335] width 659 height 39
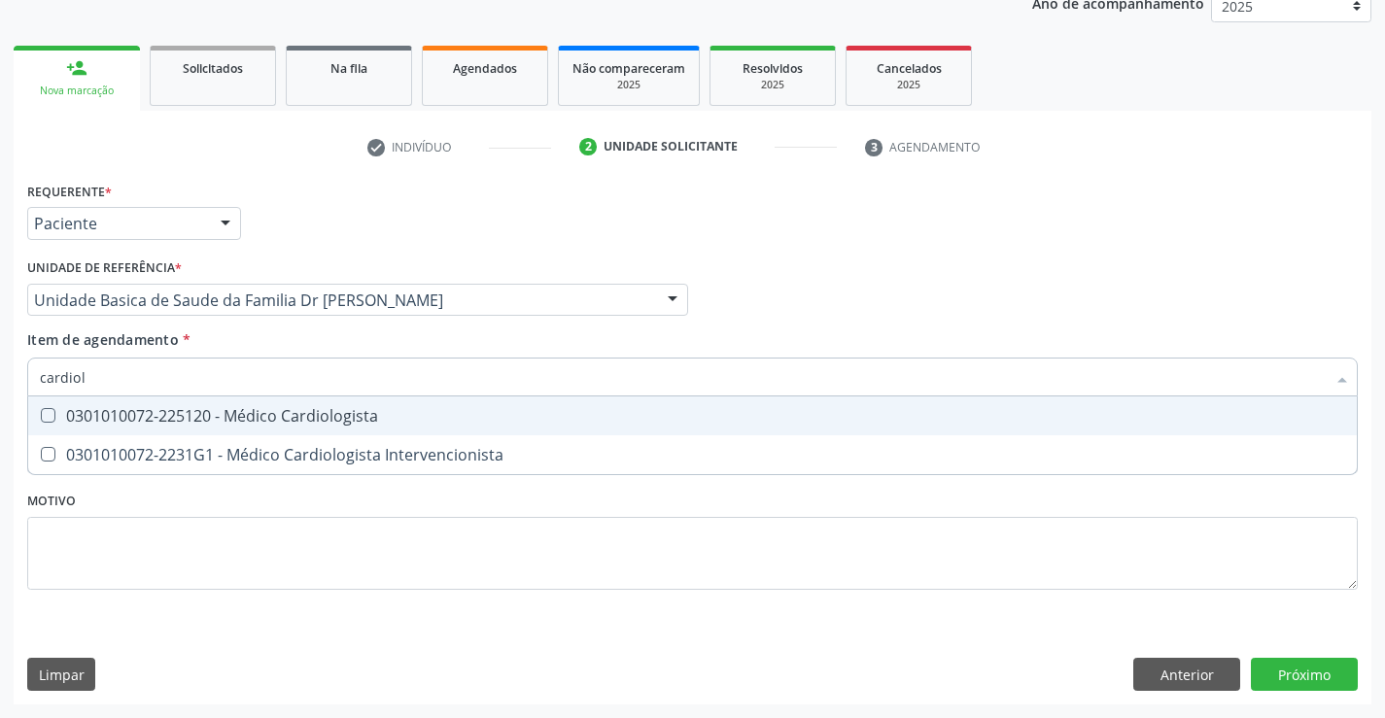
type input "cardiolo"
click at [269, 417] on div "0301010072-225120 - Médico Cardiologista" at bounding box center [693, 416] width 1306 height 16
checkbox Cardiologista "true"
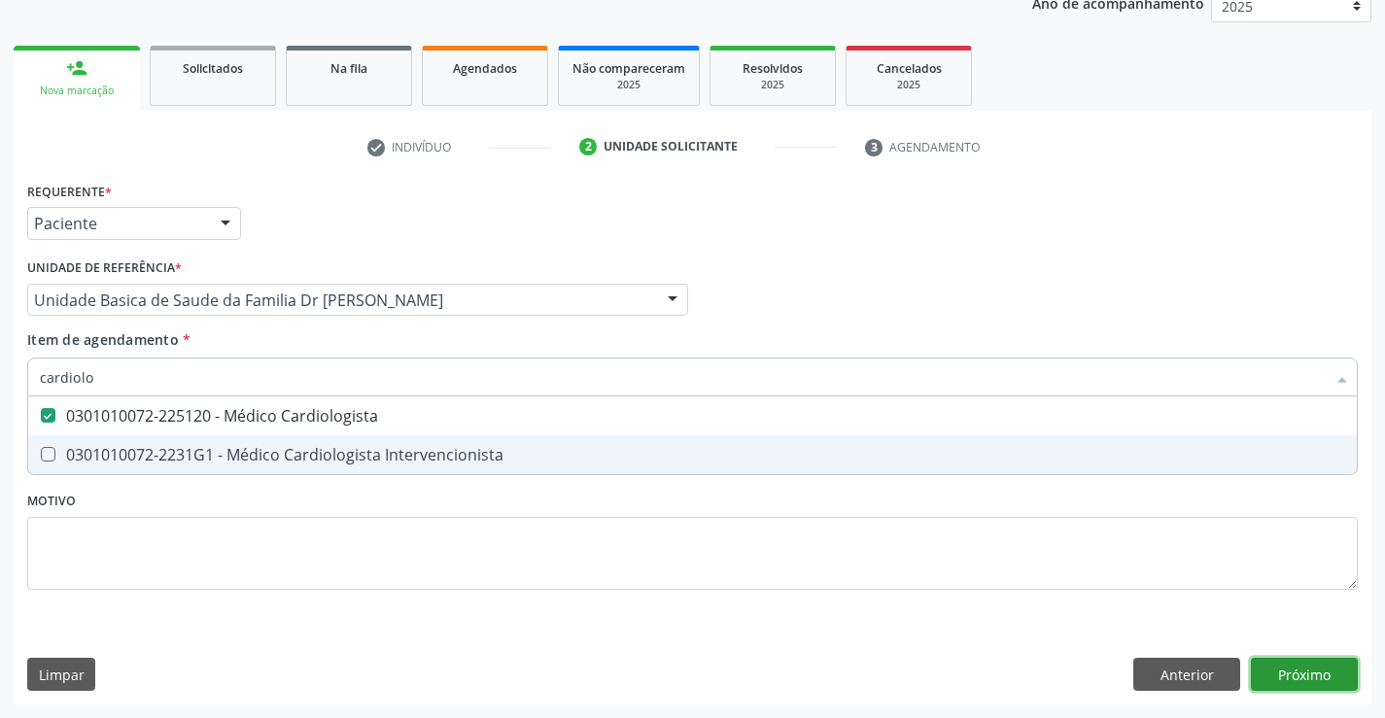
click at [1316, 672] on div "Requerente * Paciente Profissional de Saúde Paciente Nenhum resultado encontrad…" at bounding box center [693, 441] width 1358 height 528
checkbox Intervencionista "true"
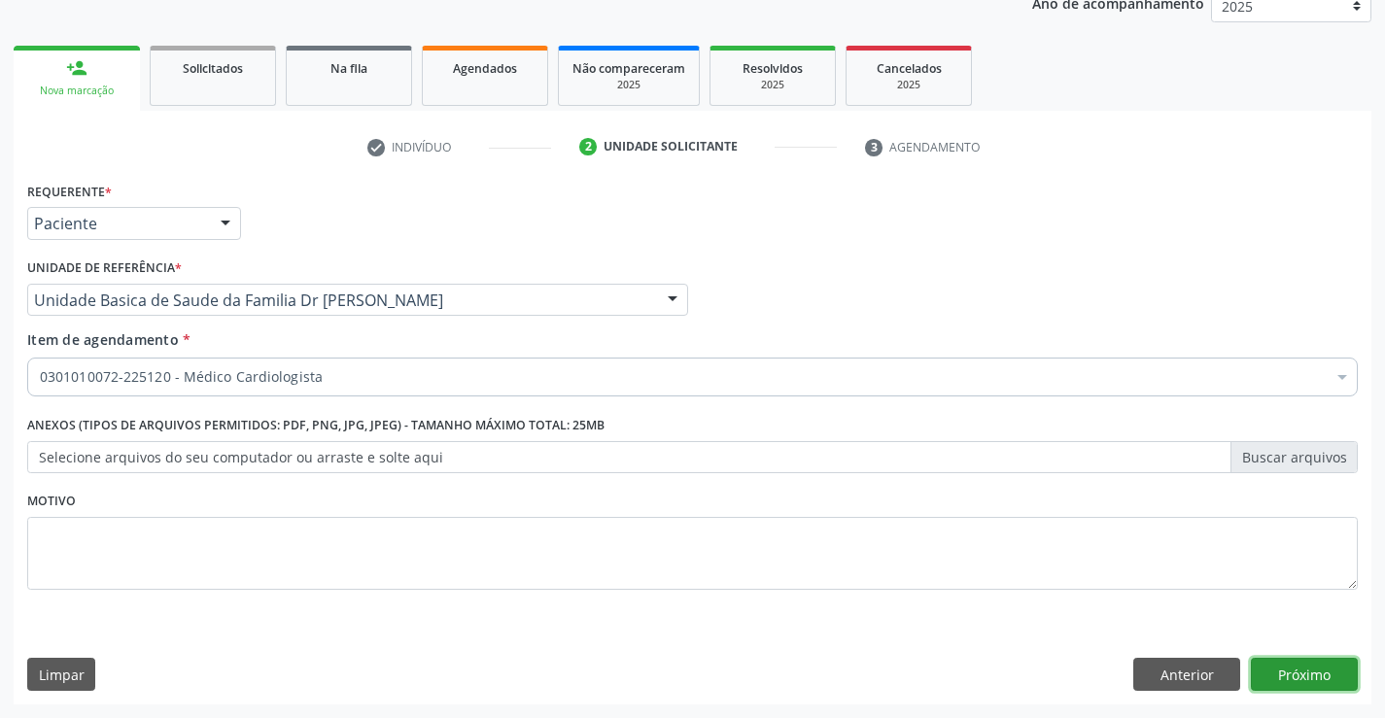
click at [1316, 672] on button "Próximo" at bounding box center [1304, 674] width 107 height 33
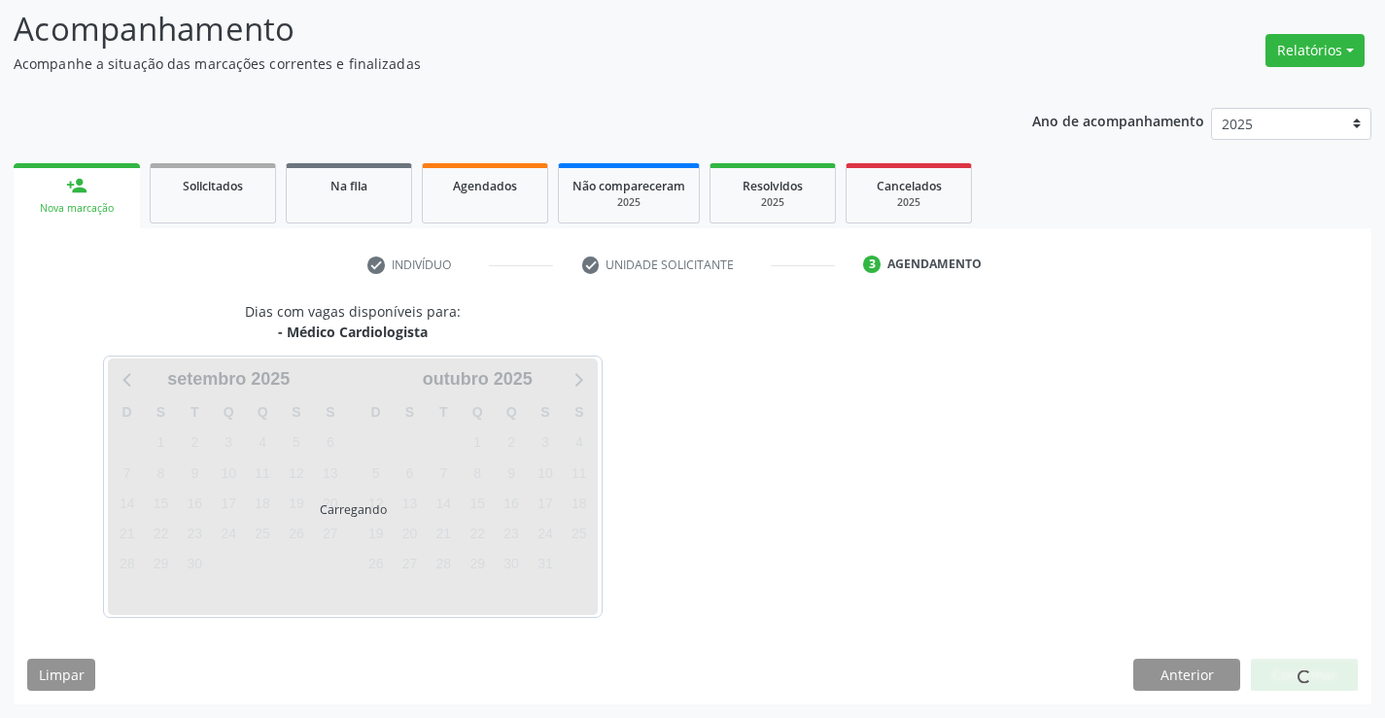
scroll to position [127, 0]
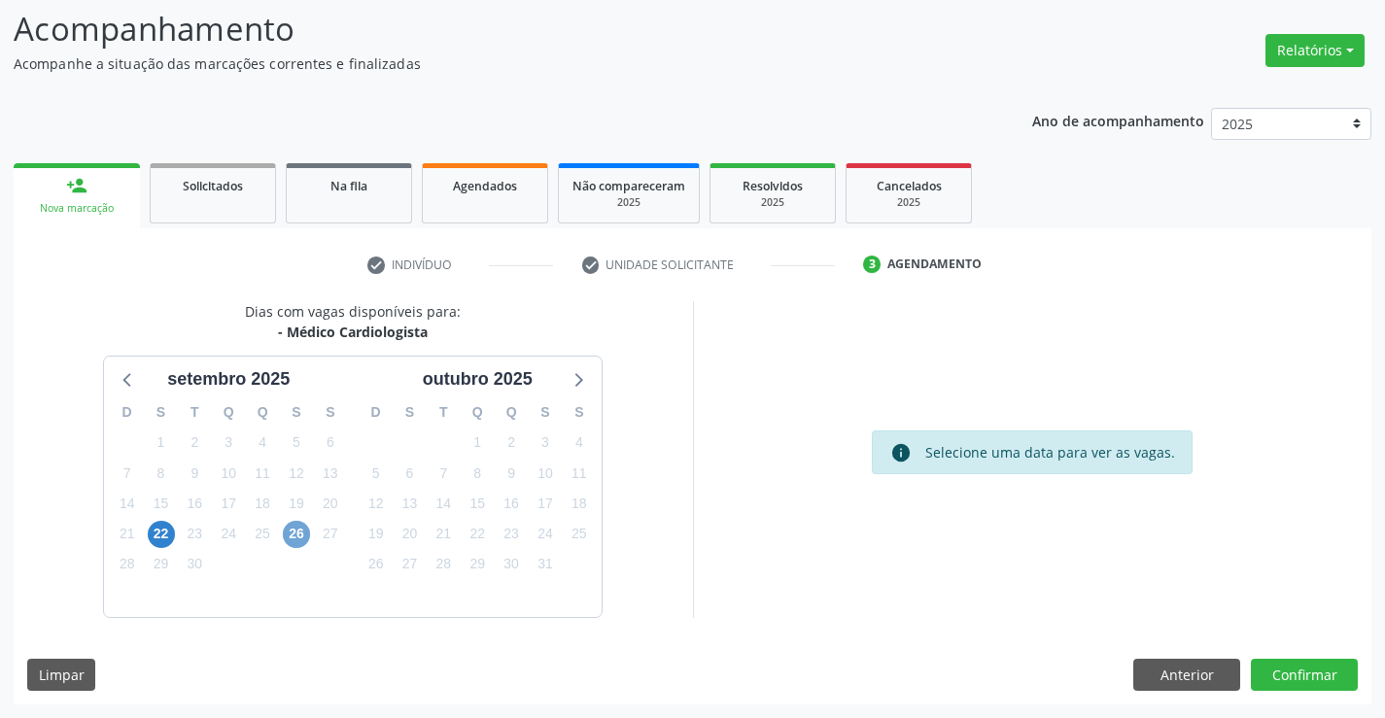
click at [292, 532] on span "26" at bounding box center [296, 534] width 27 height 27
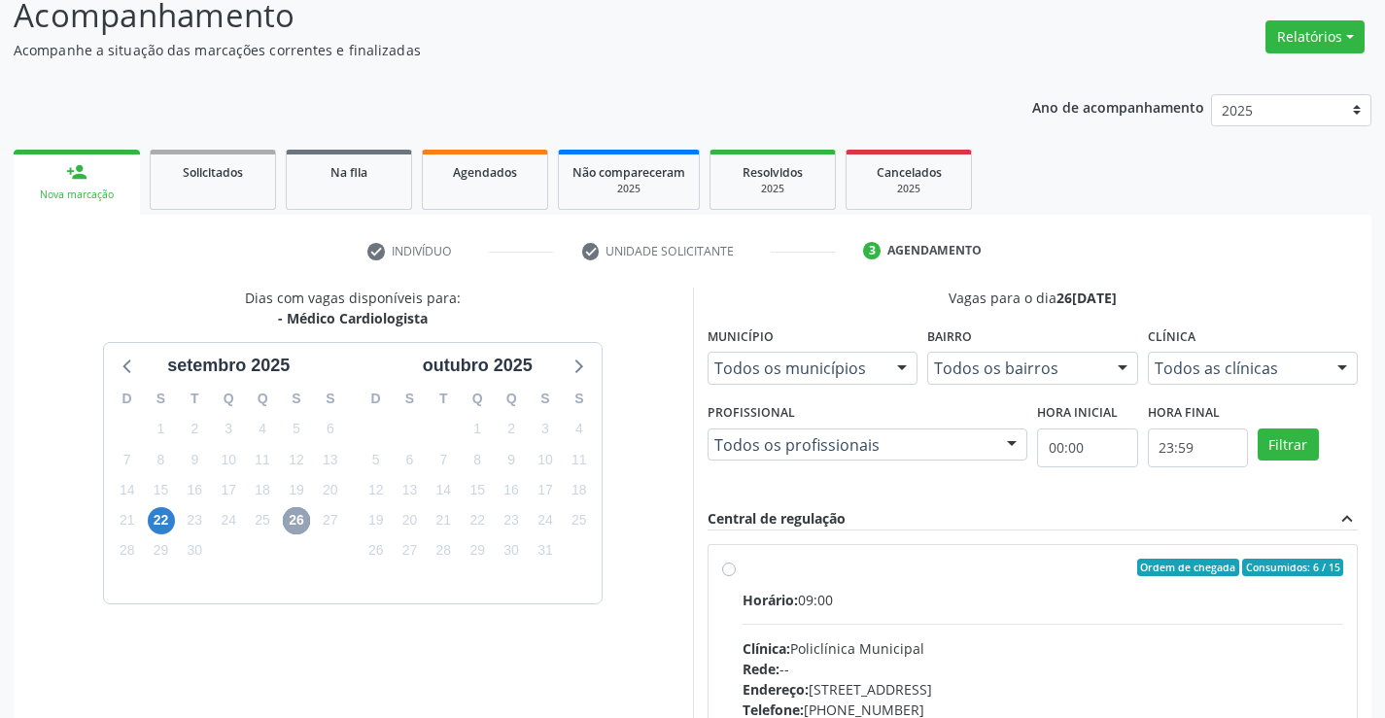
scroll to position [408, 0]
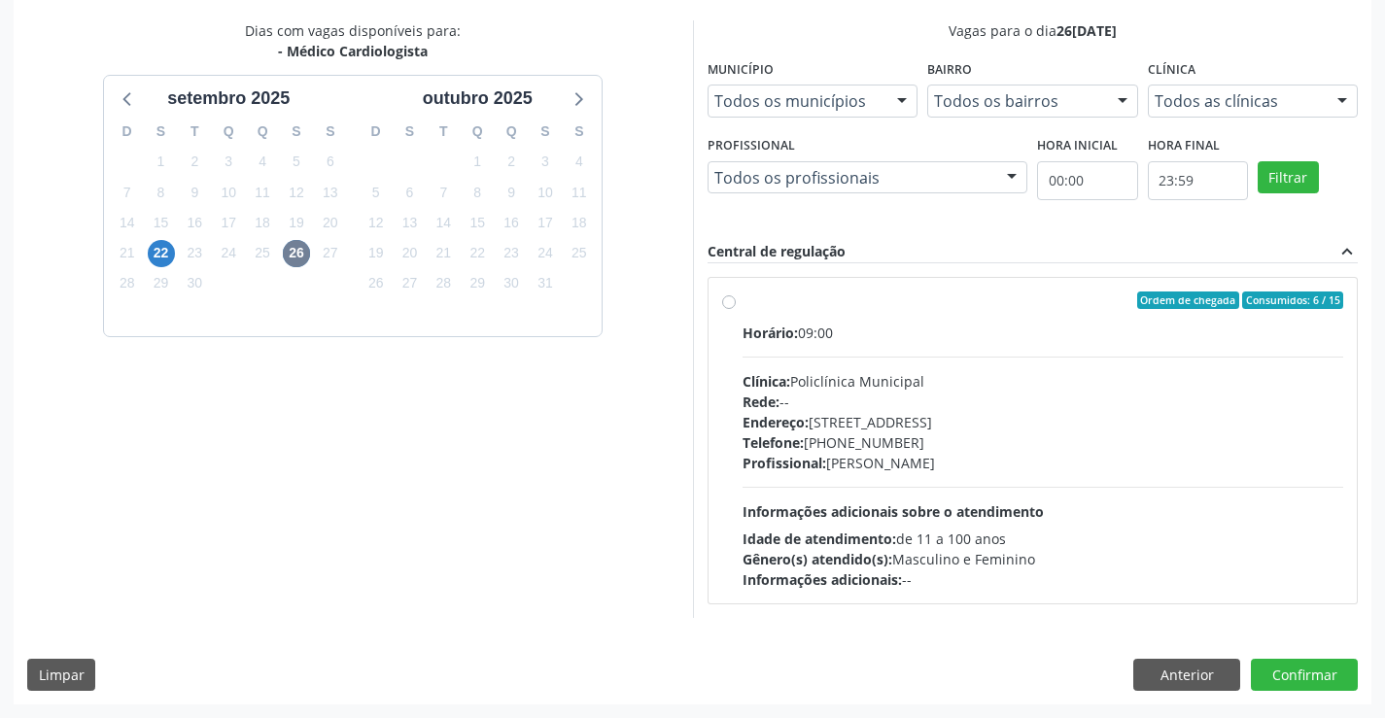
click at [967, 315] on label "Ordem de chegada Consumidos: 6 / 15 Horário: 09:00 Clínica: Policlínica Municip…" at bounding box center [1044, 441] width 602 height 298
click at [736, 309] on input "Ordem de chegada Consumidos: 6 / 15 Horário: 09:00 Clínica: Policlínica Municip…" at bounding box center [729, 301] width 14 height 18
radio input "true"
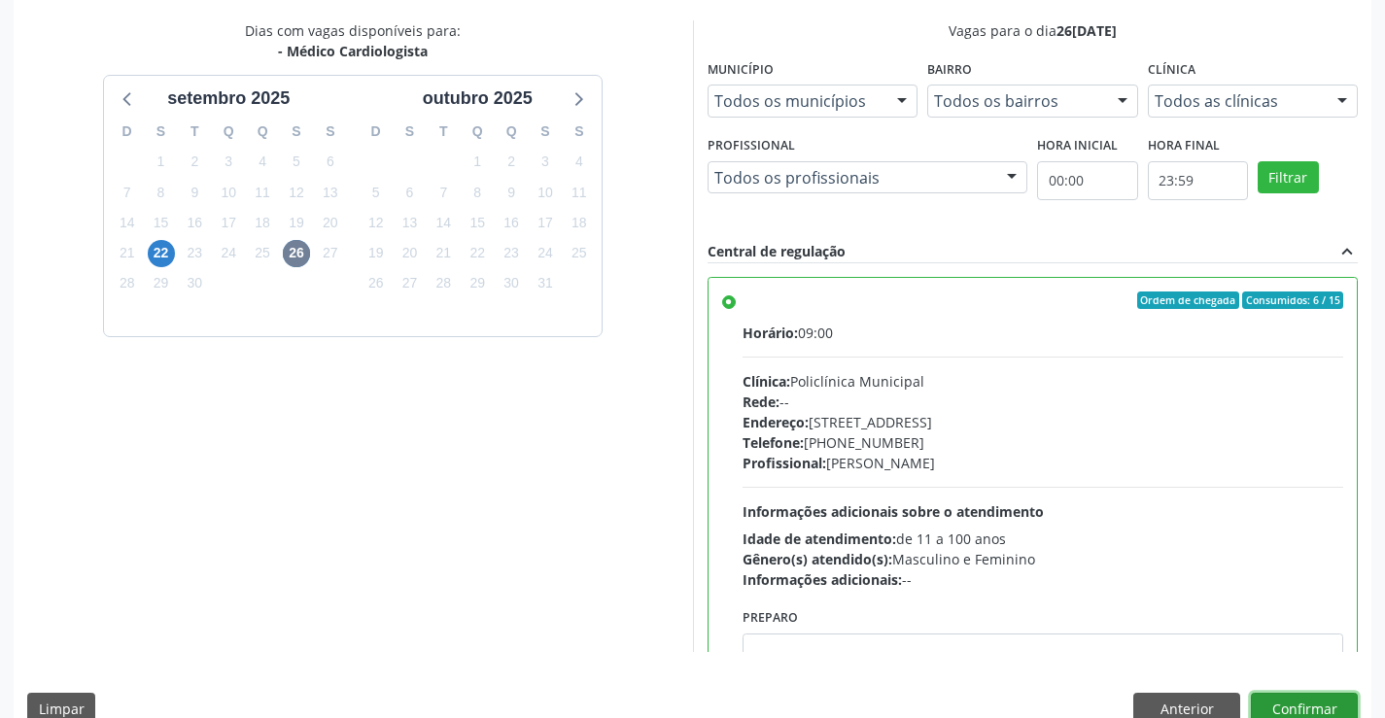
click at [1299, 700] on button "Confirmar" at bounding box center [1304, 709] width 107 height 33
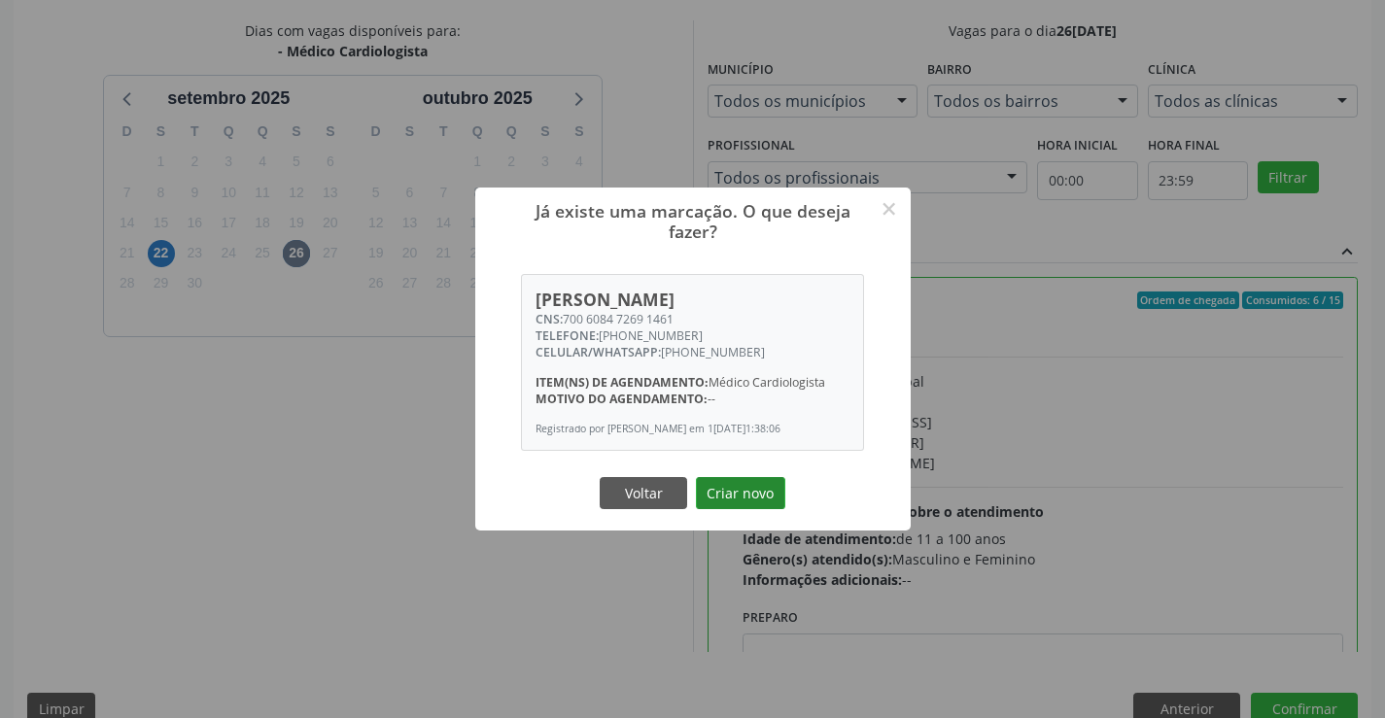
click at [716, 495] on button "Criar novo" at bounding box center [740, 493] width 89 height 33
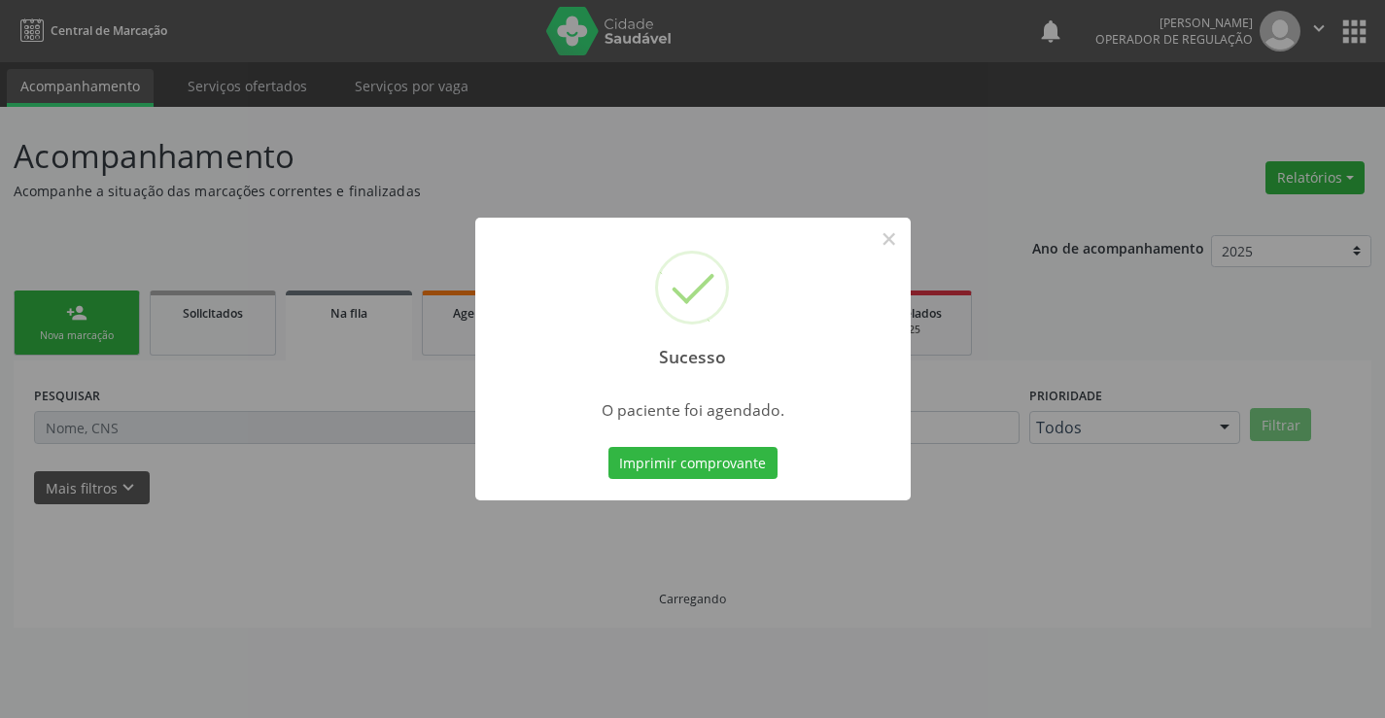
scroll to position [0, 0]
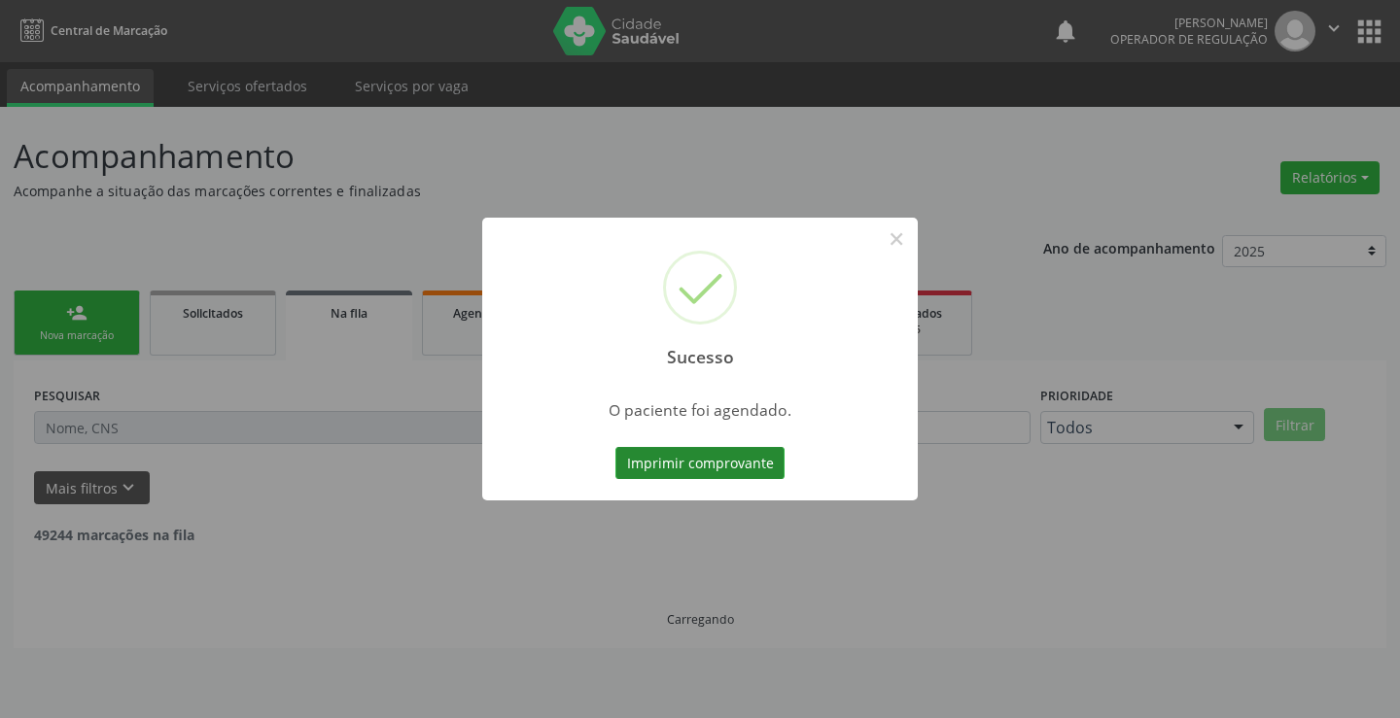
click at [712, 466] on button "Imprimir comprovante" at bounding box center [699, 463] width 169 height 33
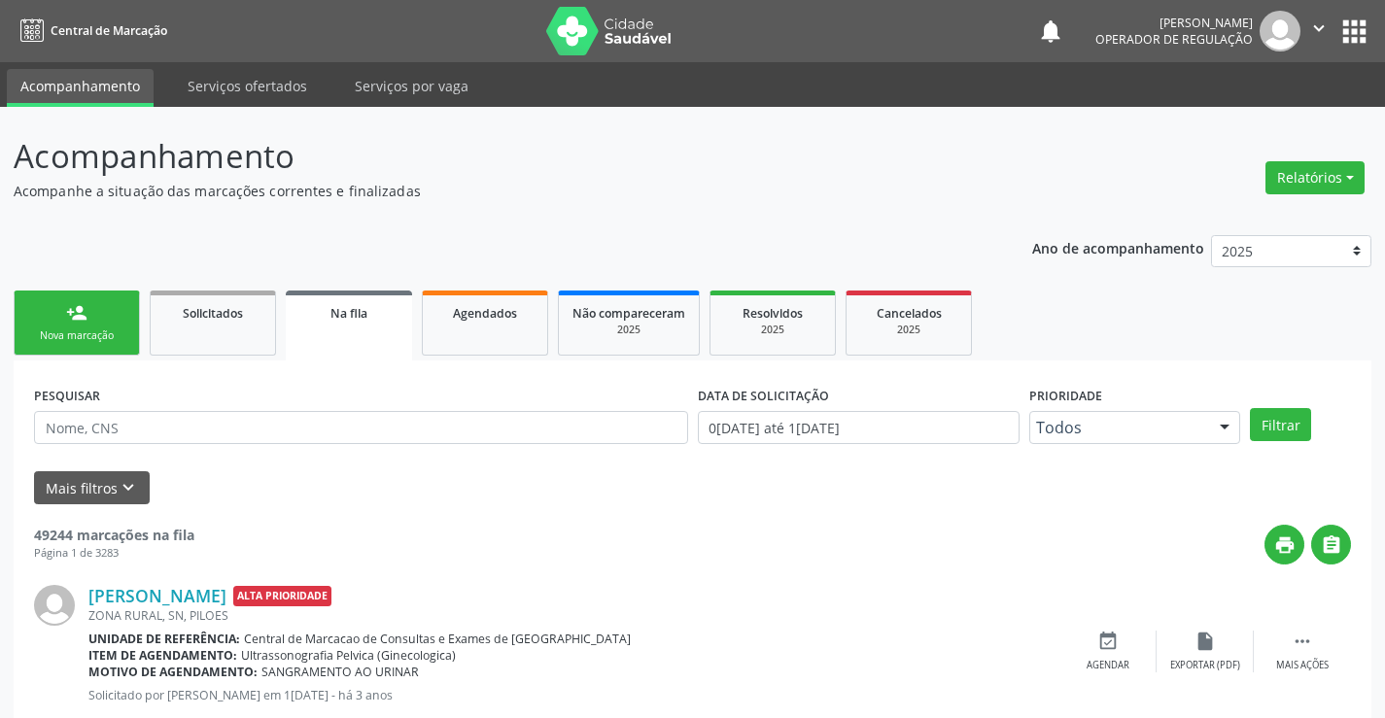
click at [82, 340] on div "Nova marcação" at bounding box center [76, 336] width 97 height 15
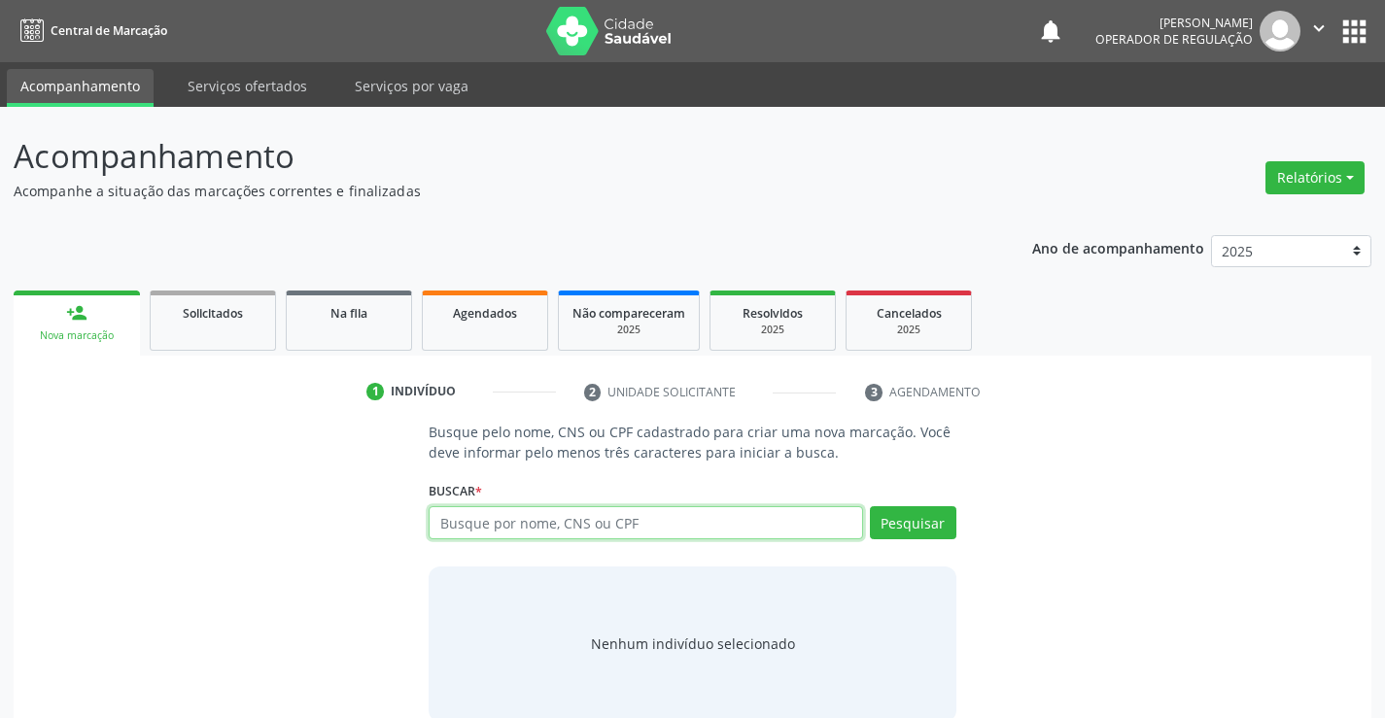
click at [691, 521] on input "text" at bounding box center [646, 523] width 434 height 33
type input "704303525179396"
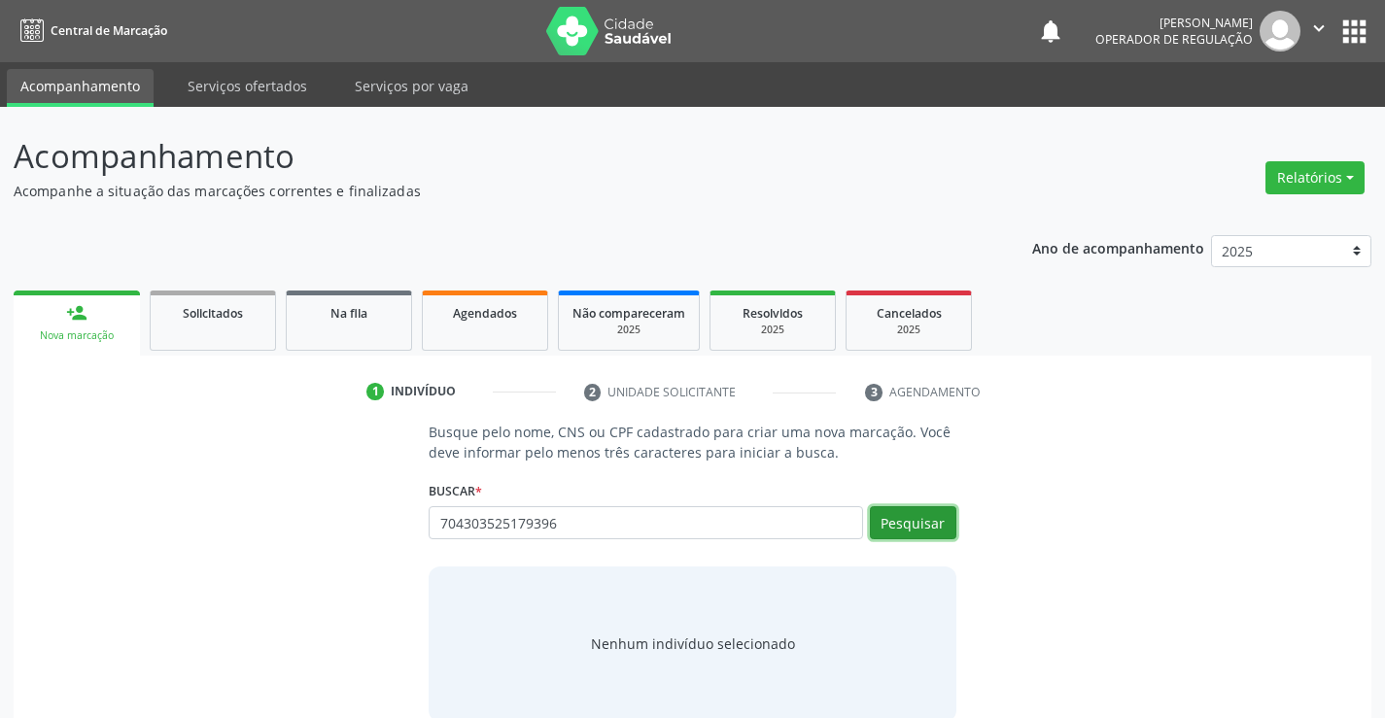
click at [917, 521] on button "Pesquisar" at bounding box center [913, 523] width 87 height 33
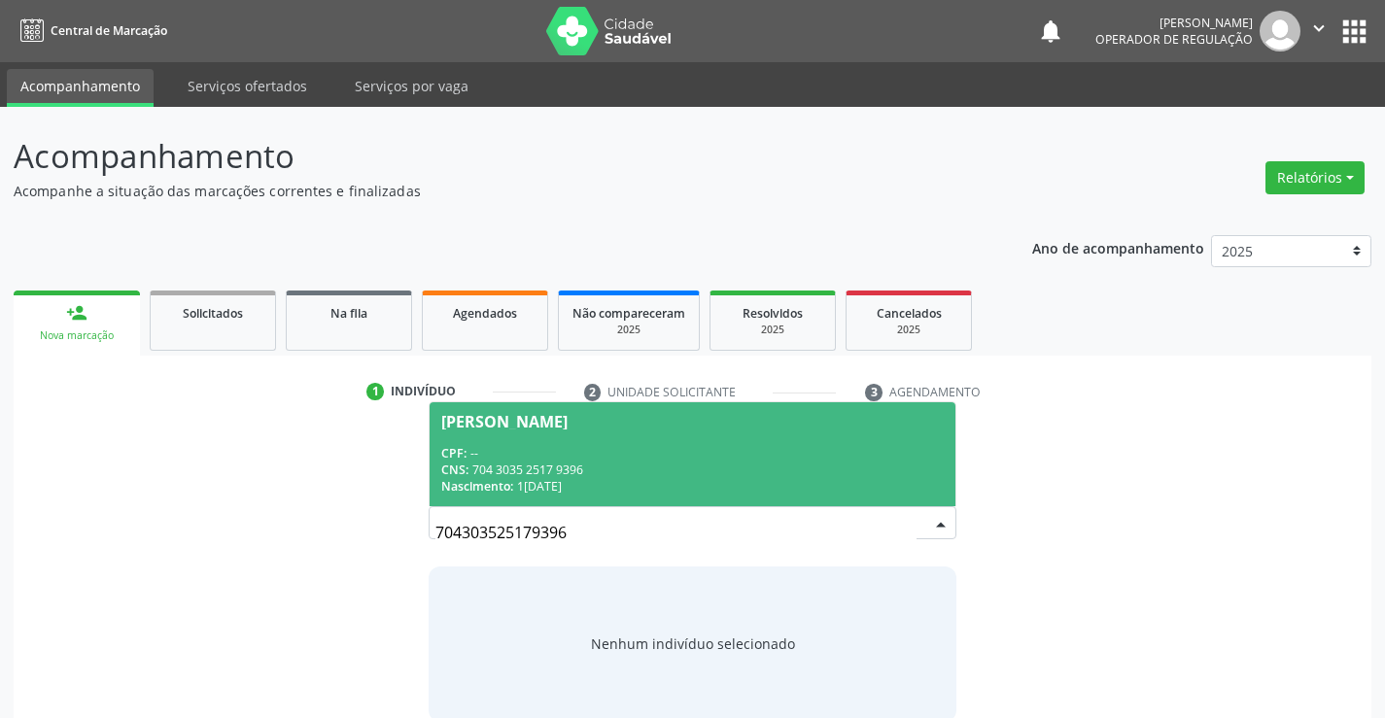
click at [565, 432] on span "Rosimeire Silva de Souza Nunes CPF: -- CNS: 704 3035 2517 9396 Nascimento: 15/0…" at bounding box center [692, 455] width 525 height 104
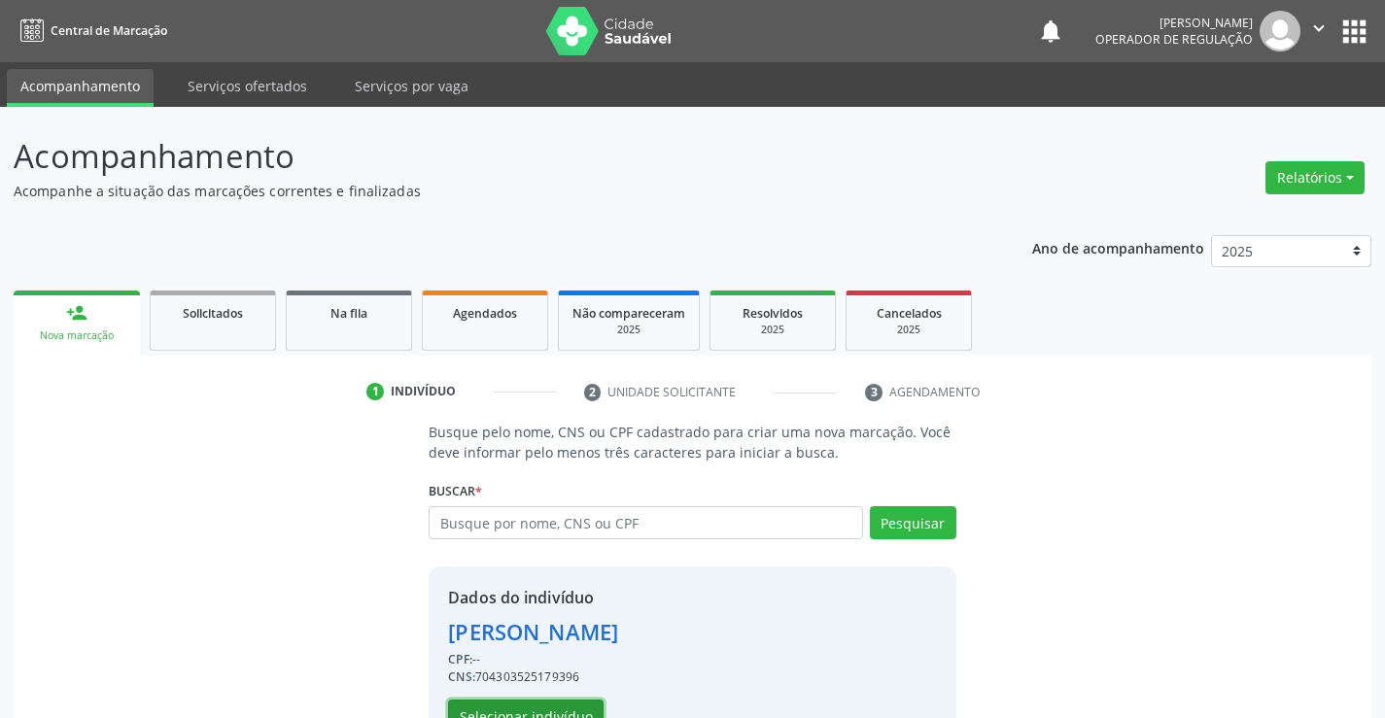
click at [525, 710] on button "Selecionar indivíduo" at bounding box center [526, 716] width 156 height 33
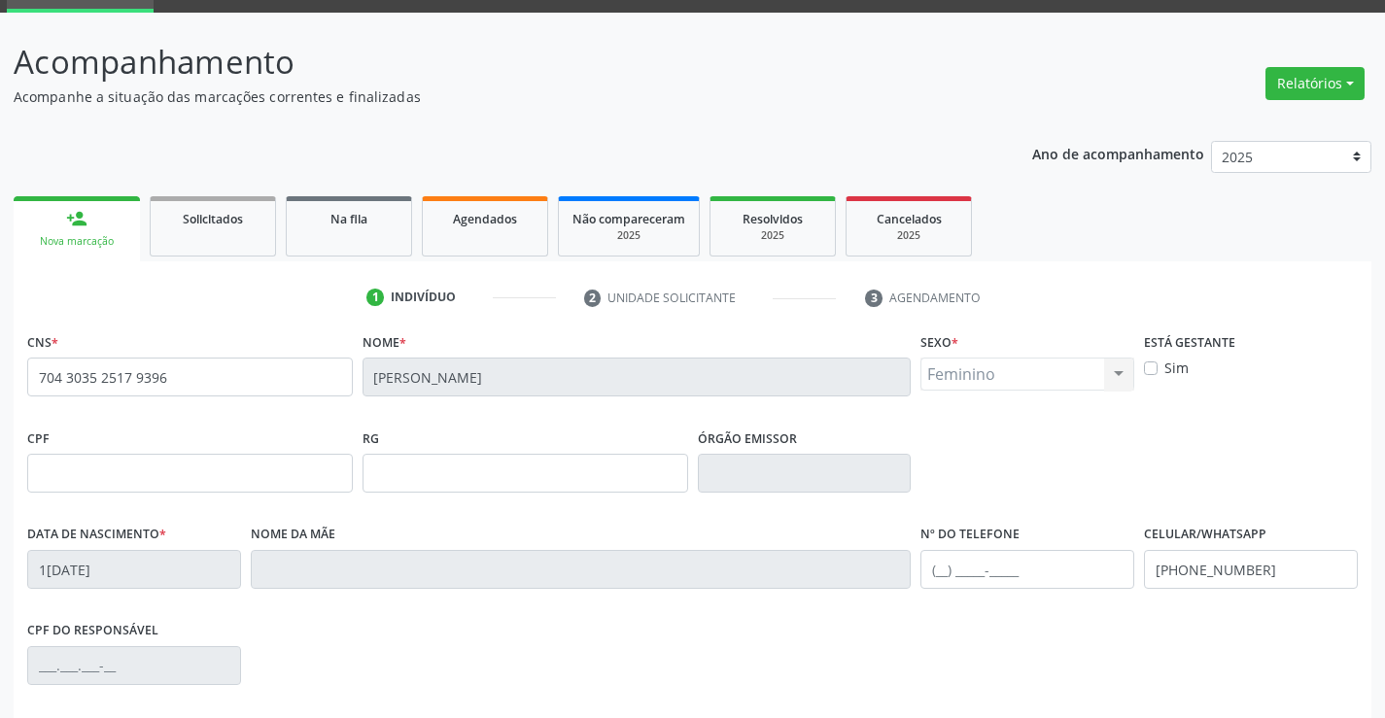
scroll to position [335, 0]
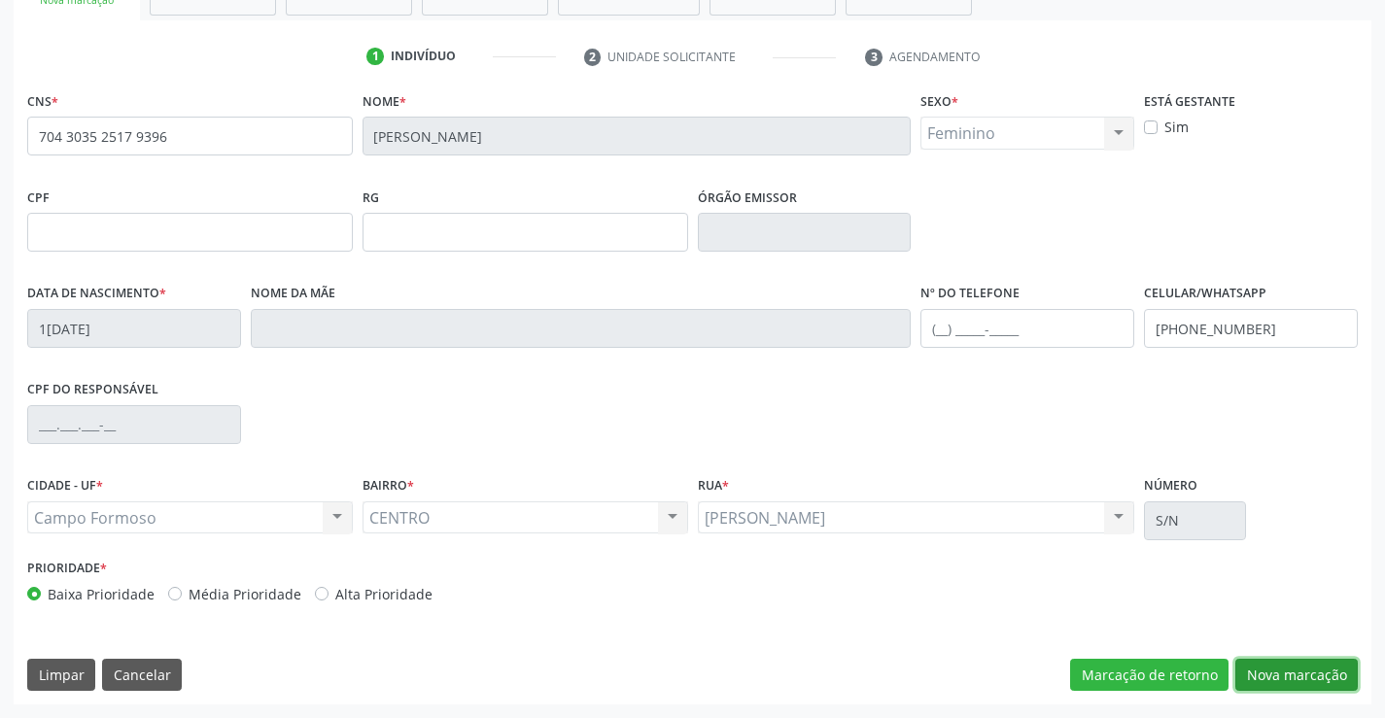
click at [1270, 671] on button "Nova marcação" at bounding box center [1297, 675] width 123 height 33
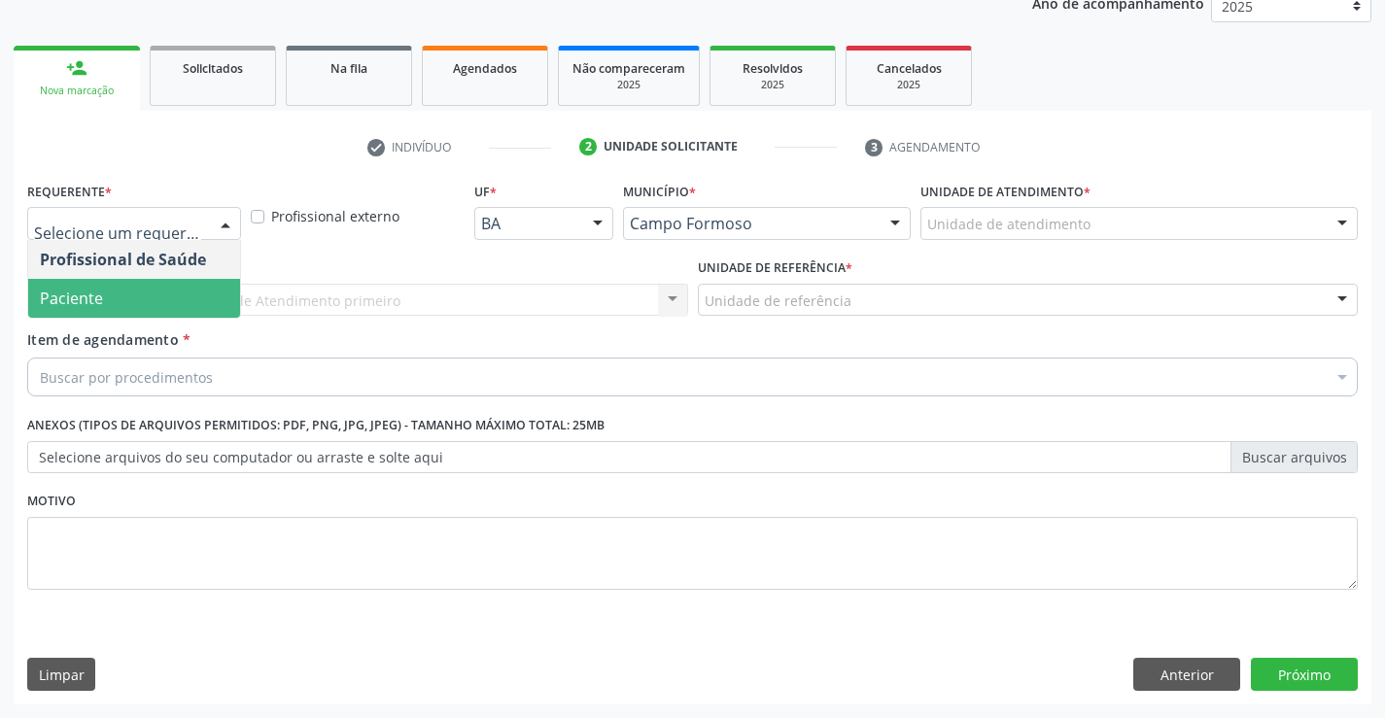
click at [104, 299] on span "Paciente" at bounding box center [134, 298] width 212 height 39
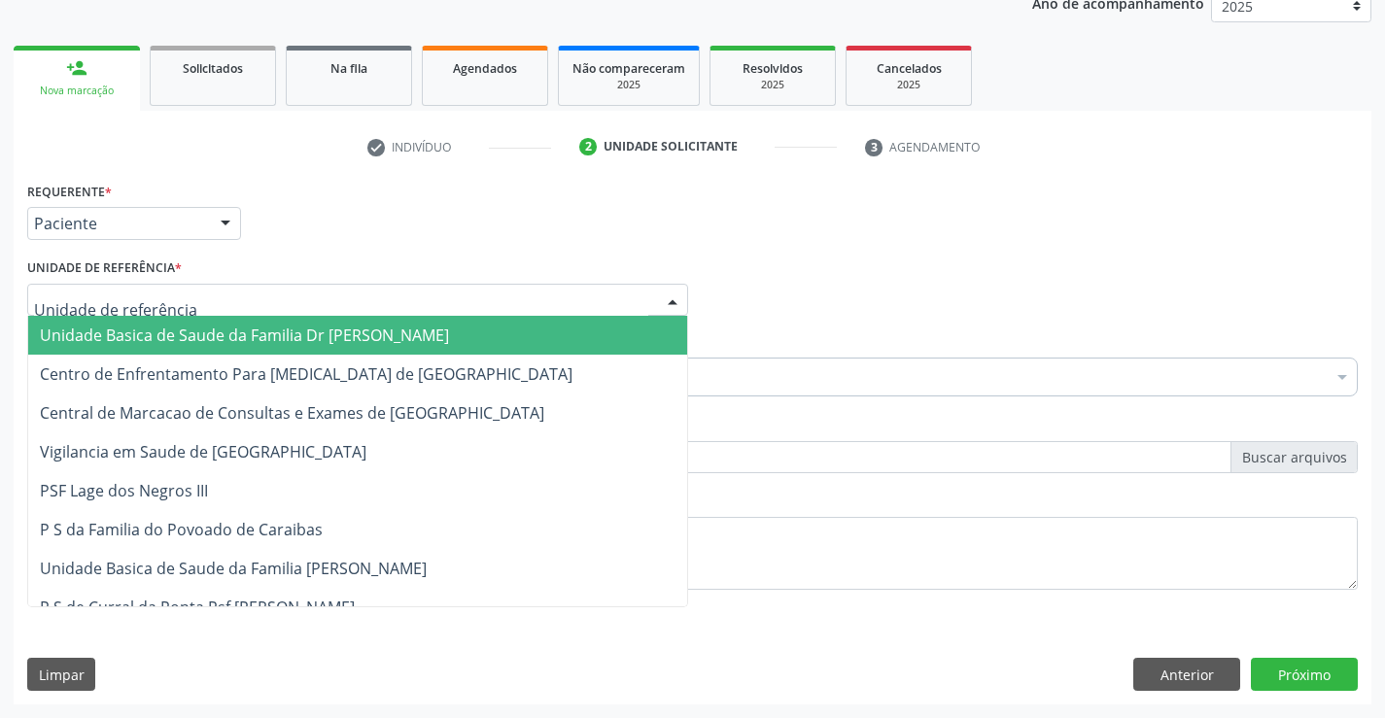
click at [136, 330] on span "Unidade Basica de Saude da Familia Dr [PERSON_NAME]" at bounding box center [244, 335] width 409 height 21
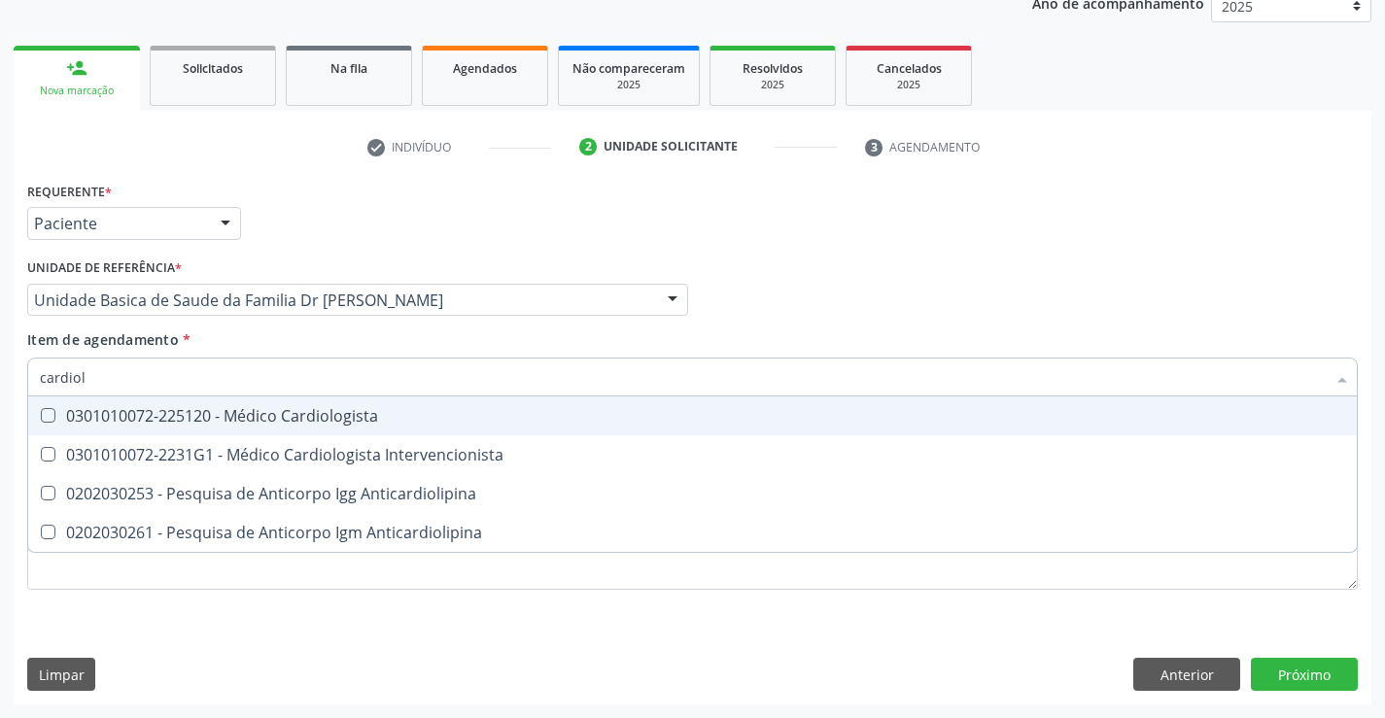
type input "cardiolo"
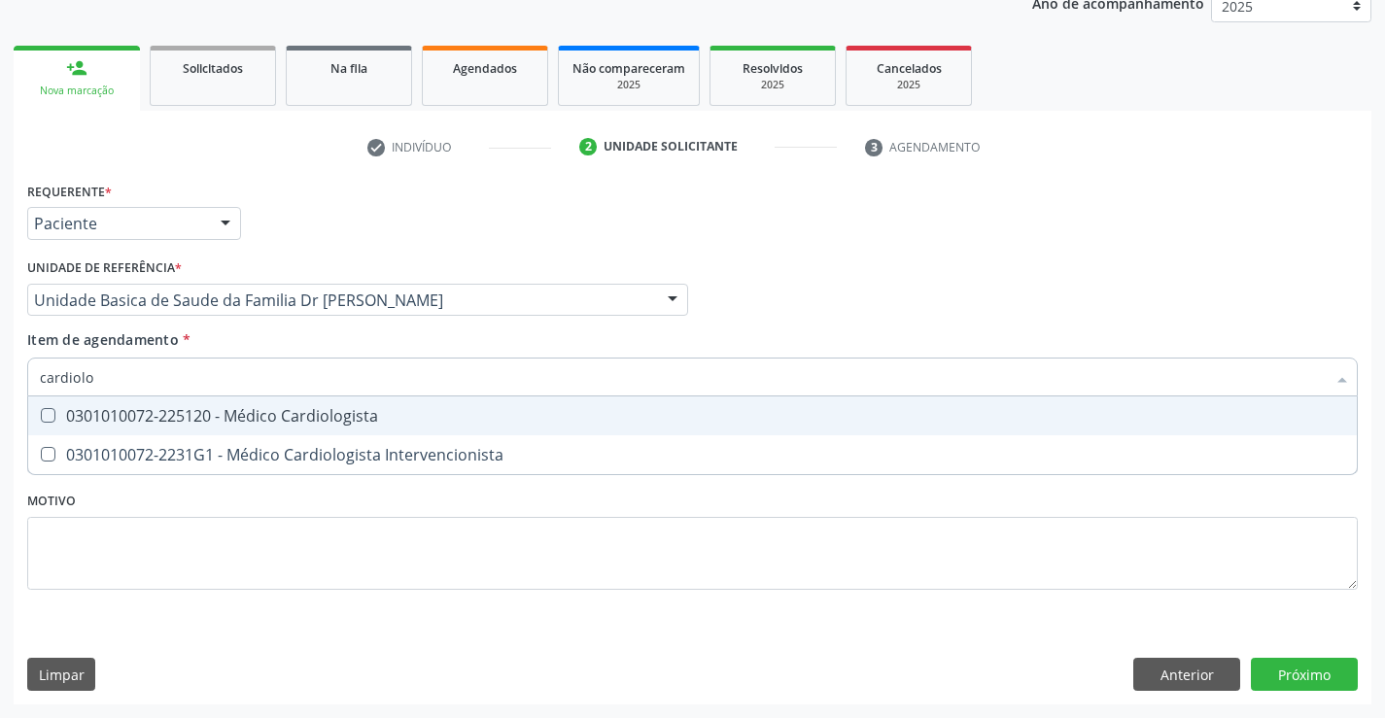
click at [291, 411] on div "0301010072-225120 - Médico Cardiologista" at bounding box center [693, 416] width 1306 height 16
checkbox Cardiologista "true"
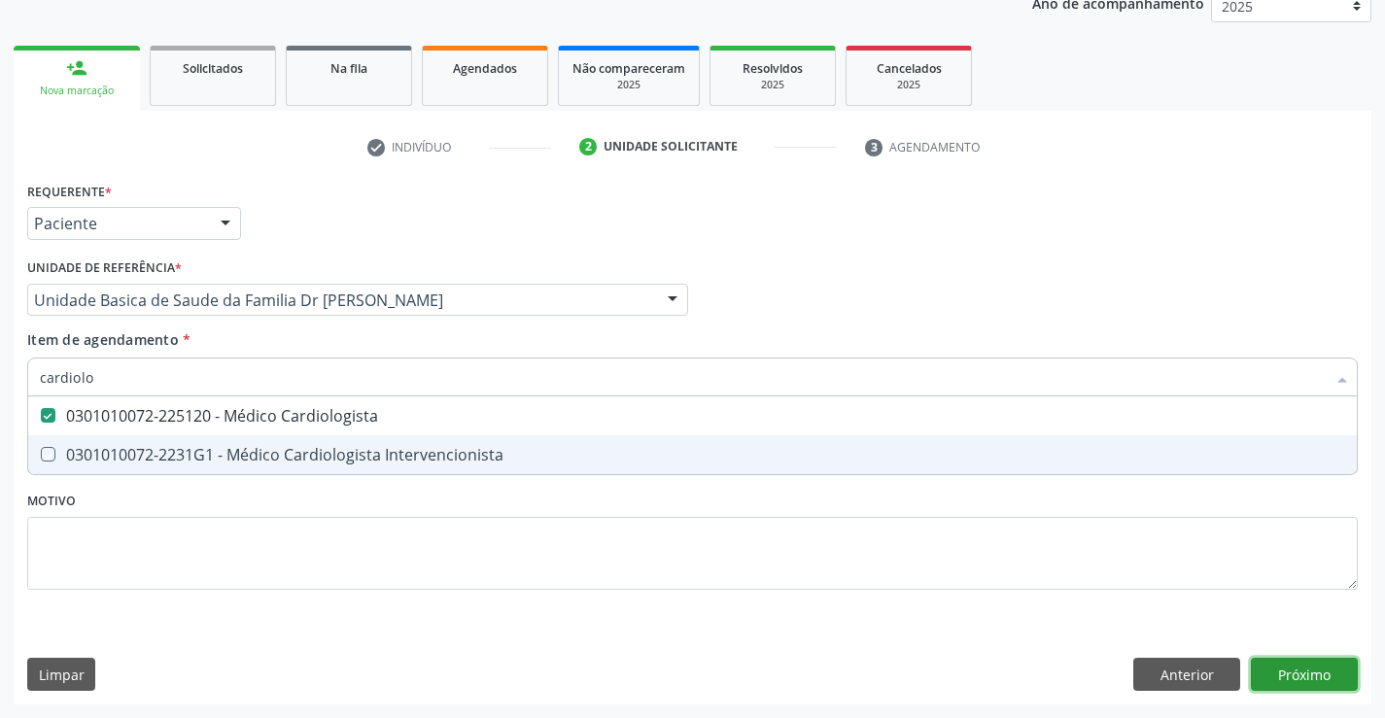
click at [1304, 666] on div "Requerente * Paciente Profissional de Saúde Paciente Nenhum resultado encontrad…" at bounding box center [693, 441] width 1358 height 528
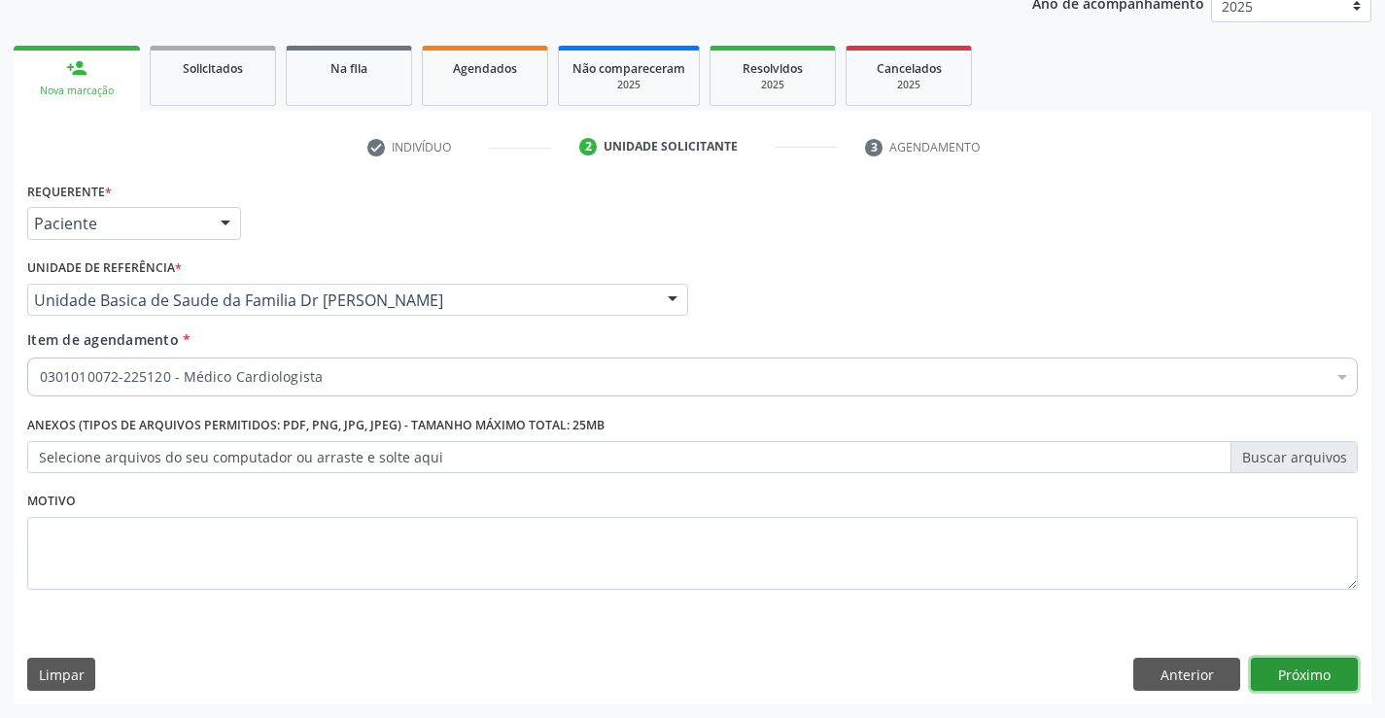
click at [1284, 663] on button "Próximo" at bounding box center [1304, 674] width 107 height 33
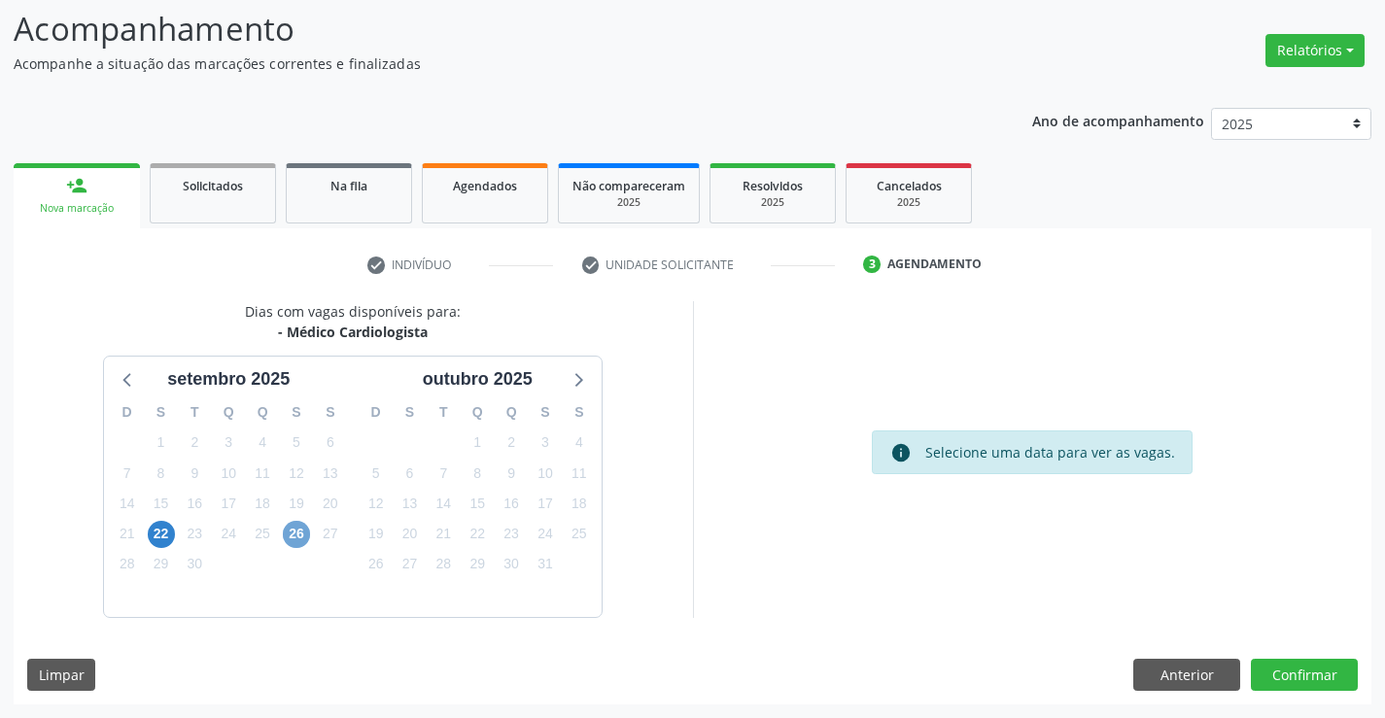
click at [295, 529] on span "26" at bounding box center [296, 534] width 27 height 27
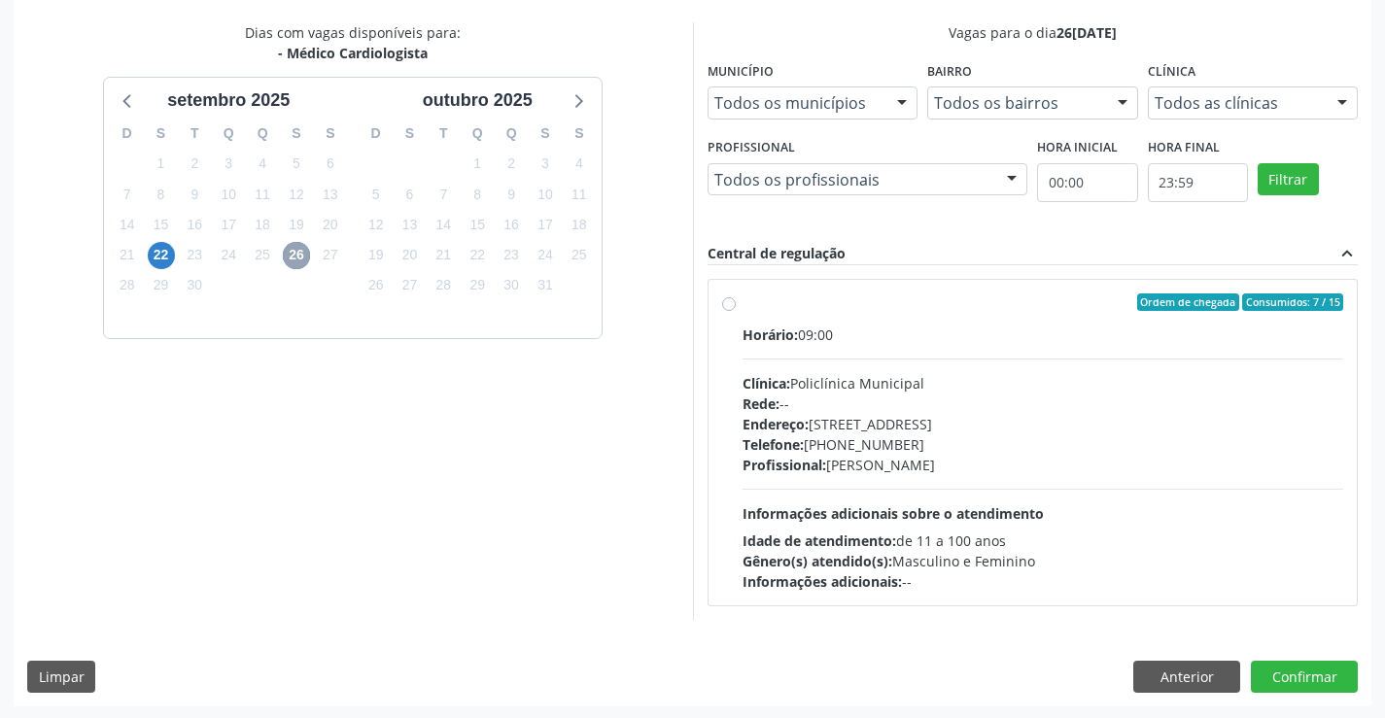
scroll to position [408, 0]
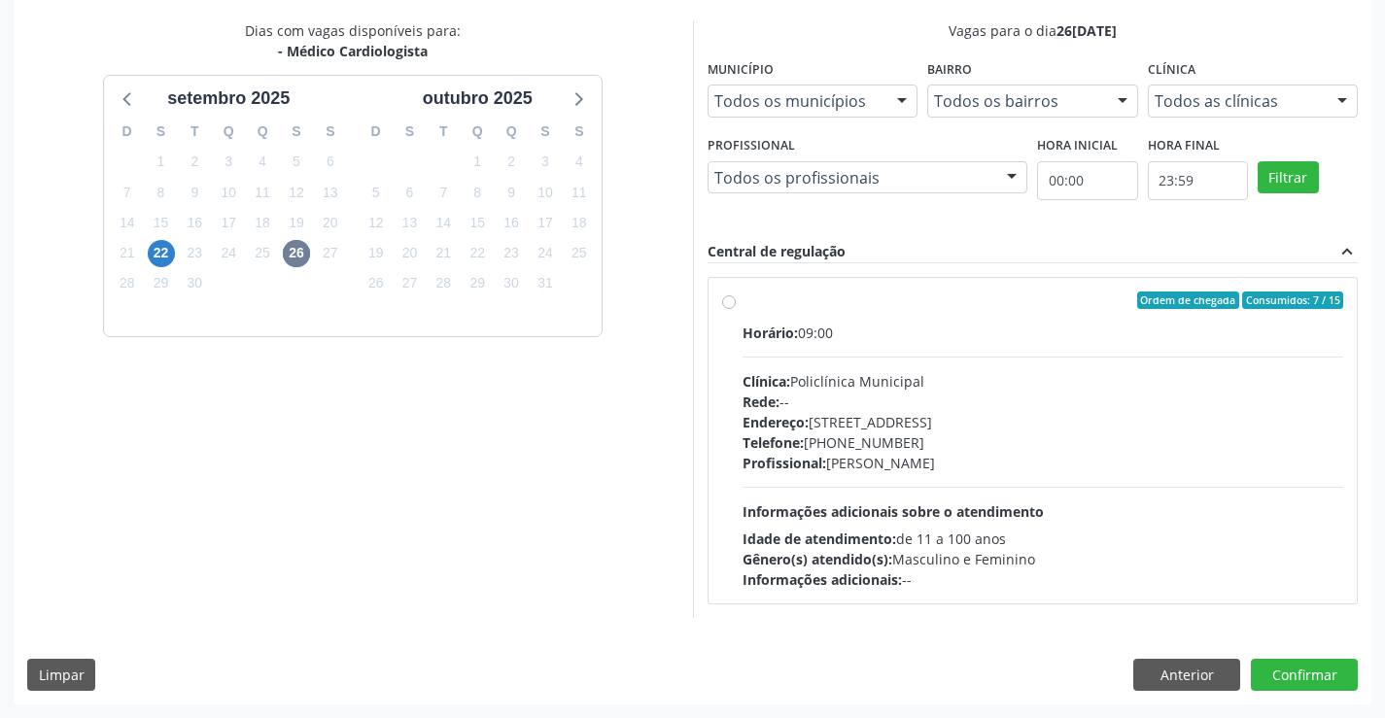
click at [976, 312] on label "Ordem de chegada Consumidos: 7 / 15 Horário: 09:00 Clínica: Policlínica Municip…" at bounding box center [1044, 441] width 602 height 298
click at [736, 309] on input "Ordem de chegada Consumidos: 7 / 15 Horário: 09:00 Clínica: Policlínica Municip…" at bounding box center [729, 301] width 14 height 18
radio input "true"
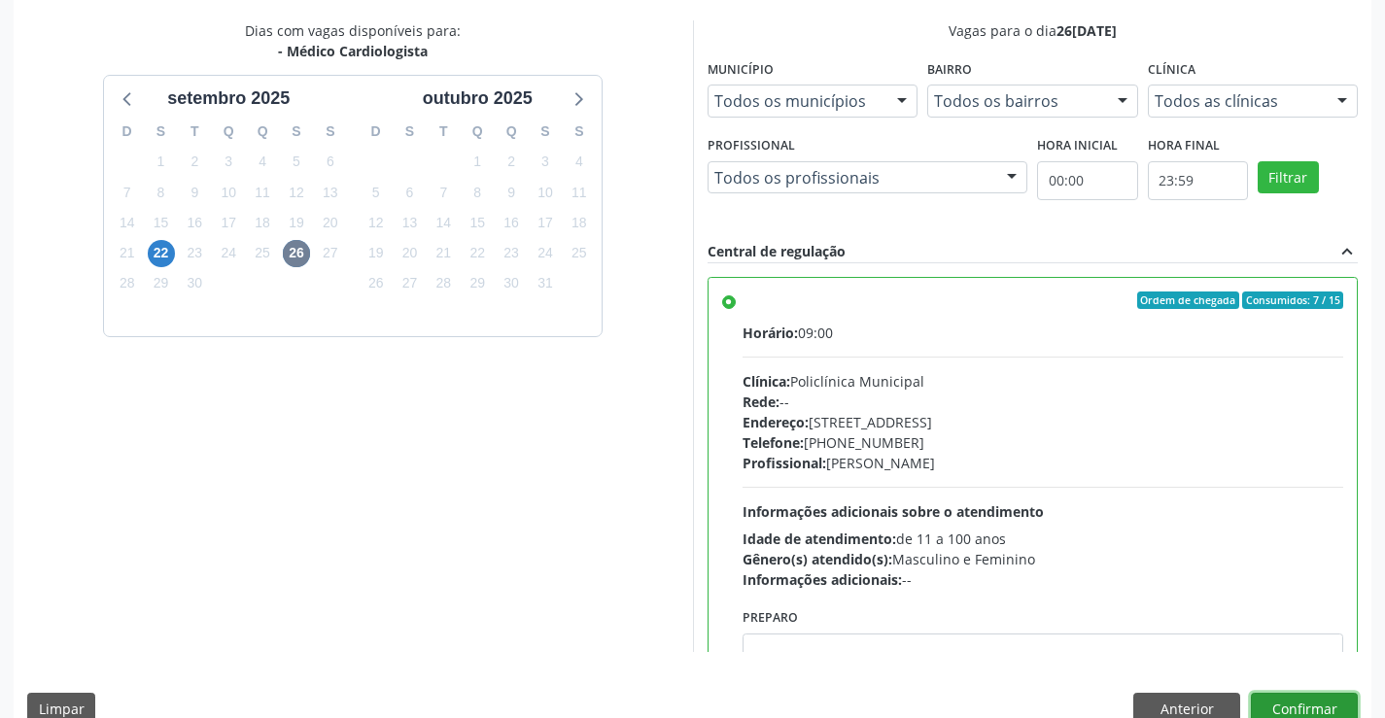
click at [1299, 704] on button "Confirmar" at bounding box center [1304, 709] width 107 height 33
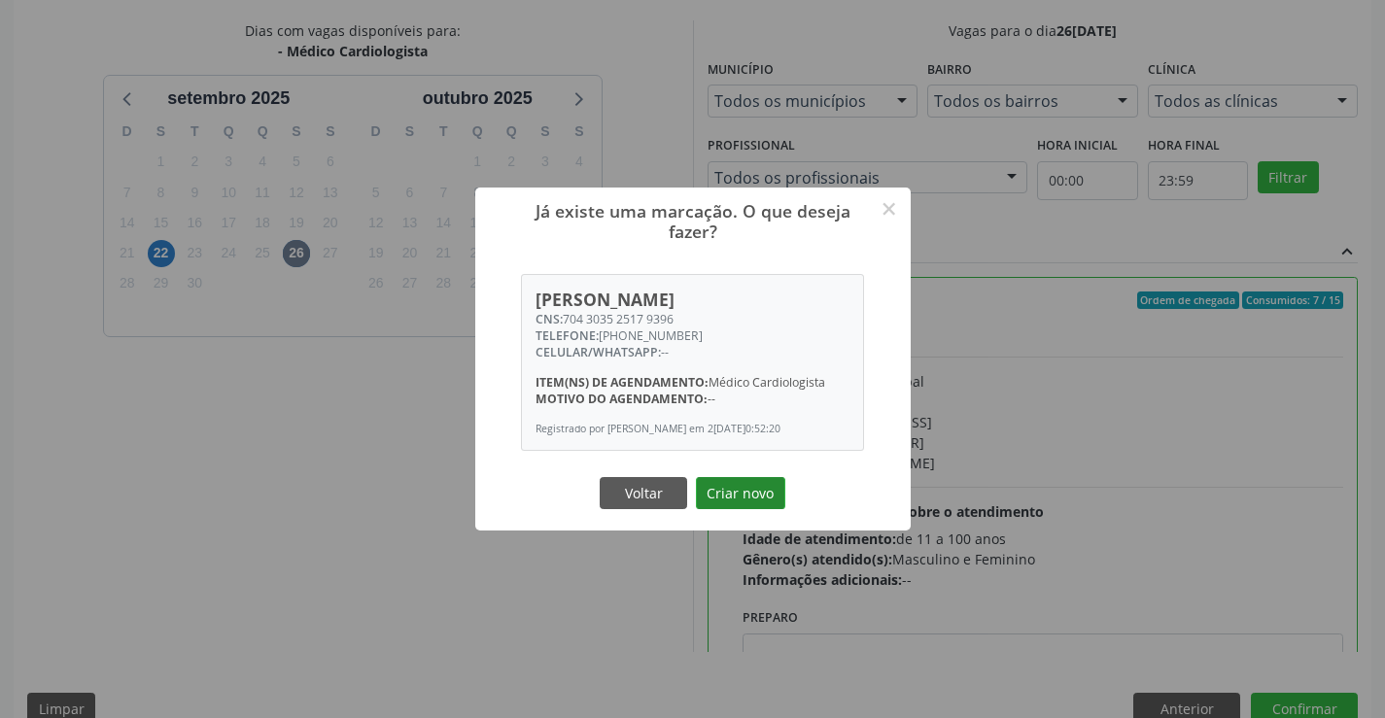
click at [760, 488] on button "Criar novo" at bounding box center [740, 493] width 89 height 33
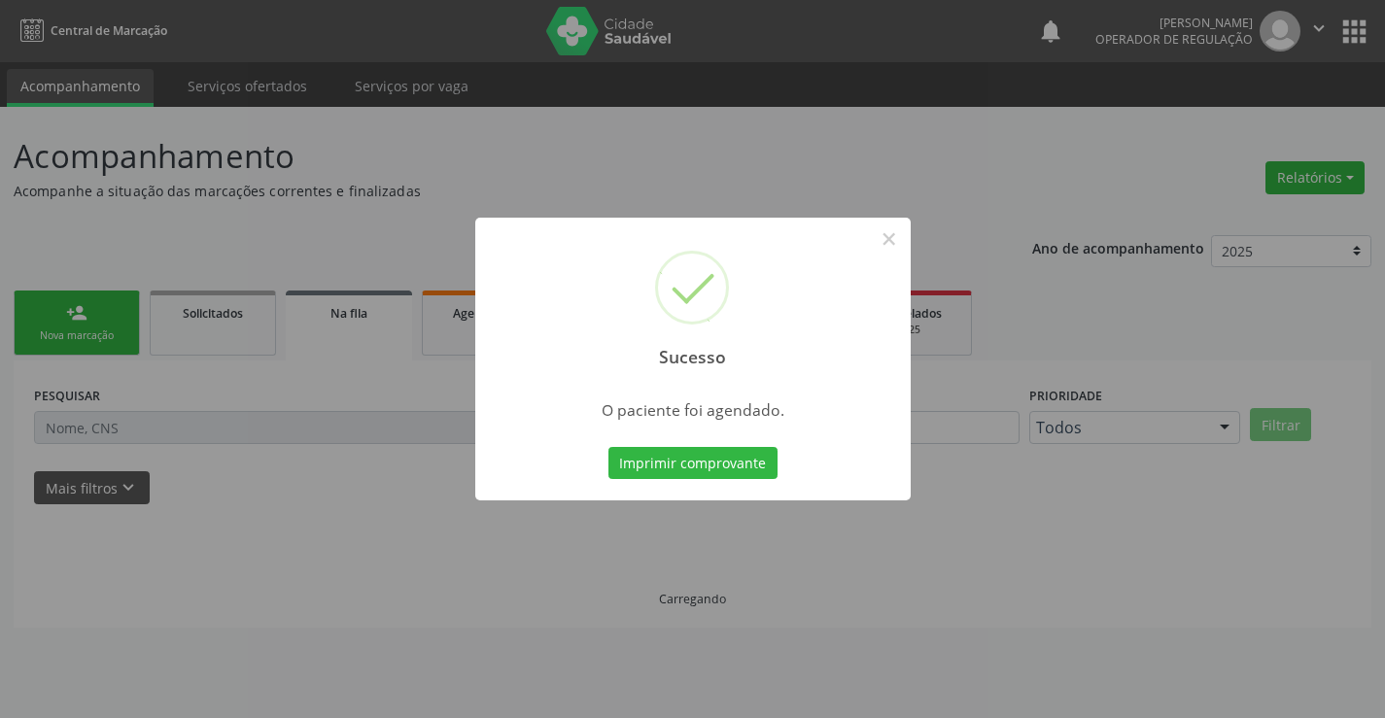
scroll to position [0, 0]
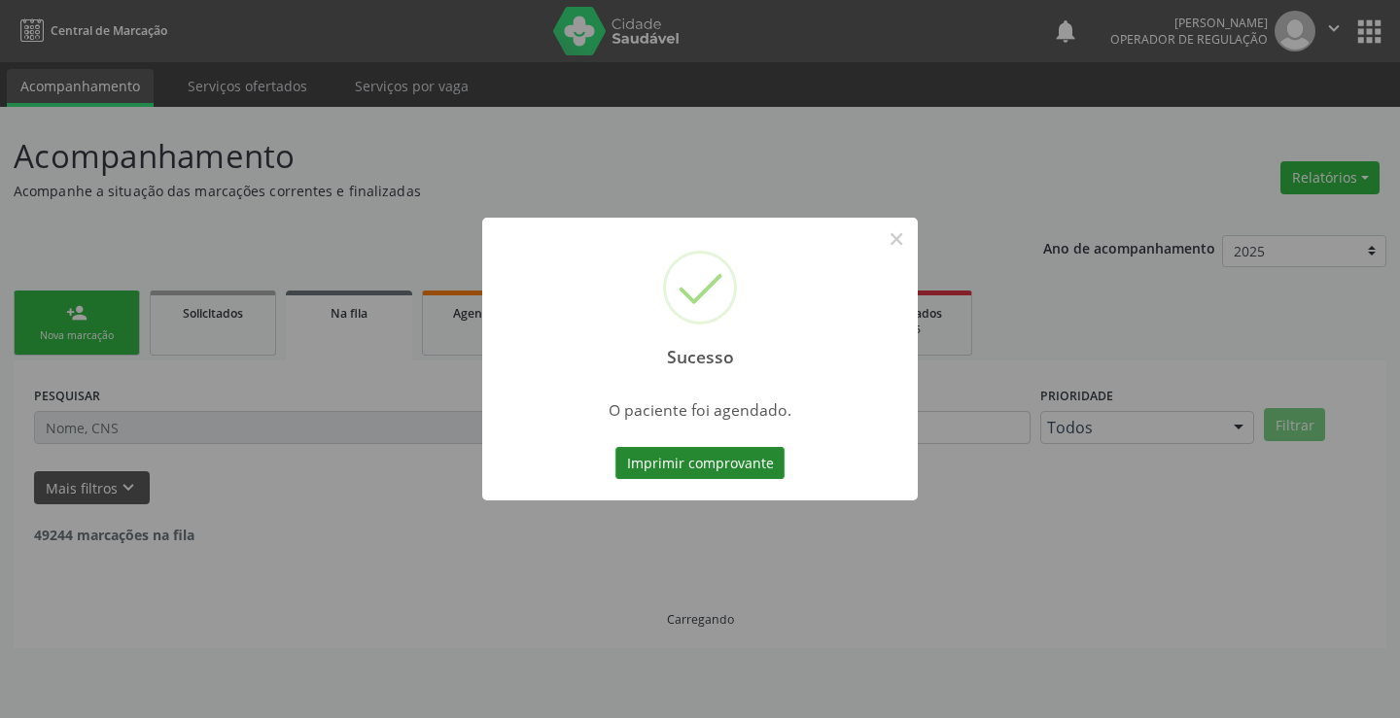
click at [698, 461] on button "Imprimir comprovante" at bounding box center [699, 463] width 169 height 33
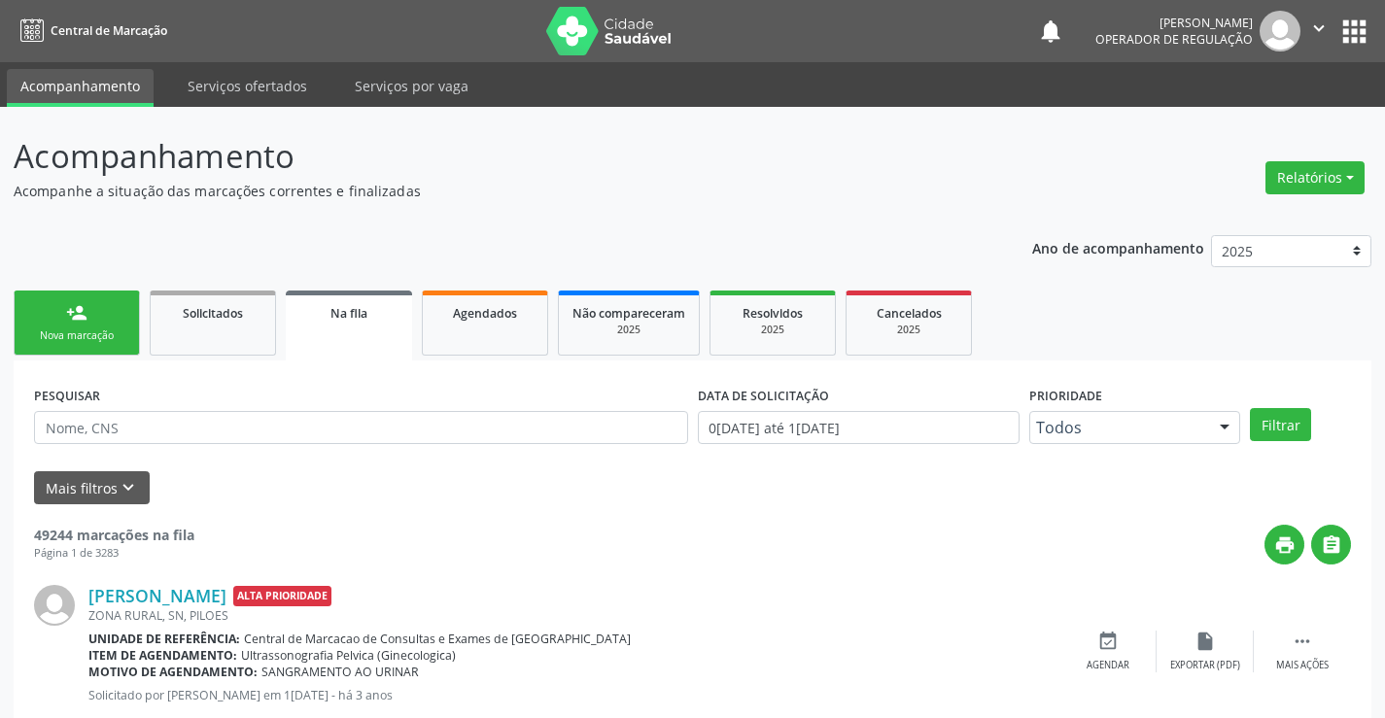
click at [108, 332] on div "Nova marcação" at bounding box center [76, 336] width 97 height 15
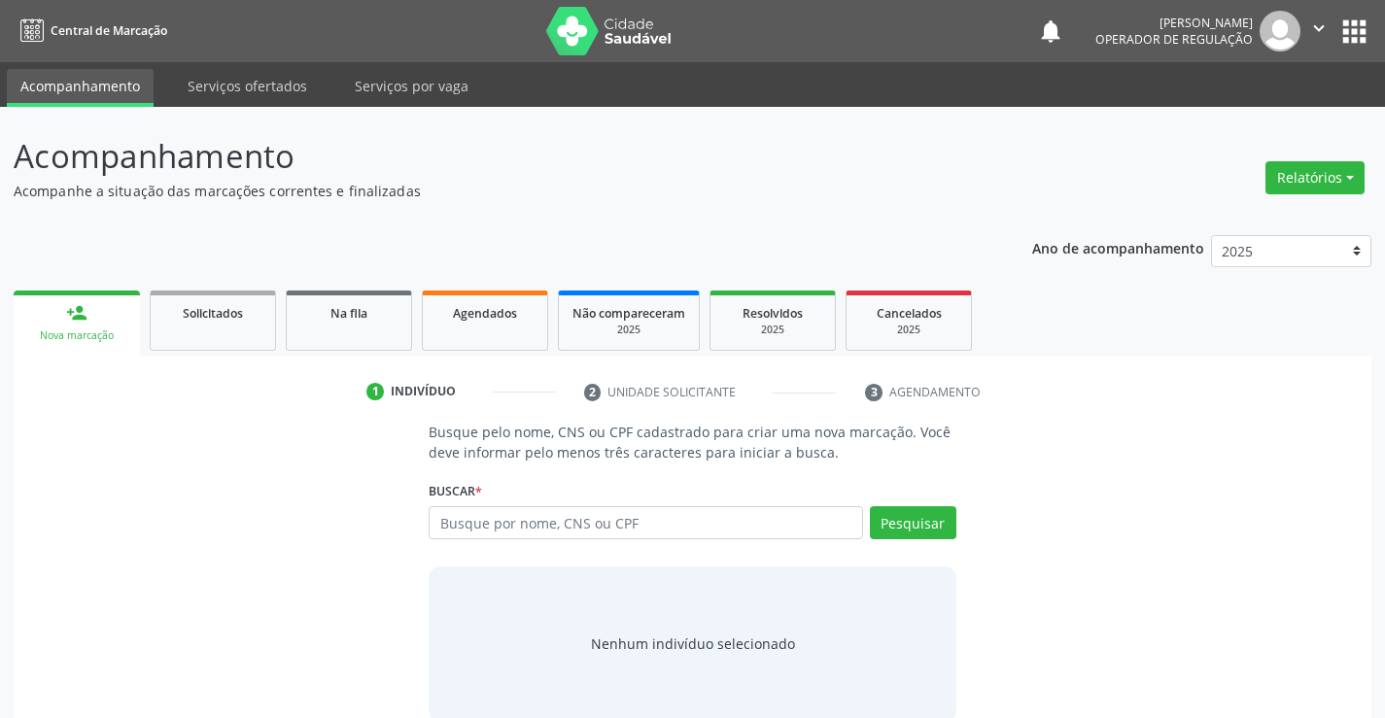
click at [1321, 18] on icon "" at bounding box center [1319, 28] width 21 height 21
click at [1244, 123] on link "Sair" at bounding box center [1270, 118] width 134 height 27
